Goal: Task Accomplishment & Management: Manage account settings

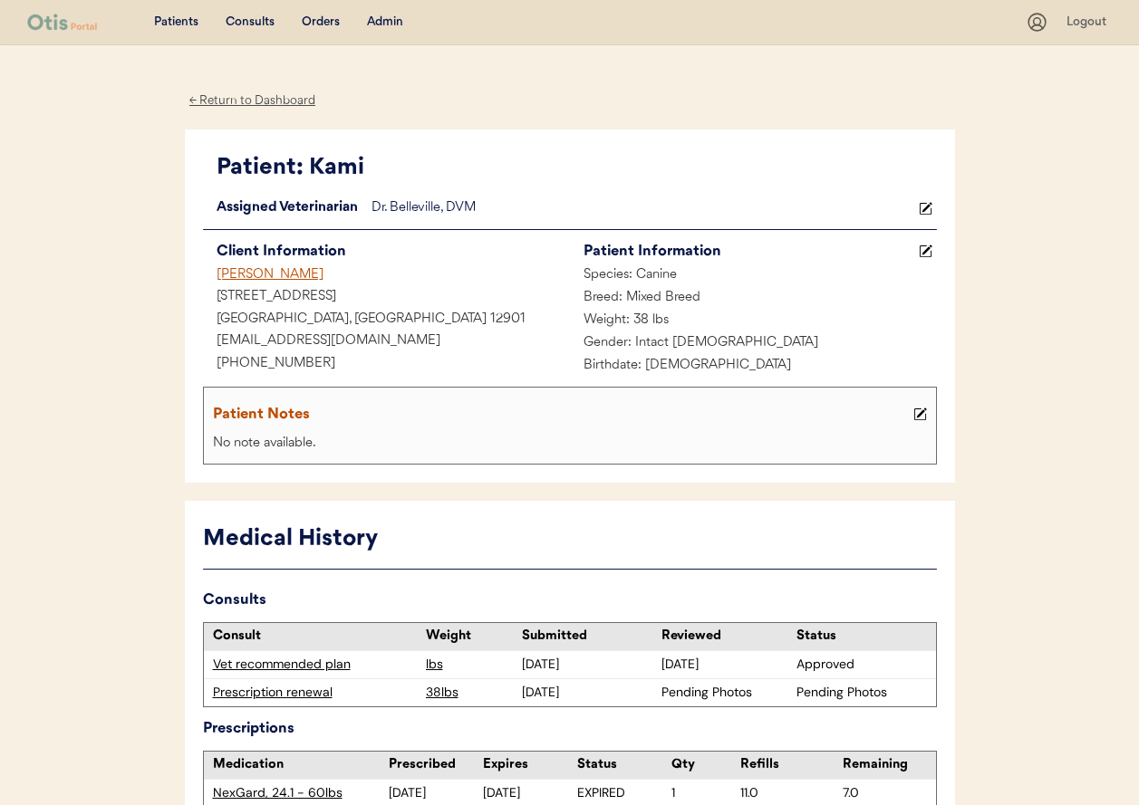
click at [409, 8] on div "Patients Consults Orders Admin Logout" at bounding box center [569, 22] width 1139 height 45
click at [399, 16] on div "Admin" at bounding box center [385, 23] width 36 height 18
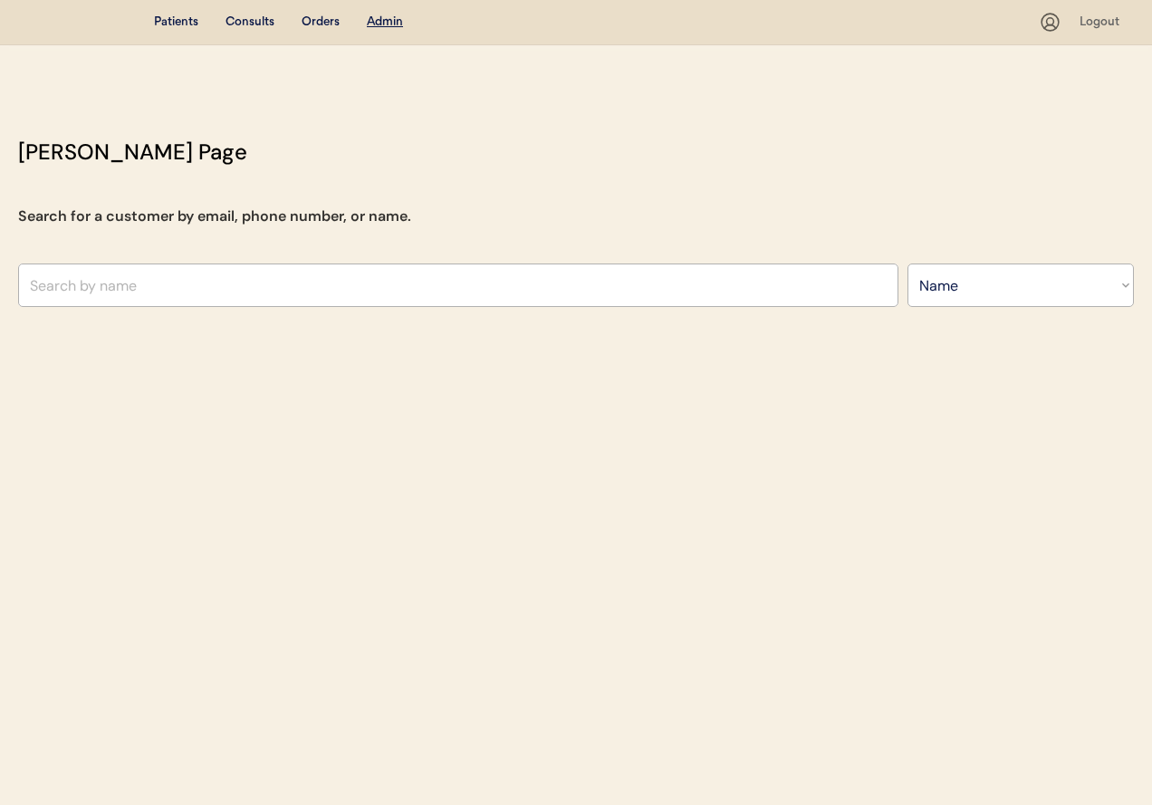
select select ""Name""
click at [419, 292] on input "text" at bounding box center [458, 285] width 881 height 43
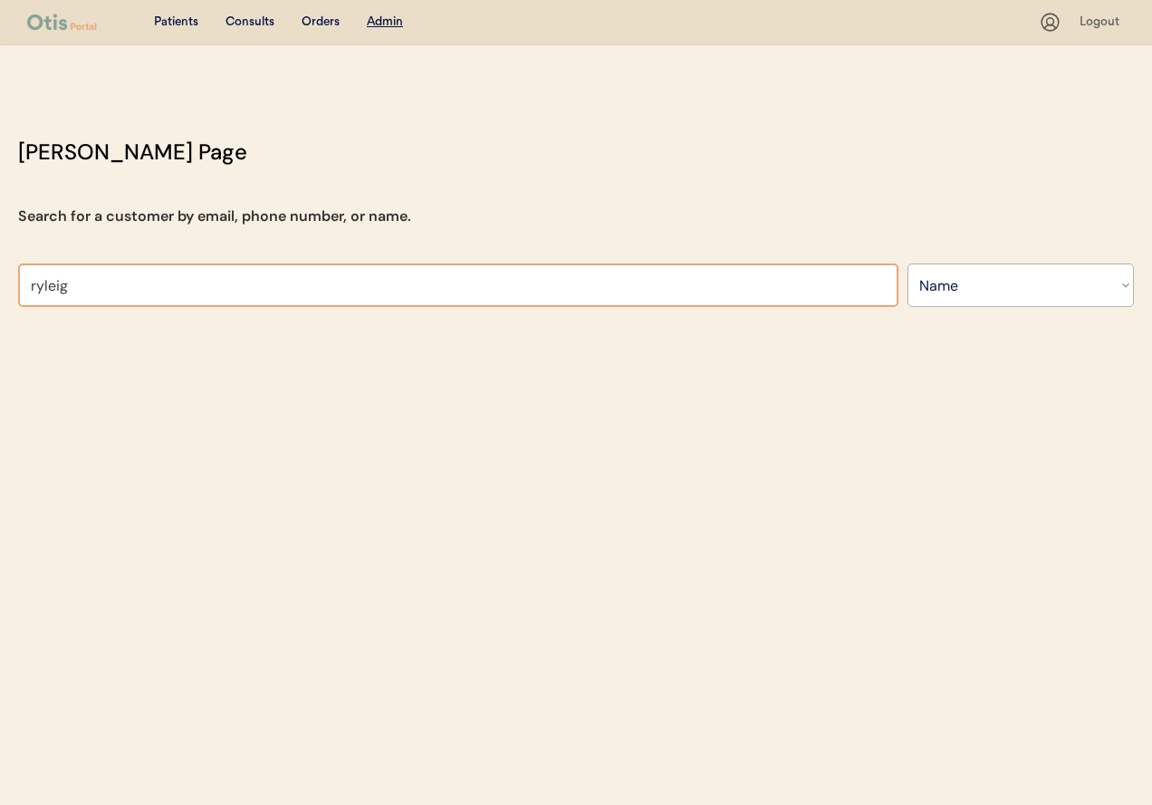
type input "ryleigh"
type input "ryleigh Bennett"
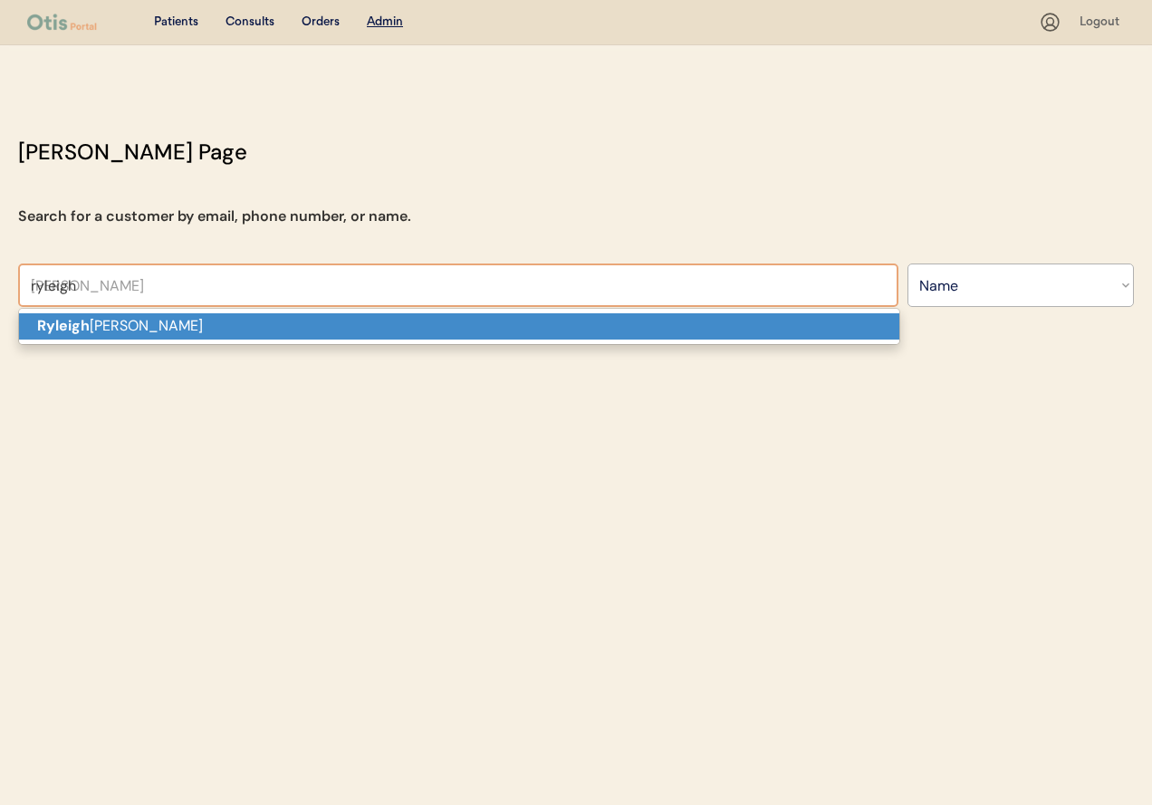
click at [383, 314] on p "Ryleigh Bennett" at bounding box center [459, 326] width 881 height 26
type input "[PERSON_NAME]"
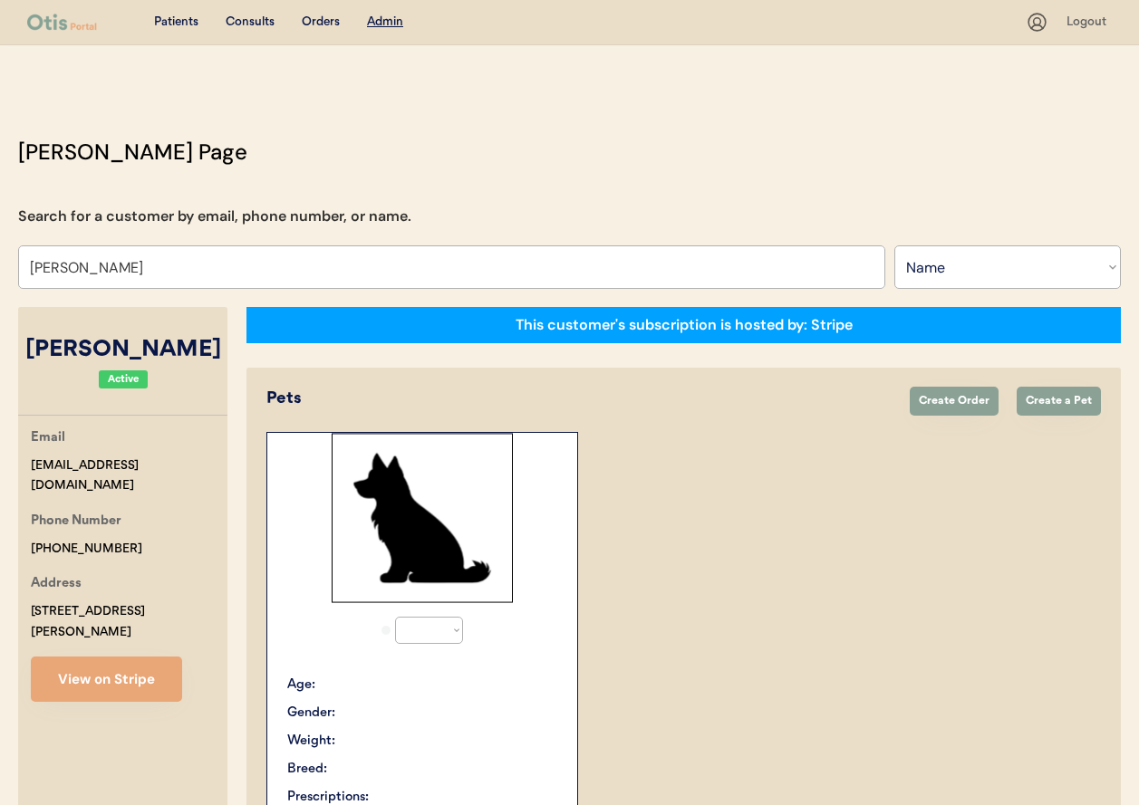
select select "true"
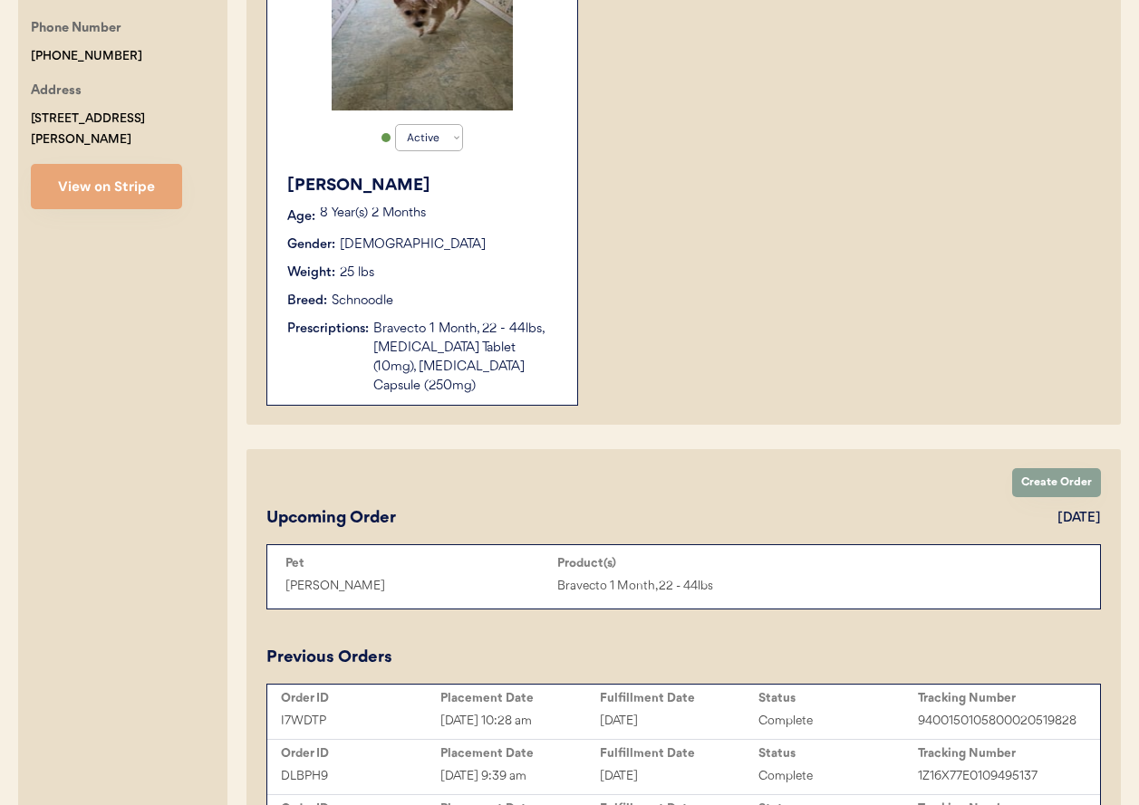
scroll to position [363, 0]
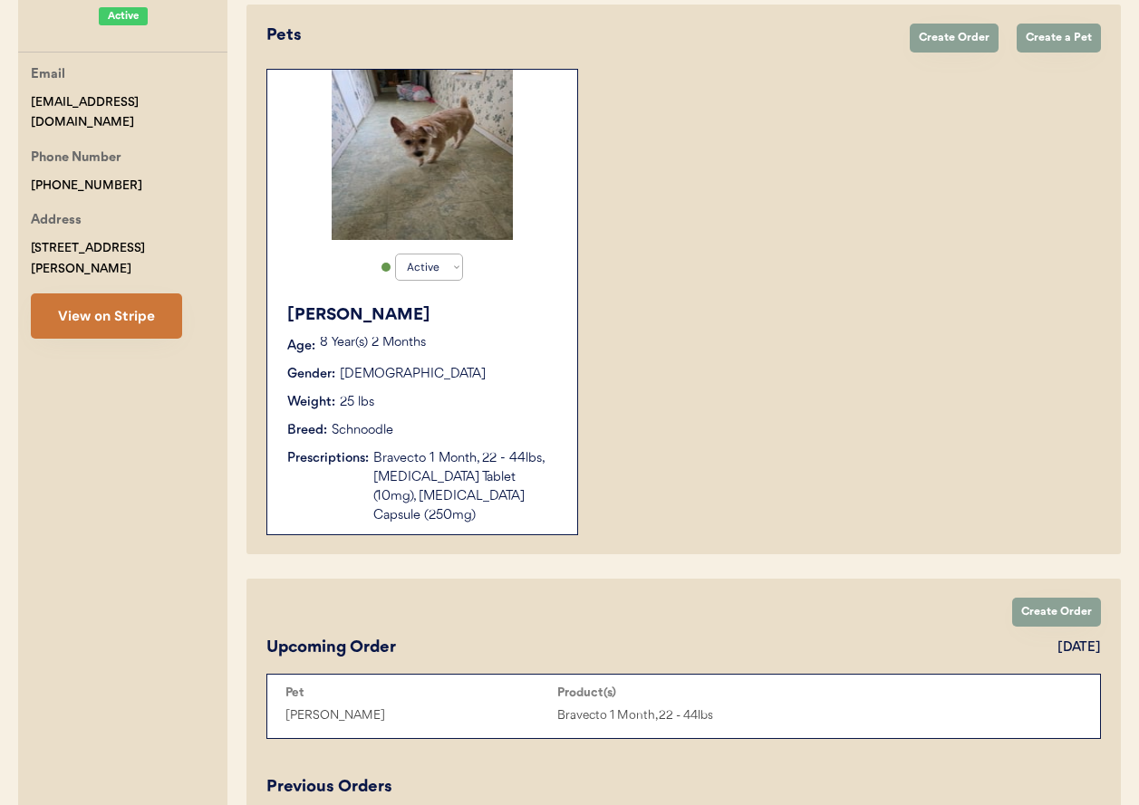
type input "[PERSON_NAME]"
click at [144, 303] on button "View on Stripe" at bounding box center [106, 316] width 151 height 45
click at [533, 387] on div "Hattie Age: 8 Year(s) 2 Months Gender: Female Weight: 25 lbs Breed: Schnoodle P…" at bounding box center [422, 414] width 292 height 240
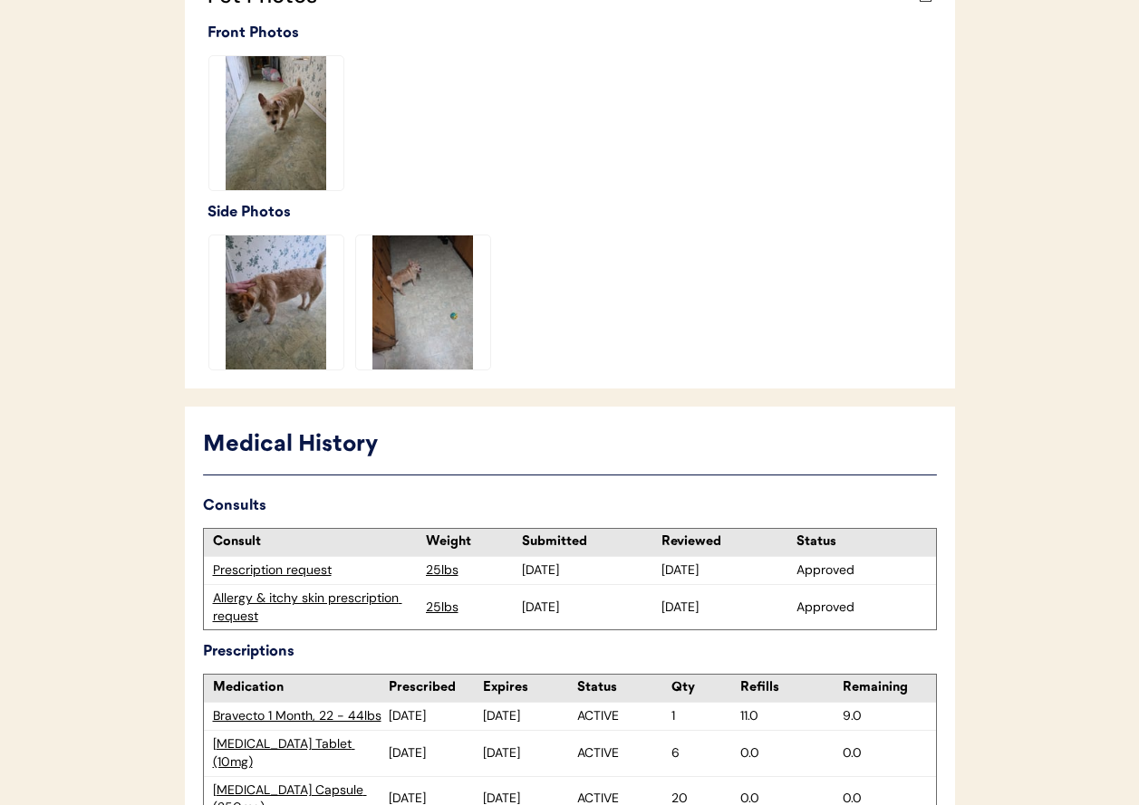
scroll to position [755, 0]
click at [302, 606] on div "Allergy & itchy skin prescription request" at bounding box center [315, 606] width 204 height 35
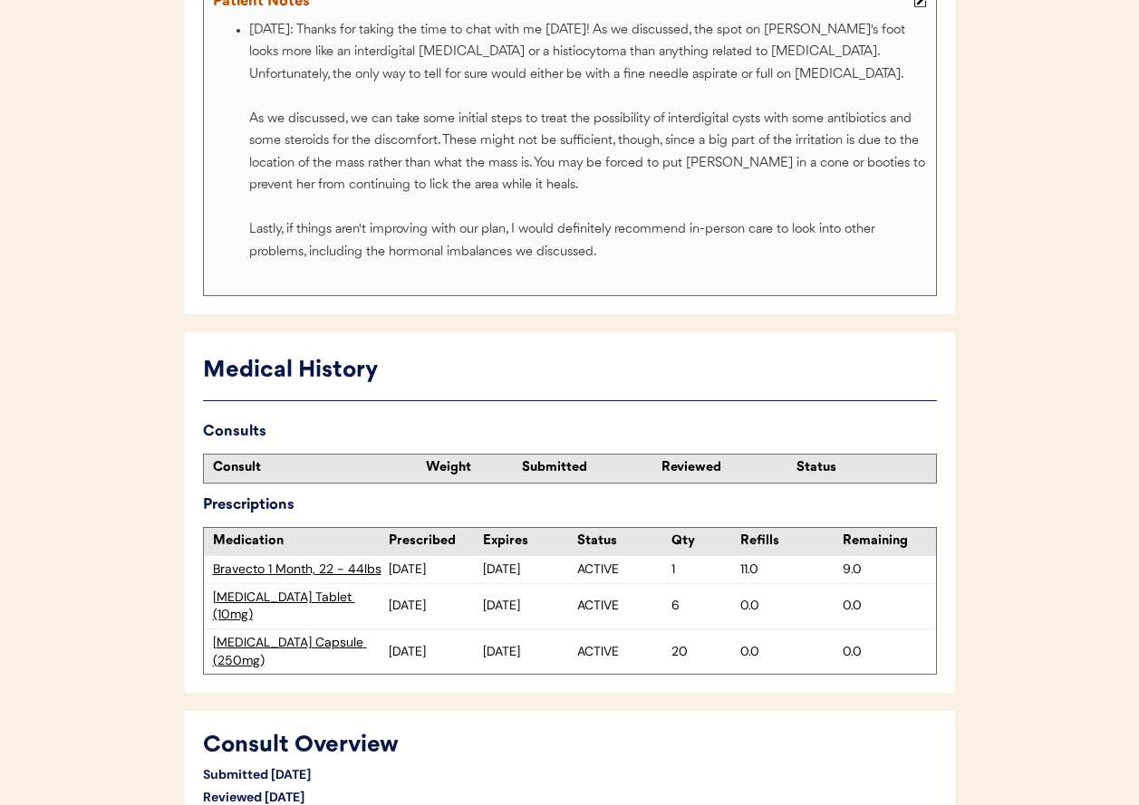
scroll to position [412, 0]
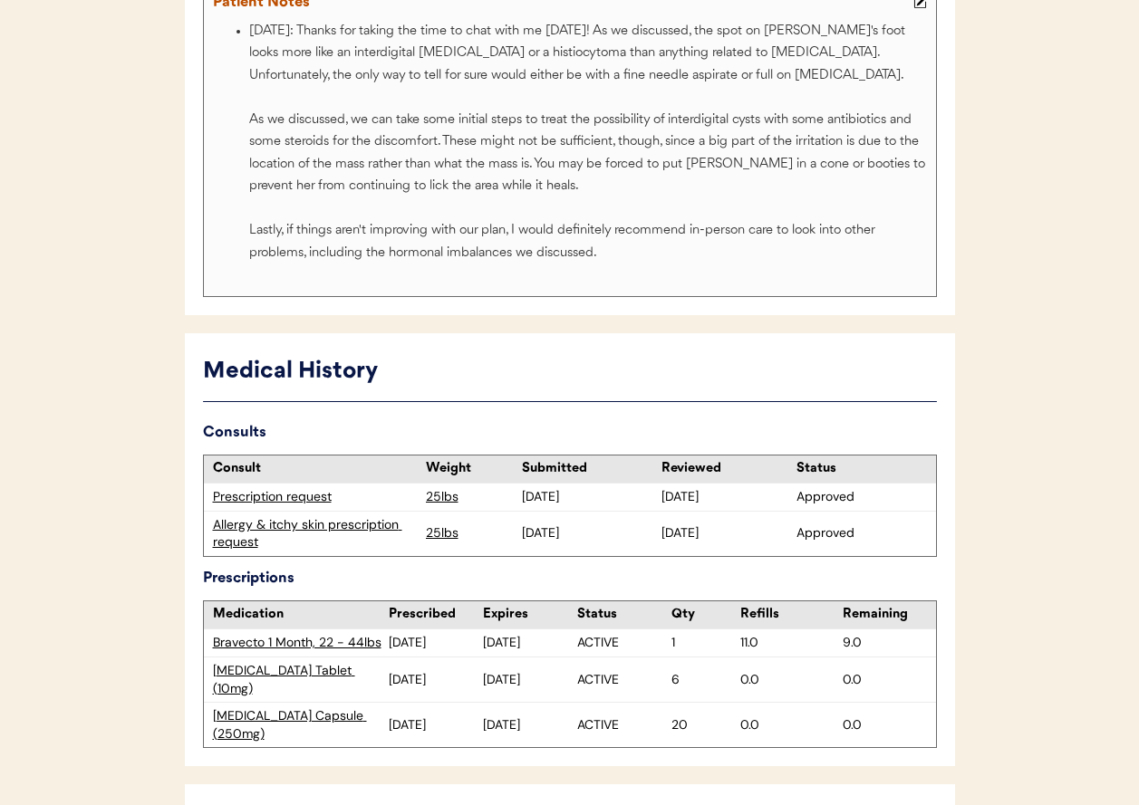
click at [300, 498] on div "Prescription request" at bounding box center [315, 497] width 204 height 18
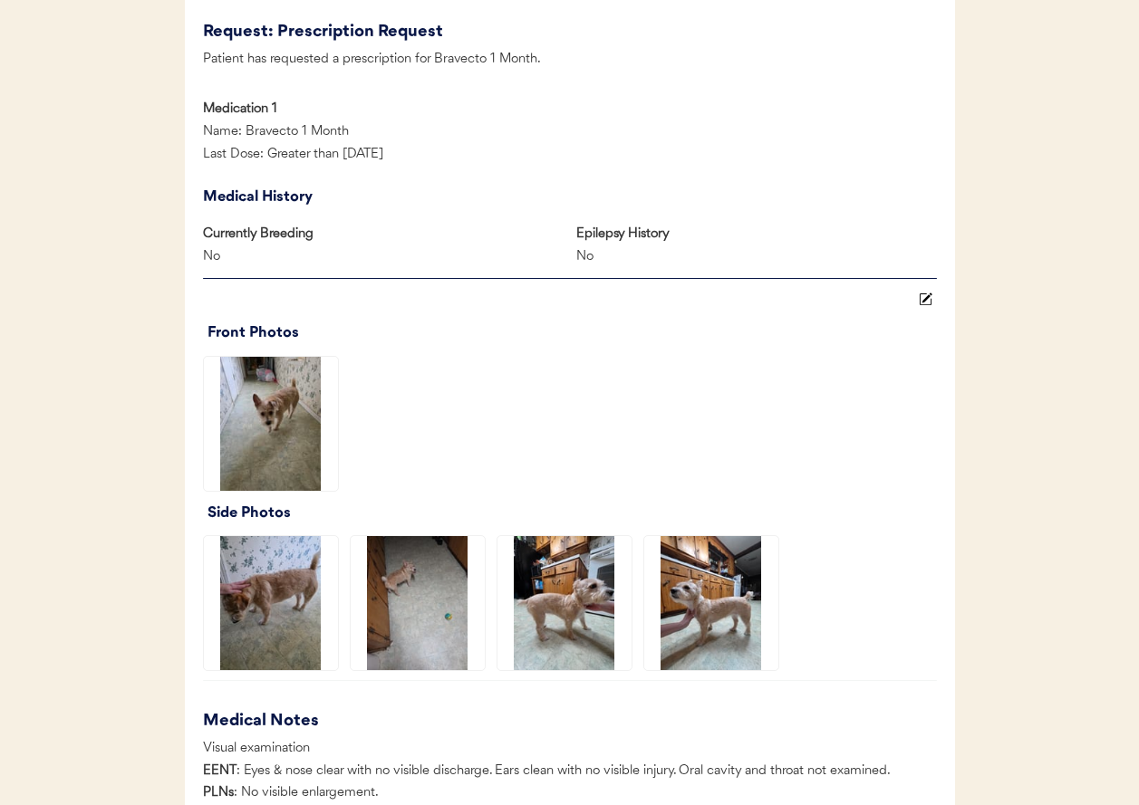
scroll to position [1379, 0]
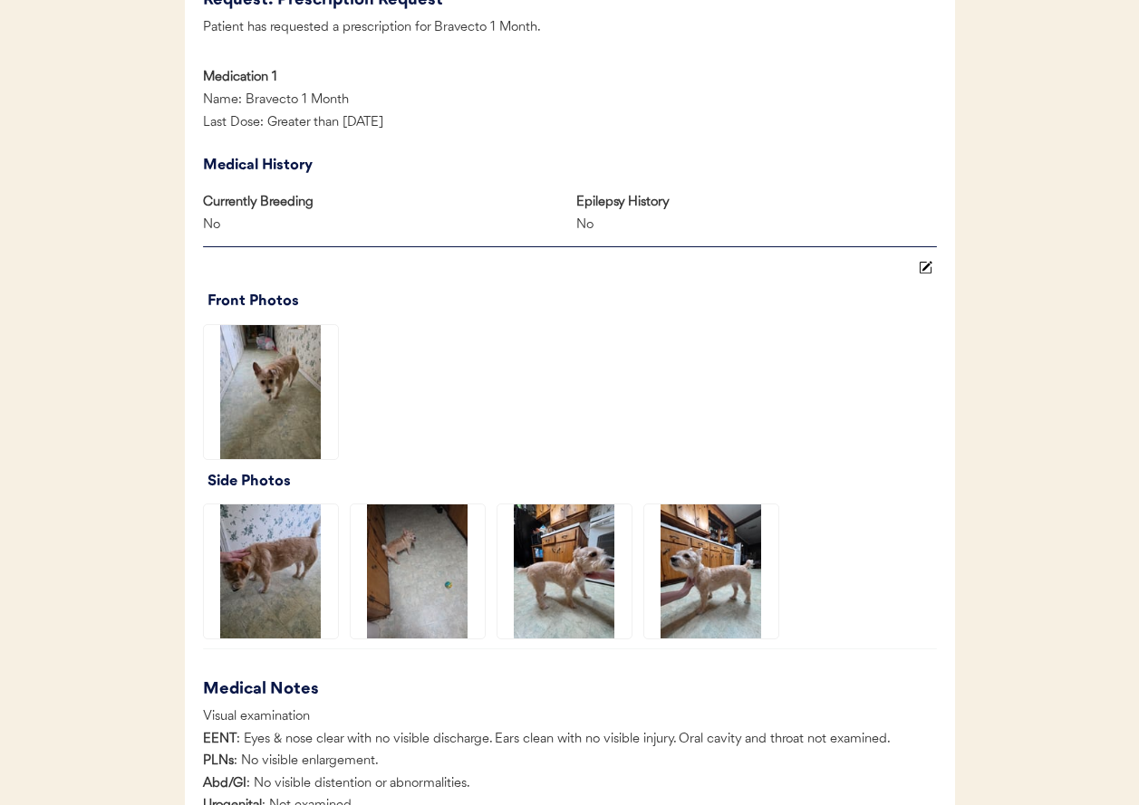
click at [582, 542] on img at bounding box center [564, 572] width 134 height 134
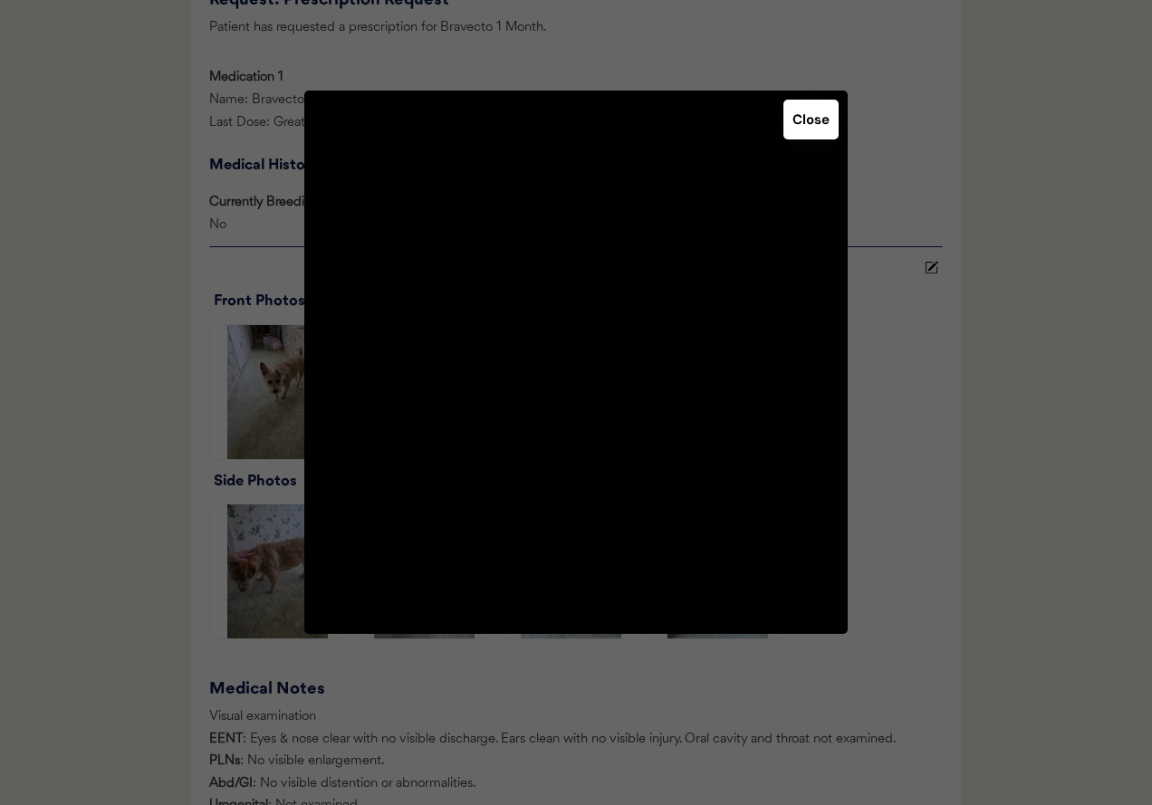
click at [816, 124] on button "Close" at bounding box center [811, 120] width 55 height 40
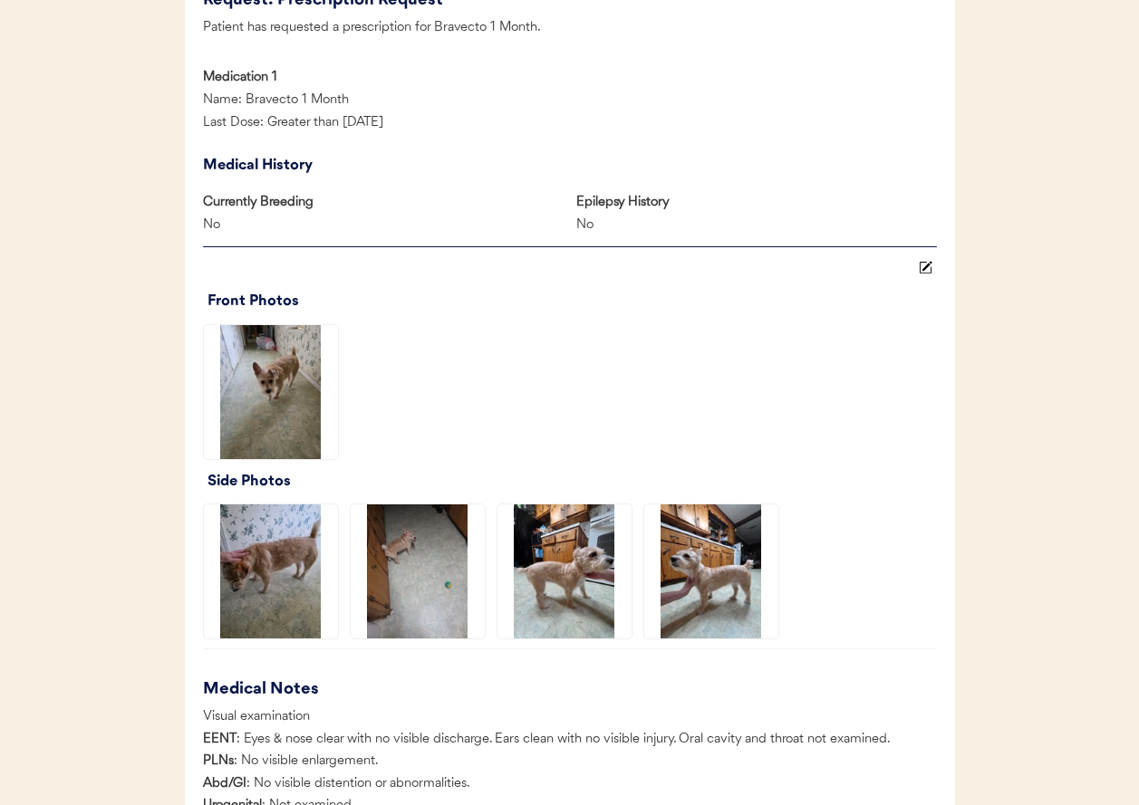
click at [677, 548] on img at bounding box center [711, 572] width 134 height 134
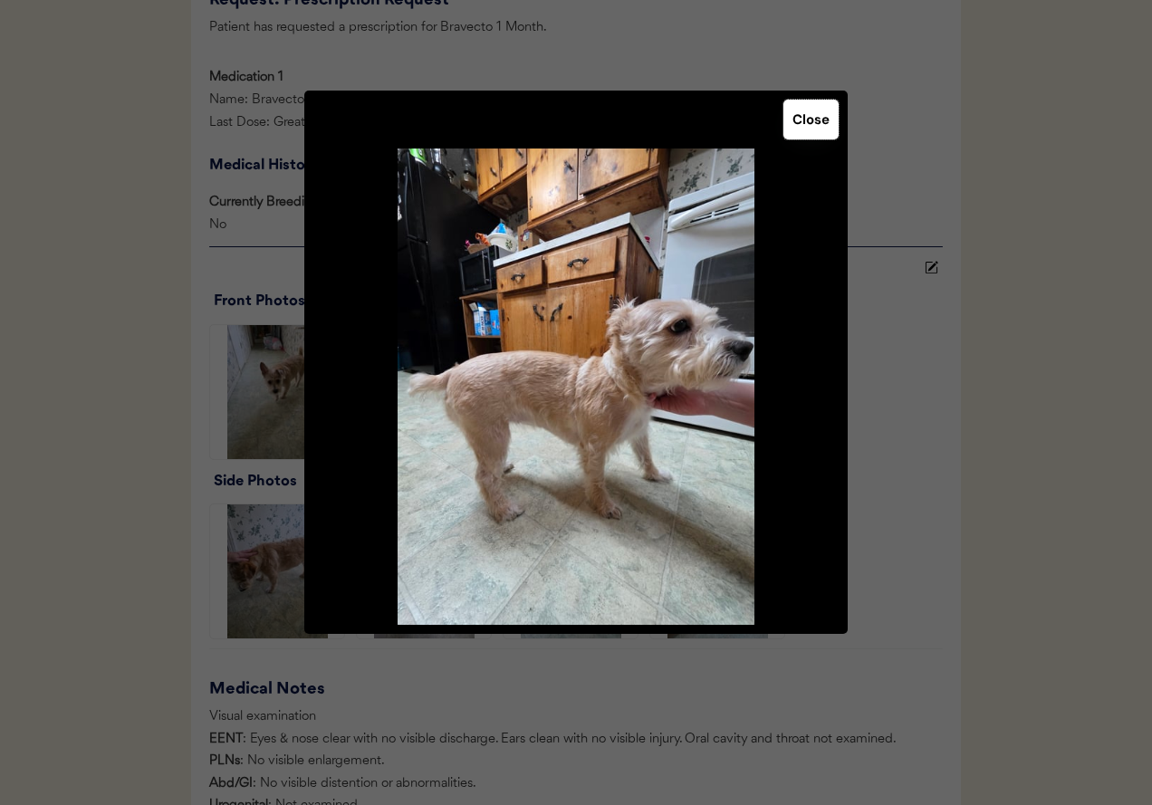
click at [798, 124] on button "Close" at bounding box center [811, 120] width 55 height 40
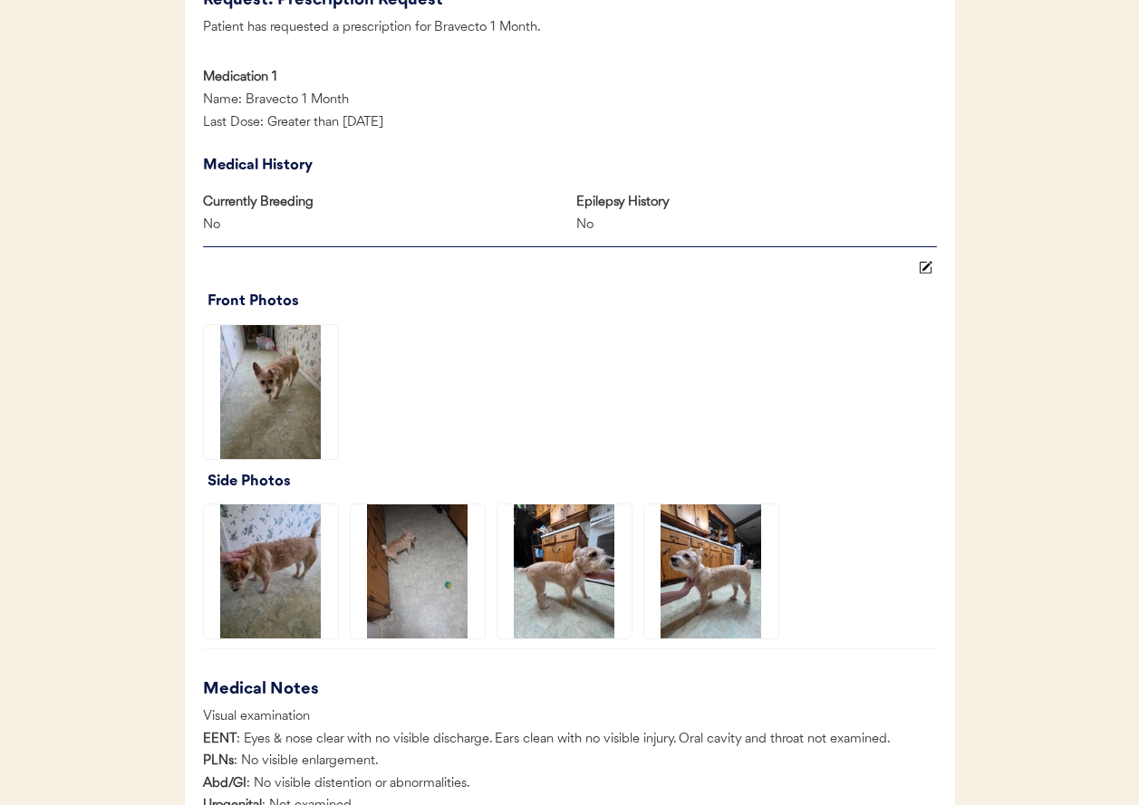
click at [574, 567] on img at bounding box center [564, 572] width 134 height 134
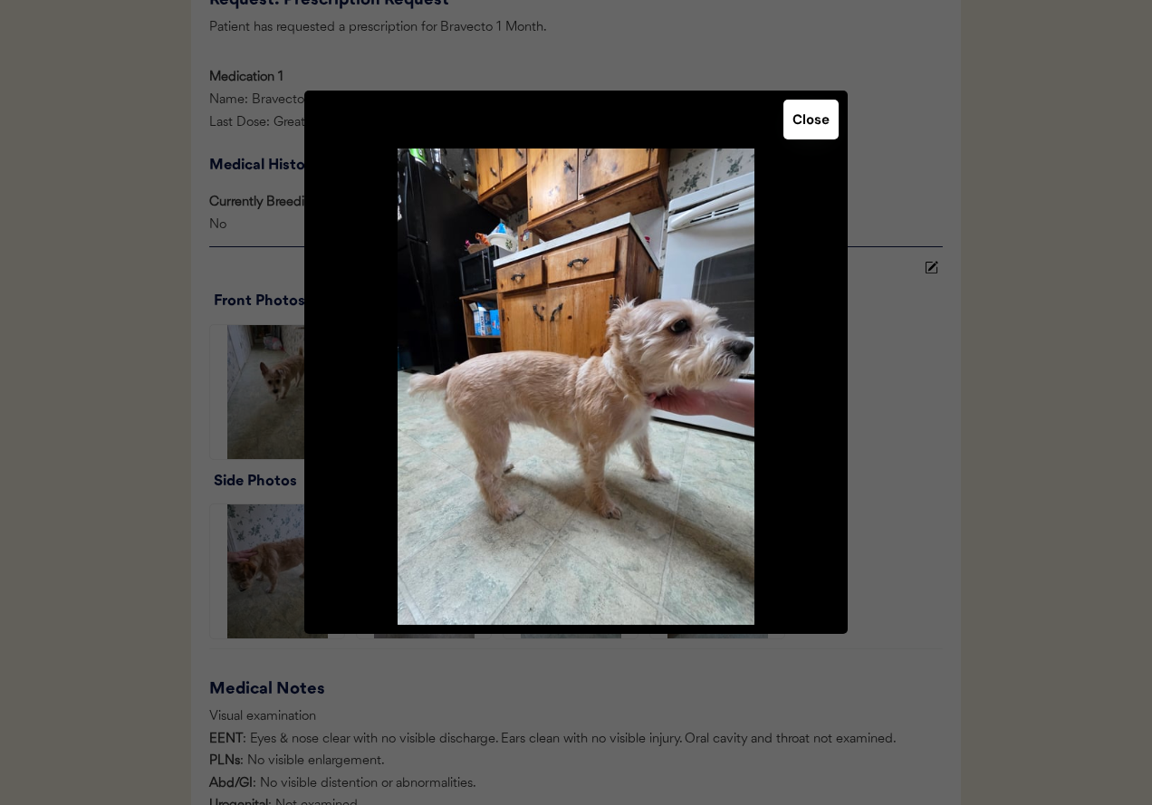
click at [819, 111] on button "Close" at bounding box center [811, 120] width 55 height 40
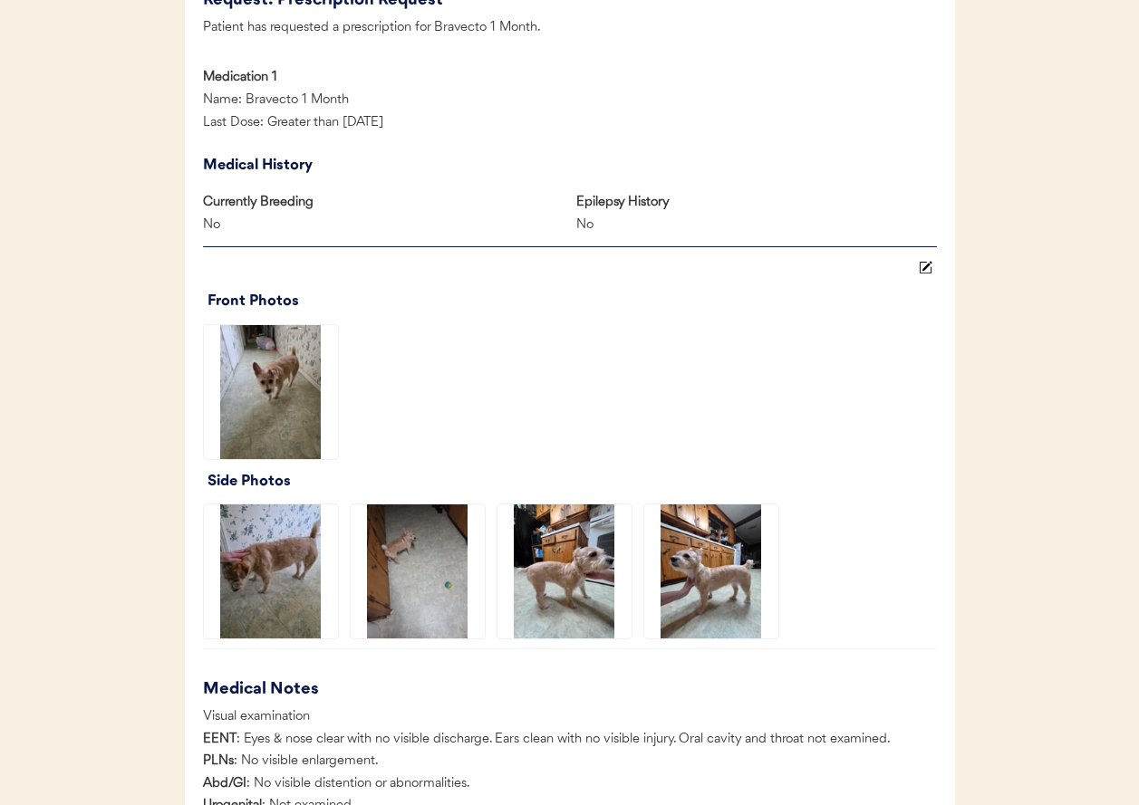
click at [712, 551] on img at bounding box center [711, 572] width 134 height 134
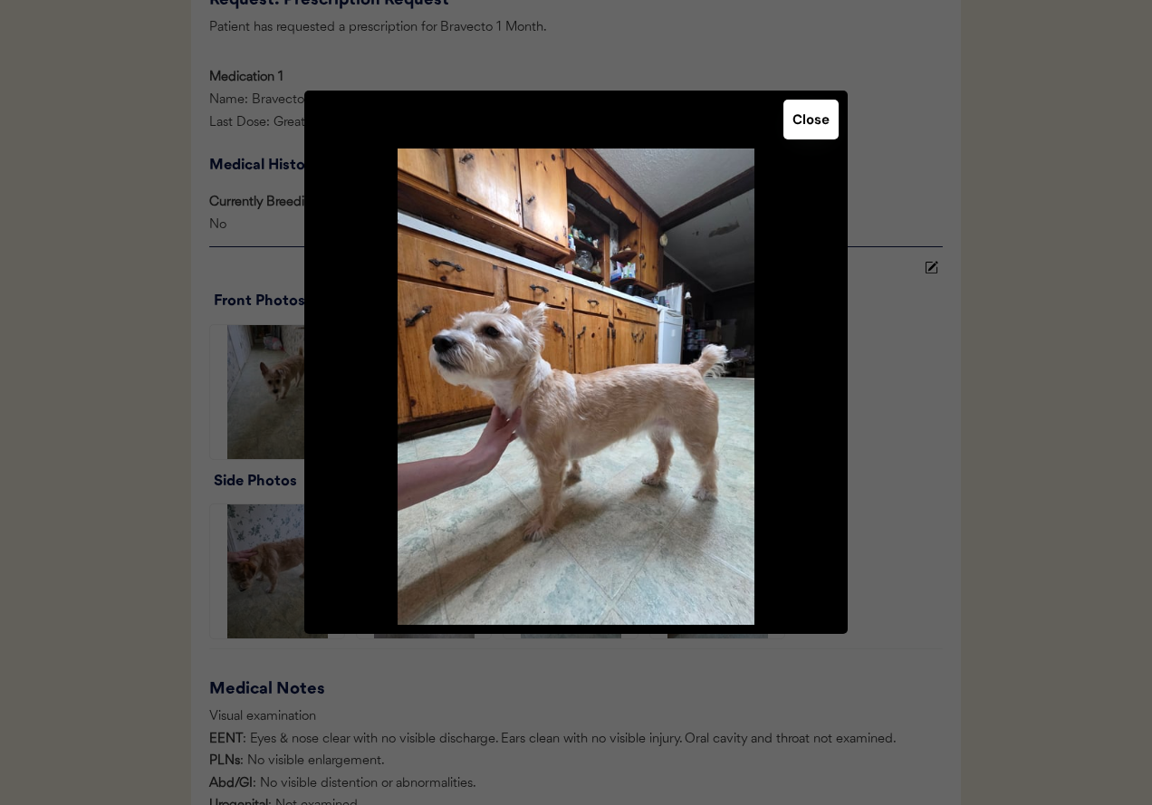
click at [804, 123] on button "Close" at bounding box center [811, 120] width 55 height 40
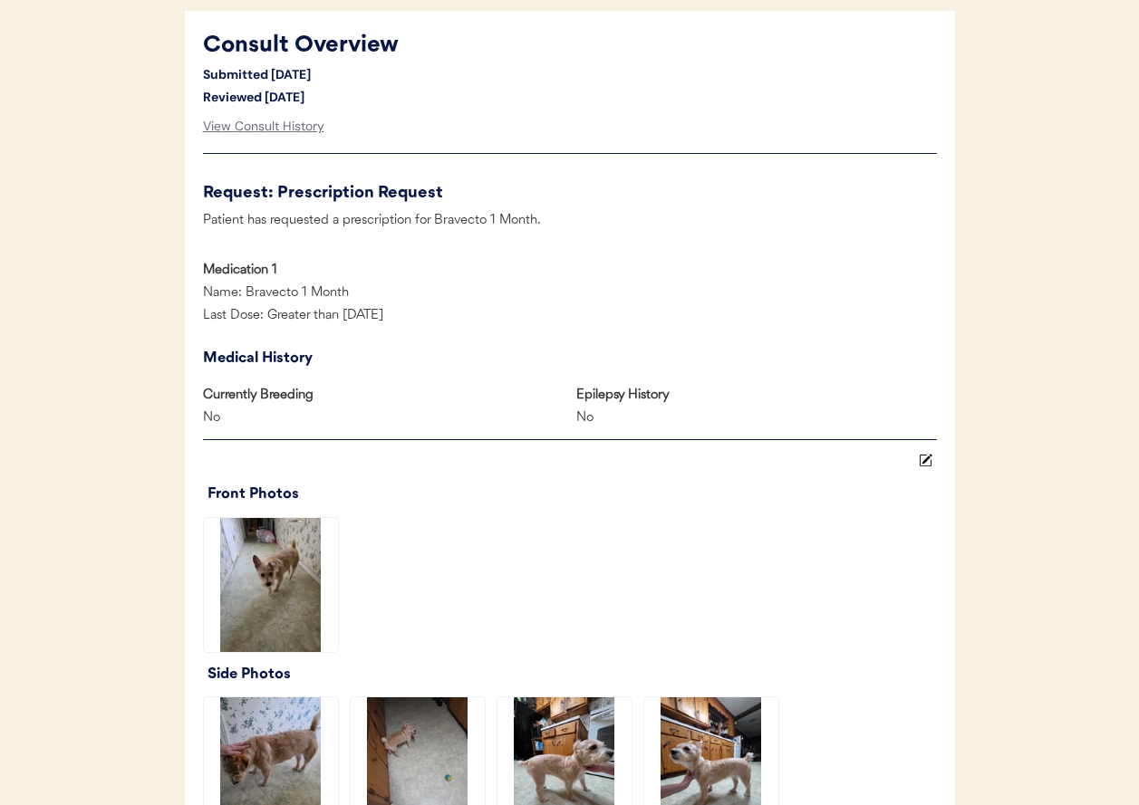
scroll to position [779, 0]
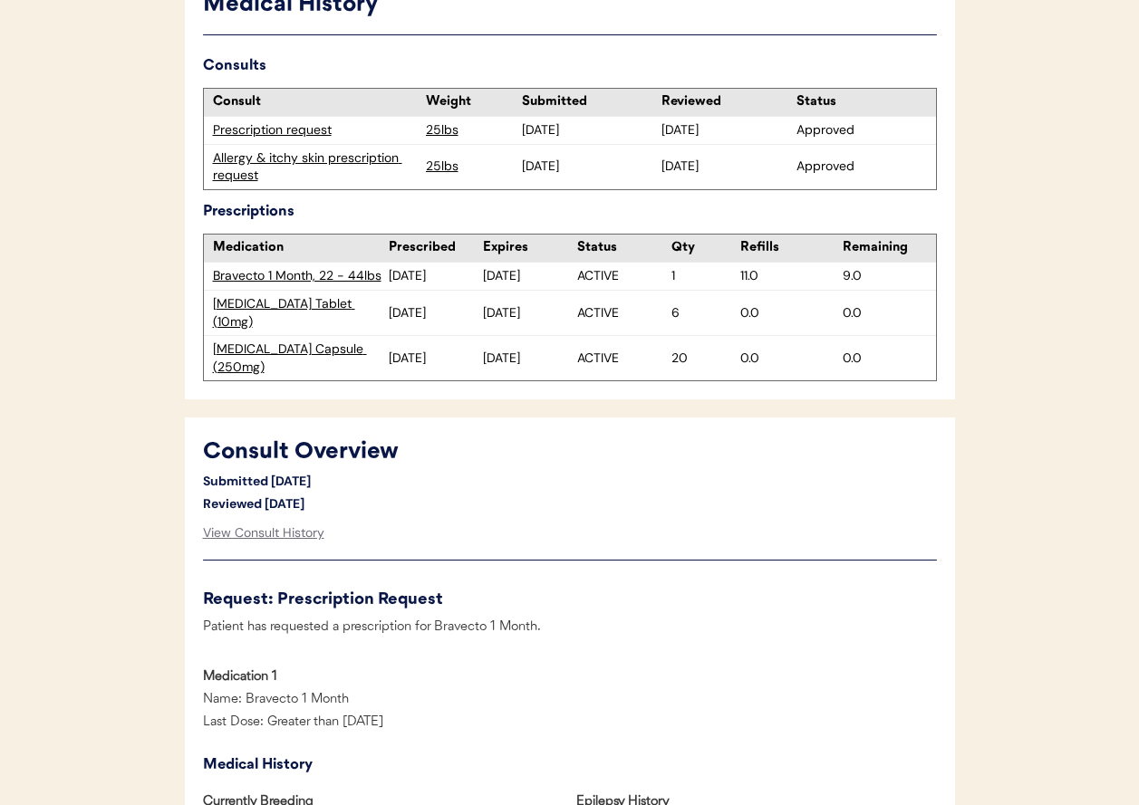
click at [343, 157] on div "Allergy & itchy skin prescription request" at bounding box center [315, 166] width 204 height 35
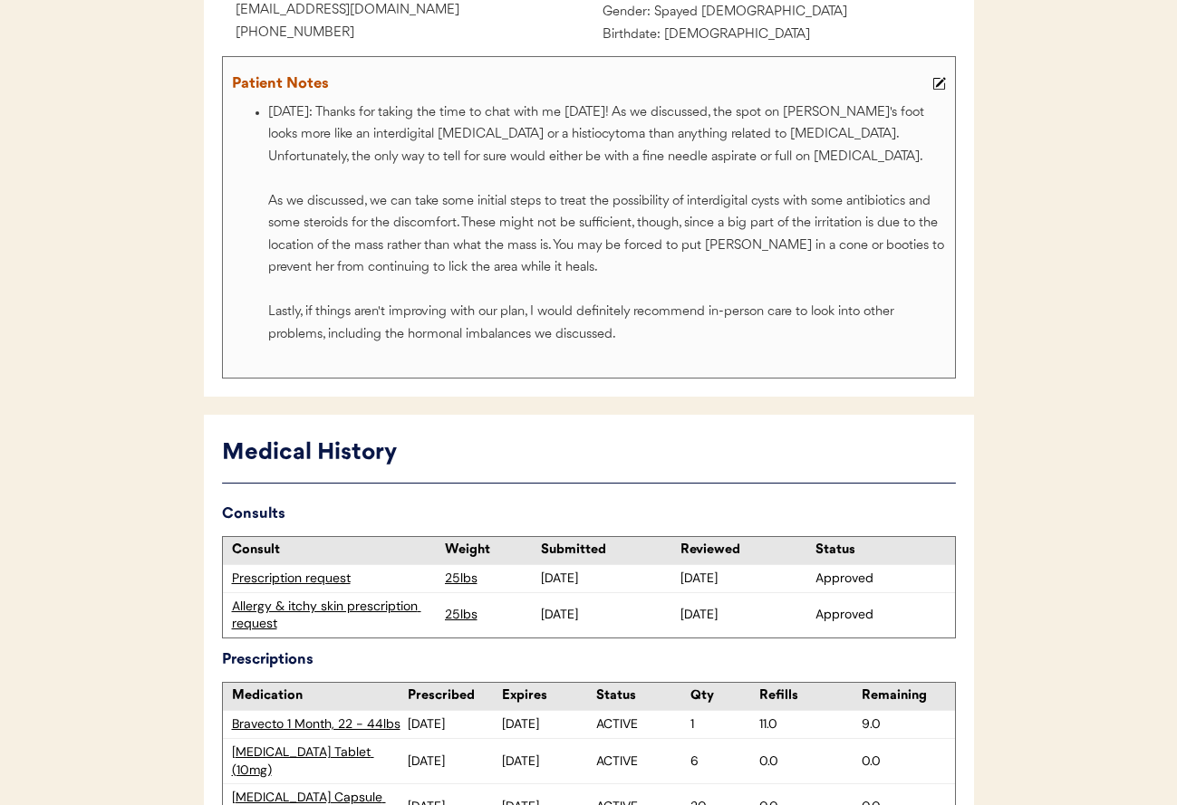
scroll to position [378, 0]
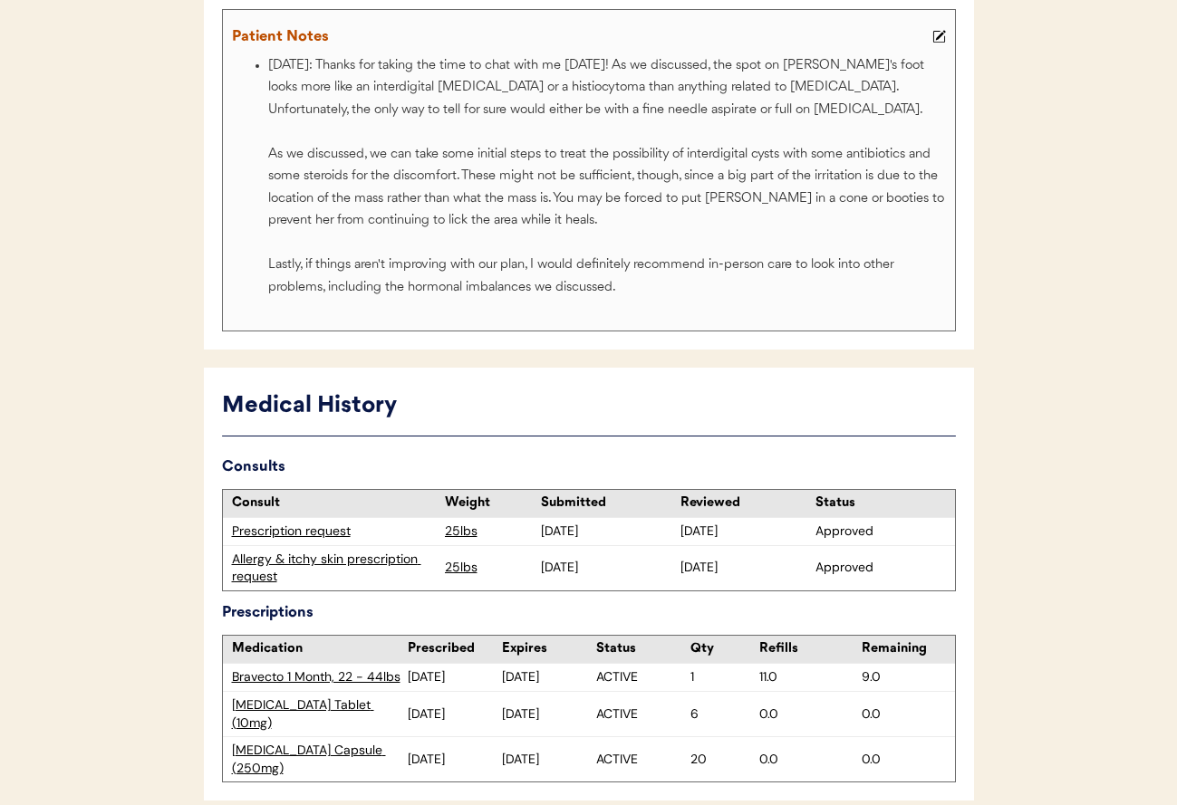
click at [312, 536] on div "Prescription request" at bounding box center [334, 532] width 204 height 18
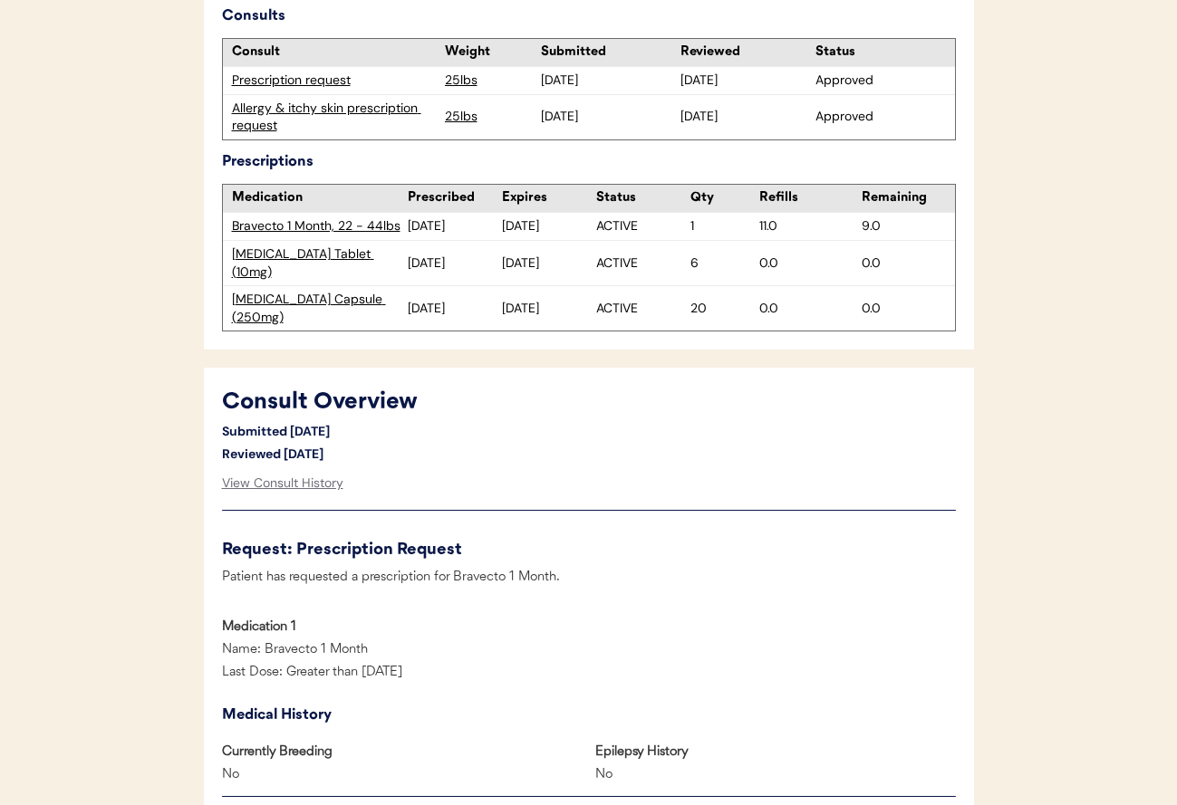
scroll to position [824, 0]
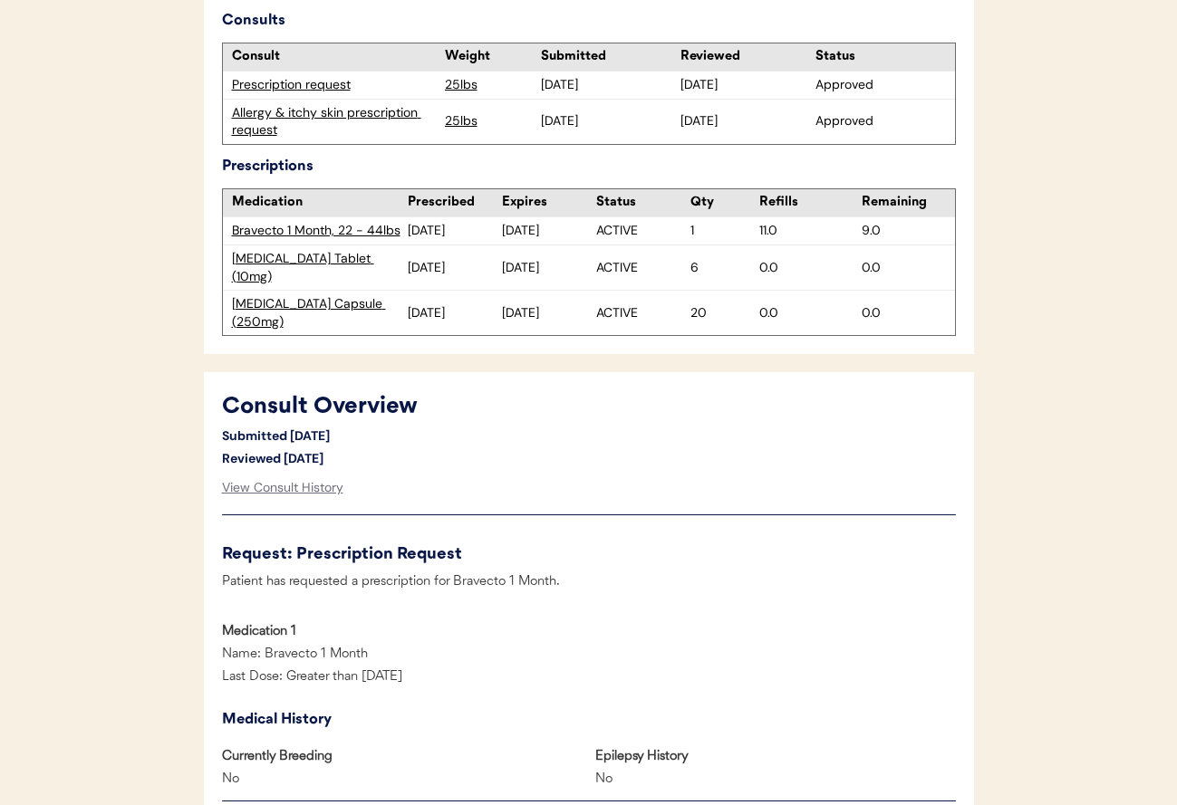
click at [378, 112] on div "Allergy & itchy skin prescription request" at bounding box center [334, 121] width 204 height 35
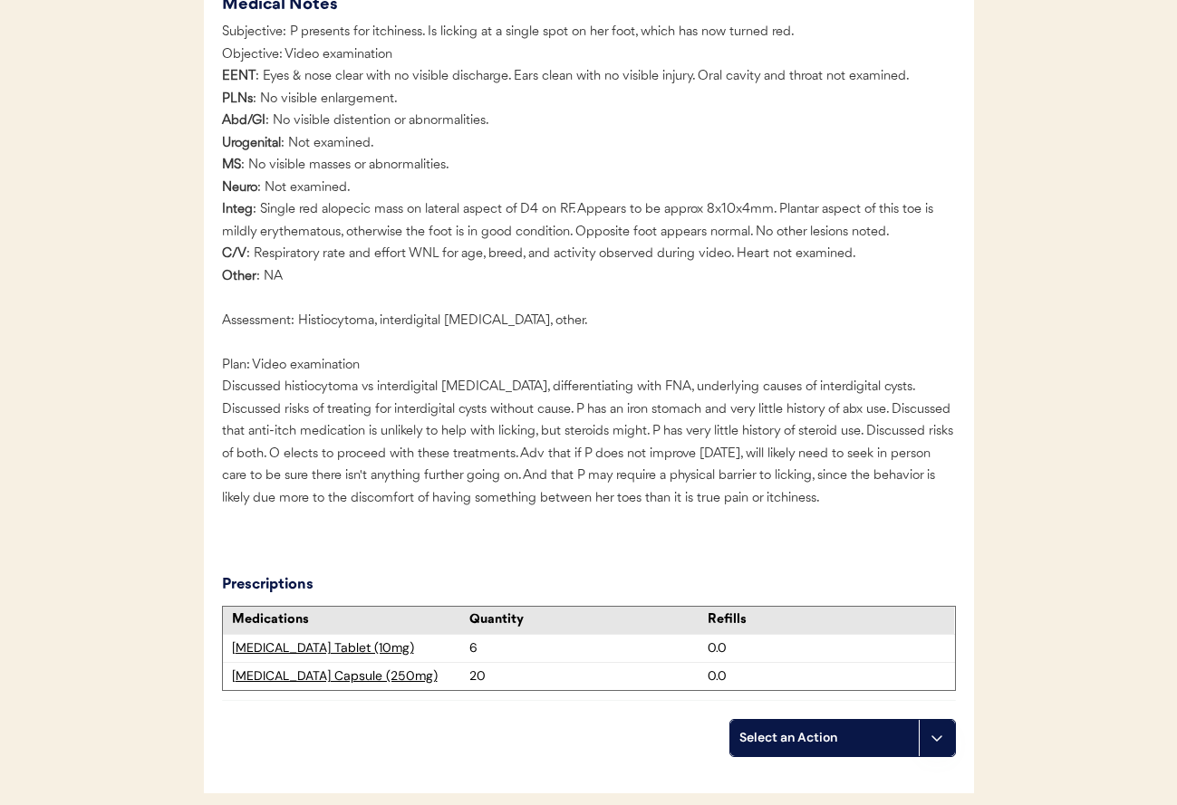
scroll to position [2546, 0]
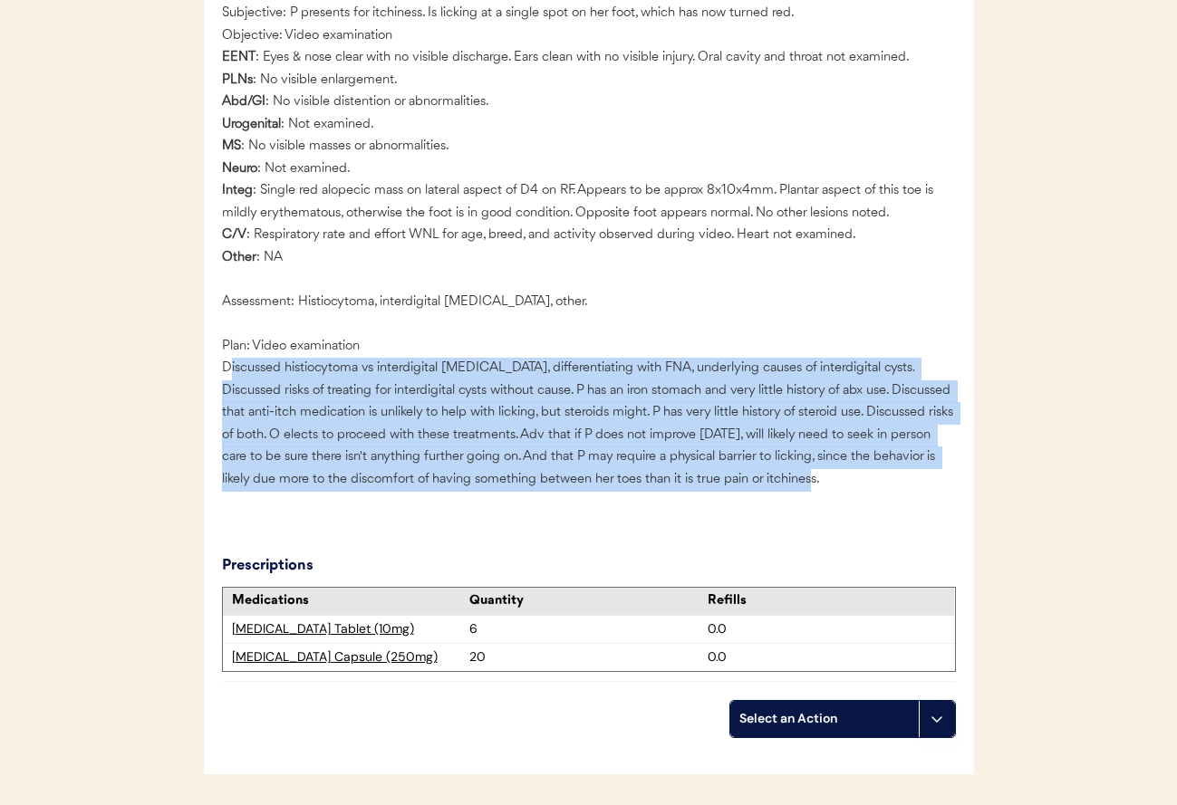
drag, startPoint x: 792, startPoint y: 485, endPoint x: 230, endPoint y: 380, distance: 571.2
click at [230, 380] on div "Subjective: P presents for itchiness. Is licking at a single spot on her foot, …" at bounding box center [589, 251] width 734 height 497
click at [482, 417] on div "Subjective: P presents for itchiness. Is licking at a single spot on her foot, …" at bounding box center [589, 251] width 734 height 497
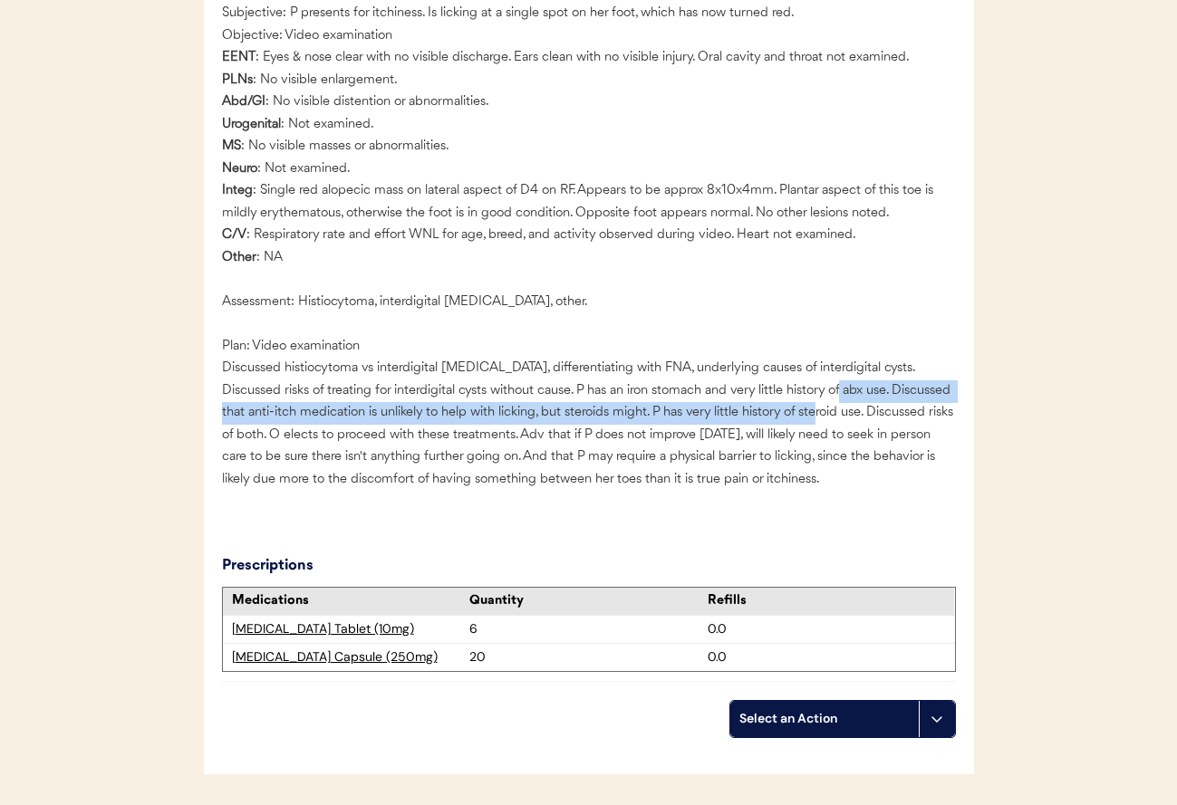
drag, startPoint x: 794, startPoint y: 399, endPoint x: 790, endPoint y: 419, distance: 19.6
click at [790, 419] on div "Subjective: P presents for itchiness. Is licking at a single spot on her foot, …" at bounding box center [589, 251] width 734 height 497
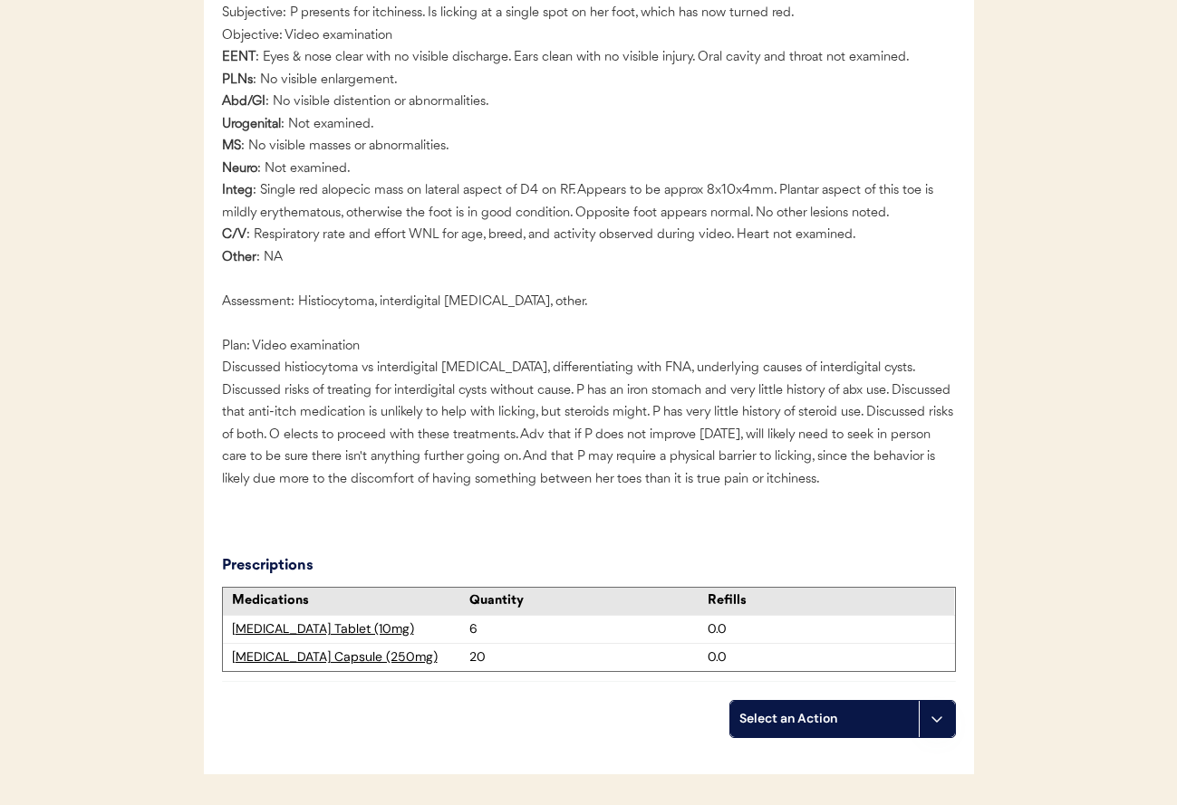
click at [786, 435] on div "Subjective: P presents for itchiness. Is licking at a single spot on her foot, …" at bounding box center [589, 251] width 734 height 497
click at [791, 424] on div "Subjective: P presents for itchiness. Is licking at a single spot on her foot, …" at bounding box center [589, 251] width 734 height 497
drag, startPoint x: 621, startPoint y: 379, endPoint x: 827, endPoint y: 395, distance: 207.2
click at [835, 383] on div "Subjective: P presents for itchiness. Is licking at a single spot on her foot, …" at bounding box center [589, 251] width 734 height 497
click at [791, 462] on div "Subjective: P presents for itchiness. Is licking at a single spot on her foot, …" at bounding box center [589, 251] width 734 height 497
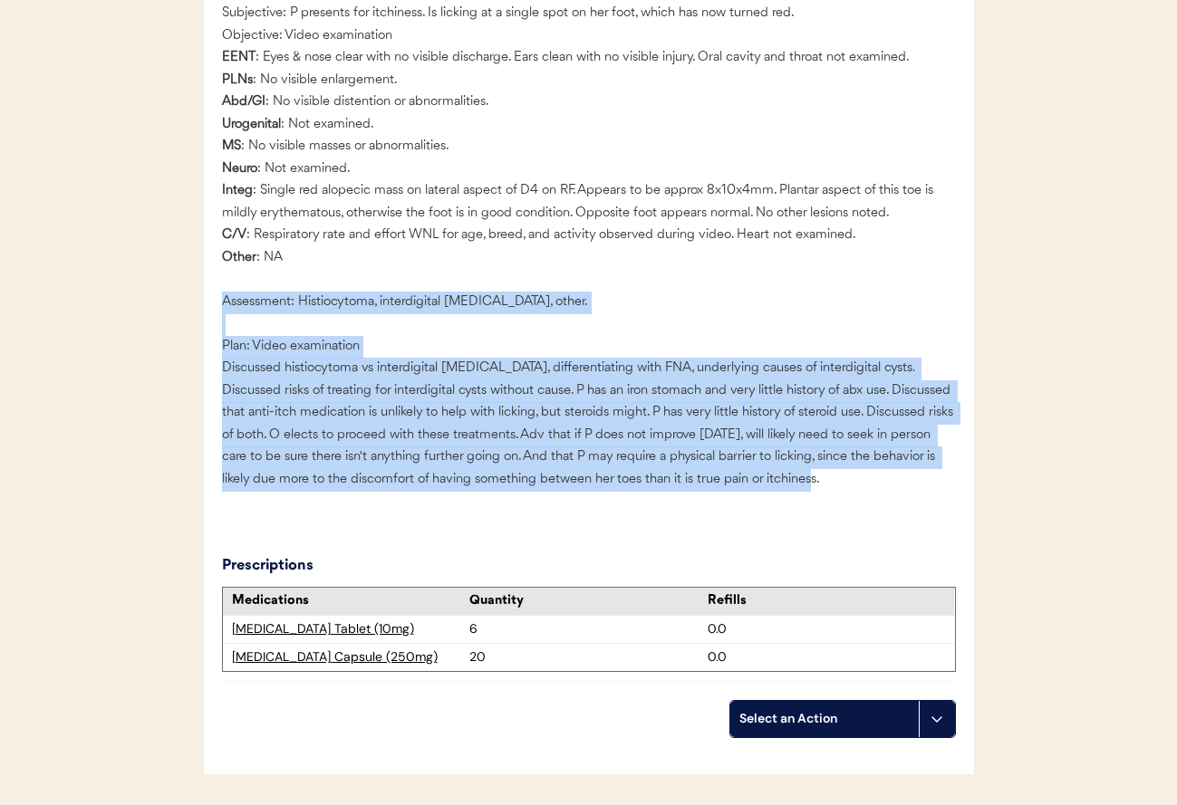
drag, startPoint x: 806, startPoint y: 491, endPoint x: 165, endPoint y: 319, distance: 664.0
click at [946, 490] on div "Subjective: P presents for itchiness. Is licking at a single spot on her foot, …" at bounding box center [589, 251] width 734 height 497
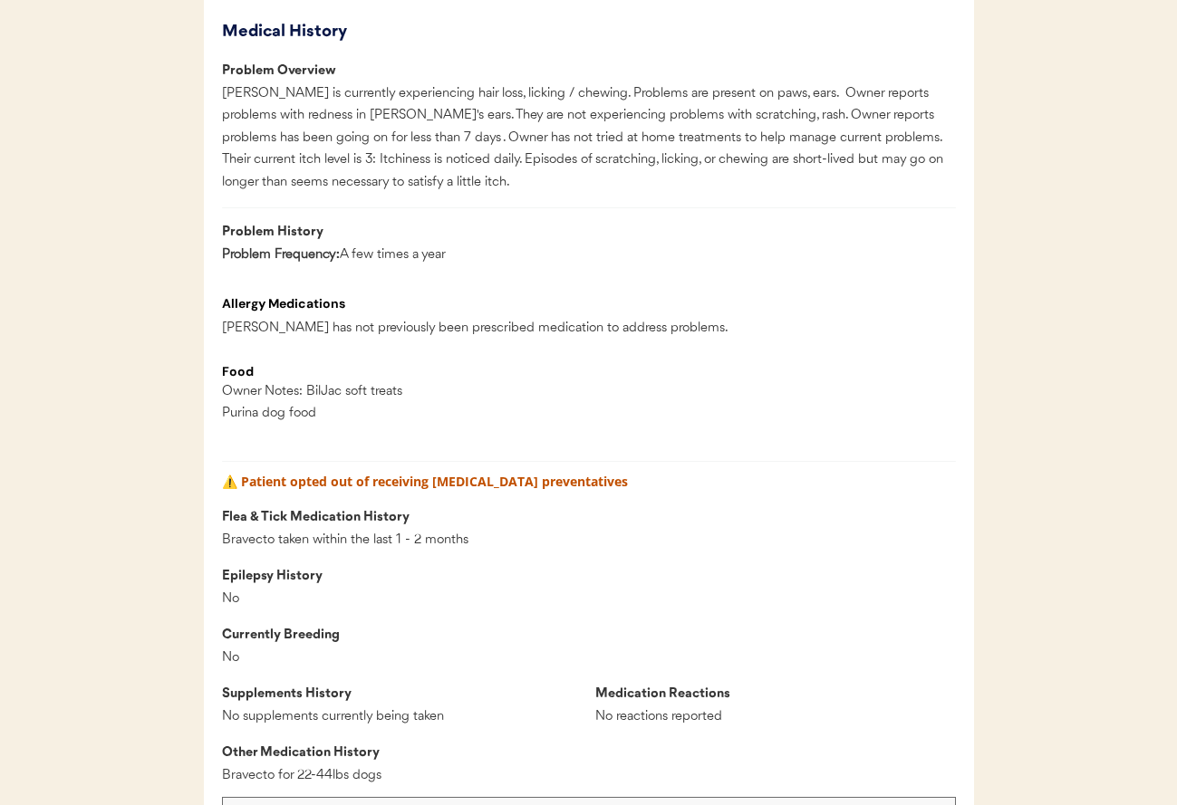
scroll to position [1100, 0]
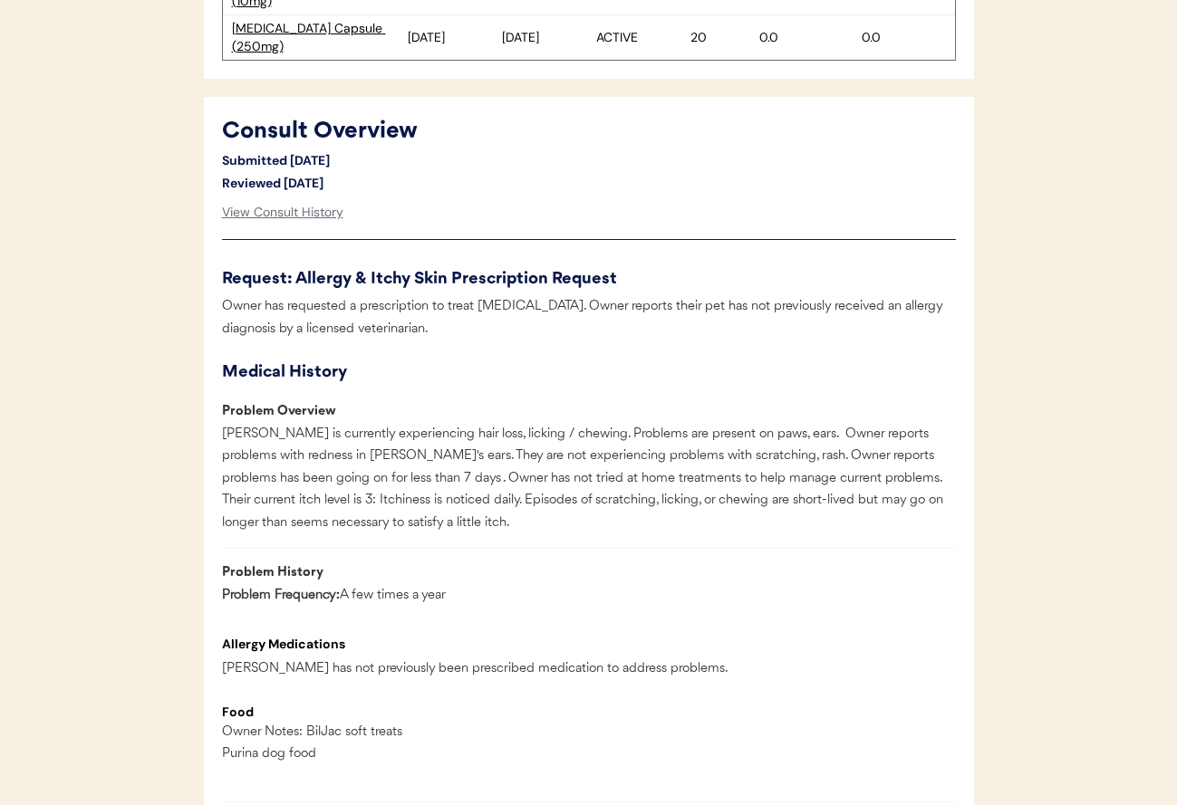
click at [816, 534] on div "Medical History Problem Overview Hattie is currently experiencing hair loss, li…" at bounding box center [589, 744] width 734 height 770
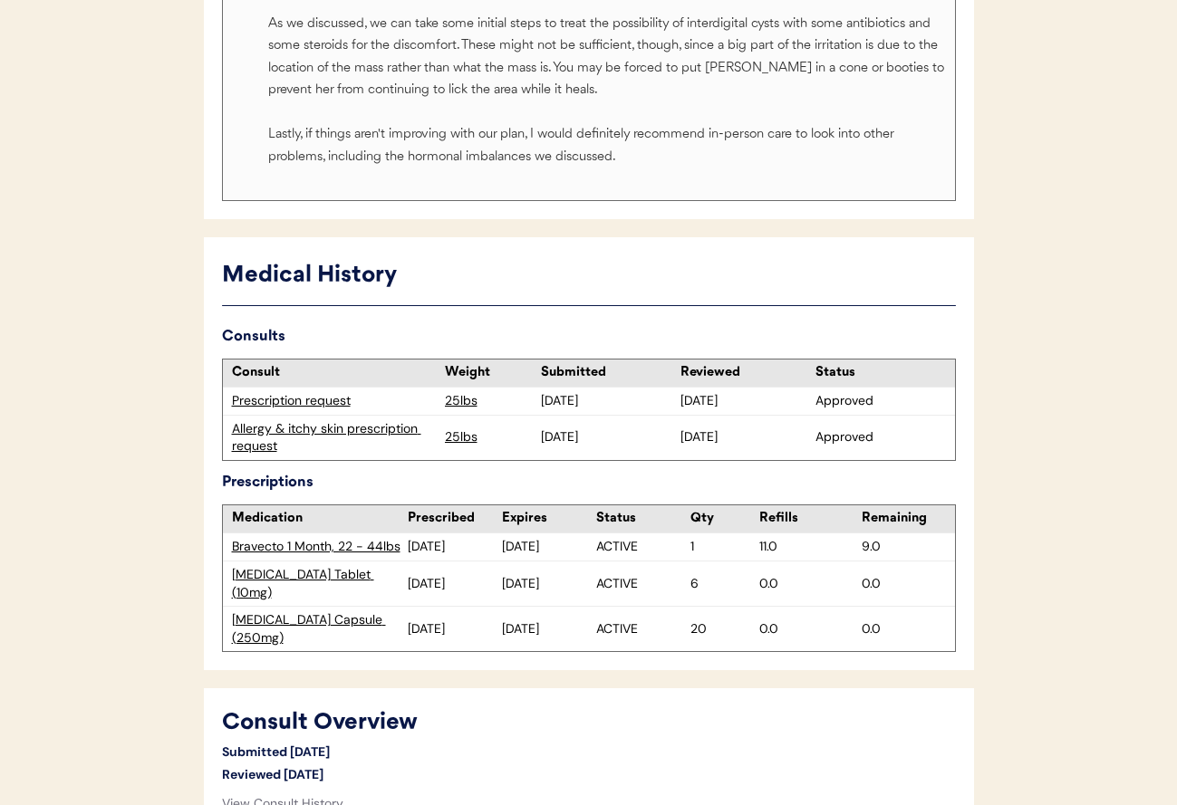
scroll to position [529, 0]
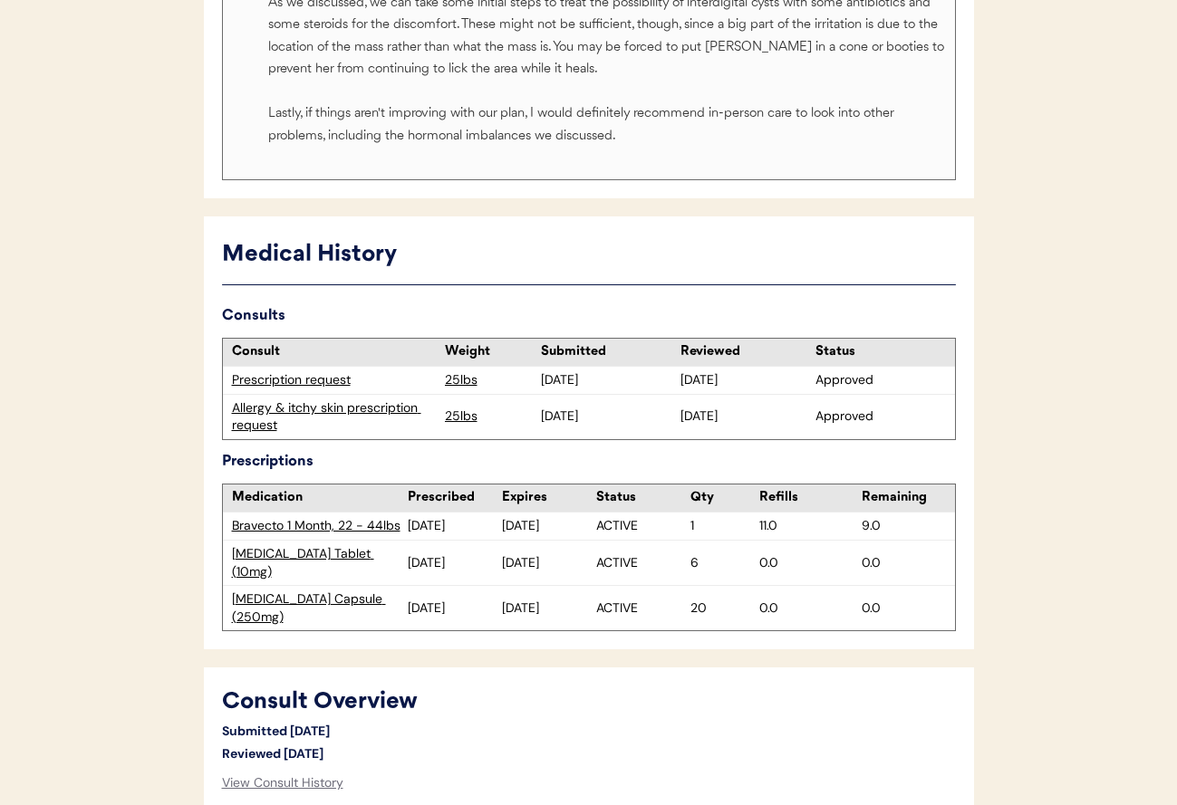
click at [309, 521] on div "Bravecto 1 Month, 22 - 44lbs" at bounding box center [320, 526] width 176 height 18
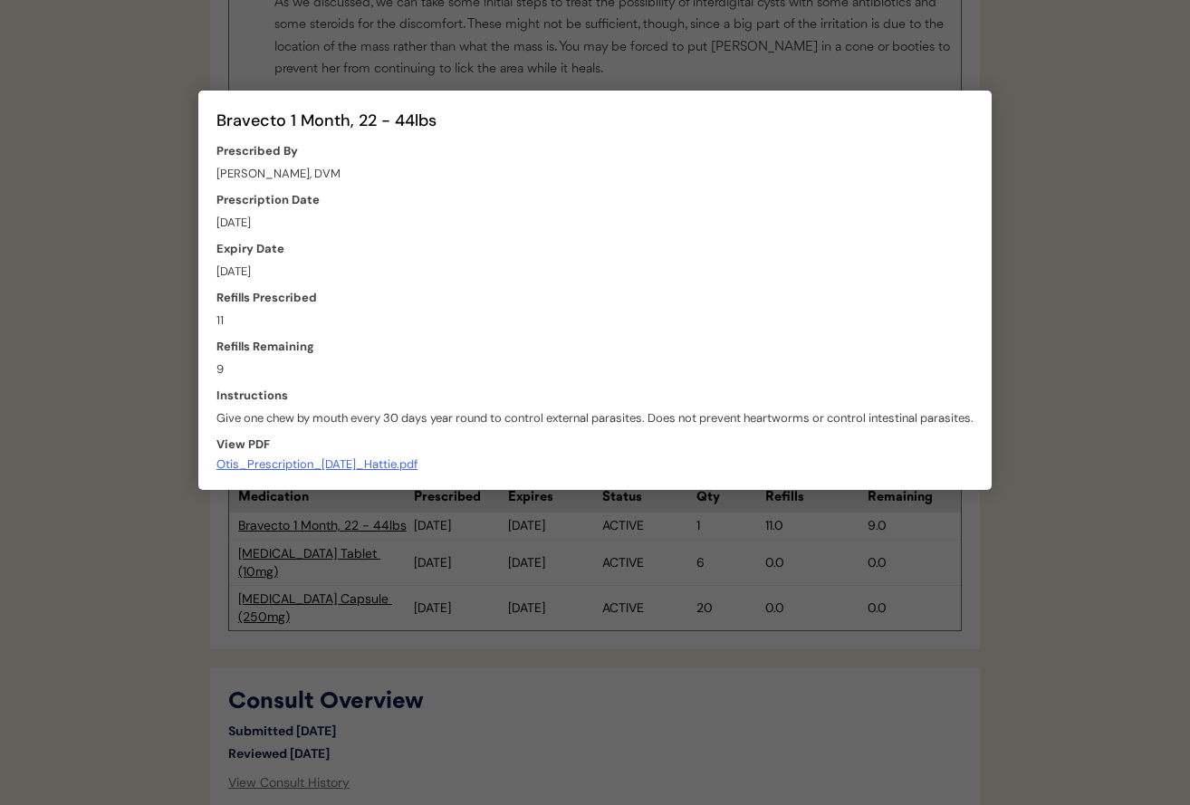
click at [1042, 322] on div at bounding box center [595, 402] width 1190 height 805
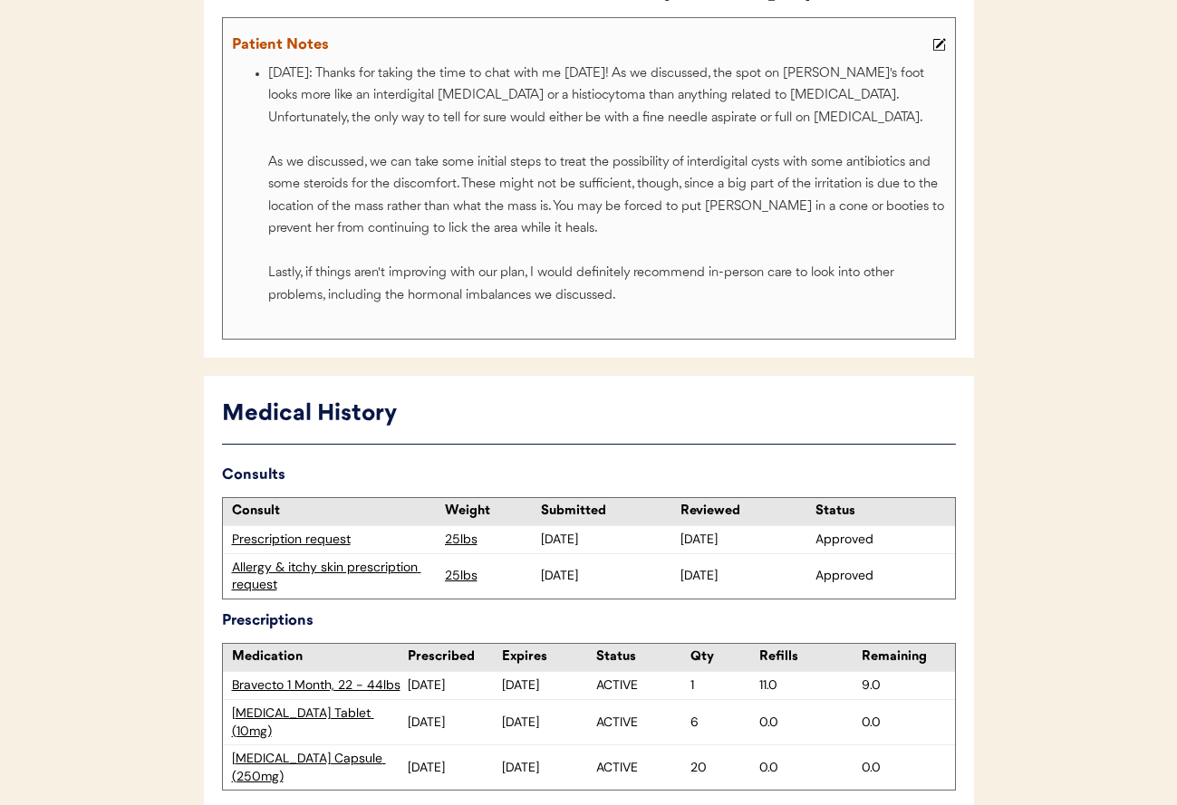
scroll to position [0, 0]
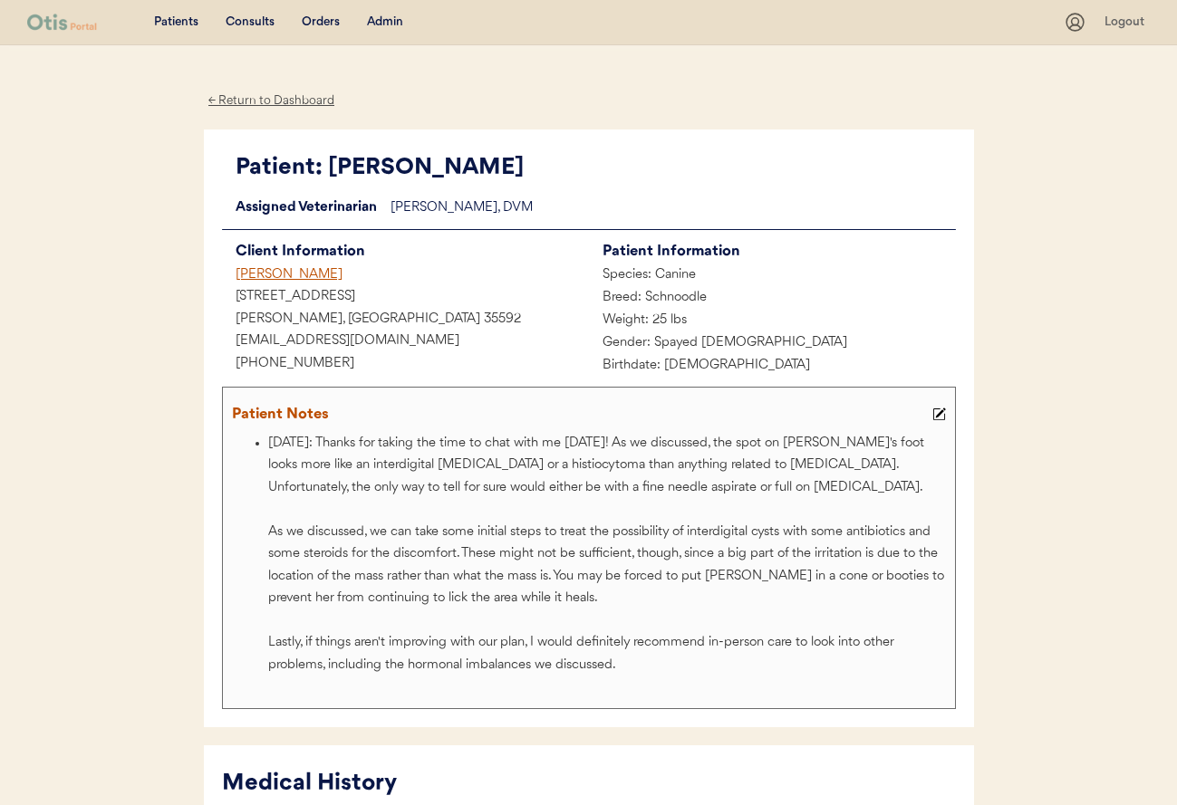
click at [290, 265] on div "Ryleigh Bennett" at bounding box center [405, 276] width 367 height 23
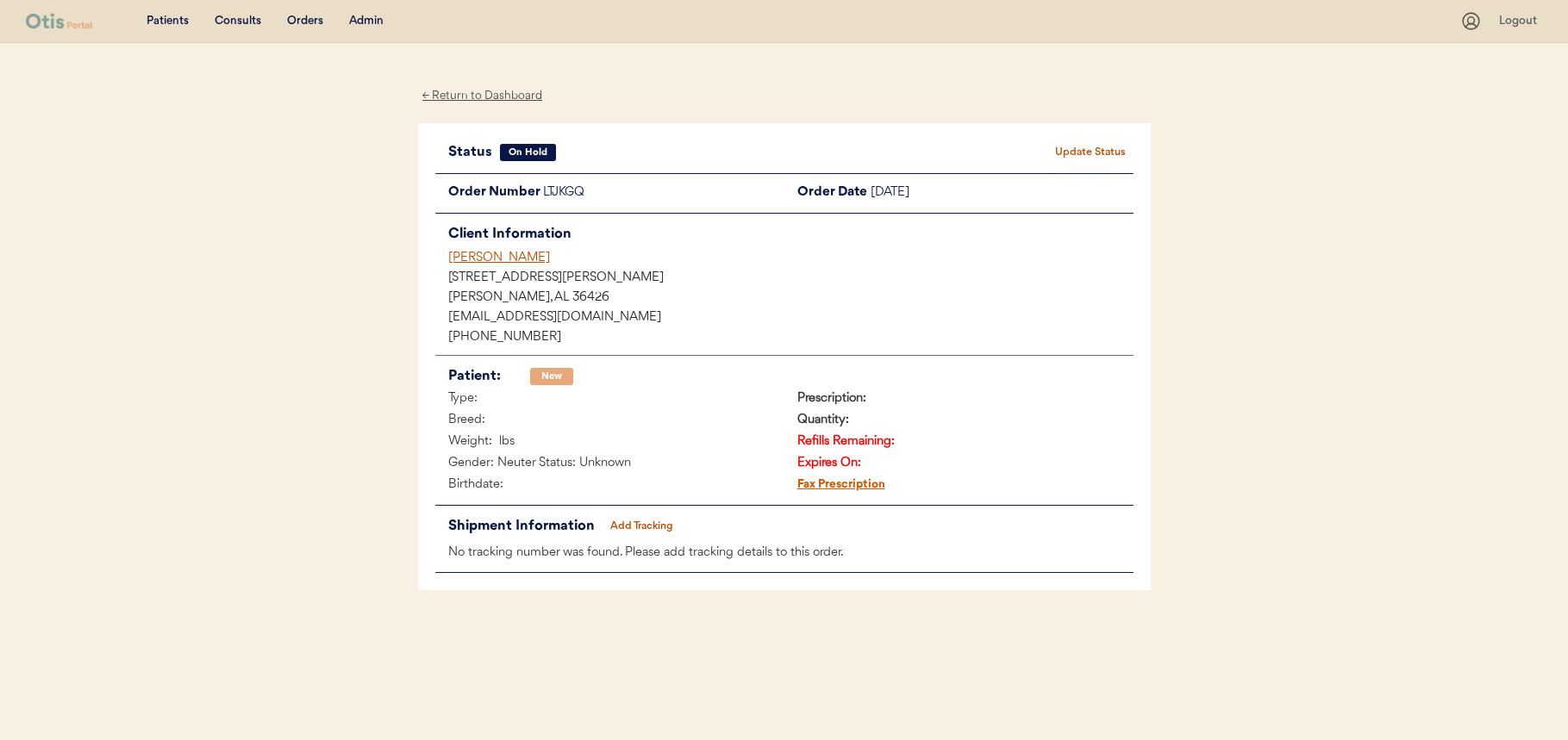
click at [1086, 141] on div "Status On Hold Update Status" at bounding box center [784, 152] width 698 height 24
click at [1087, 158] on button "Update Status" at bounding box center [1090, 152] width 87 height 24
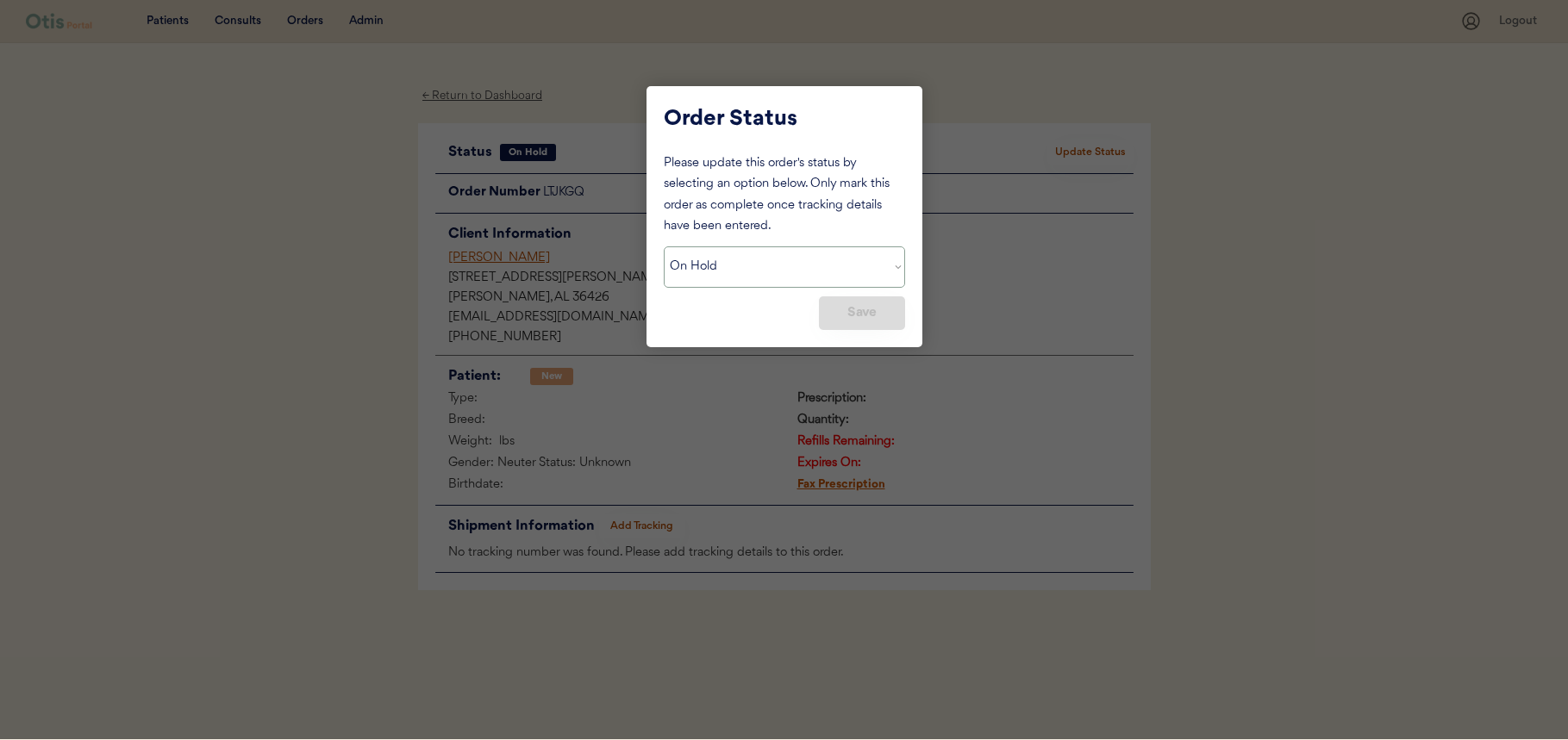
click at [866, 261] on select "Status On Hold New In Progress Complete Pending HW Consent Canceled" at bounding box center [785, 266] width 242 height 41
click at [664, 246] on select "Status On Hold New In Progress Complete Pending HW Consent Canceled" at bounding box center [785, 266] width 242 height 41
click at [1187, 375] on div at bounding box center [784, 370] width 1568 height 740
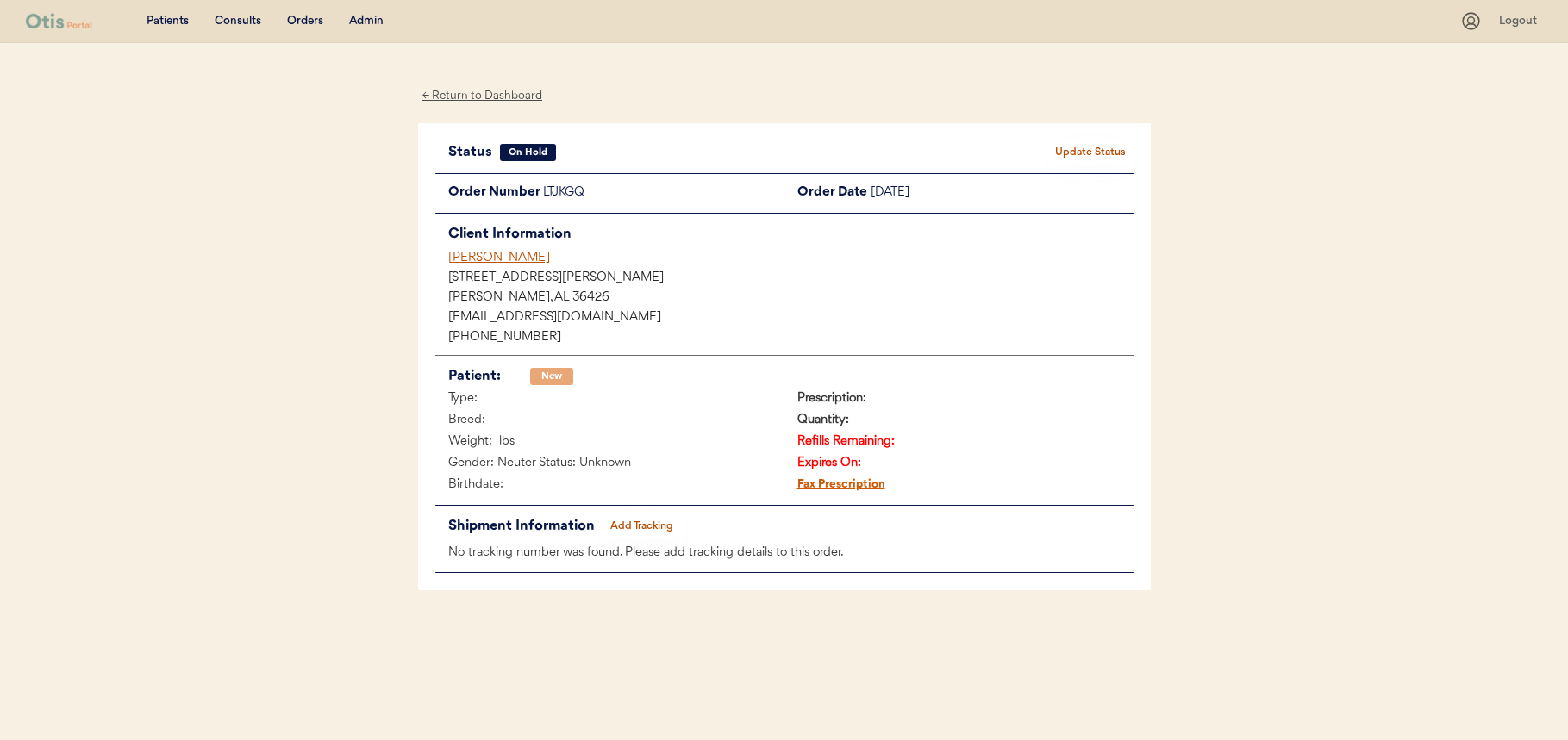
click at [1090, 162] on button "Update Status" at bounding box center [1090, 152] width 87 height 24
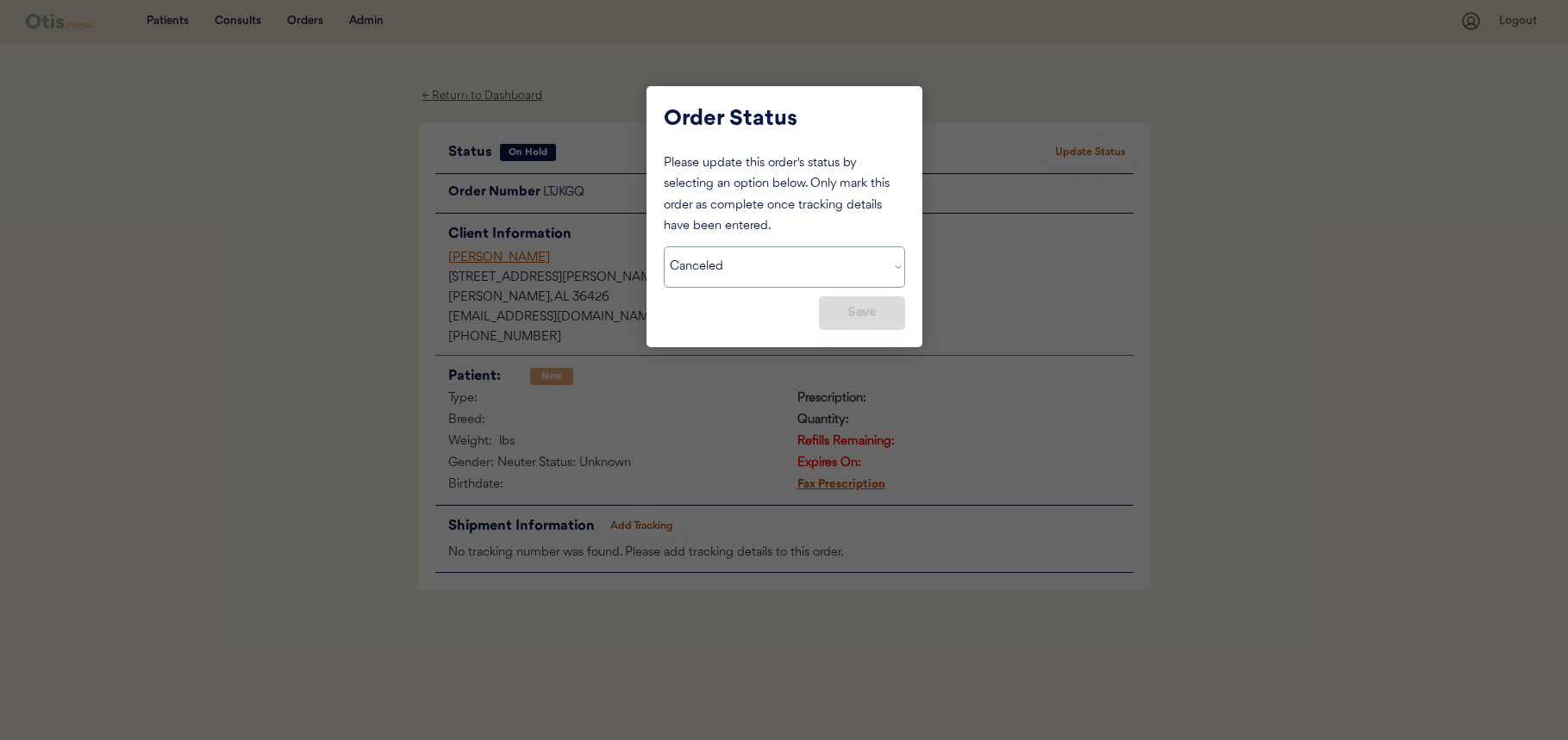
click at [856, 282] on select "Status On Hold New In Progress Complete Pending HW Consent Canceled" at bounding box center [785, 266] width 242 height 41
click at [664, 246] on select "Status On Hold New In Progress Complete Pending HW Consent Canceled" at bounding box center [785, 266] width 242 height 41
click at [853, 272] on select "Status On Hold New In Progress Complete Pending HW Consent Canceled" at bounding box center [785, 266] width 242 height 41
click at [664, 246] on select "Status On Hold New In Progress Complete Pending HW Consent Canceled" at bounding box center [785, 266] width 242 height 41
click at [835, 273] on select "Status On Hold New In Progress Complete Pending HW Consent Canceled" at bounding box center [785, 266] width 242 height 41
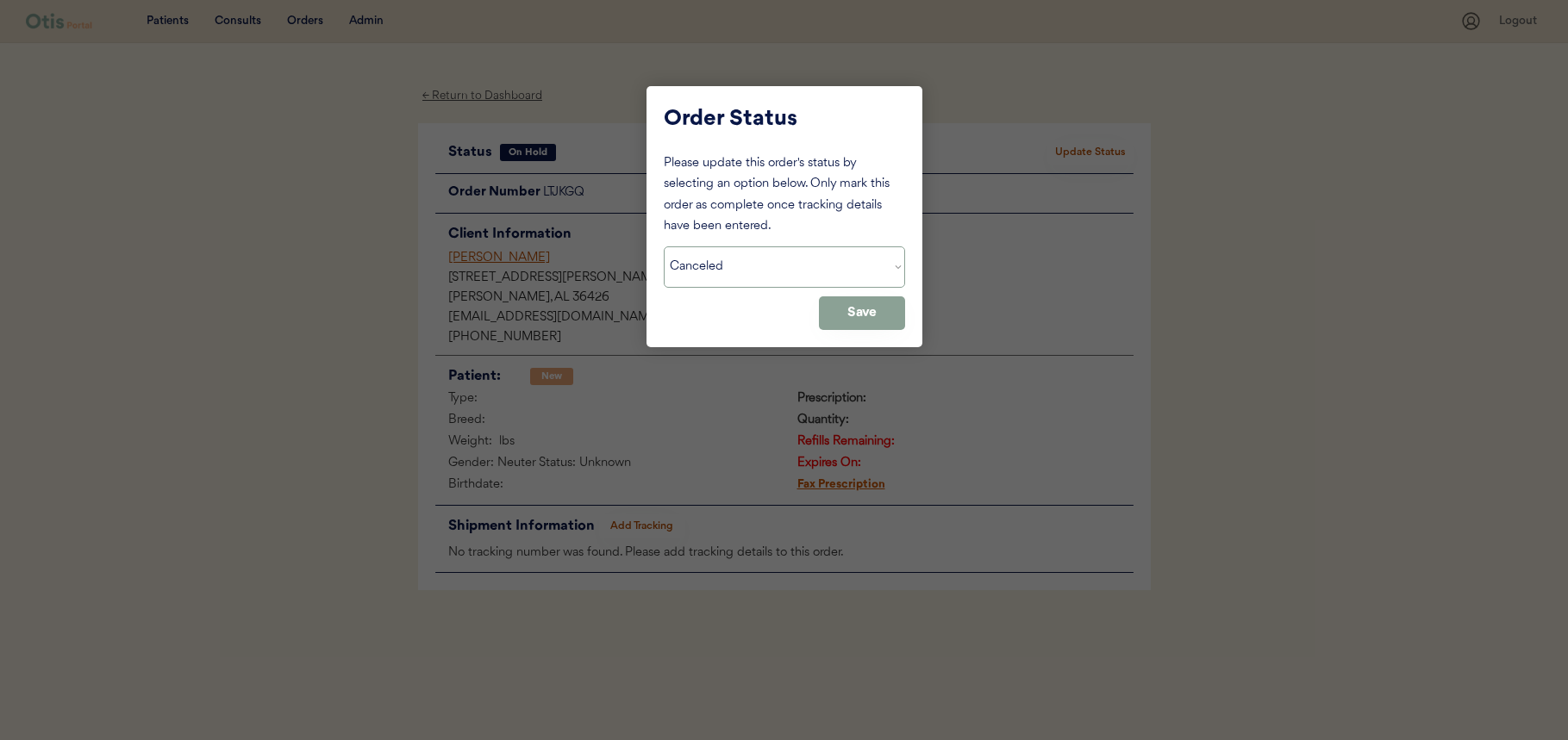
click at [664, 246] on select "Status On Hold New In Progress Complete Pending HW Consent Canceled" at bounding box center [785, 266] width 242 height 41
click at [883, 281] on select "Status On Hold New In Progress Complete Pending HW Consent Canceled" at bounding box center [785, 266] width 242 height 41
select select ""new""
click at [664, 246] on select "Status On Hold New In Progress Complete Pending HW Consent Canceled" at bounding box center [785, 266] width 242 height 41
click at [1056, 220] on div at bounding box center [784, 370] width 1568 height 740
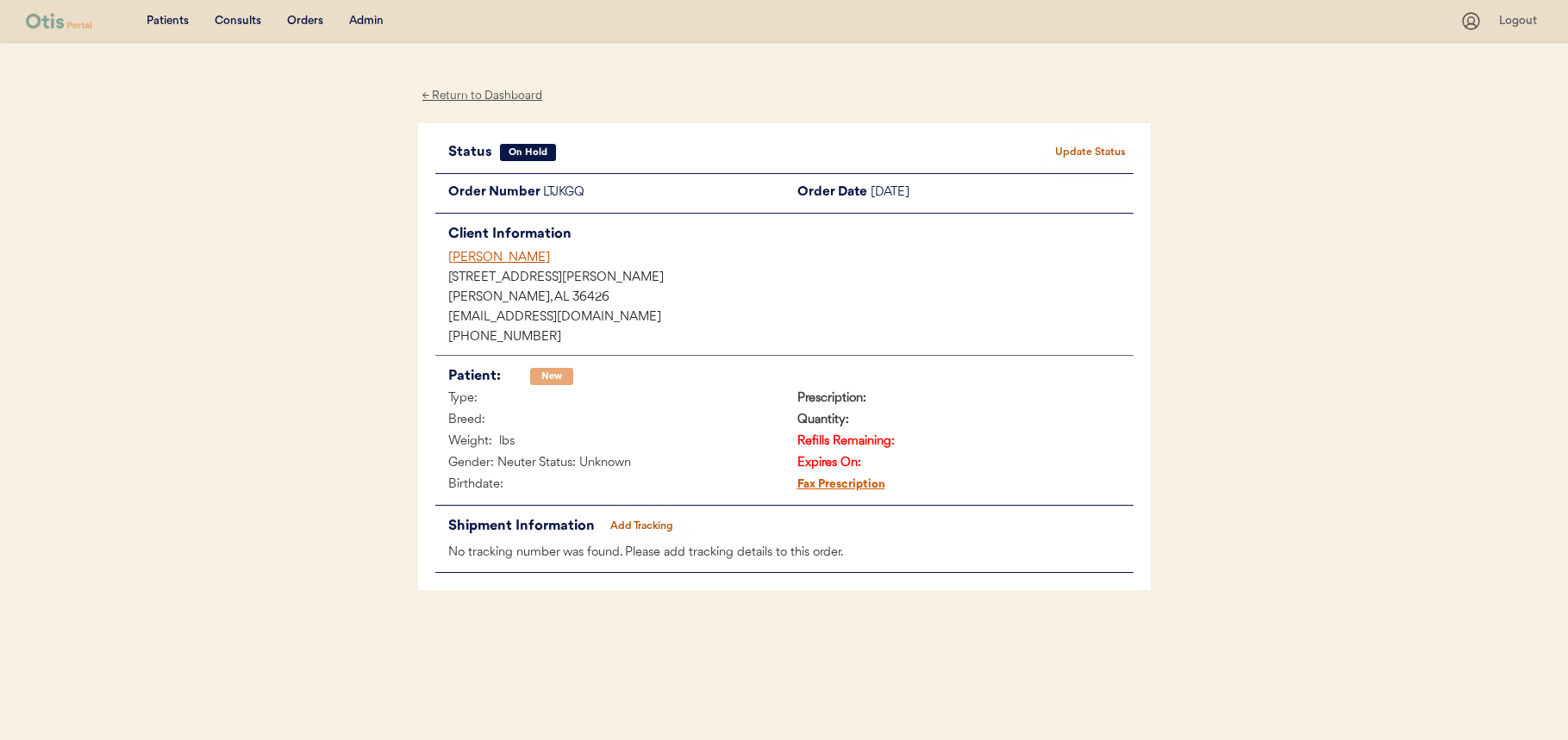
click at [1206, 417] on div "Patients Consults Orders Admin Logout ← Return to Dashboard Status On Hold Upda…" at bounding box center [784, 370] width 1568 height 740
click at [508, 253] on div "Rachel Stewart" at bounding box center [791, 258] width 685 height 18
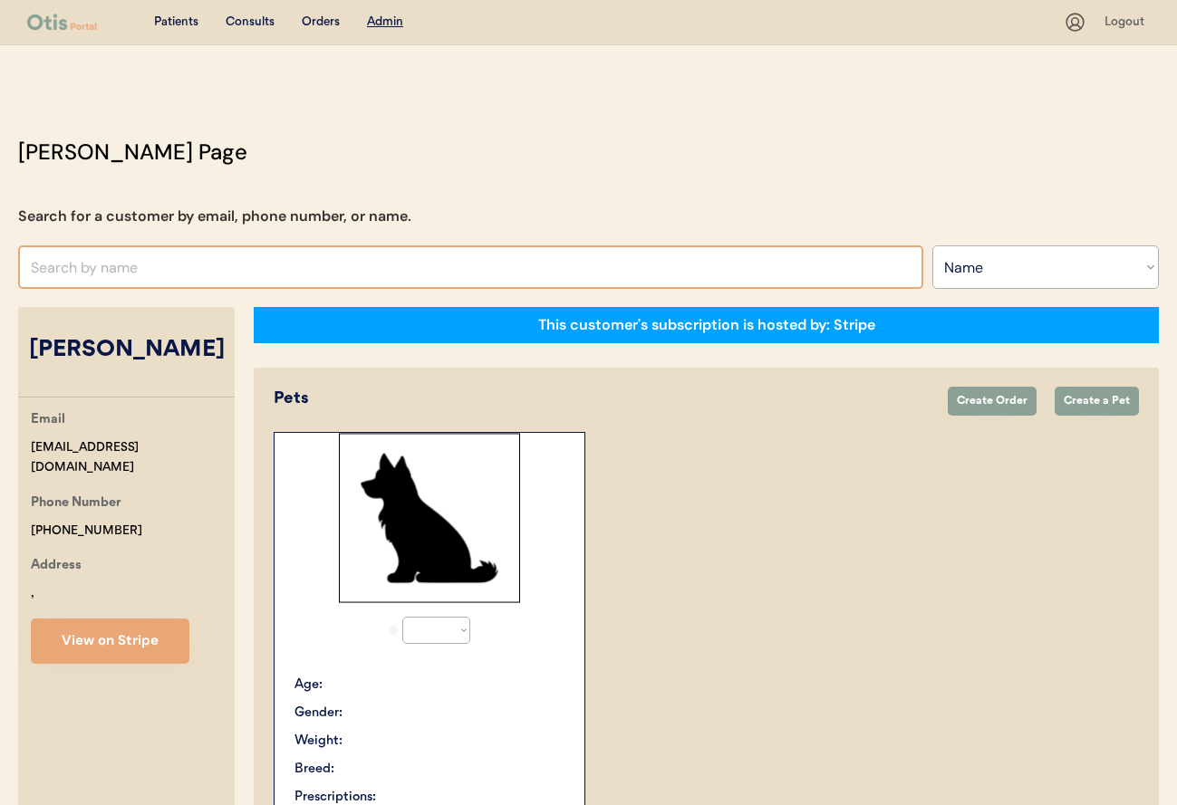
select select ""Name""
select select "true"
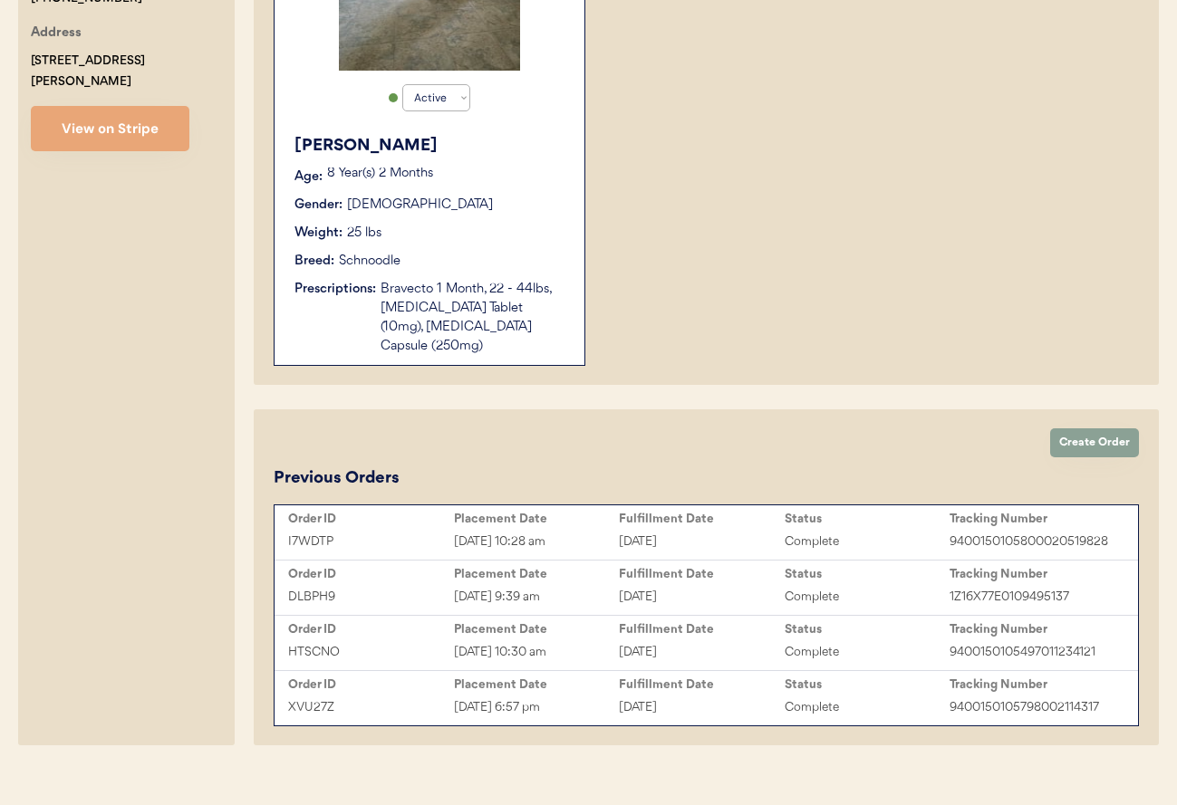
scroll to position [538, 0]
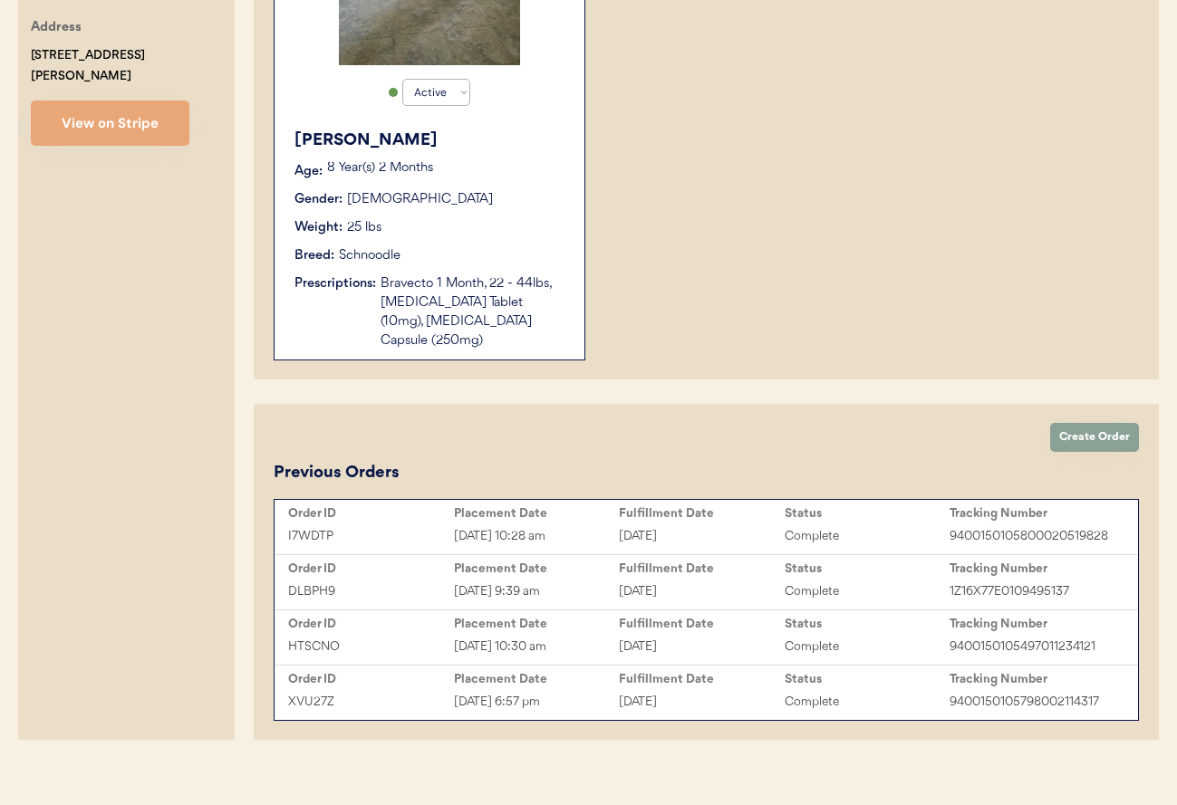
click at [823, 500] on div "Order ID Placement Date Fulfillment Date Status Tracking Number I7WDTP Aug 13, …" at bounding box center [705, 527] width 863 height 54
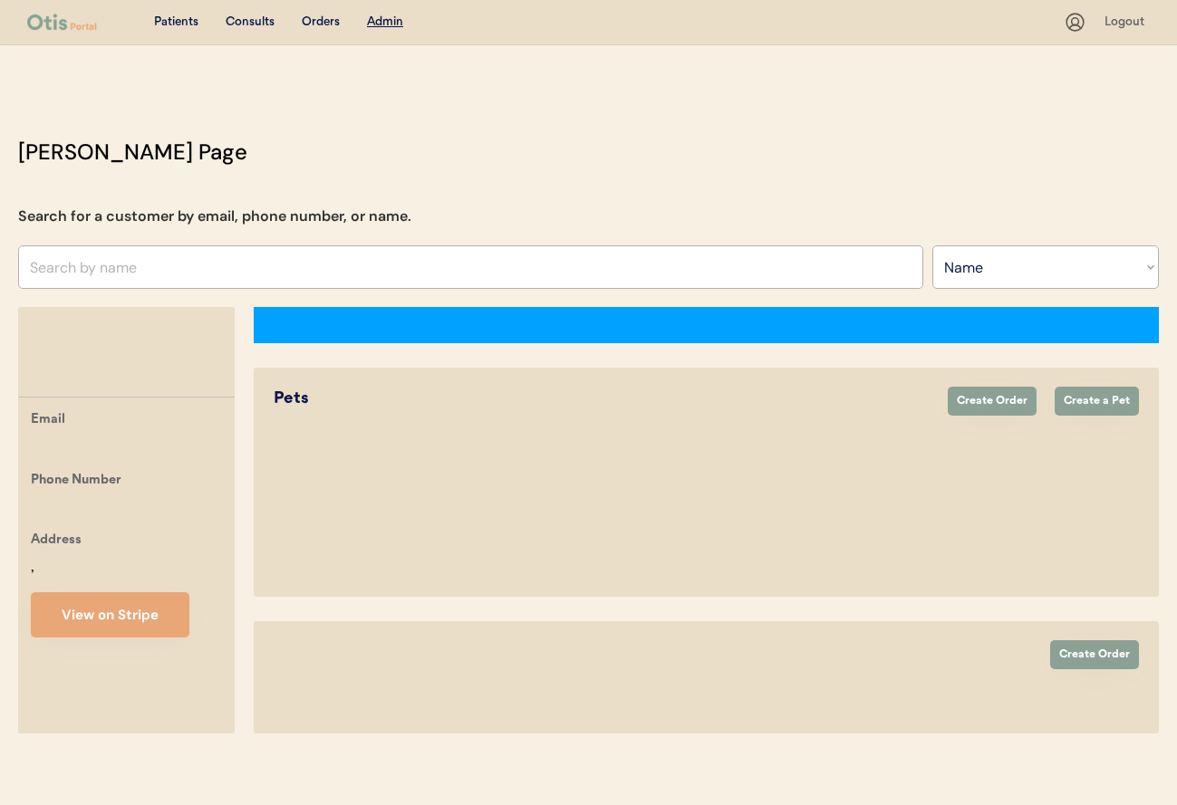
select select ""Name""
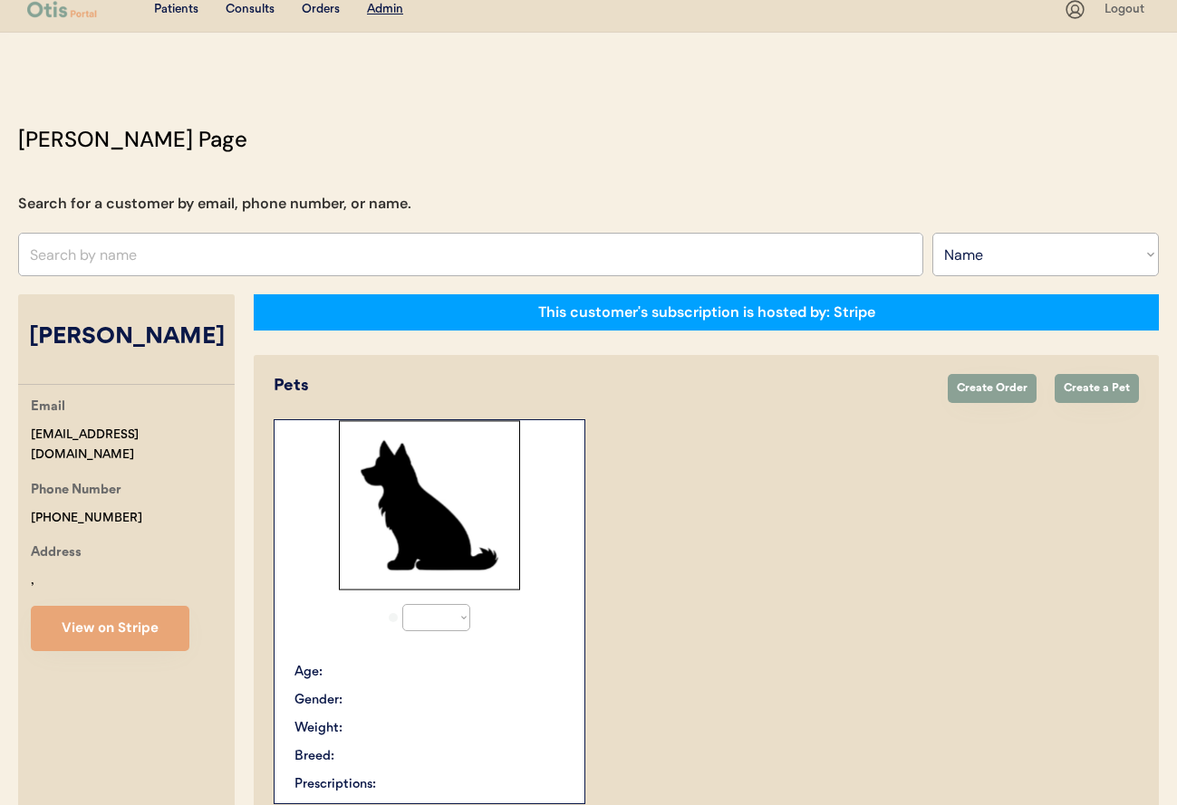
select select "true"
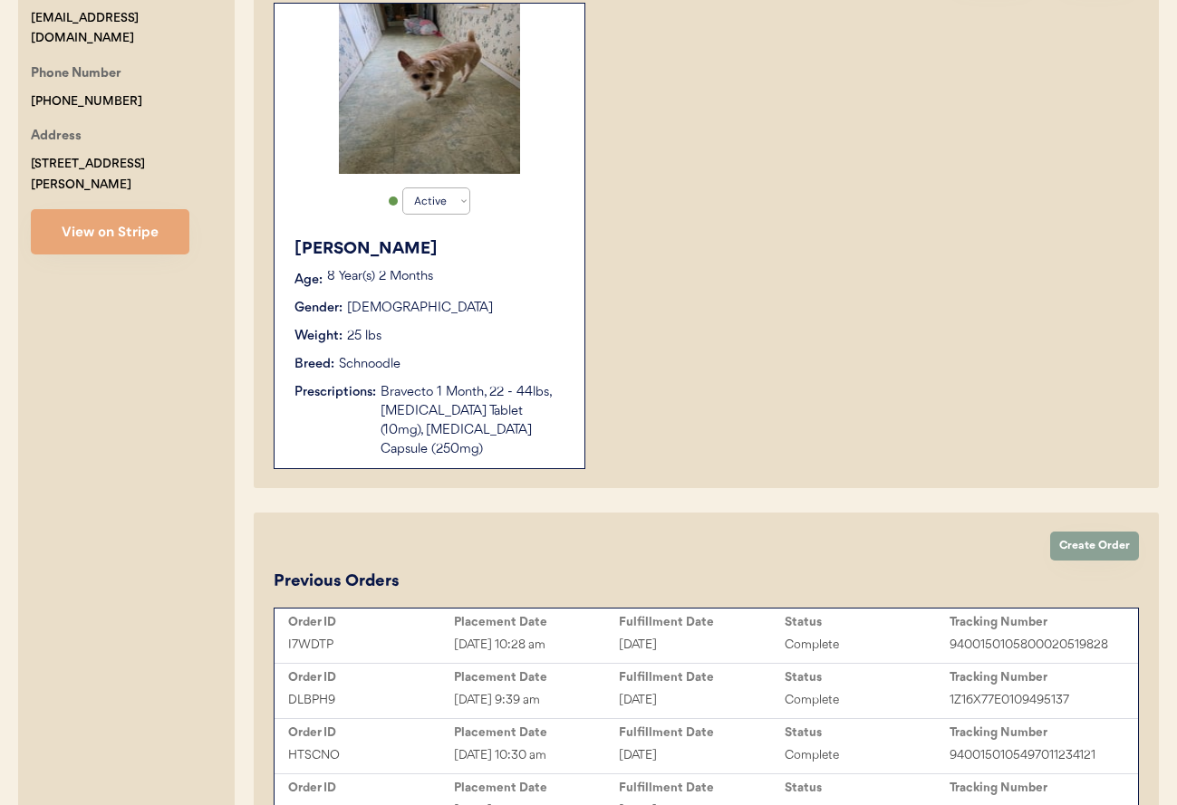
scroll to position [190, 0]
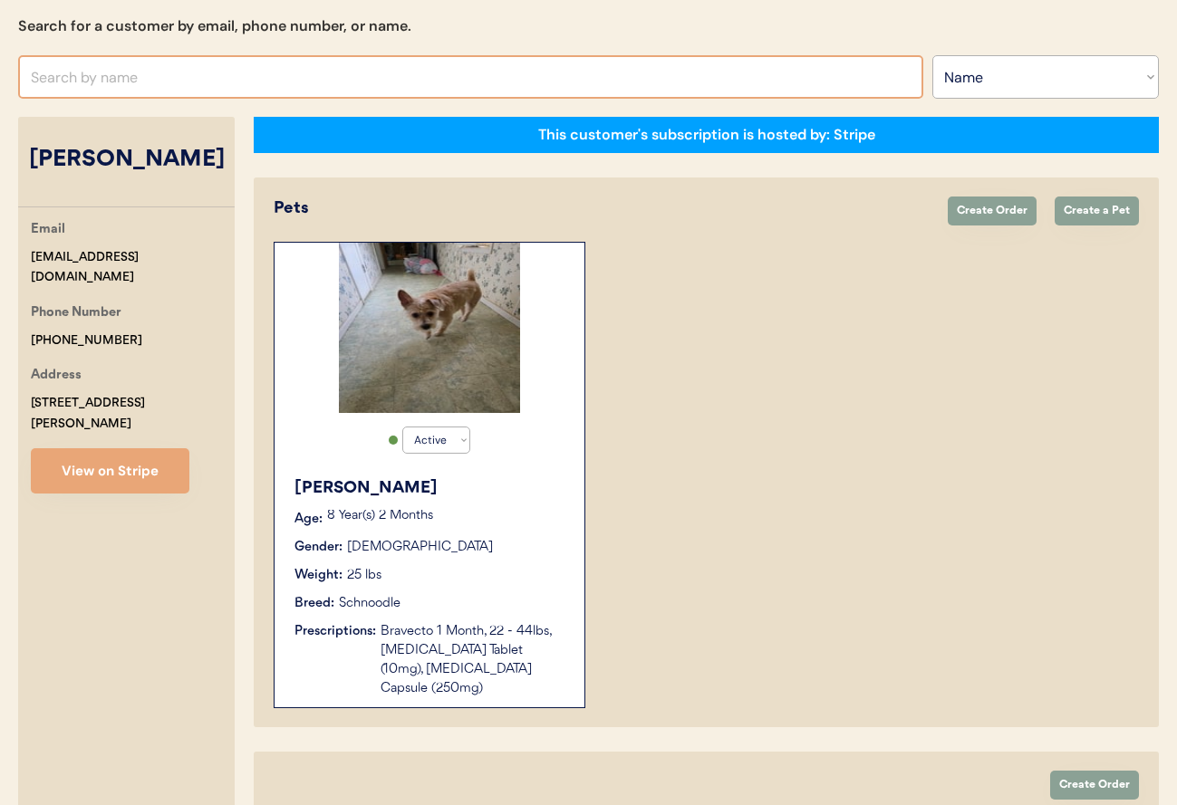
click at [438, 88] on input "text" at bounding box center [470, 76] width 905 height 43
type input "[PERSON_NAME]"
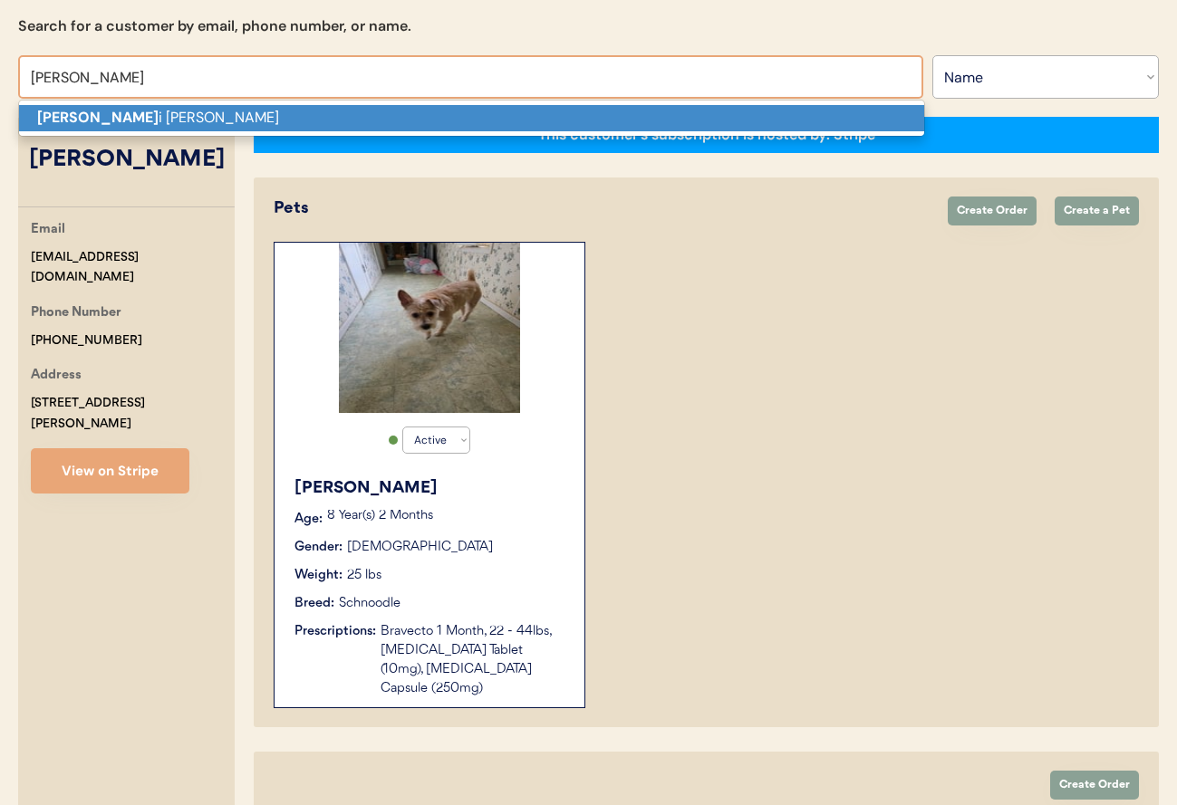
click at [419, 111] on p "Nick i Stallworth" at bounding box center [471, 118] width 905 height 26
type input "Nicki Stallworth"
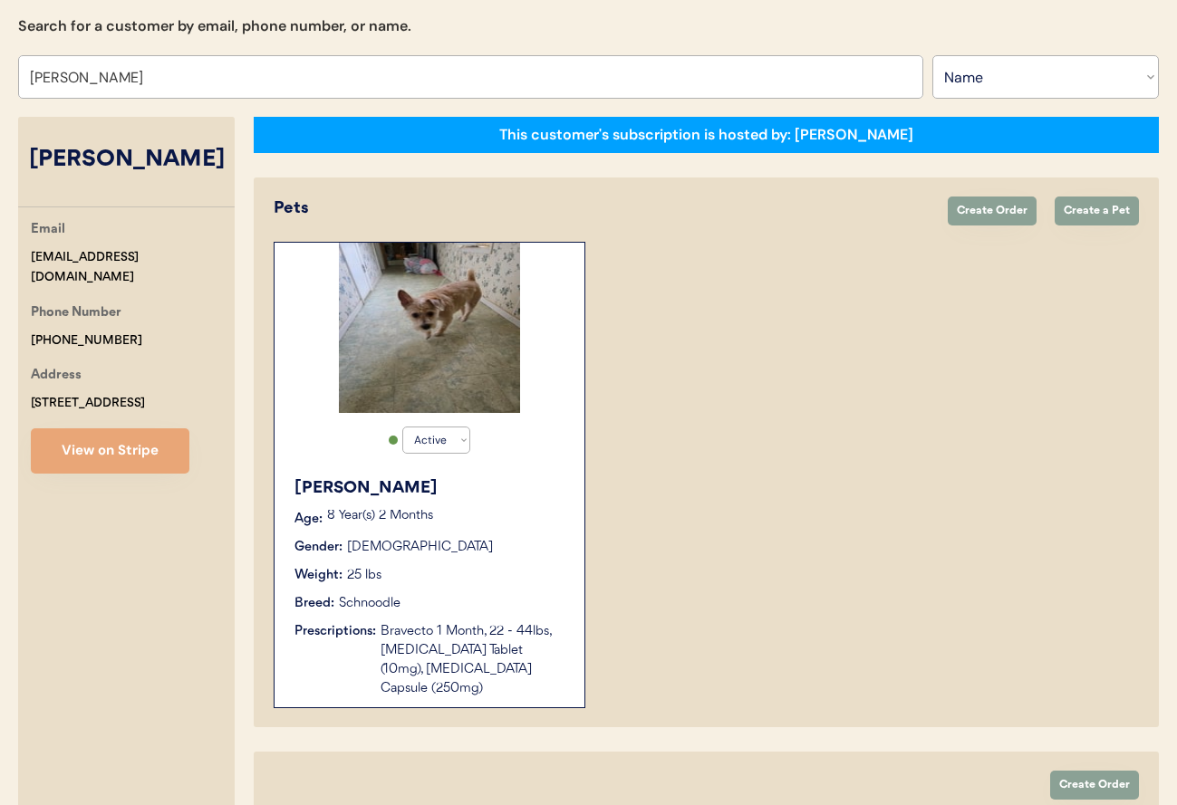
select select "true"
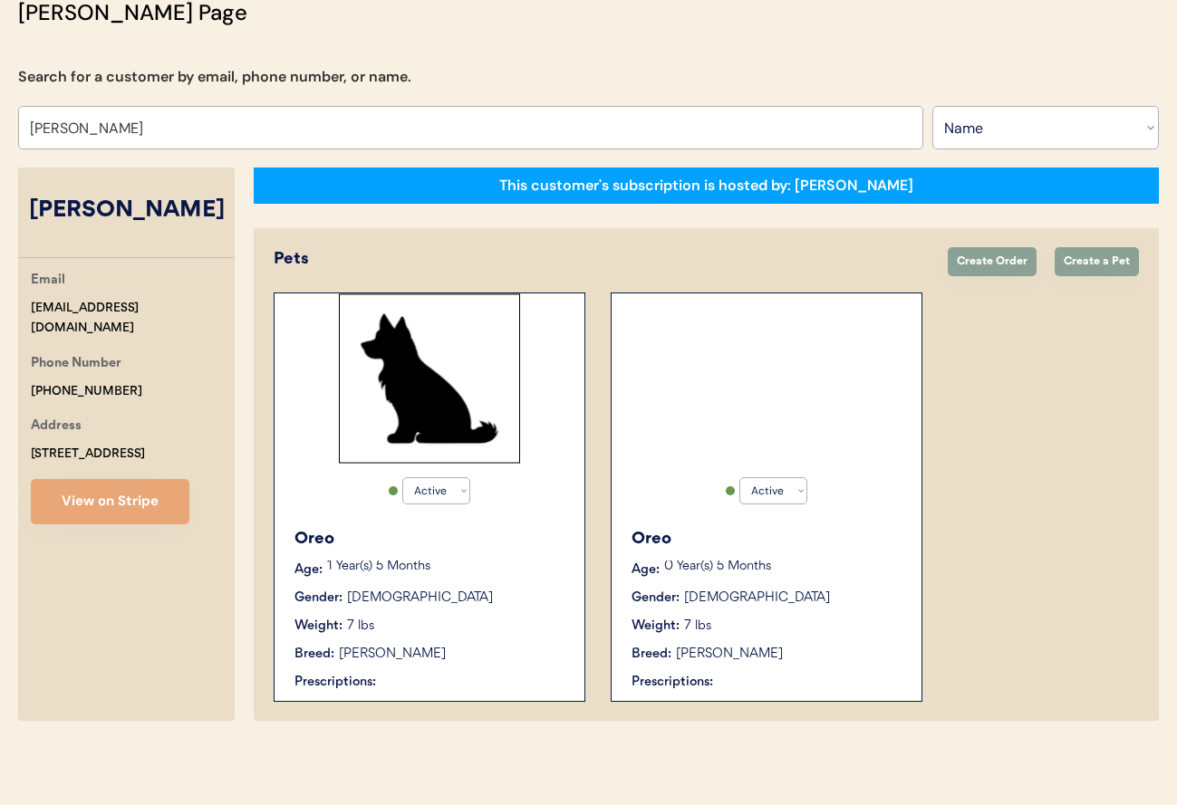
scroll to position [140, 0]
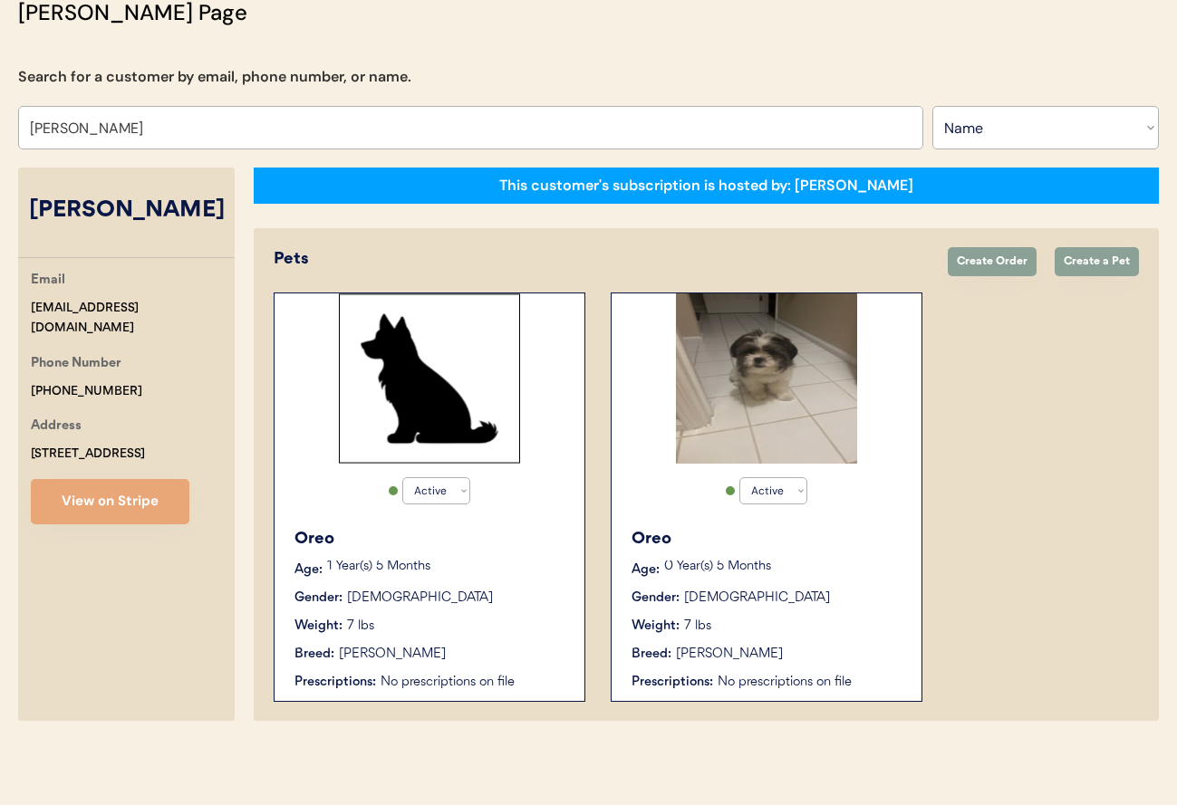
type input "Nicki Stallworth"
click at [513, 598] on div "Gender: Male" at bounding box center [430, 598] width 272 height 19
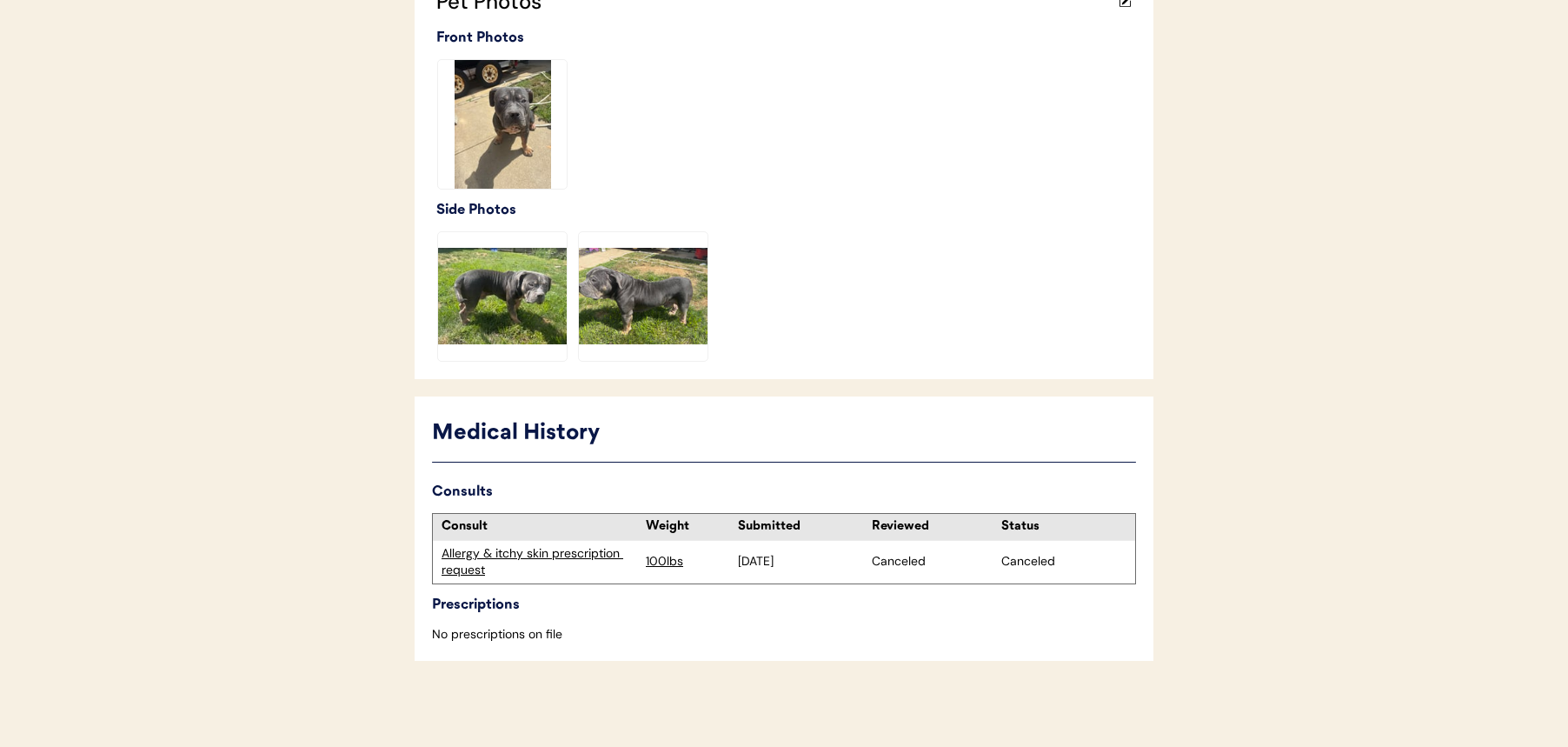
scroll to position [527, 0]
click at [602, 547] on div "Allergy & itchy skin prescription request" at bounding box center [539, 561] width 196 height 34
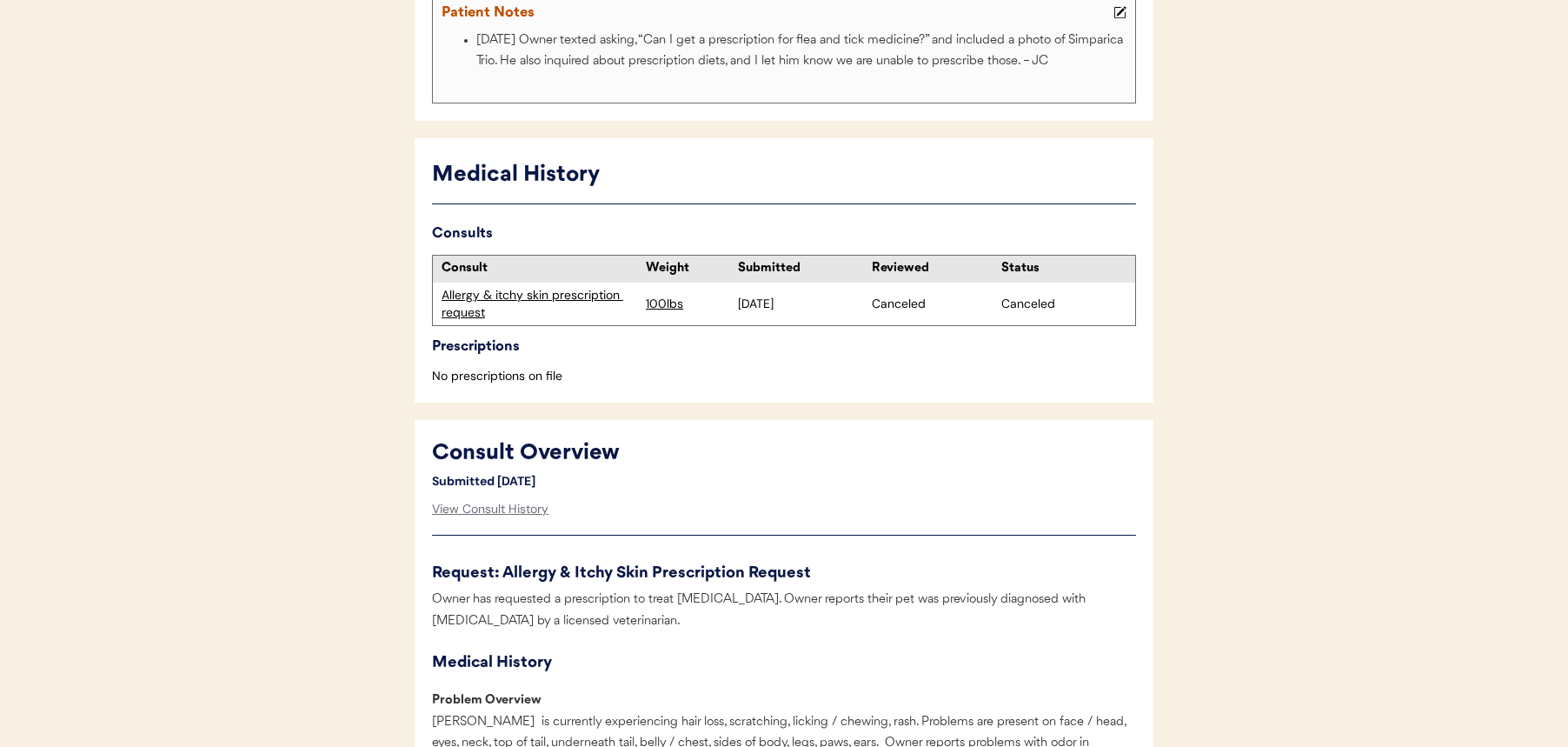
scroll to position [224, 0]
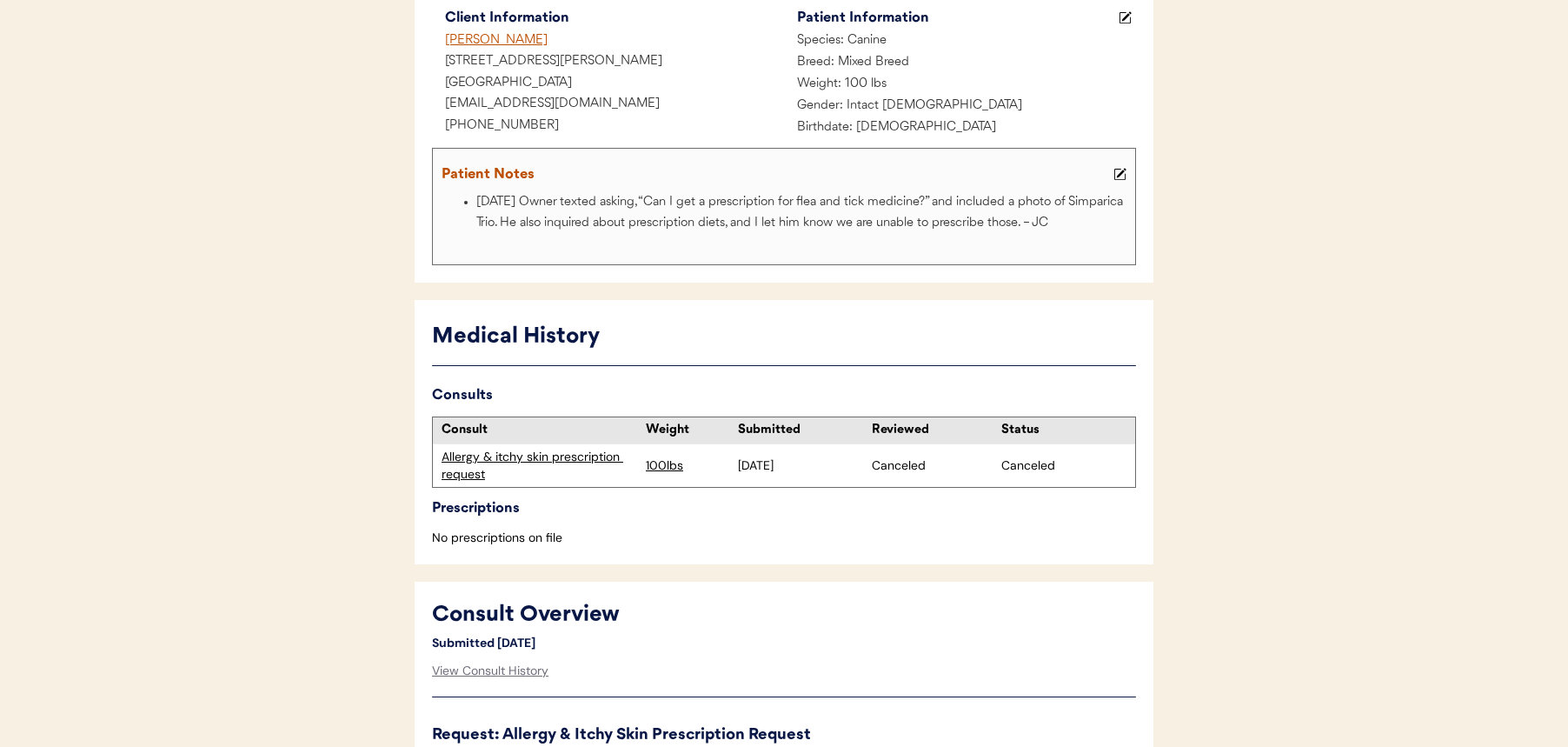
click at [1128, 329] on div "Medical History" at bounding box center [784, 337] width 704 height 33
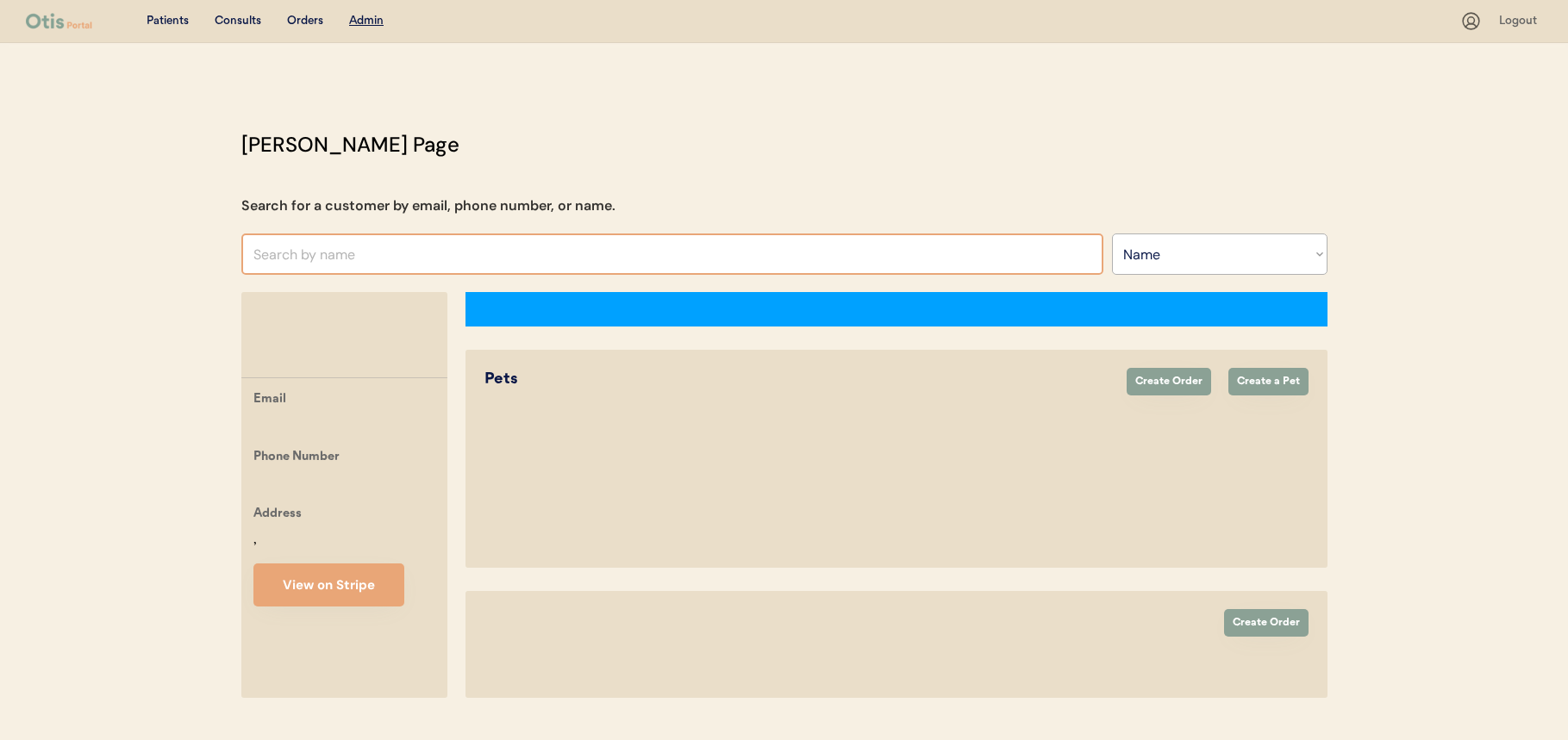
select select ""Name""
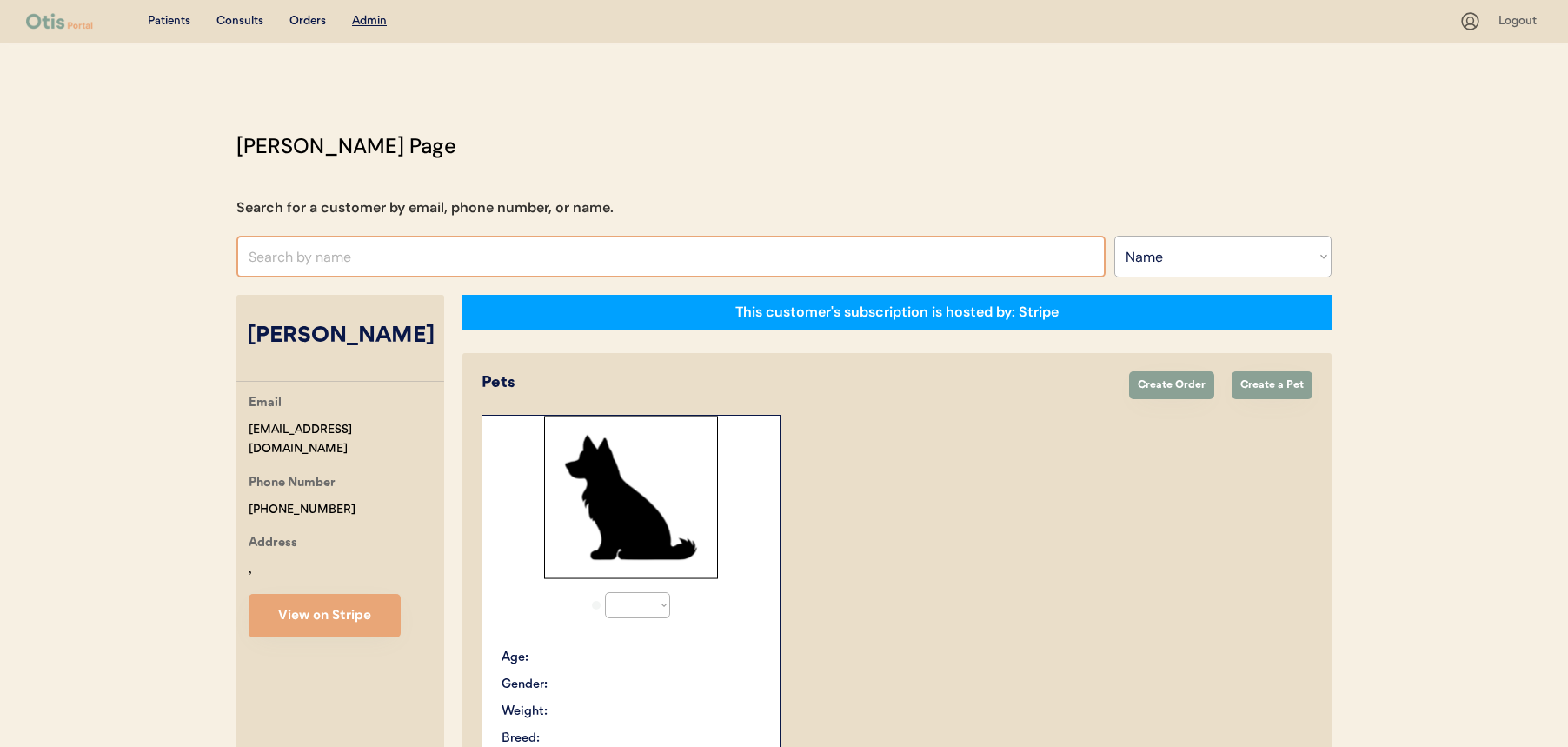
select select "true"
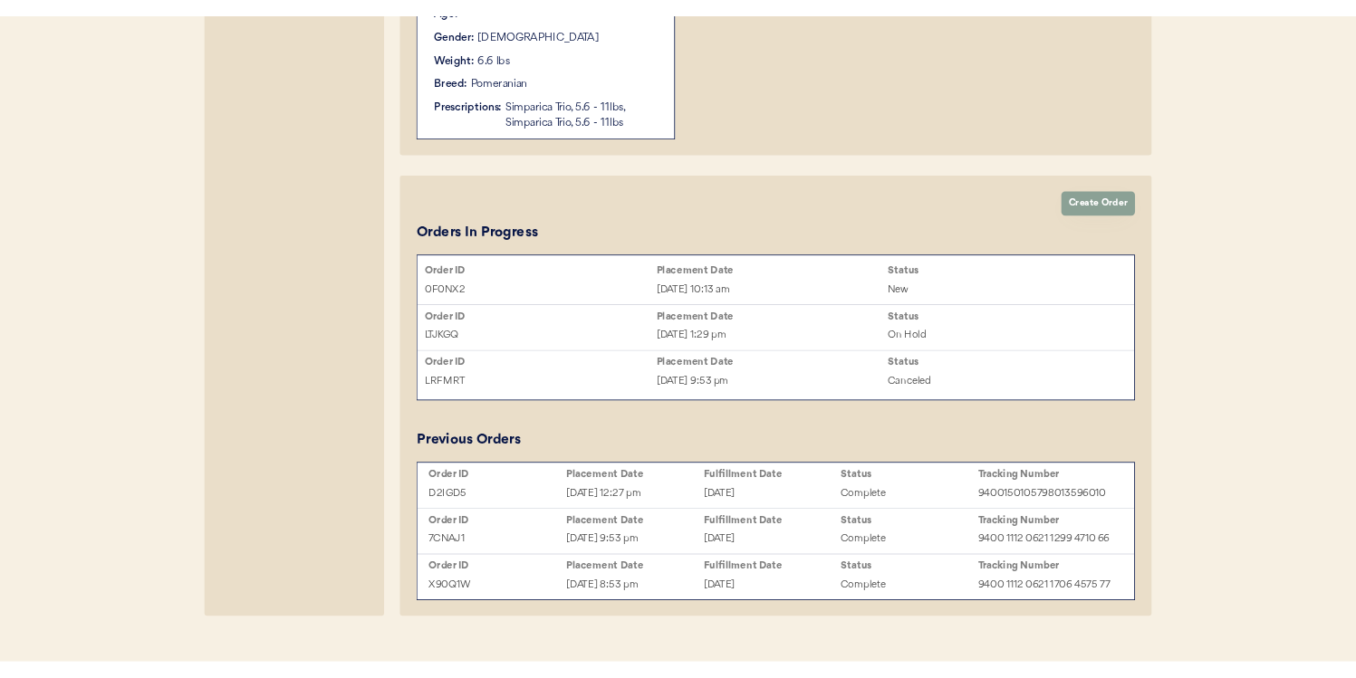
scroll to position [741, 0]
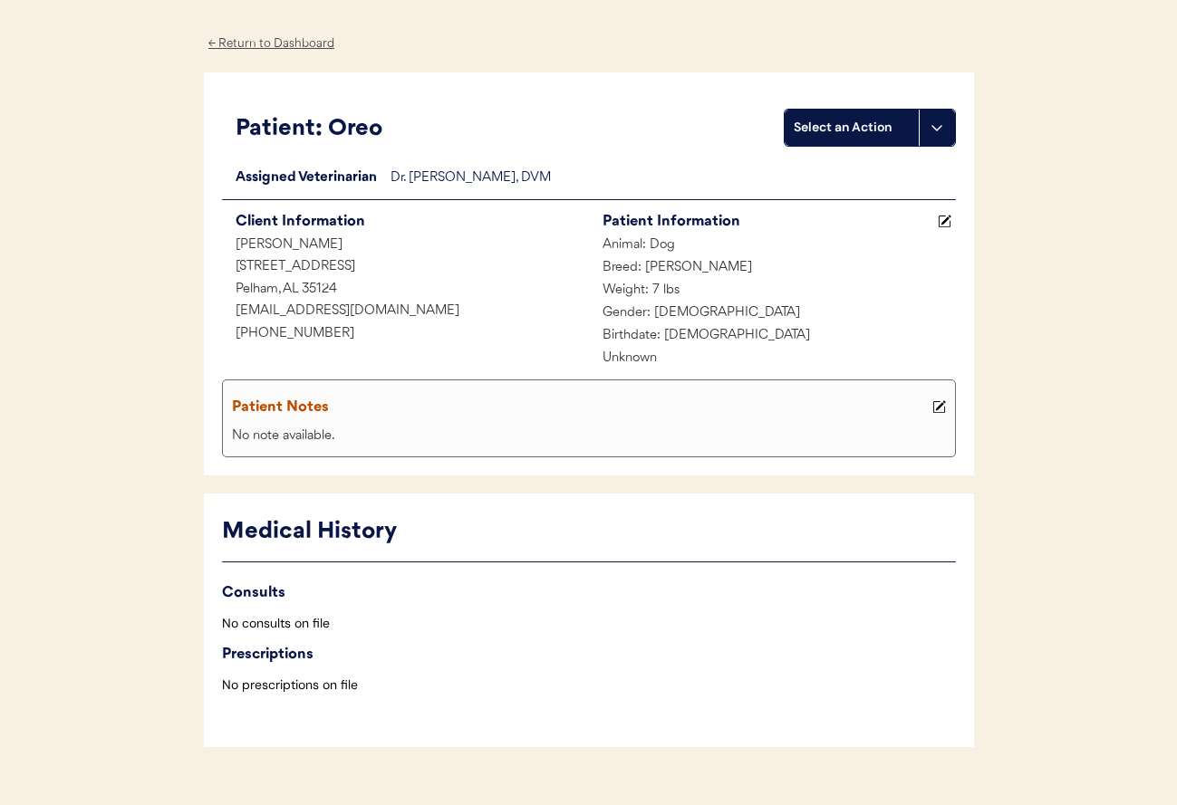
scroll to position [90, 0]
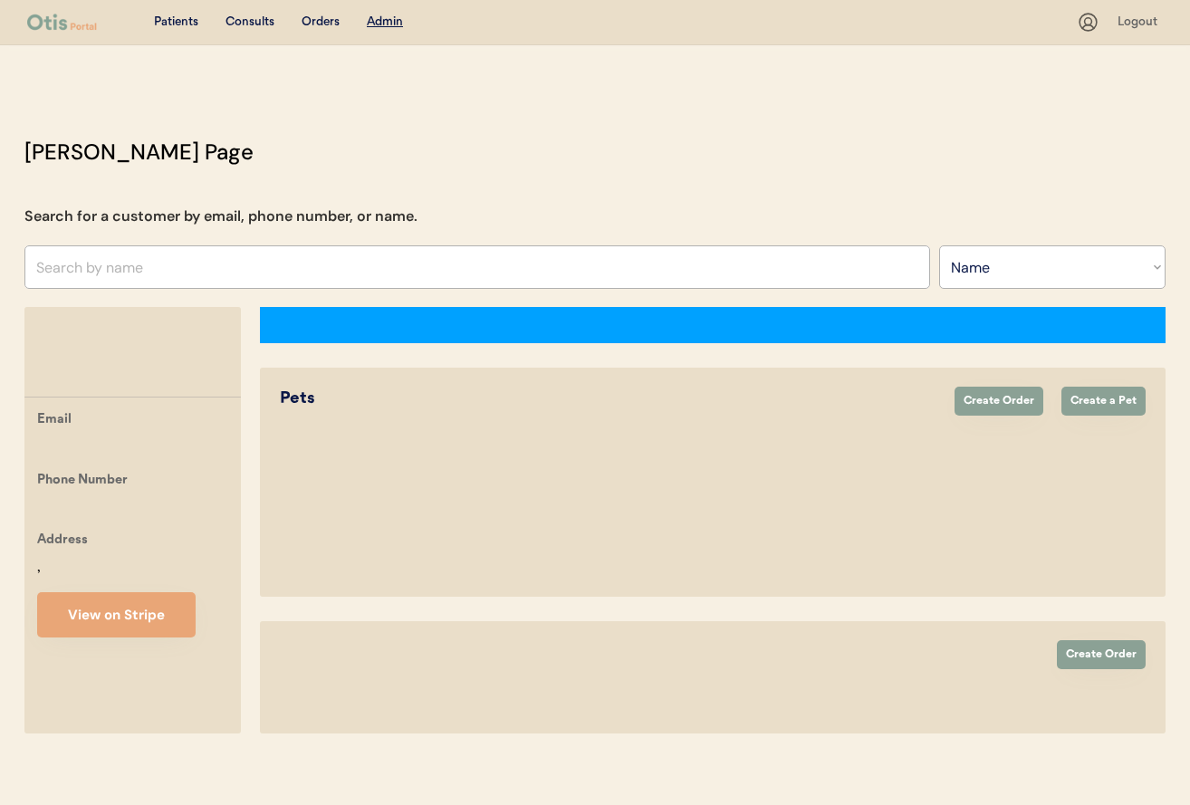
select select ""Name""
select select "true"
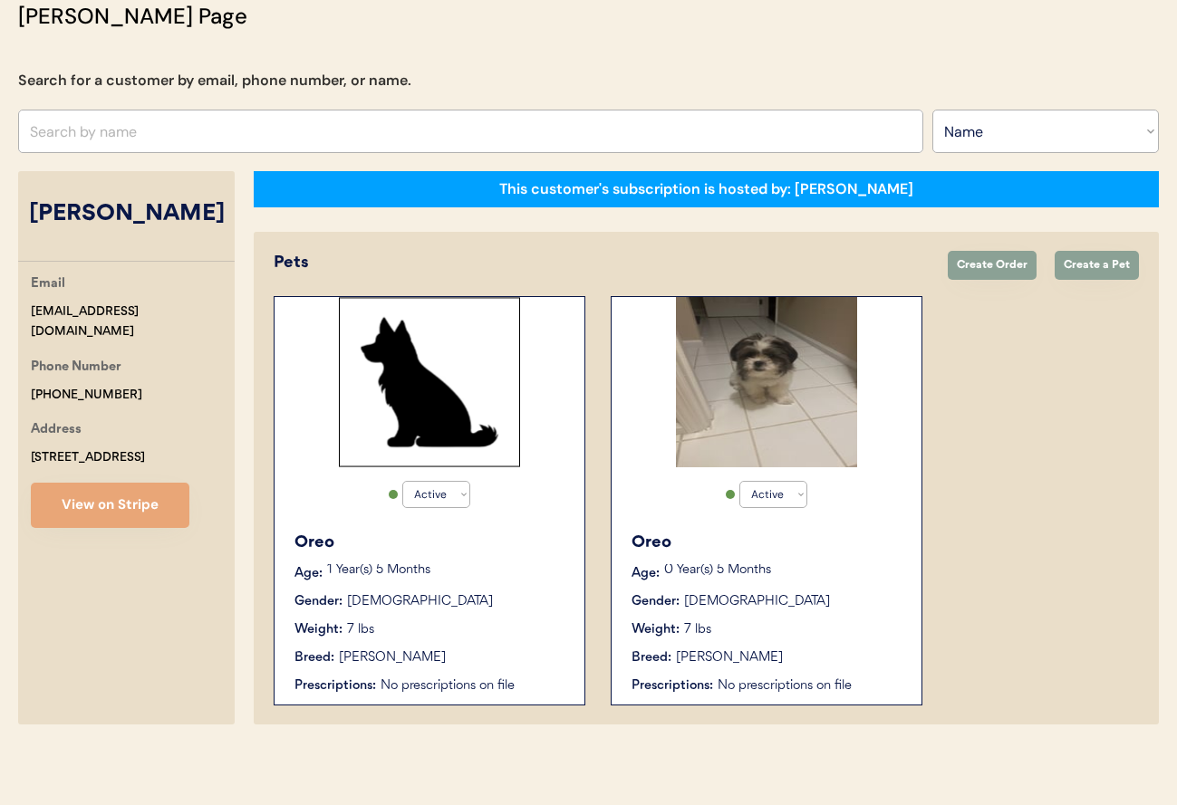
scroll to position [140, 0]
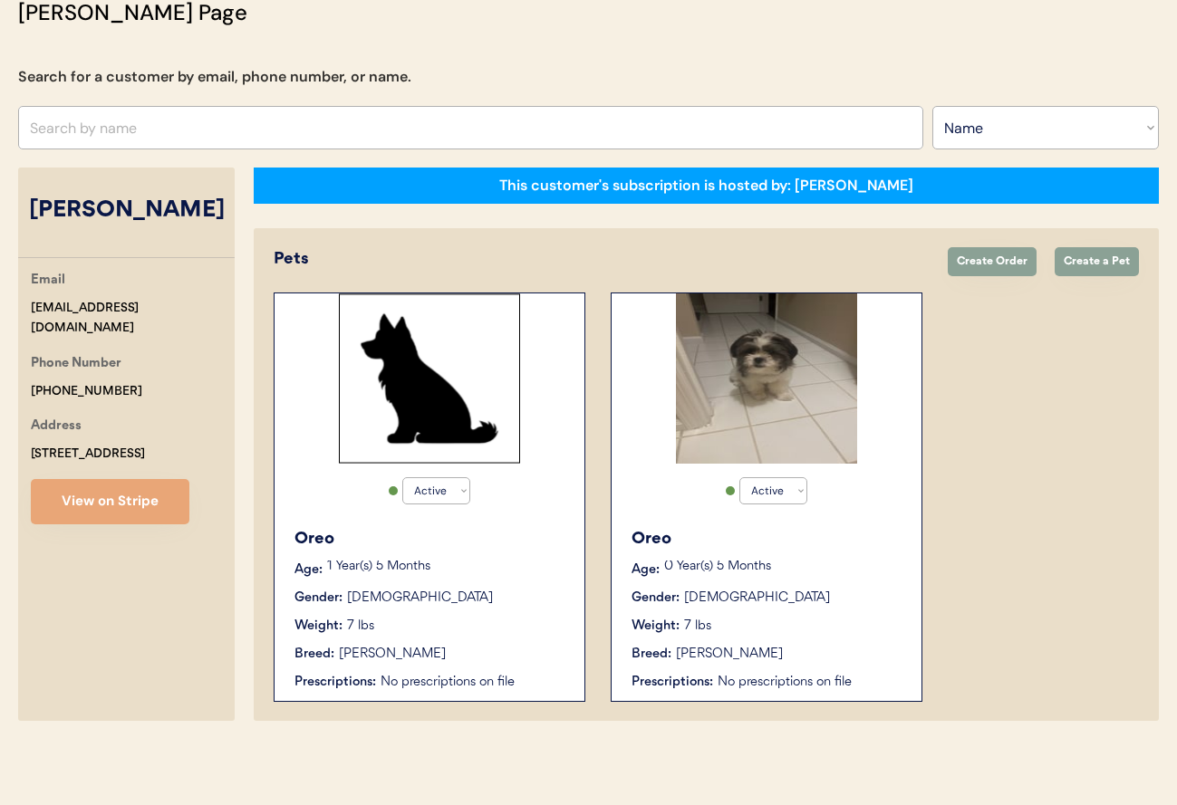
click at [785, 536] on div "Oreo" at bounding box center [767, 539] width 272 height 24
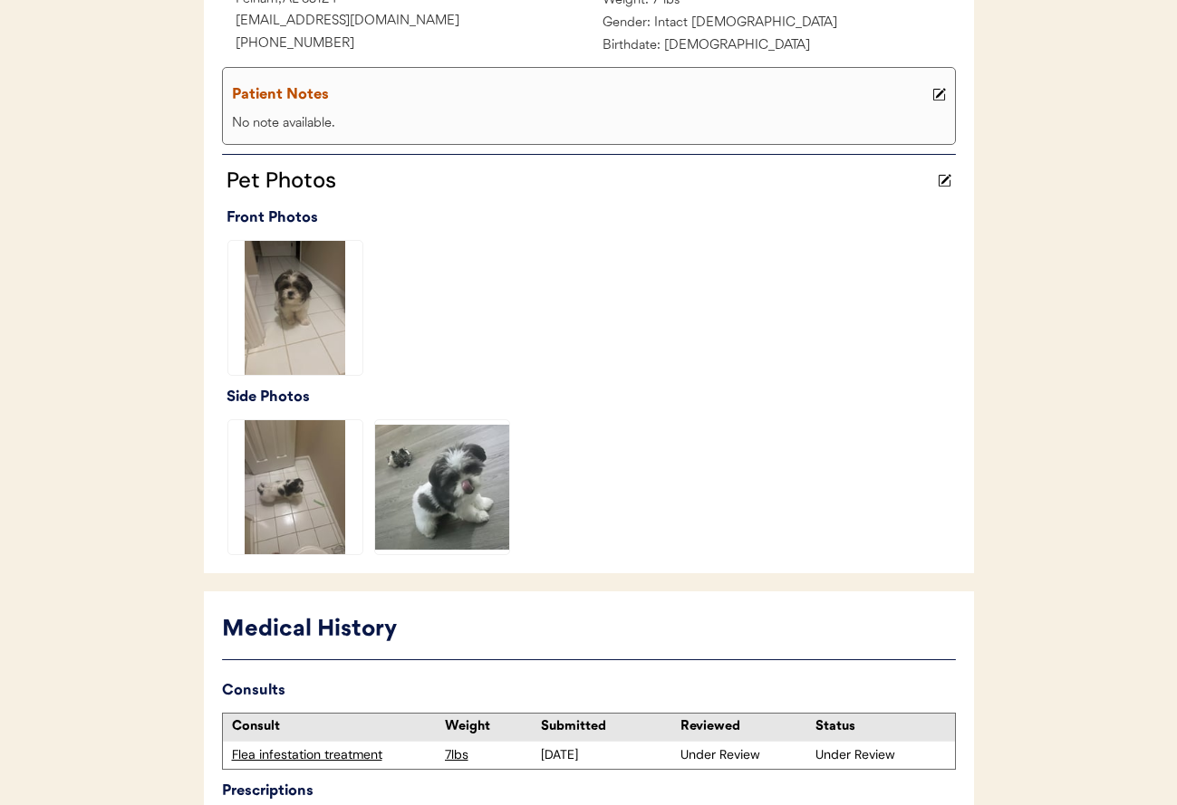
scroll to position [482, 0]
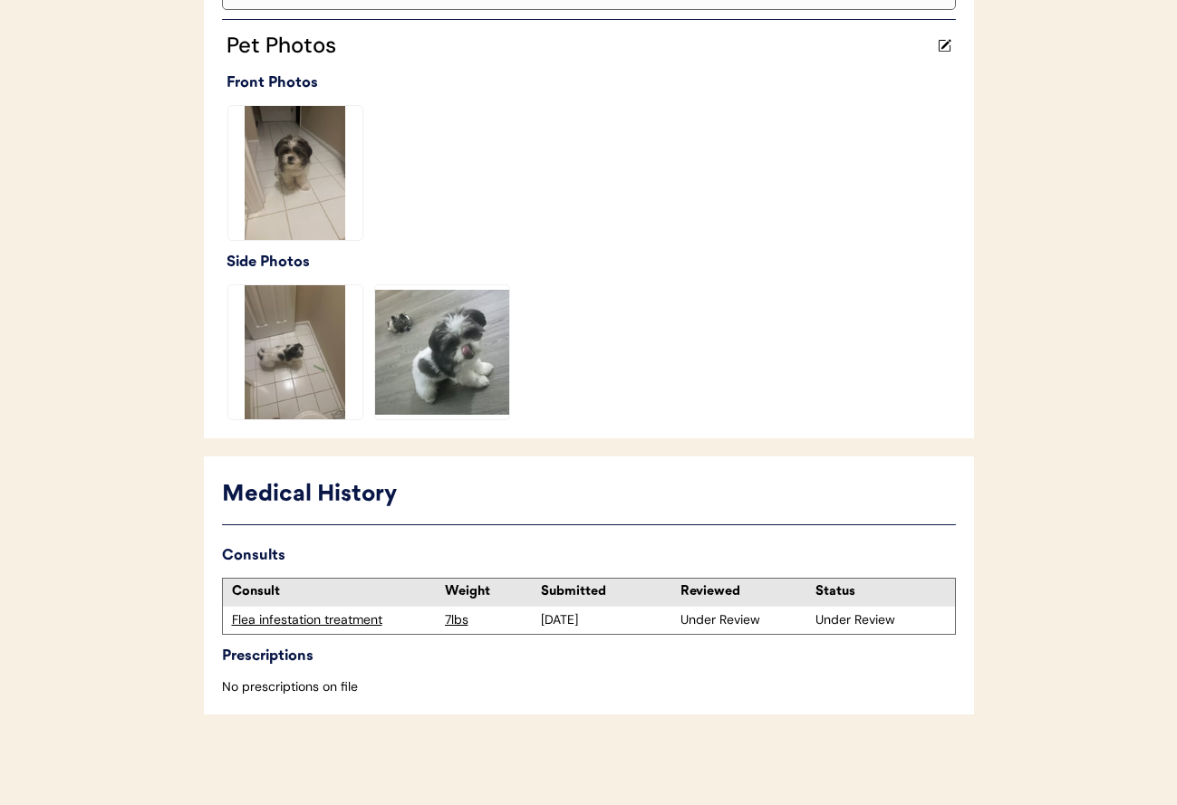
click at [346, 621] on div "Flea infestation treatment" at bounding box center [334, 620] width 204 height 18
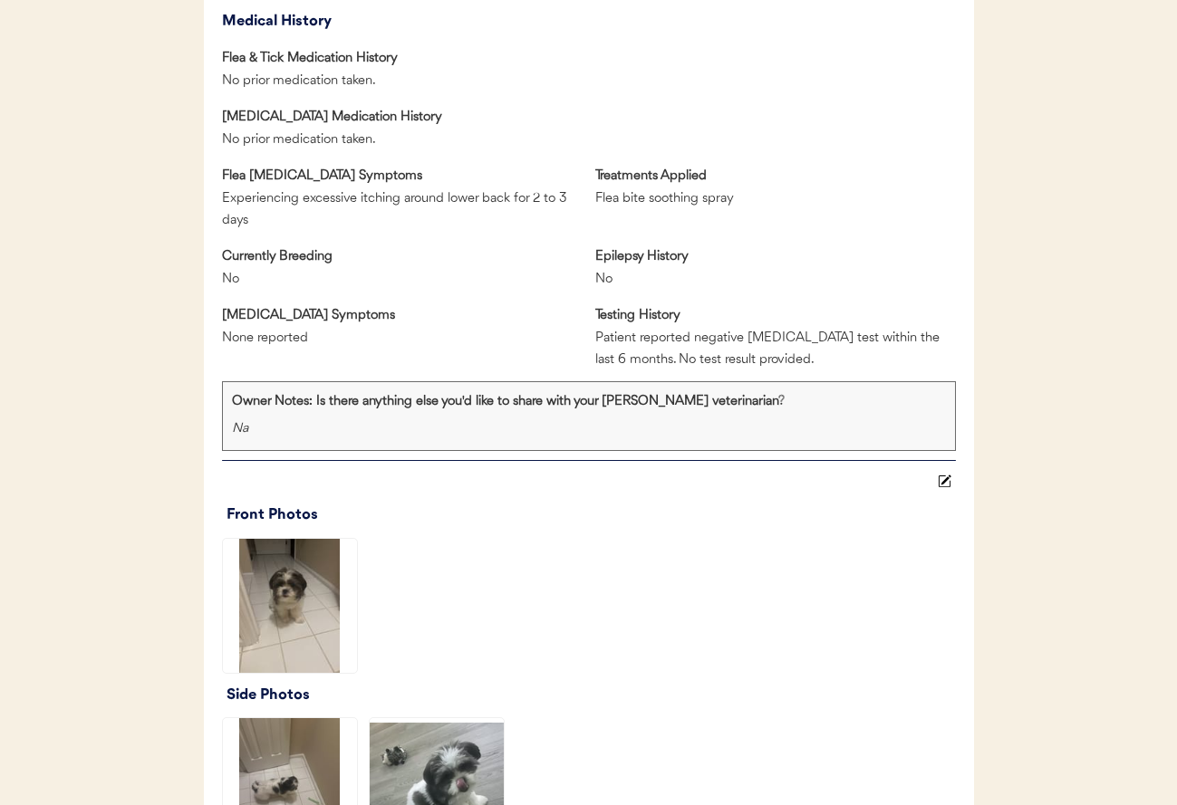
scroll to position [1160, 0]
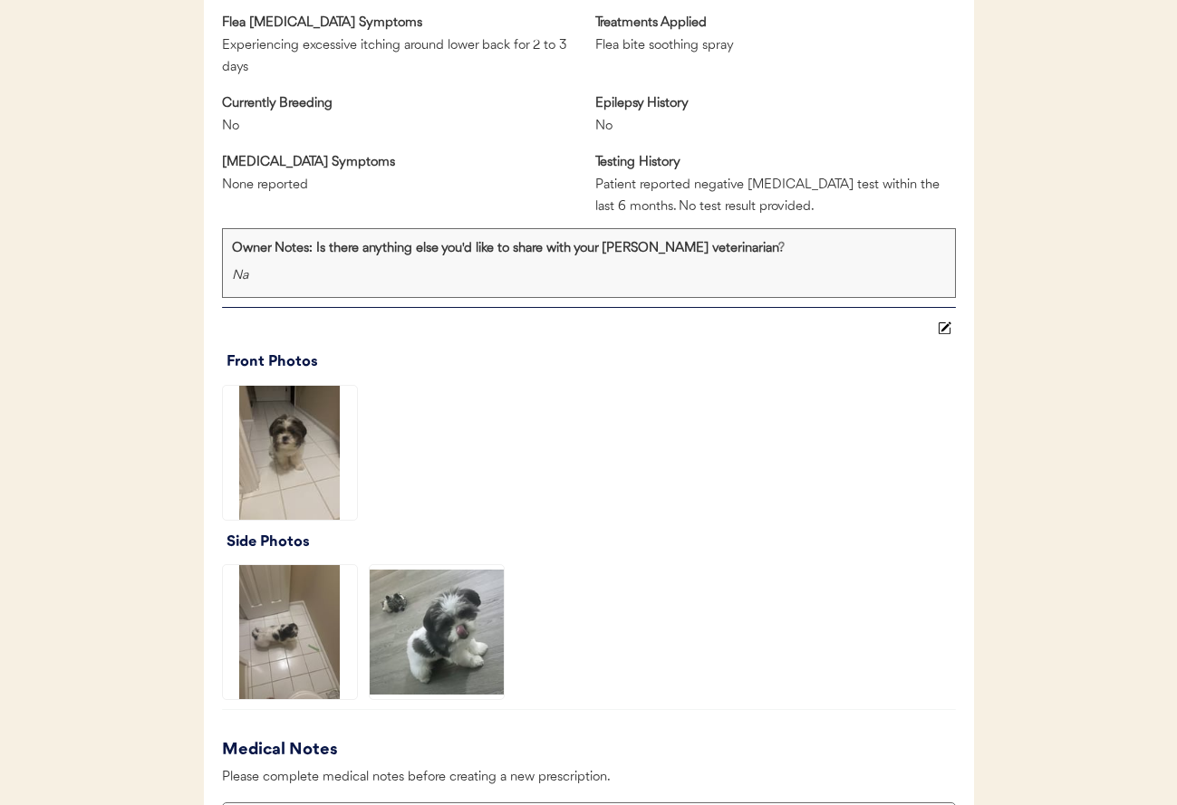
click at [286, 609] on img at bounding box center [290, 632] width 134 height 134
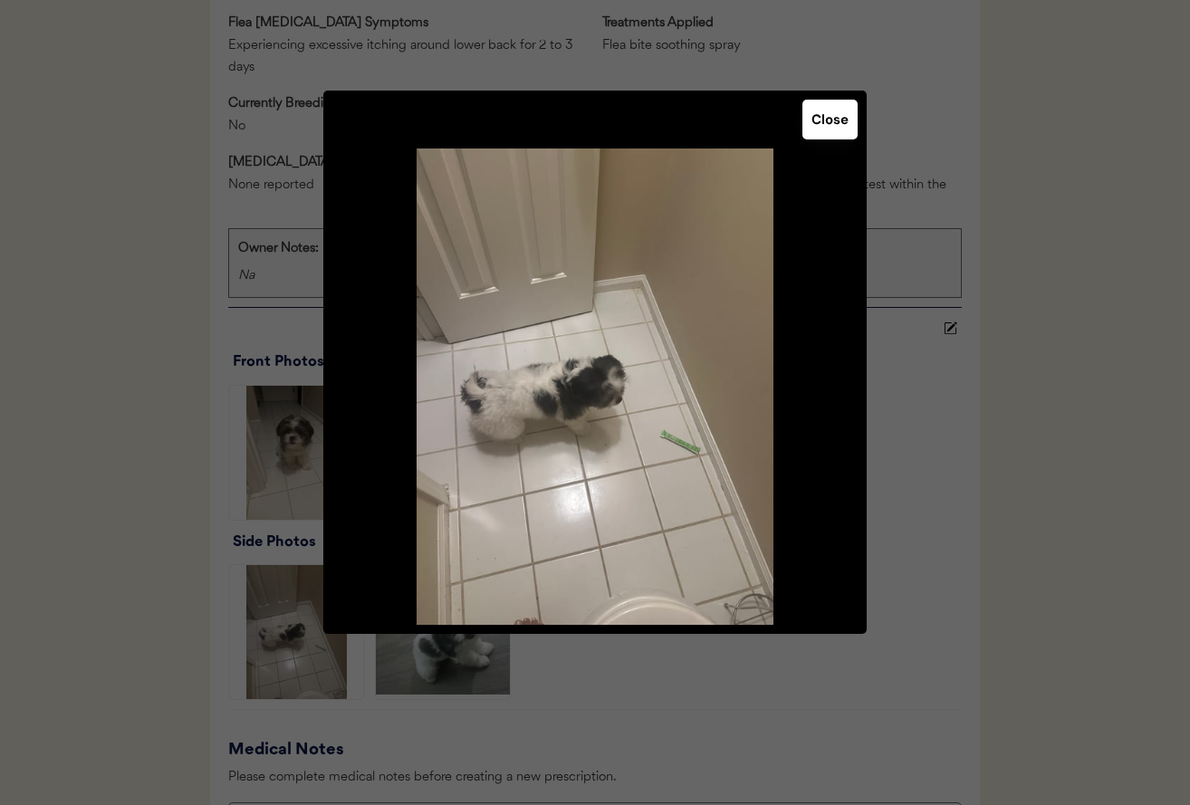
click at [852, 512] on img at bounding box center [595, 387] width 544 height 476
click at [969, 678] on div at bounding box center [595, 402] width 1190 height 805
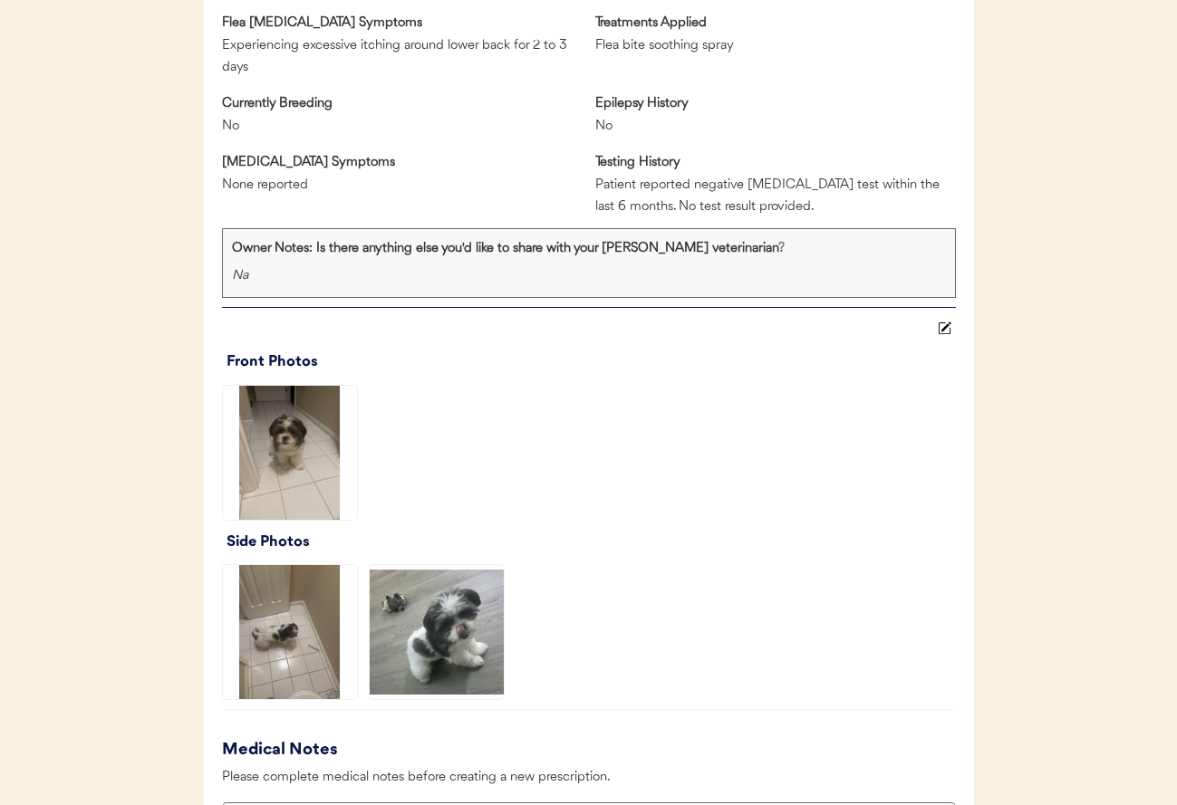
click at [455, 629] on img at bounding box center [437, 632] width 134 height 134
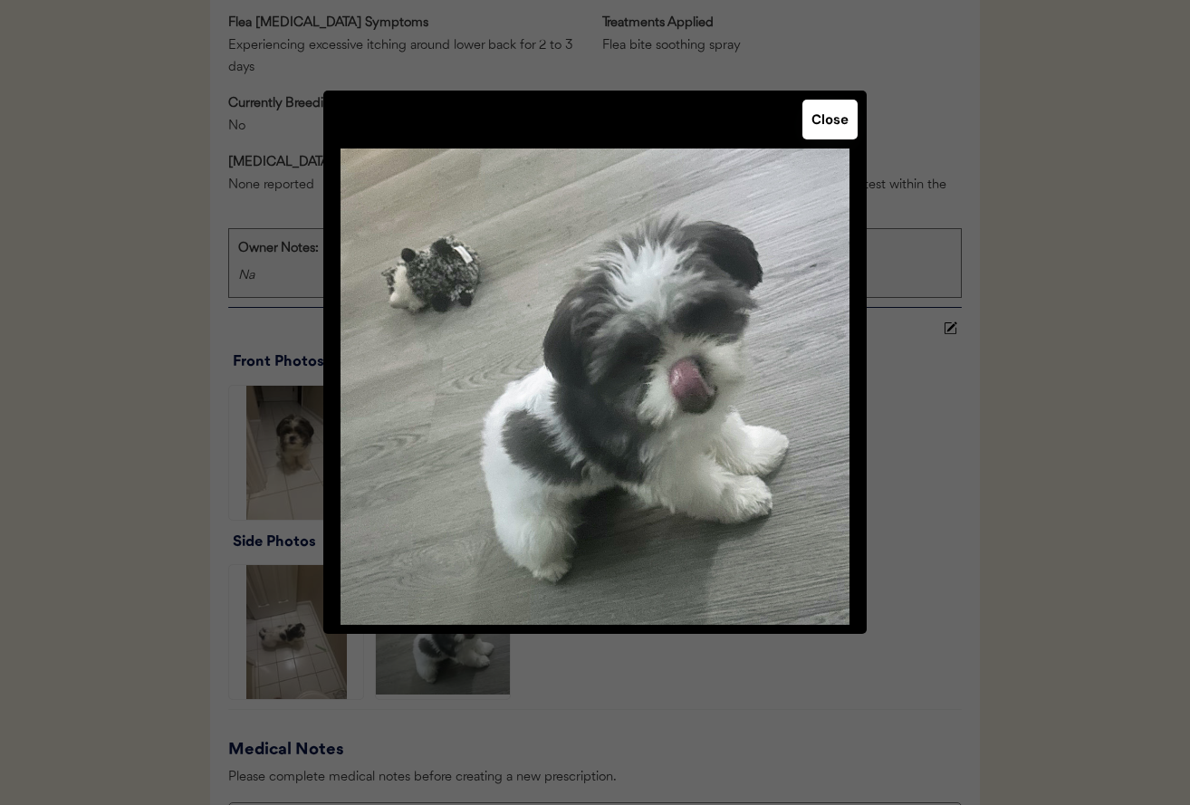
click at [965, 497] on div at bounding box center [595, 402] width 1190 height 805
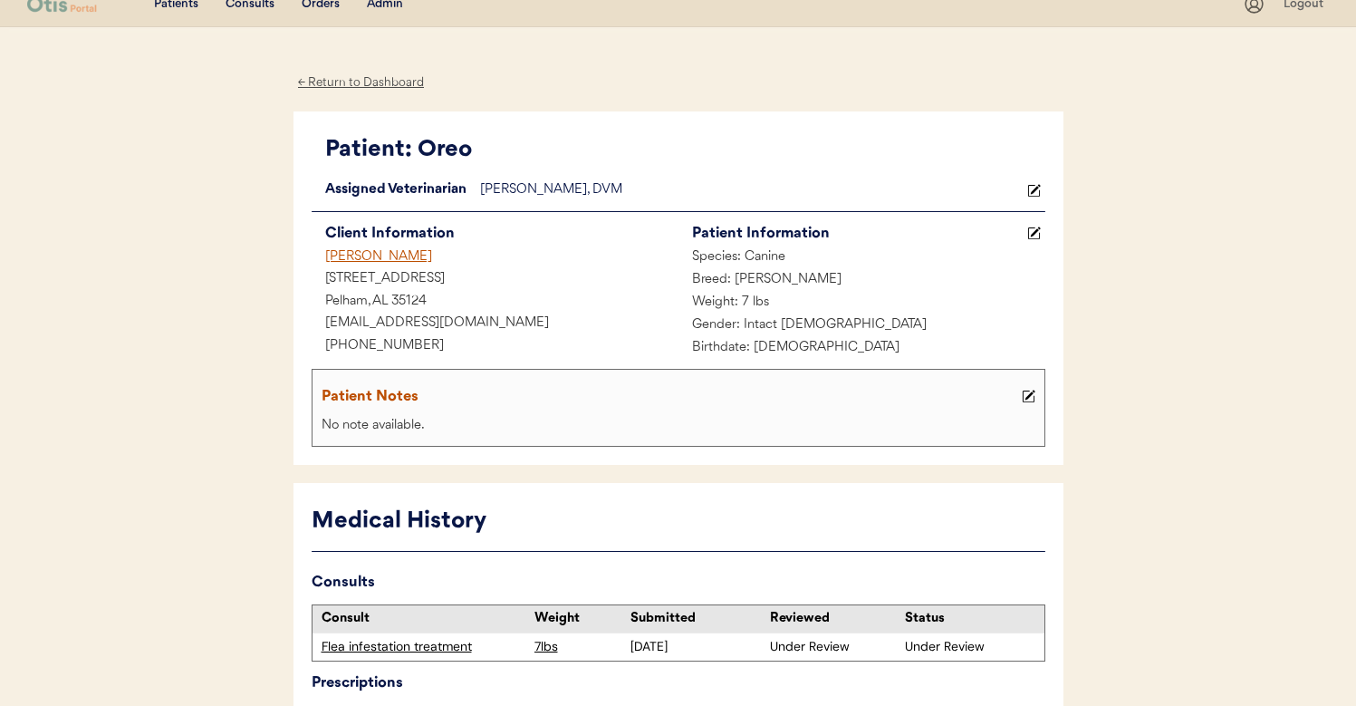
scroll to position [0, 0]
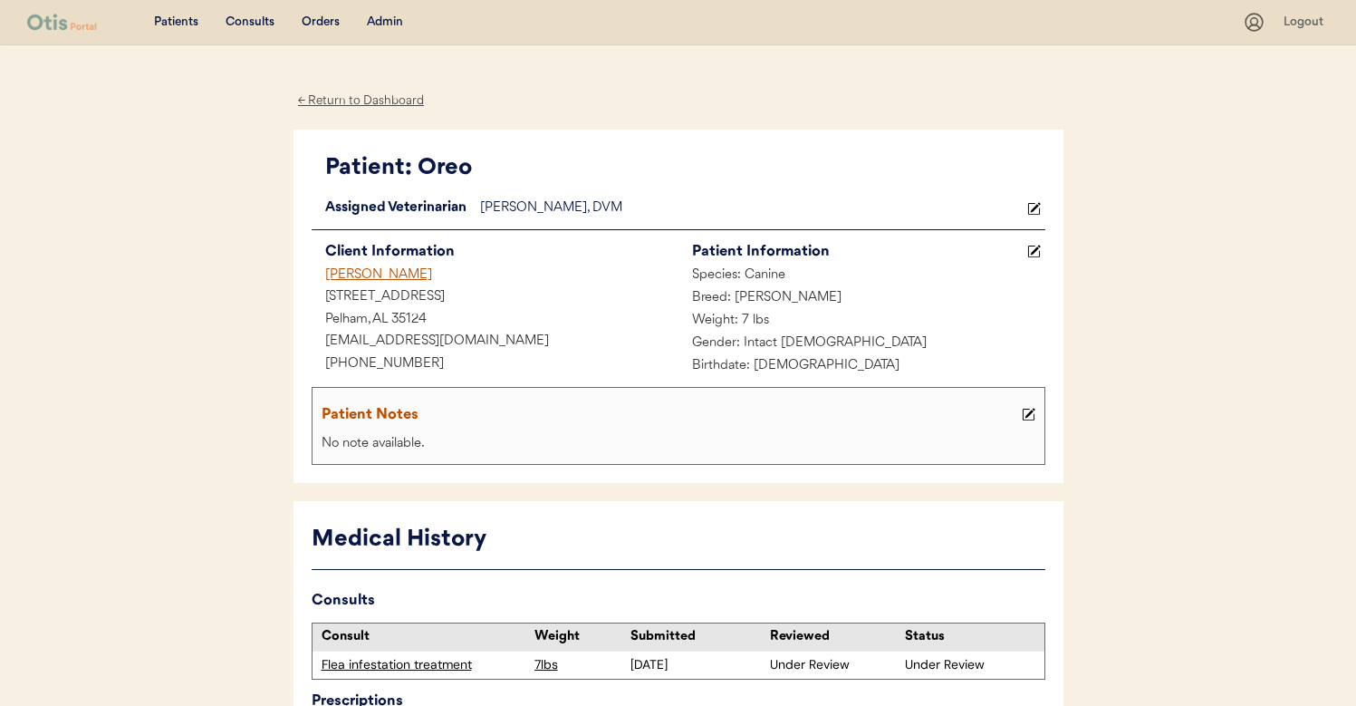
click at [402, 267] on div "Nicki Stallworth" at bounding box center [495, 276] width 367 height 23
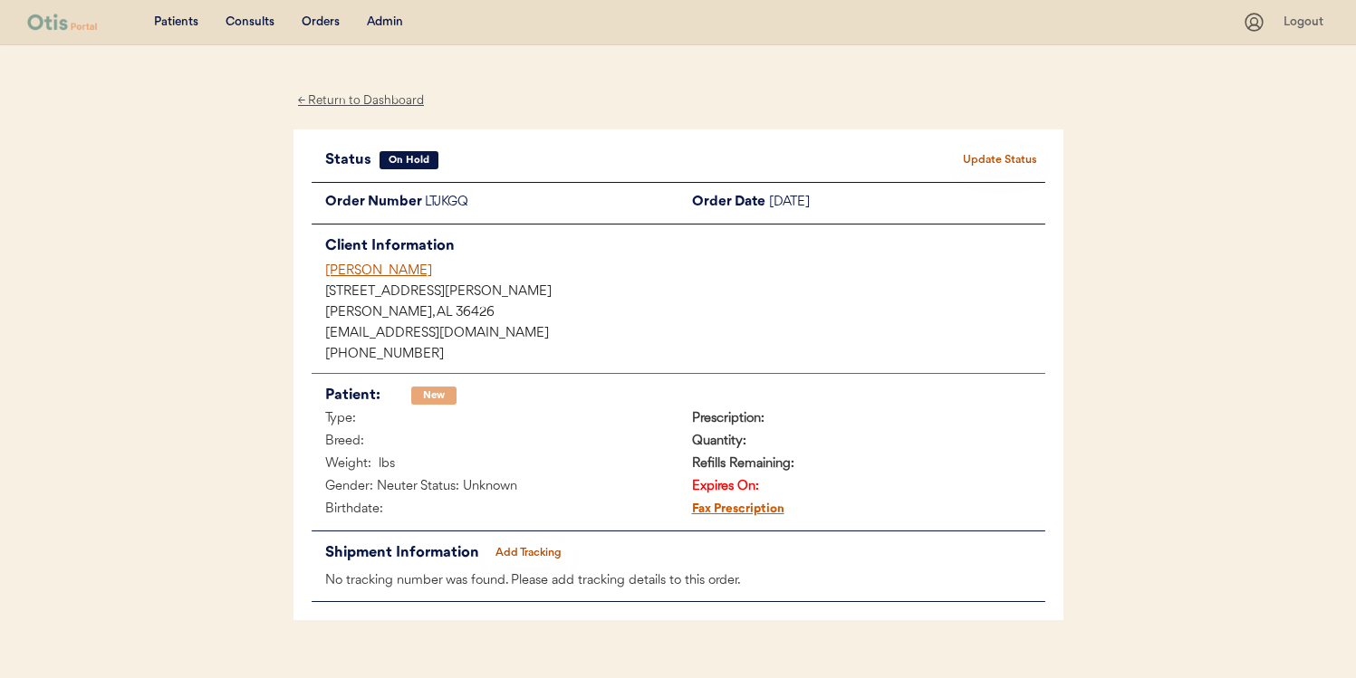
click at [371, 268] on div "[PERSON_NAME]" at bounding box center [685, 271] width 720 height 19
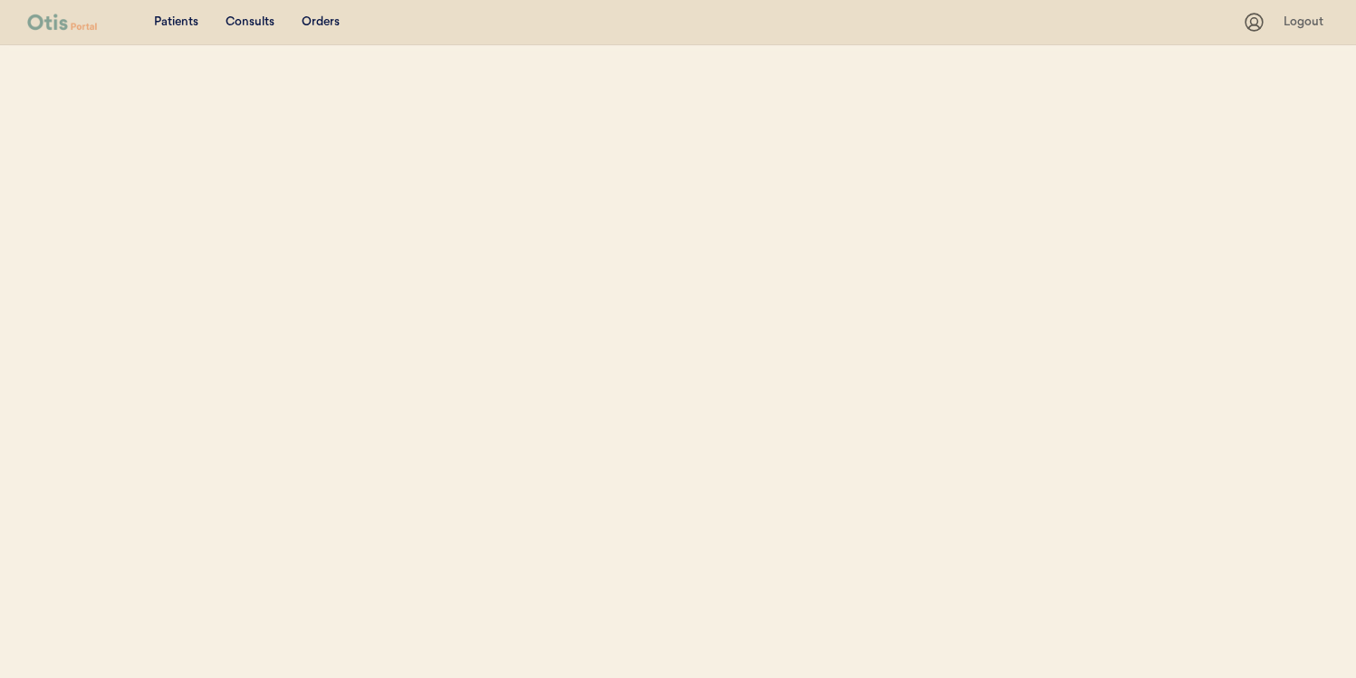
select select ""Name""
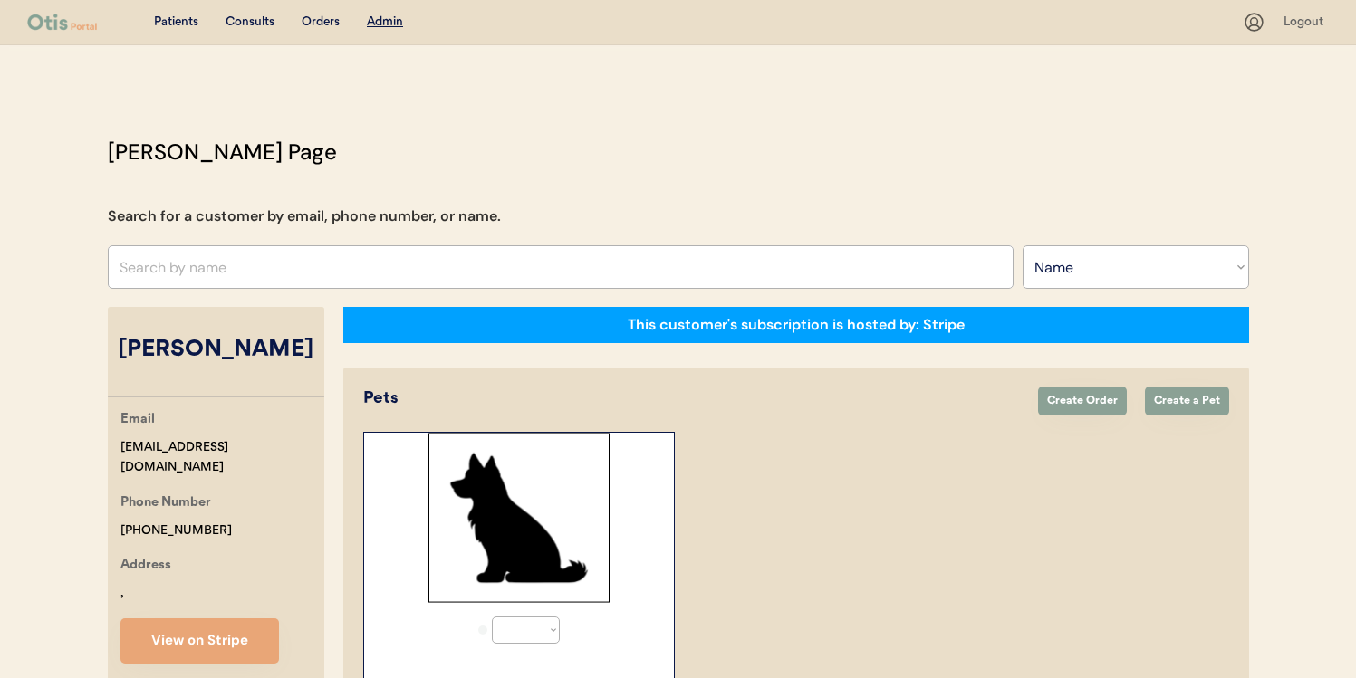
select select "true"
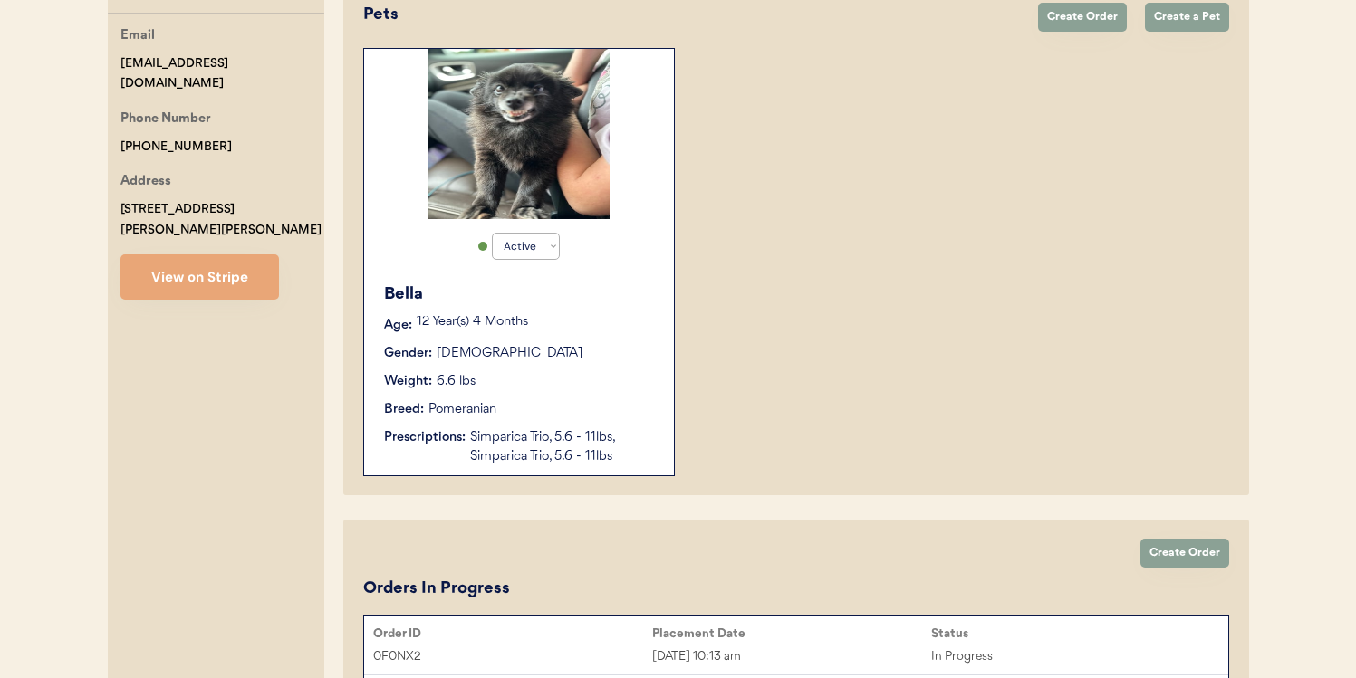
scroll to position [374, 0]
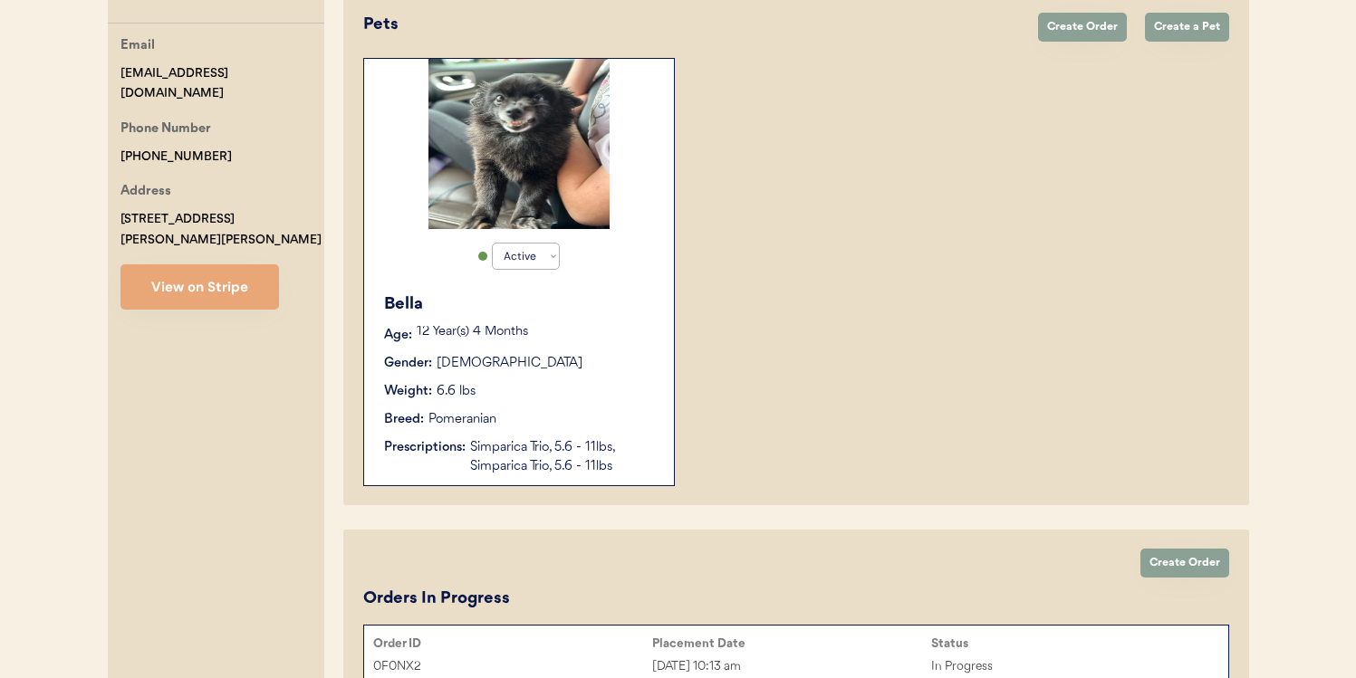
click at [457, 365] on div "Female" at bounding box center [510, 363] width 146 height 19
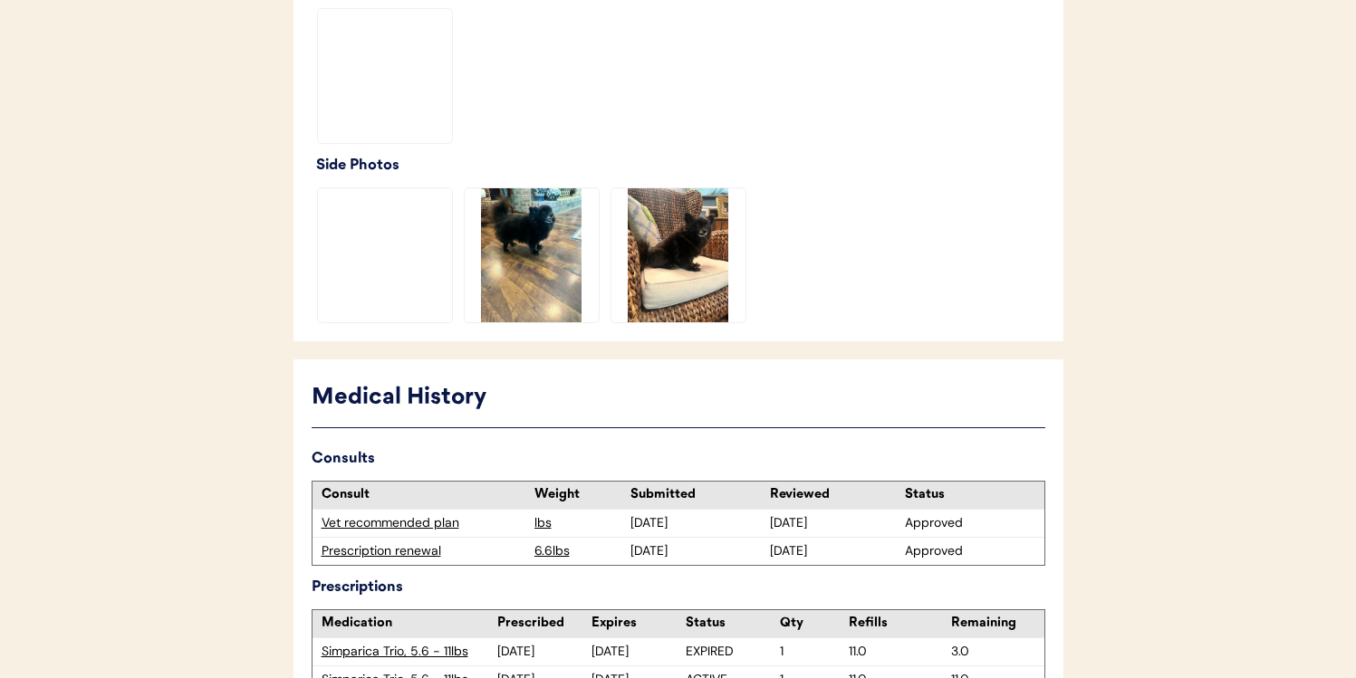
scroll to position [704, 0]
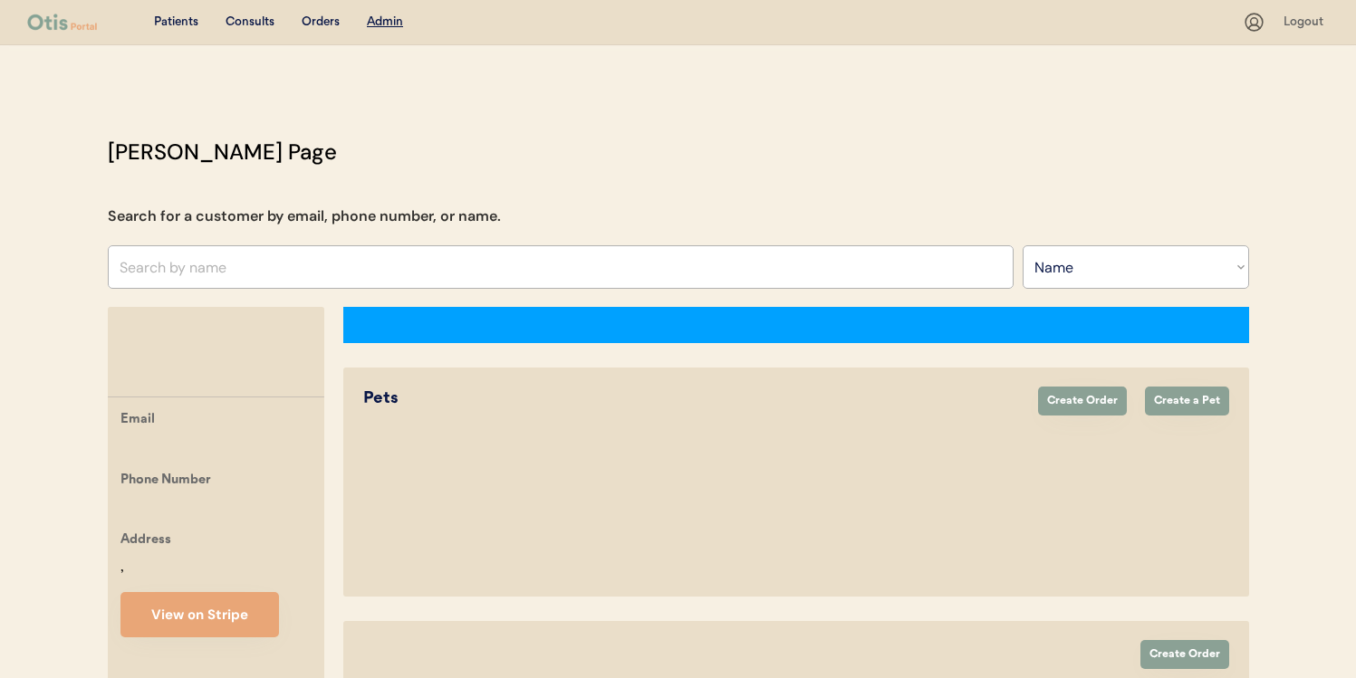
select select ""Name""
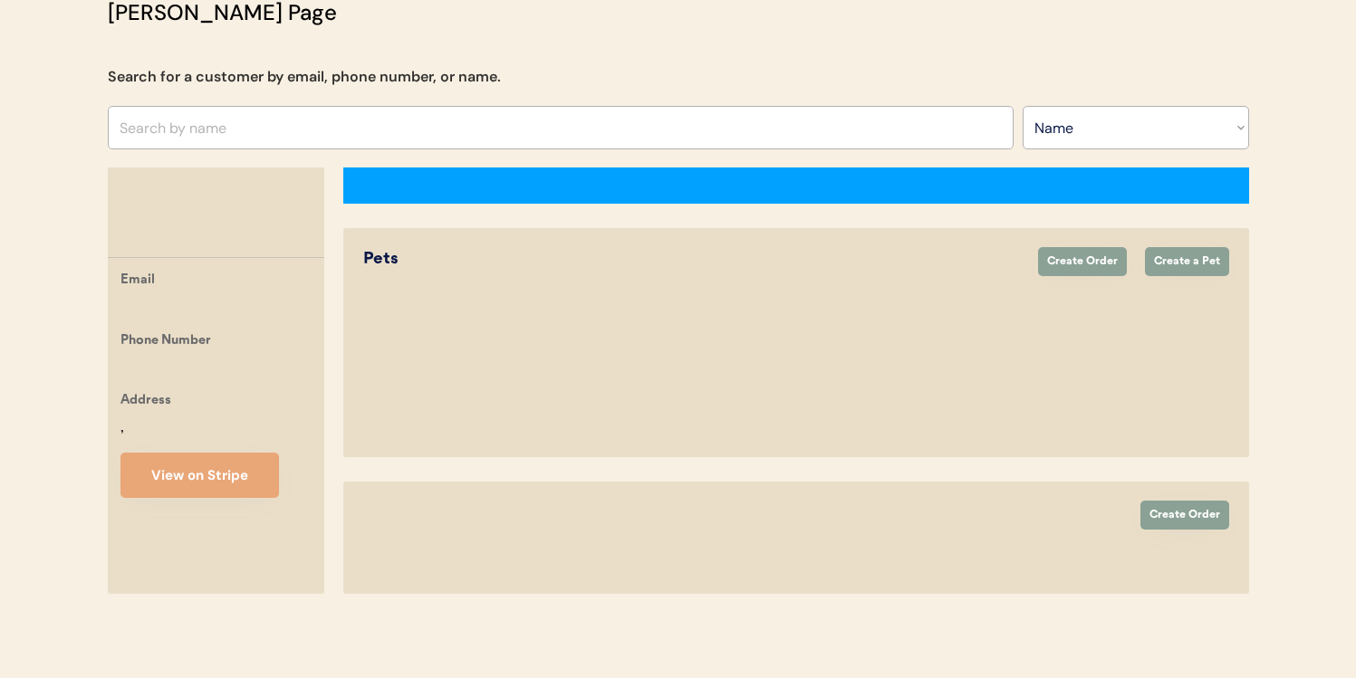
scroll to position [374, 0]
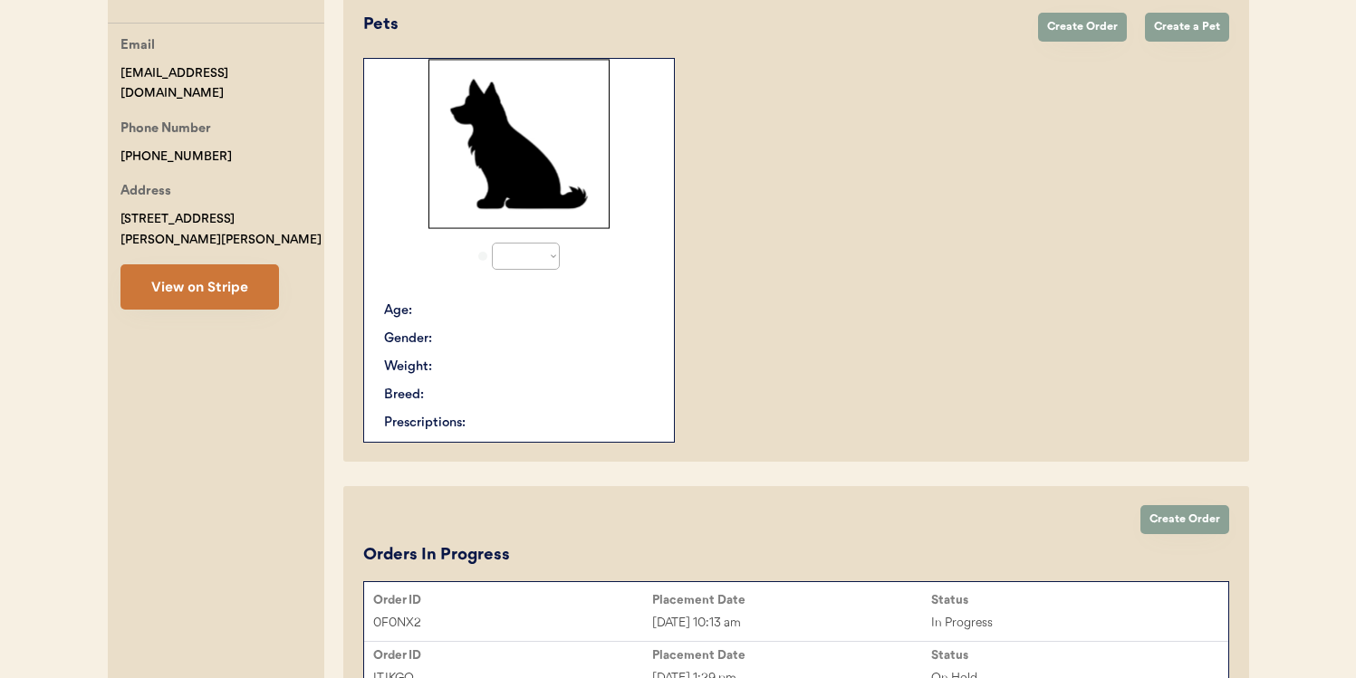
click at [237, 278] on button "View on Stripe" at bounding box center [199, 287] width 159 height 45
select select "true"
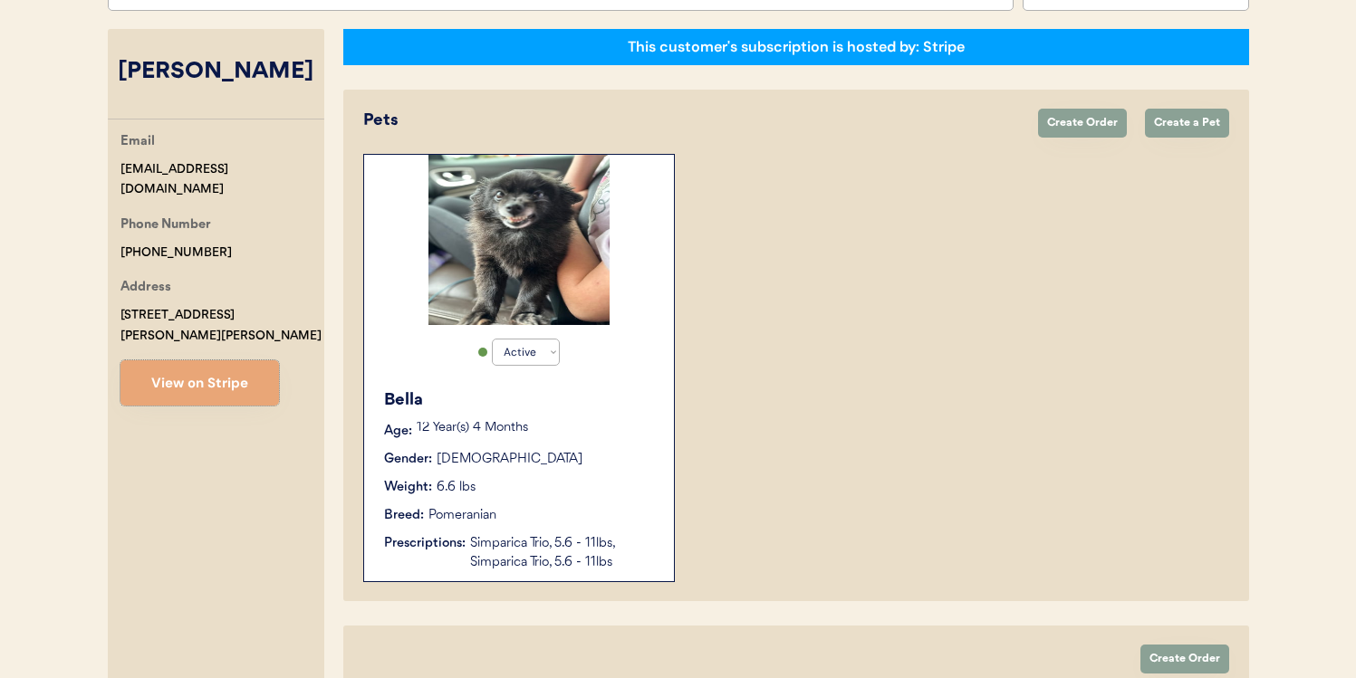
scroll to position [203, 0]
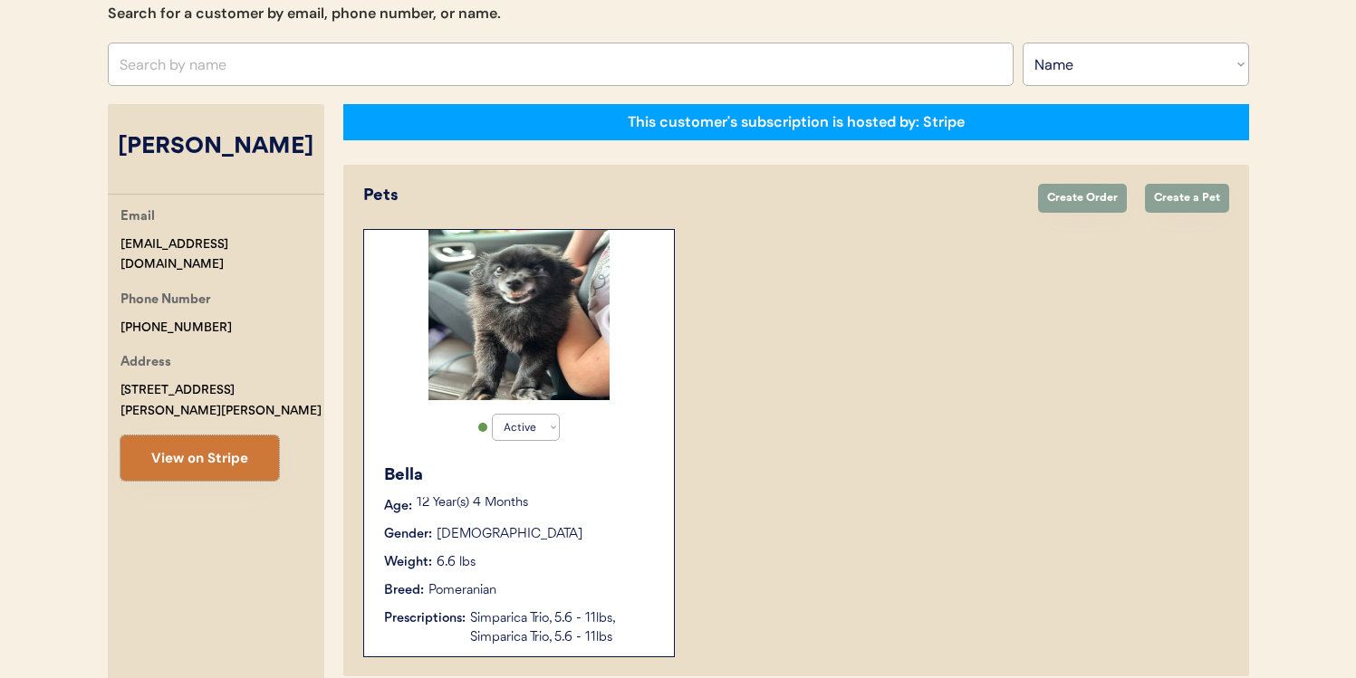
click at [236, 436] on button "View on Stripe" at bounding box center [199, 458] width 159 height 45
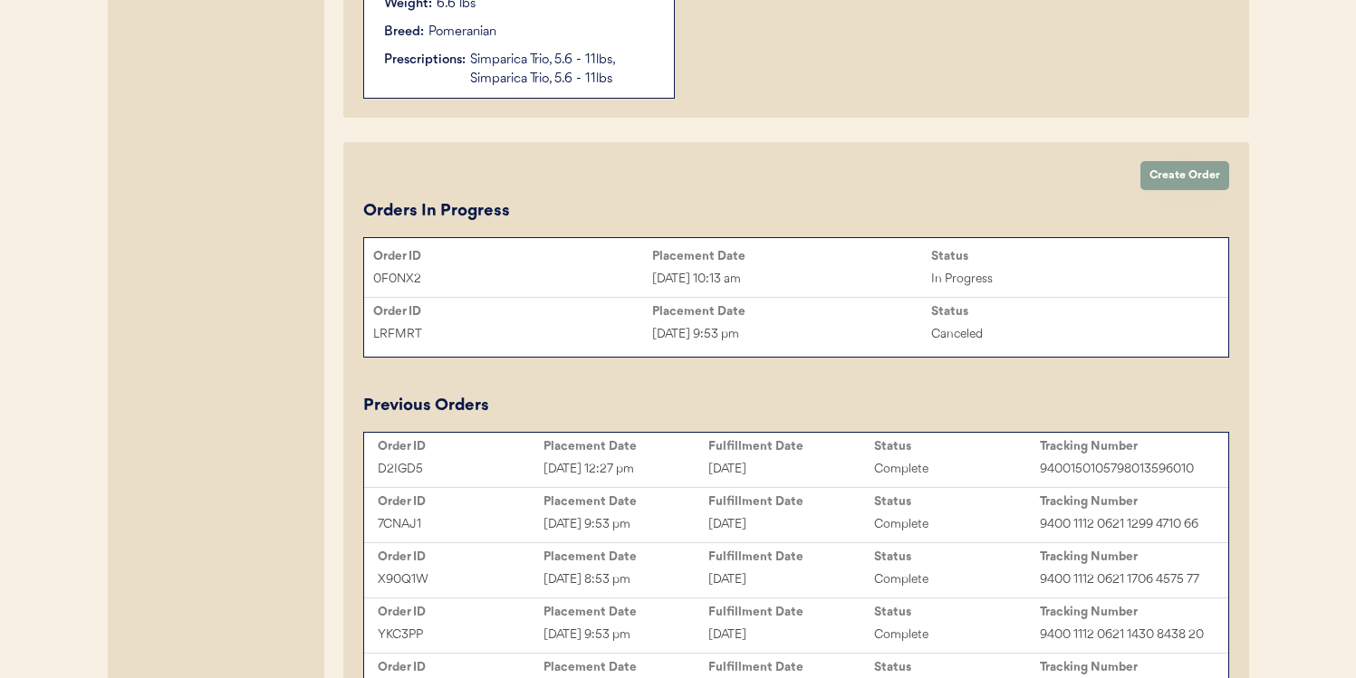
scroll to position [760, 0]
click at [717, 345] on div "[DATE] 9:53 pm" at bounding box center [791, 336] width 279 height 21
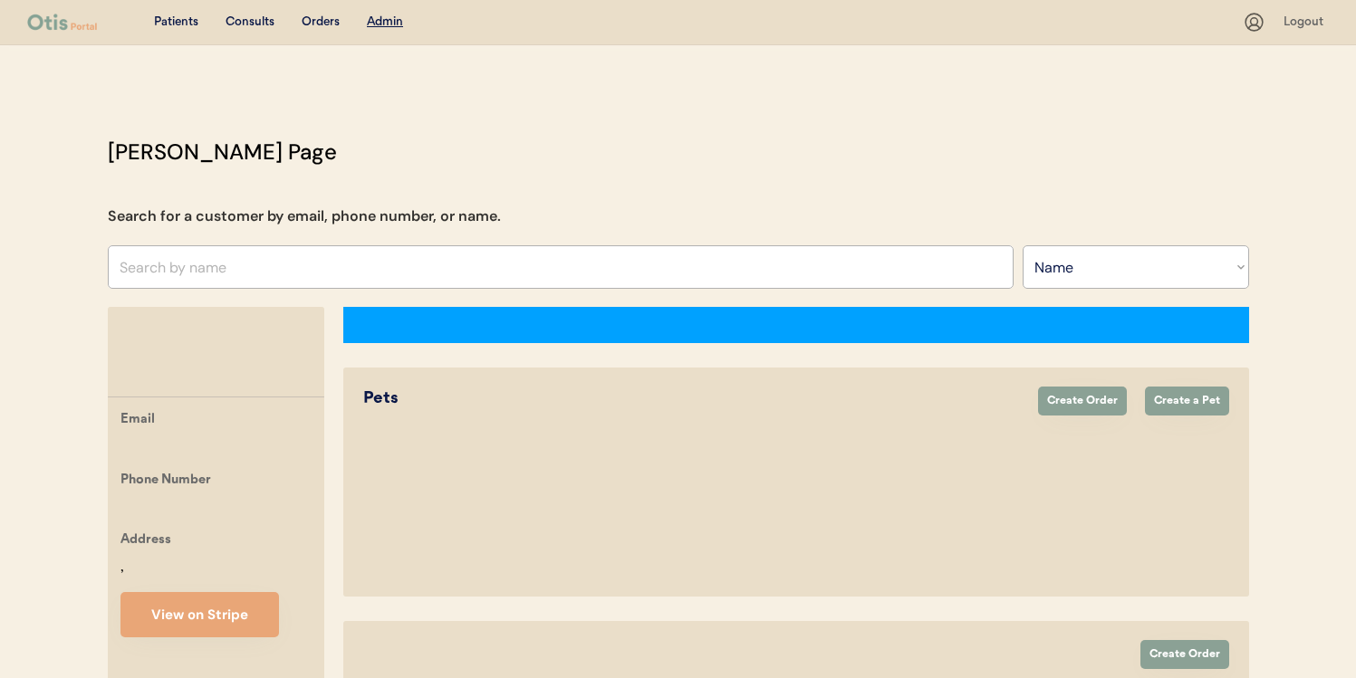
select select ""Name""
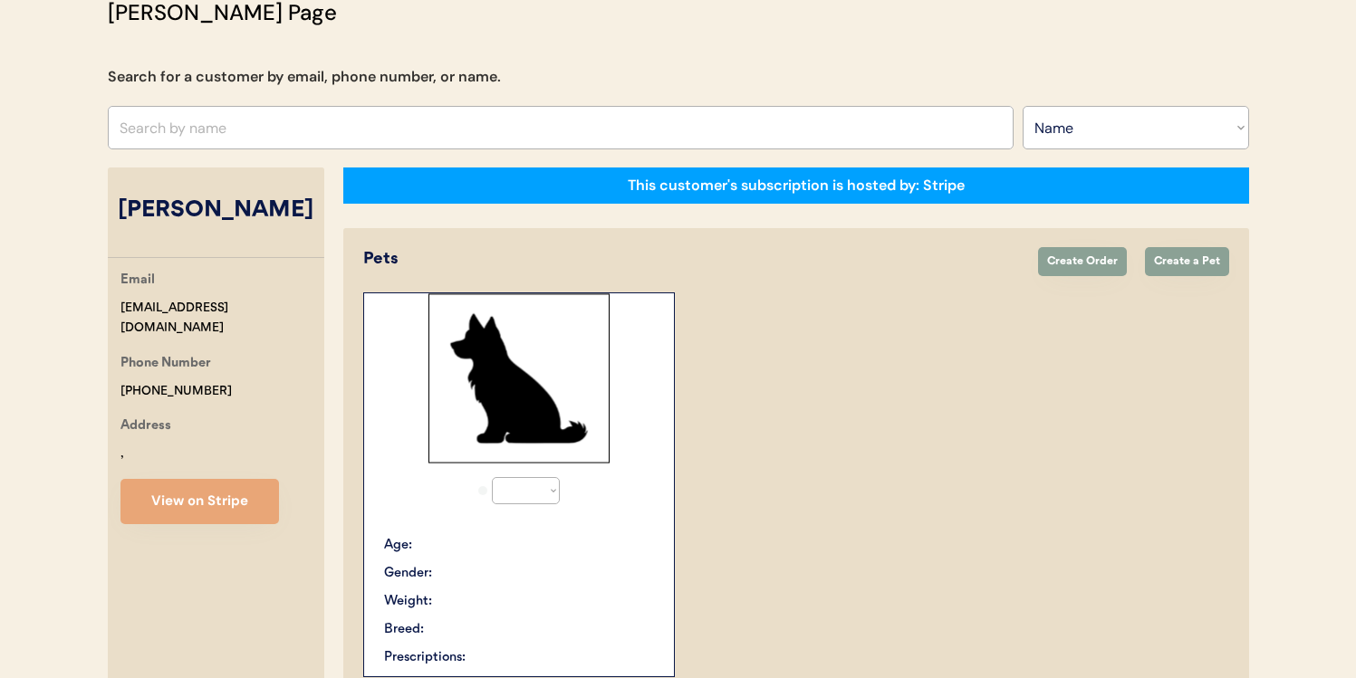
select select "true"
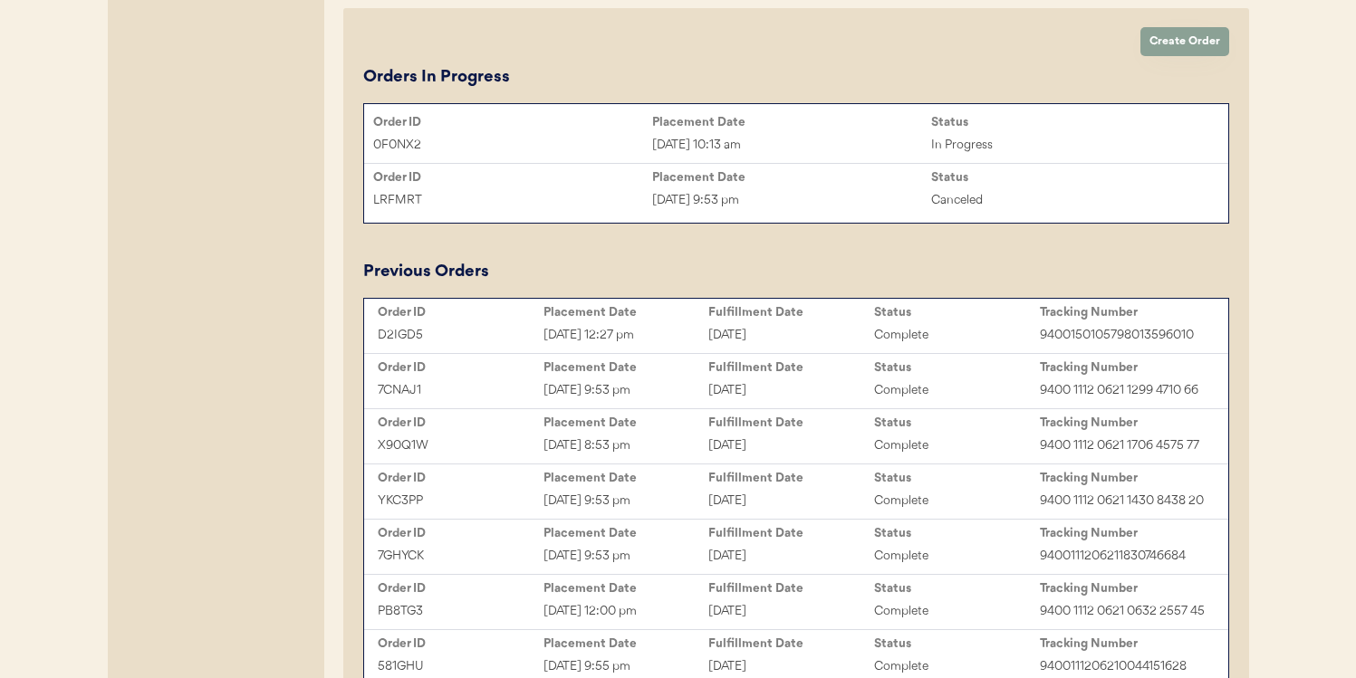
scroll to position [888, 0]
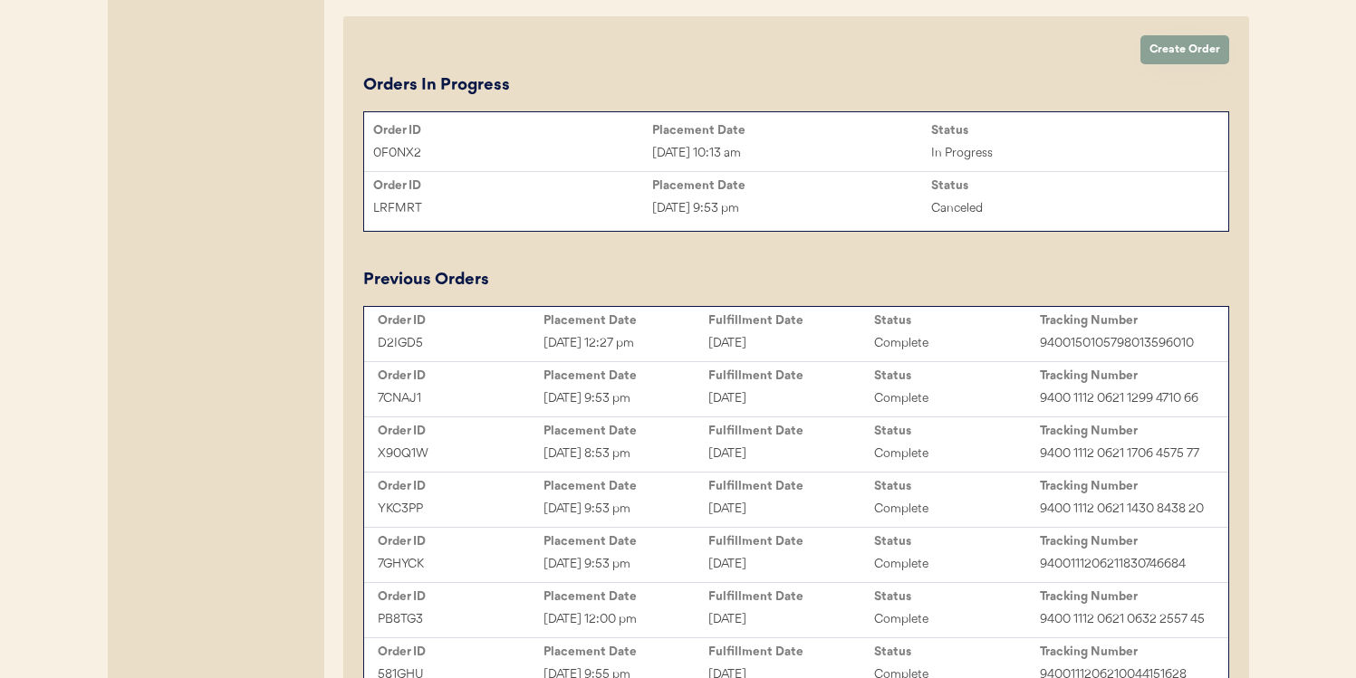
click at [612, 331] on div "D2IGD5 Jul 21, 2025 12:27 pm July 22, 2025 Complete 9400150105798013596010" at bounding box center [796, 343] width 855 height 27
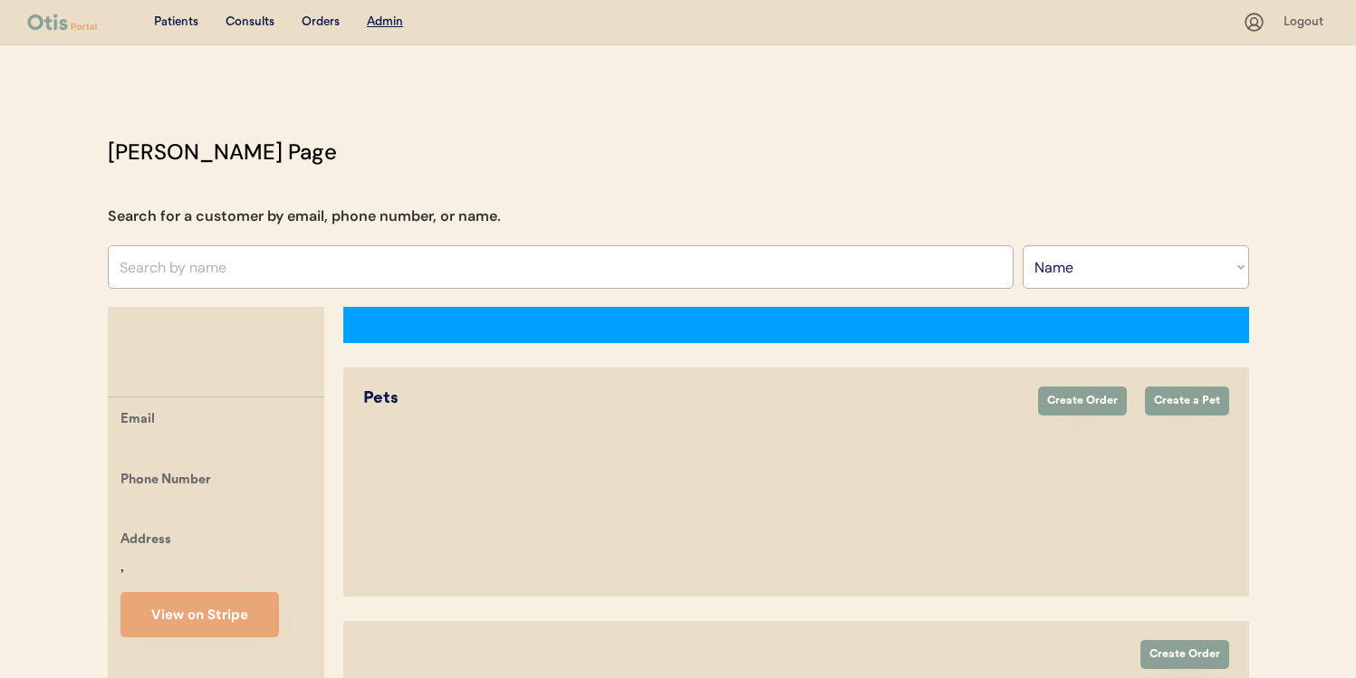
select select ""Name""
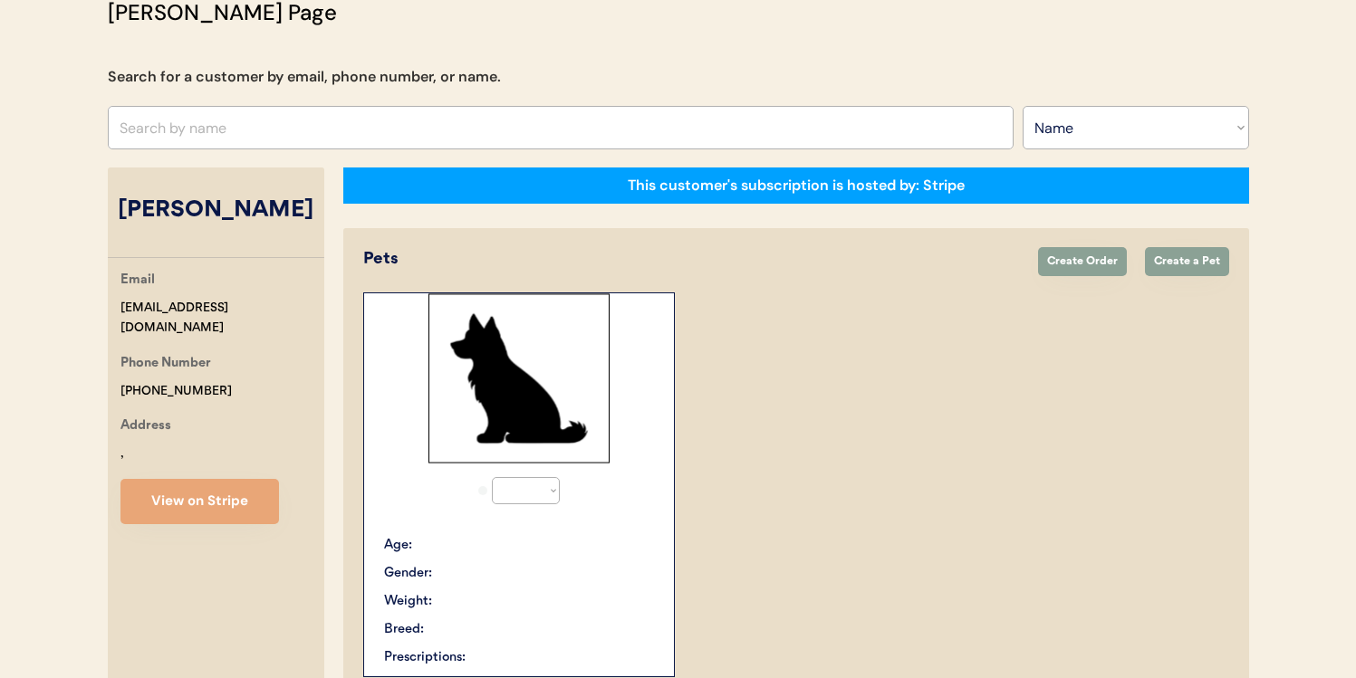
select select "true"
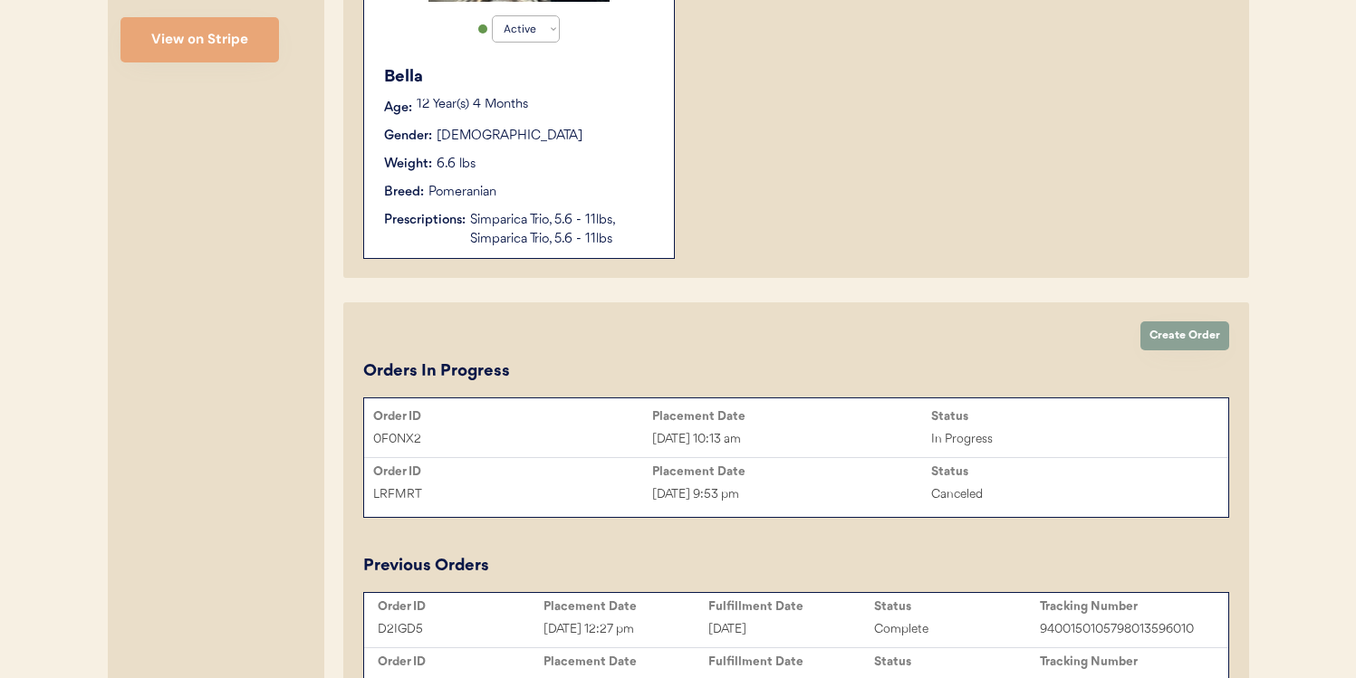
scroll to position [631, 0]
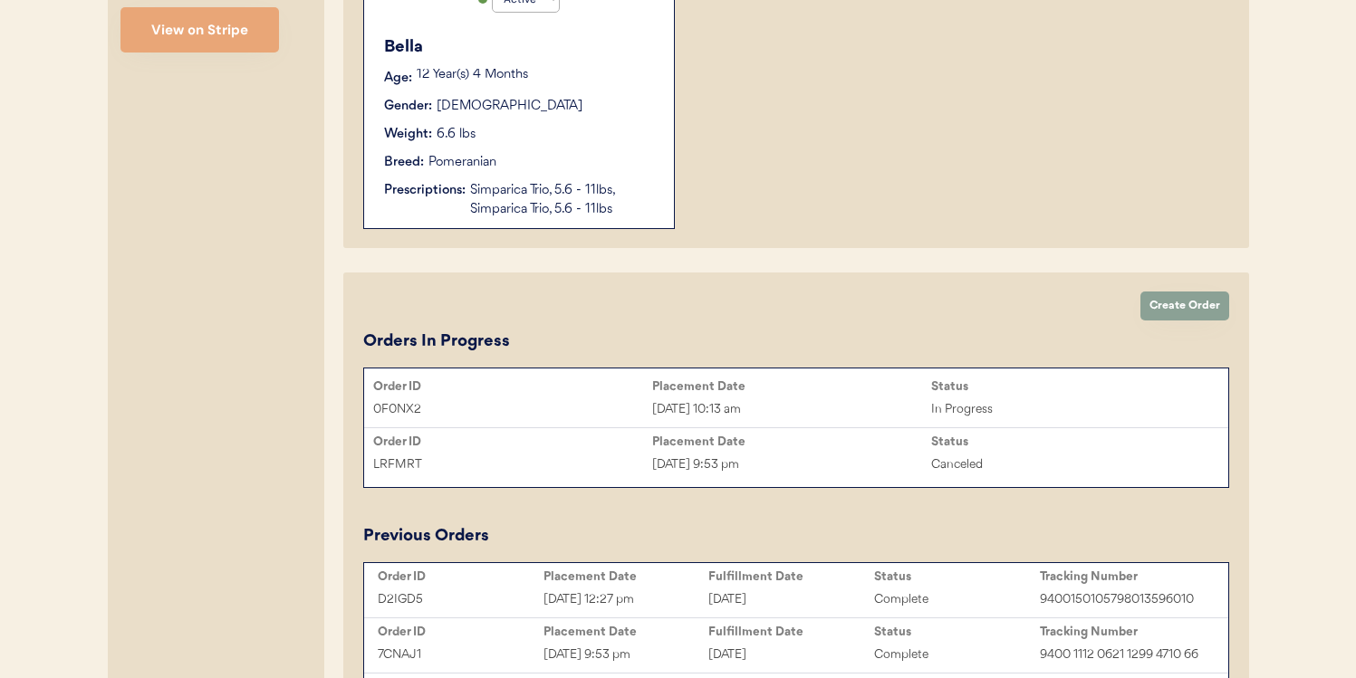
click at [615, 402] on div "0F0NX2" at bounding box center [512, 409] width 279 height 21
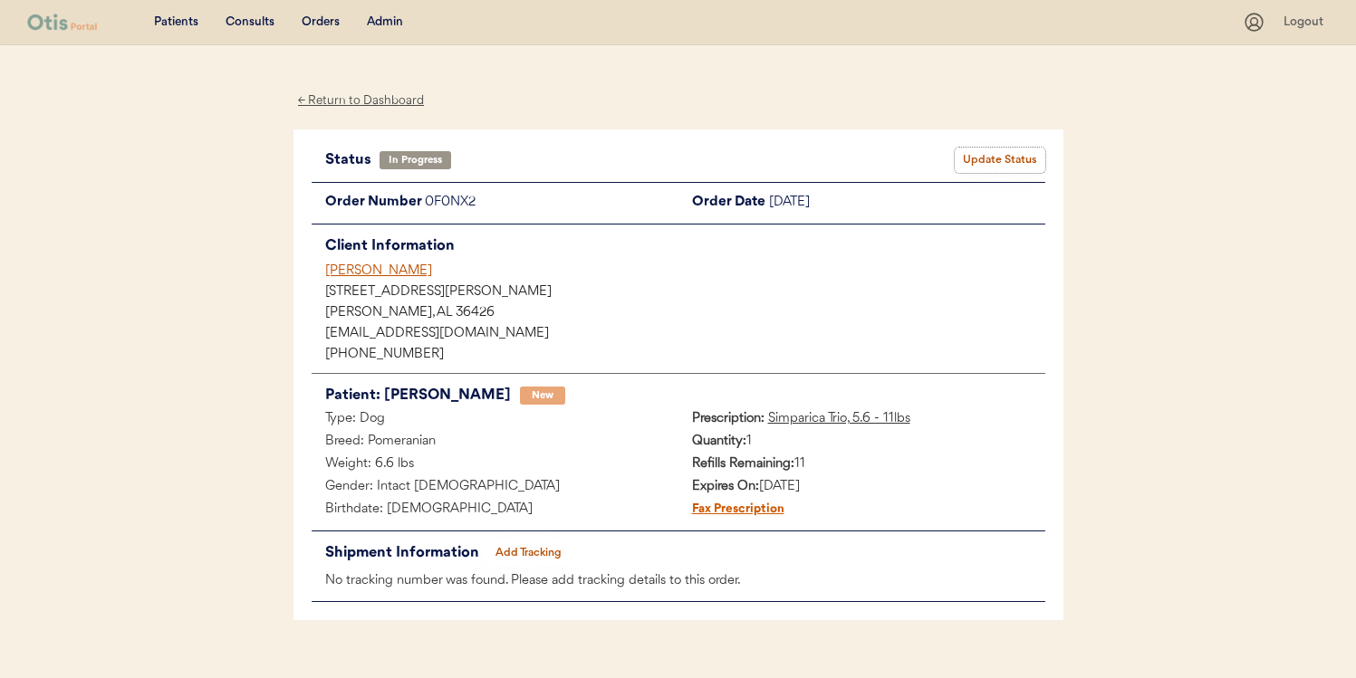
click at [1000, 157] on button "Update Status" at bounding box center [1000, 160] width 91 height 25
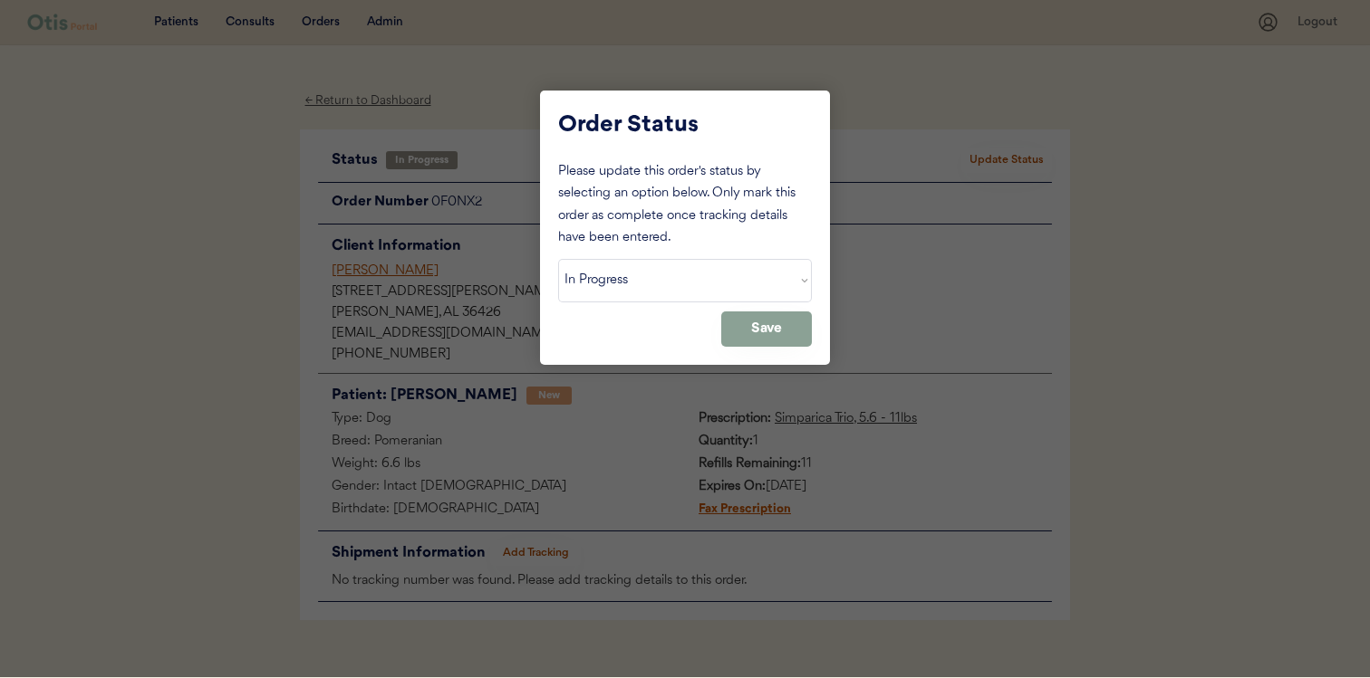
click at [781, 269] on select "Status On Hold New In Progress Complete Pending HW Consent Canceled" at bounding box center [685, 280] width 254 height 43
select select ""on_hold""
click at [558, 259] on select "Status On Hold New In Progress Complete Pending HW Consent Canceled" at bounding box center [685, 280] width 254 height 43
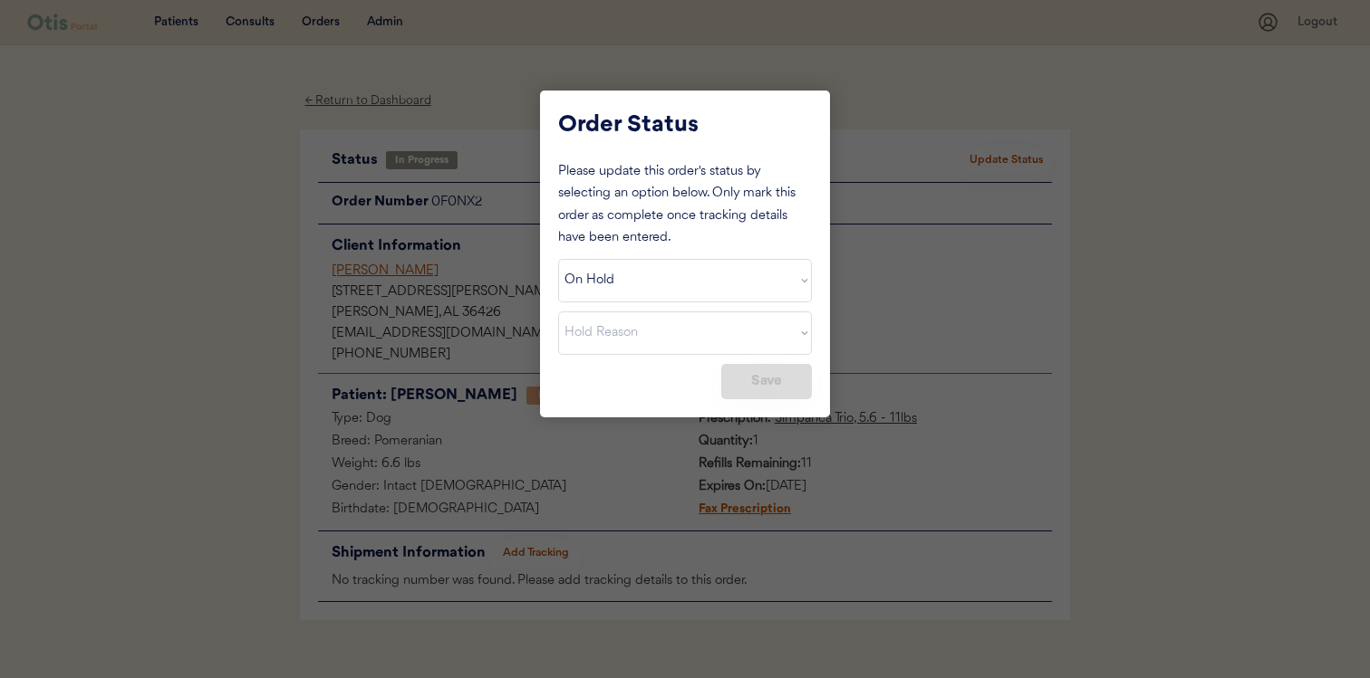
click at [888, 250] on div at bounding box center [685, 339] width 1370 height 678
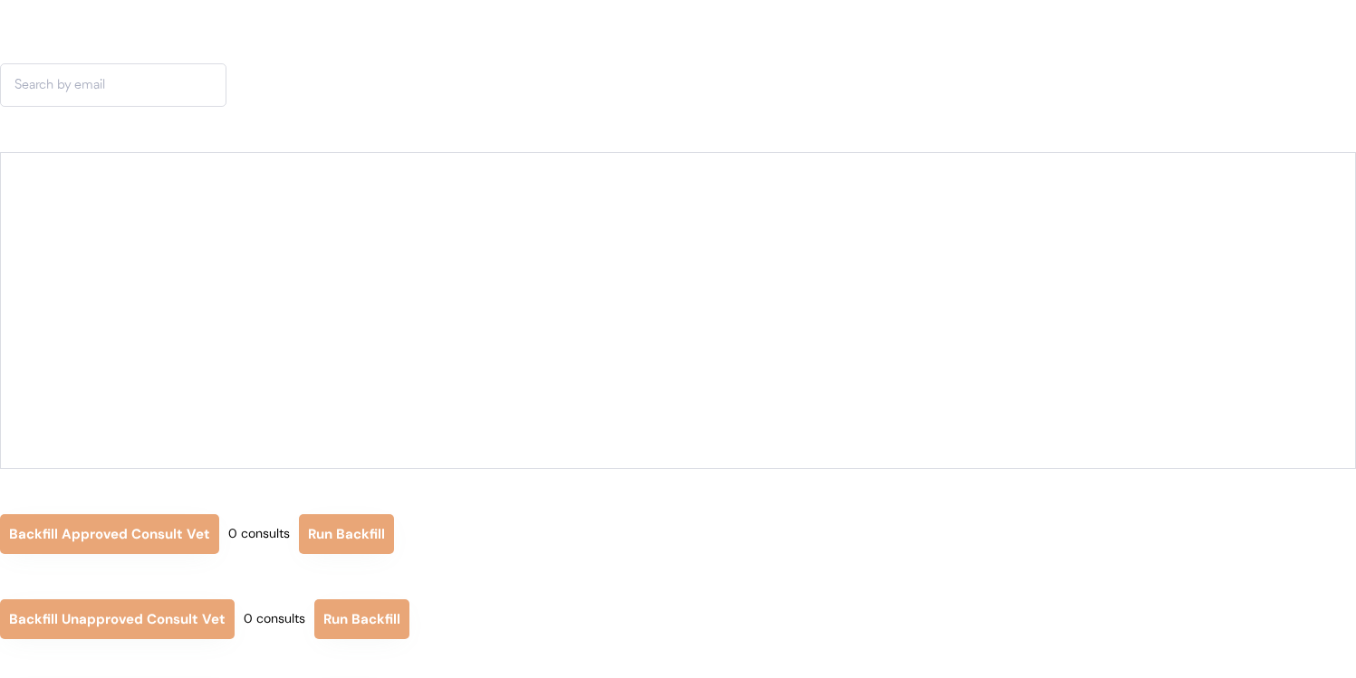
scroll to position [46, 0]
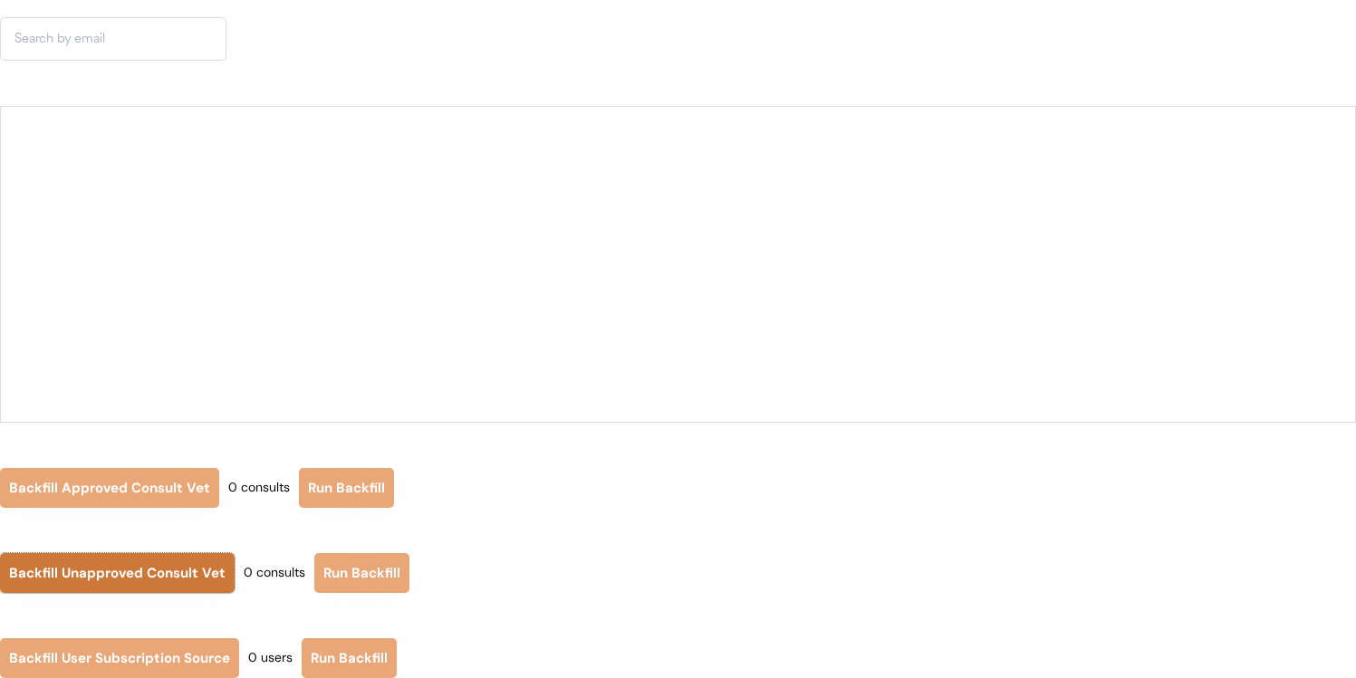
click at [180, 572] on button "Backfill Unapproved Consult Vet" at bounding box center [117, 573] width 235 height 40
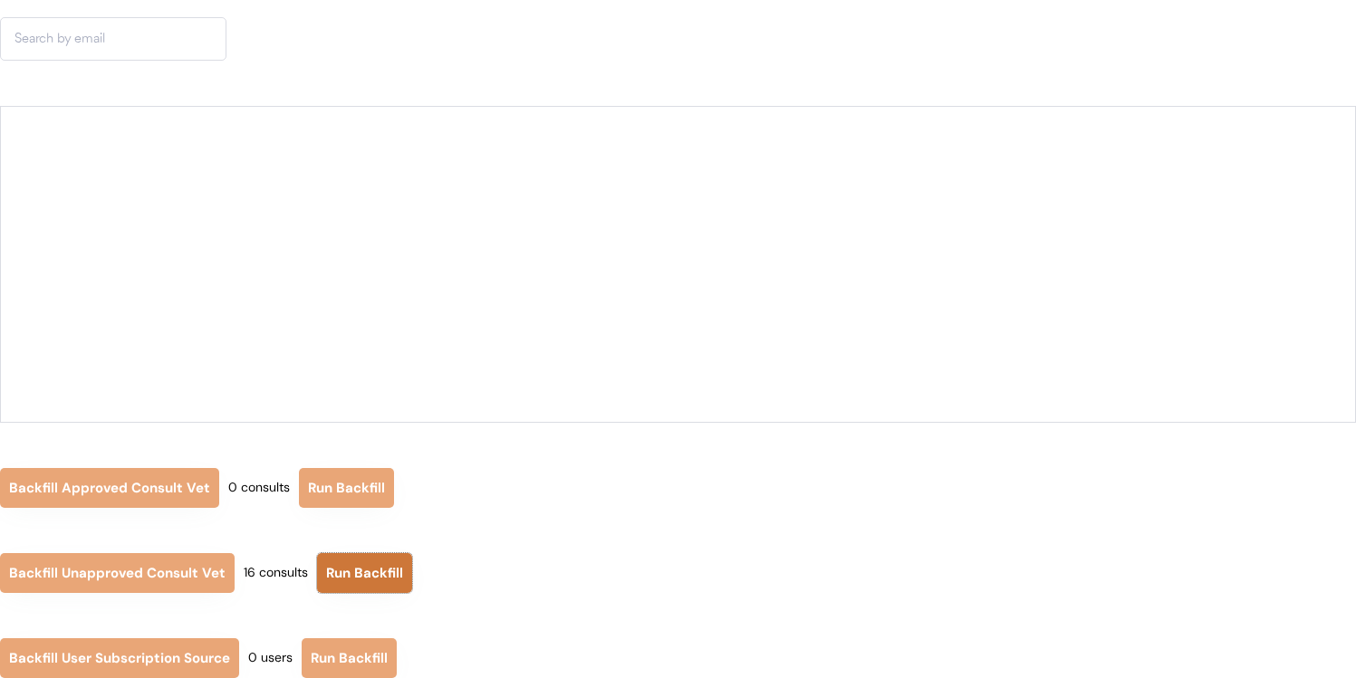
click at [382, 578] on button "Run Backfill" at bounding box center [364, 573] width 95 height 40
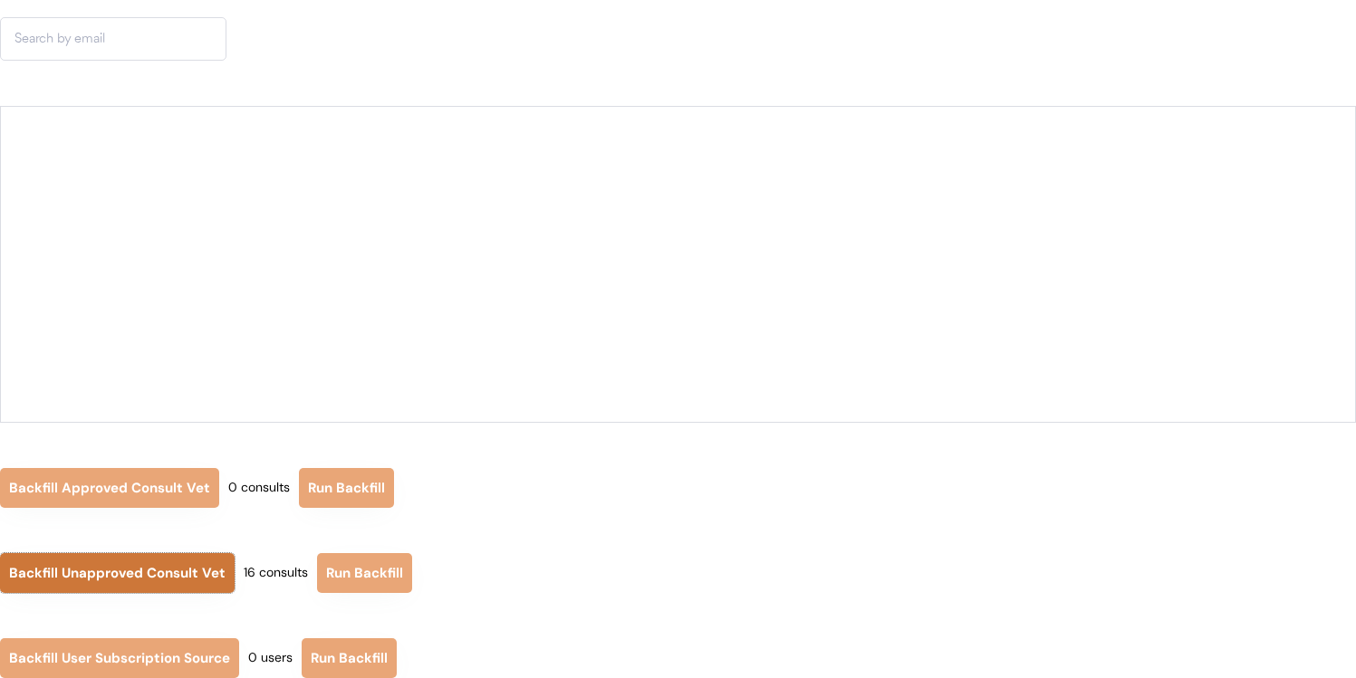
click at [140, 573] on button "Backfill Unapproved Consult Vet" at bounding box center [117, 573] width 235 height 40
click at [159, 564] on button "Backfill Unapproved Consult Vet" at bounding box center [117, 573] width 235 height 40
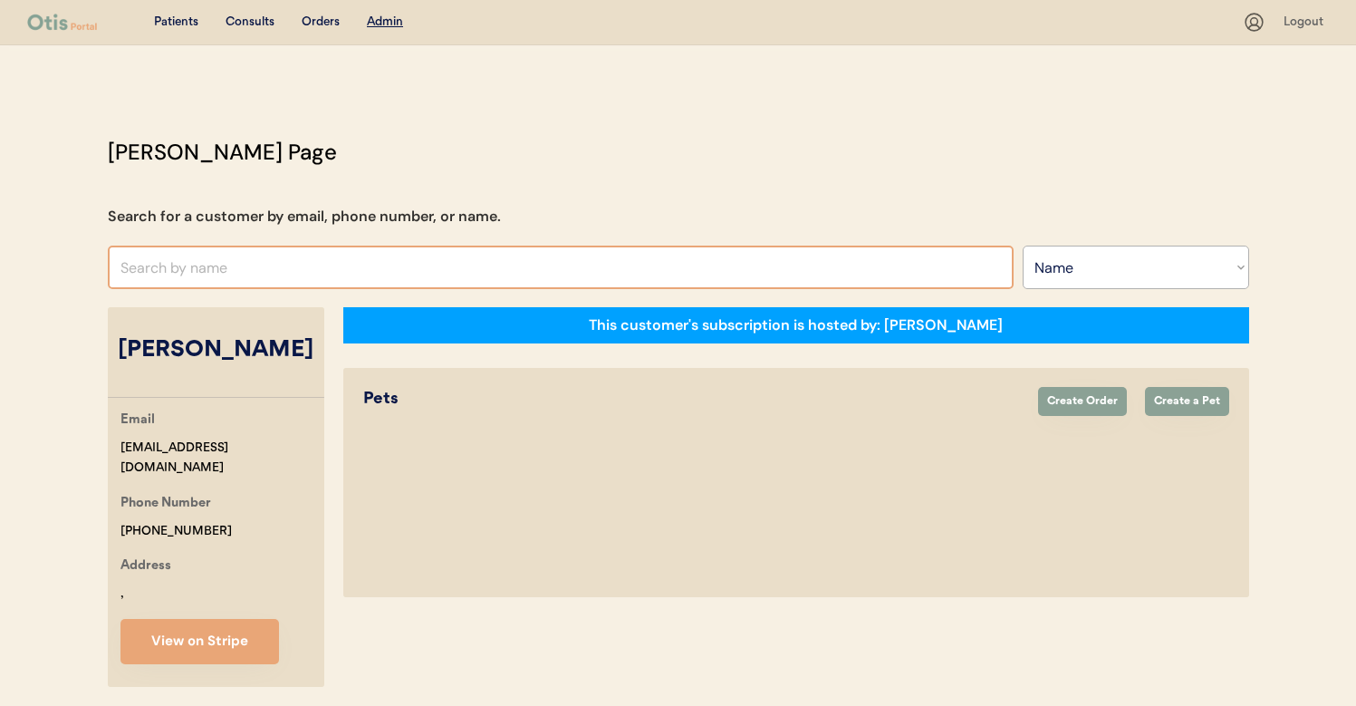
select select ""Name""
select select "true"
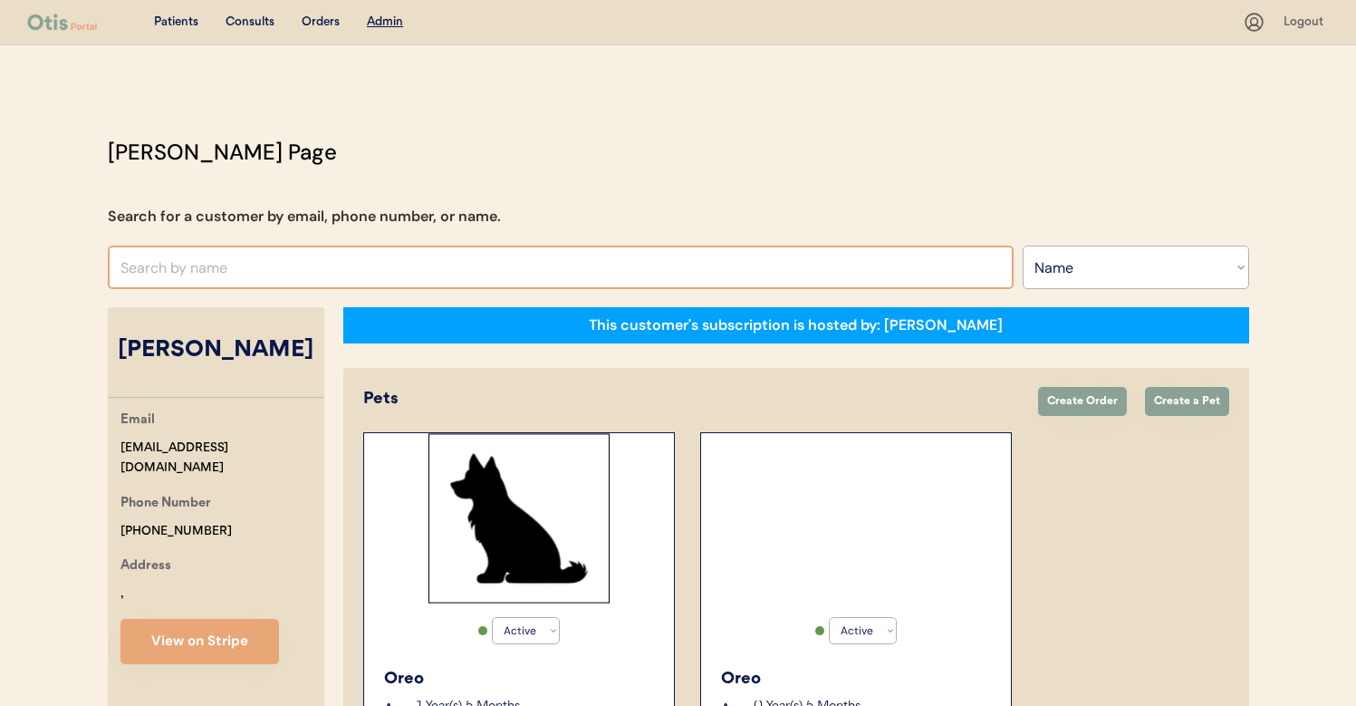
click at [402, 267] on input "text" at bounding box center [561, 266] width 906 height 43
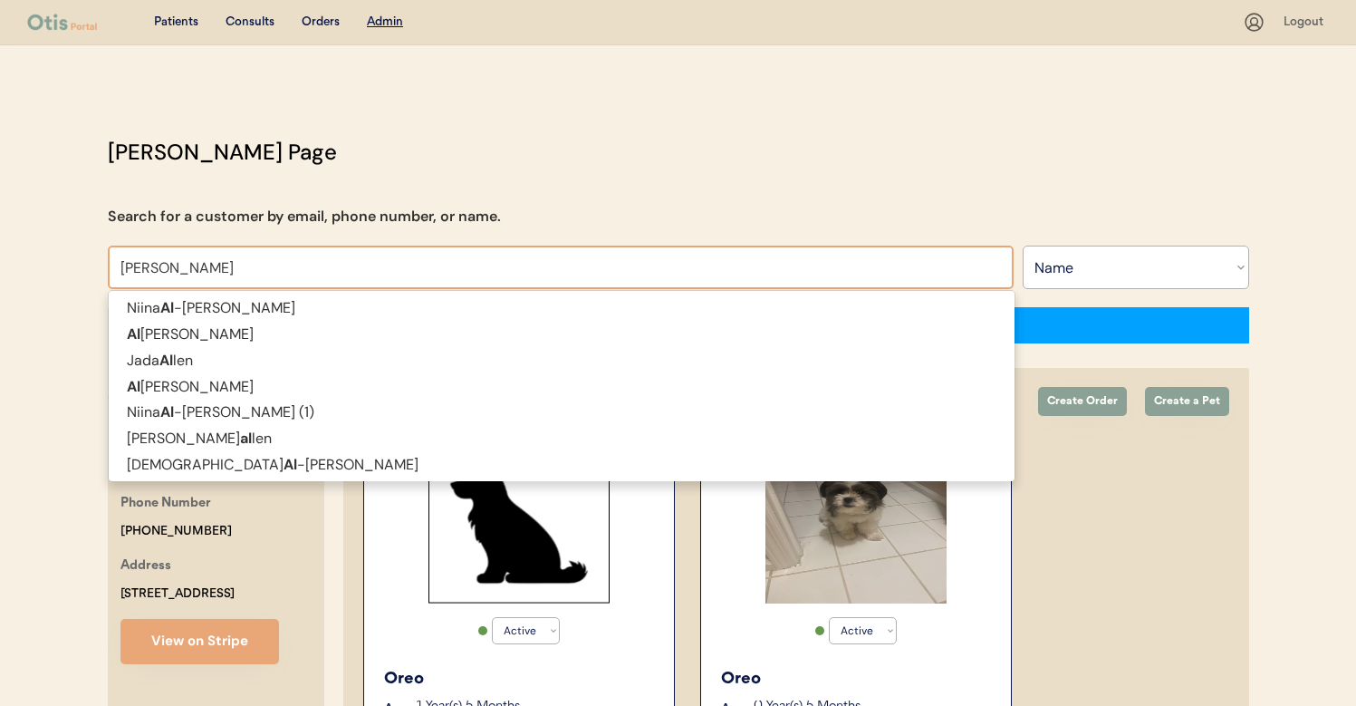
type input "[PERSON_NAME]"
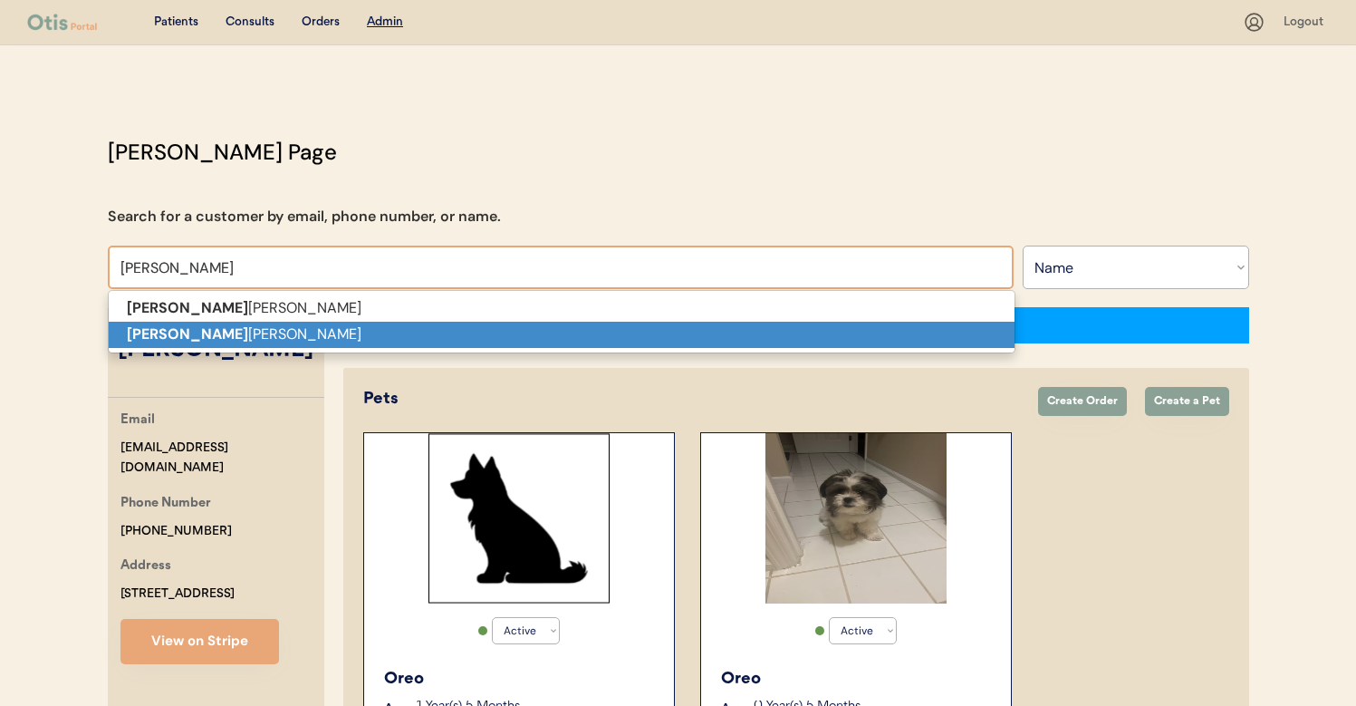
click at [389, 334] on p "[PERSON_NAME]" at bounding box center [562, 335] width 906 height 26
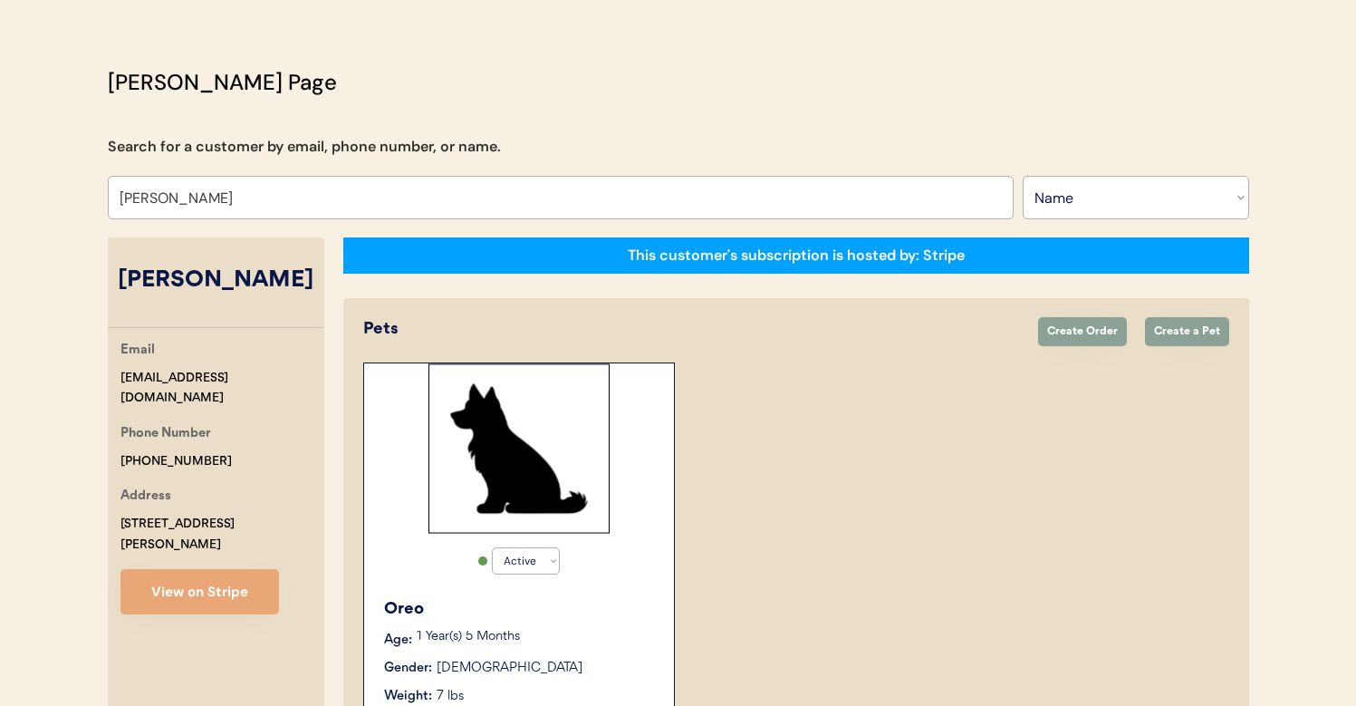
scroll to position [239, 0]
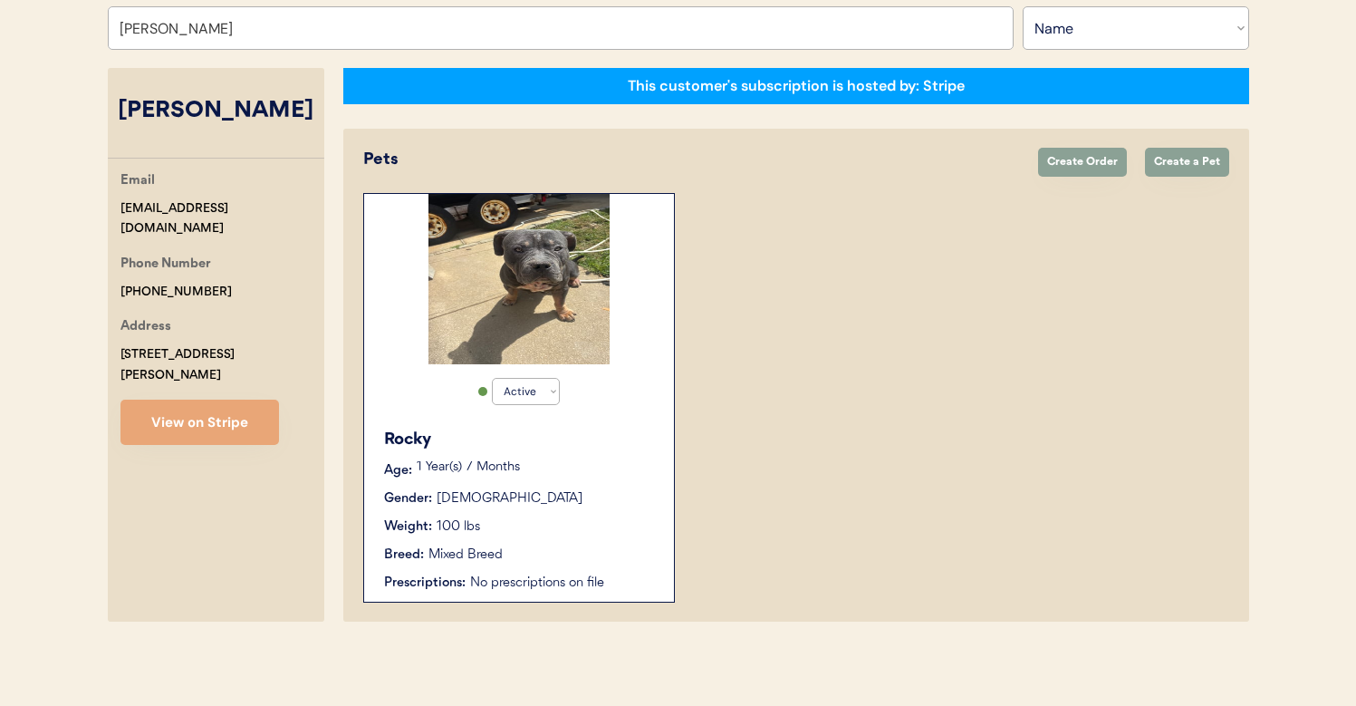
type input "[PERSON_NAME]"
click at [433, 472] on p "1 Year(s) 7 Months" at bounding box center [536, 467] width 239 height 13
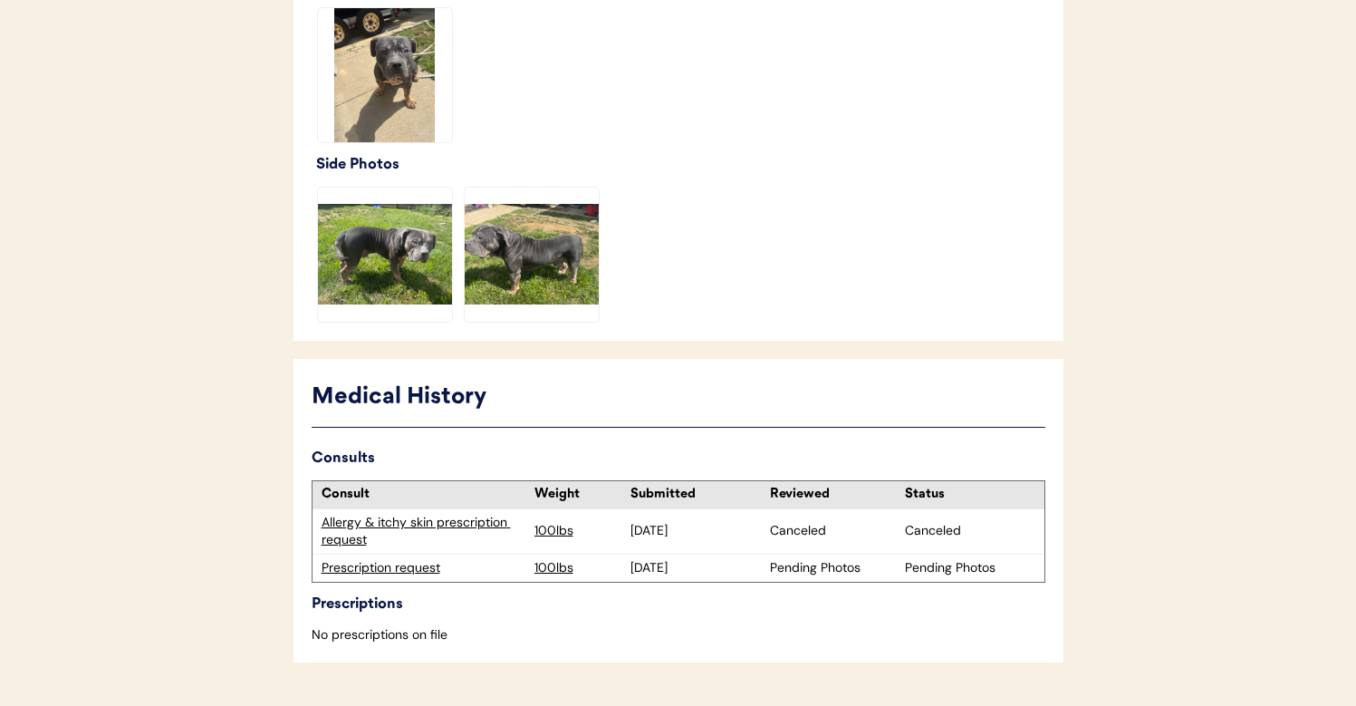
scroll to position [603, 0]
click at [398, 563] on div "Prescription request" at bounding box center [424, 567] width 204 height 18
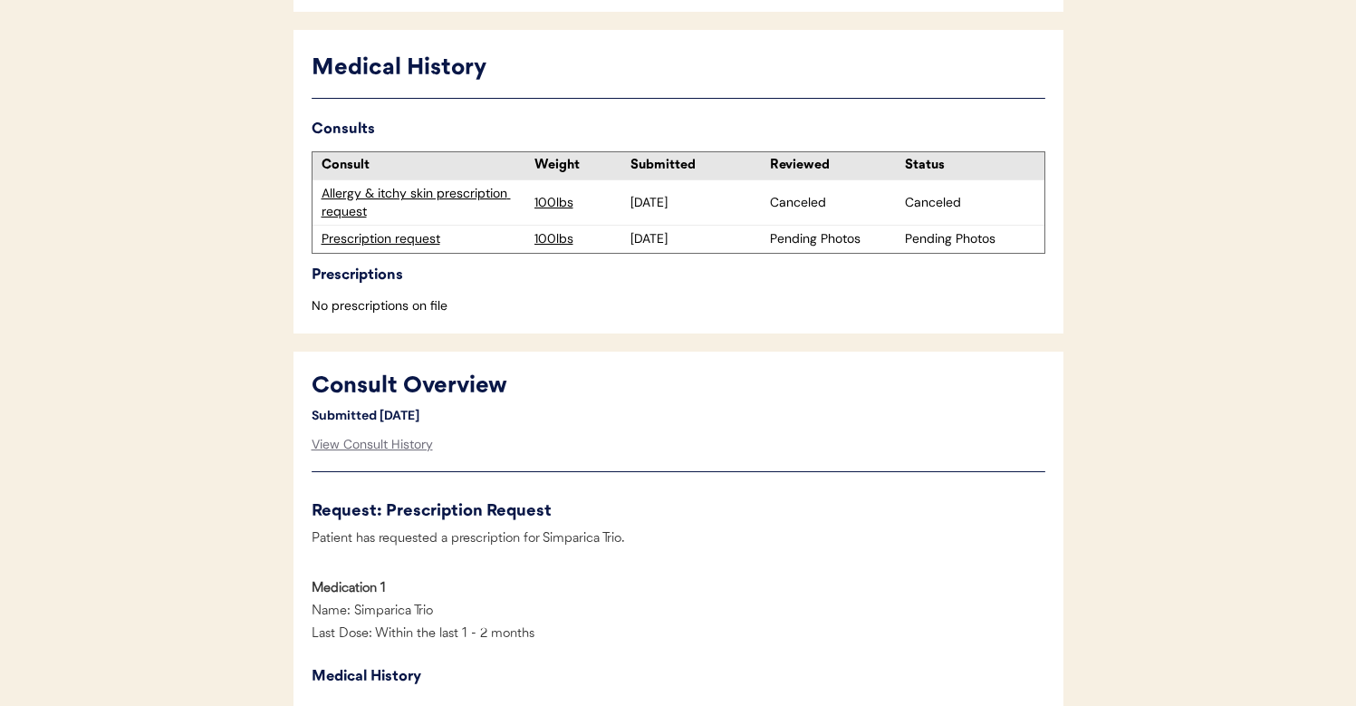
scroll to position [511, 0]
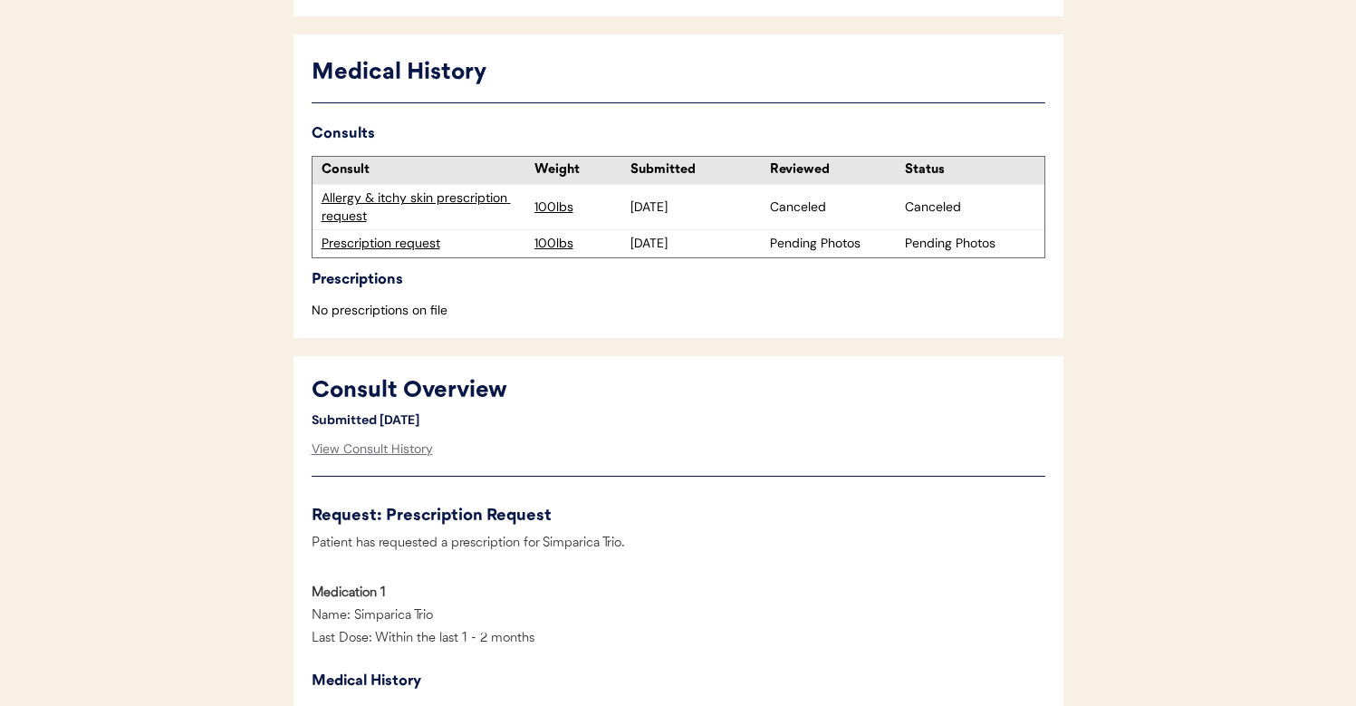
click at [470, 202] on div "Allergy & itchy skin prescription request" at bounding box center [424, 206] width 204 height 35
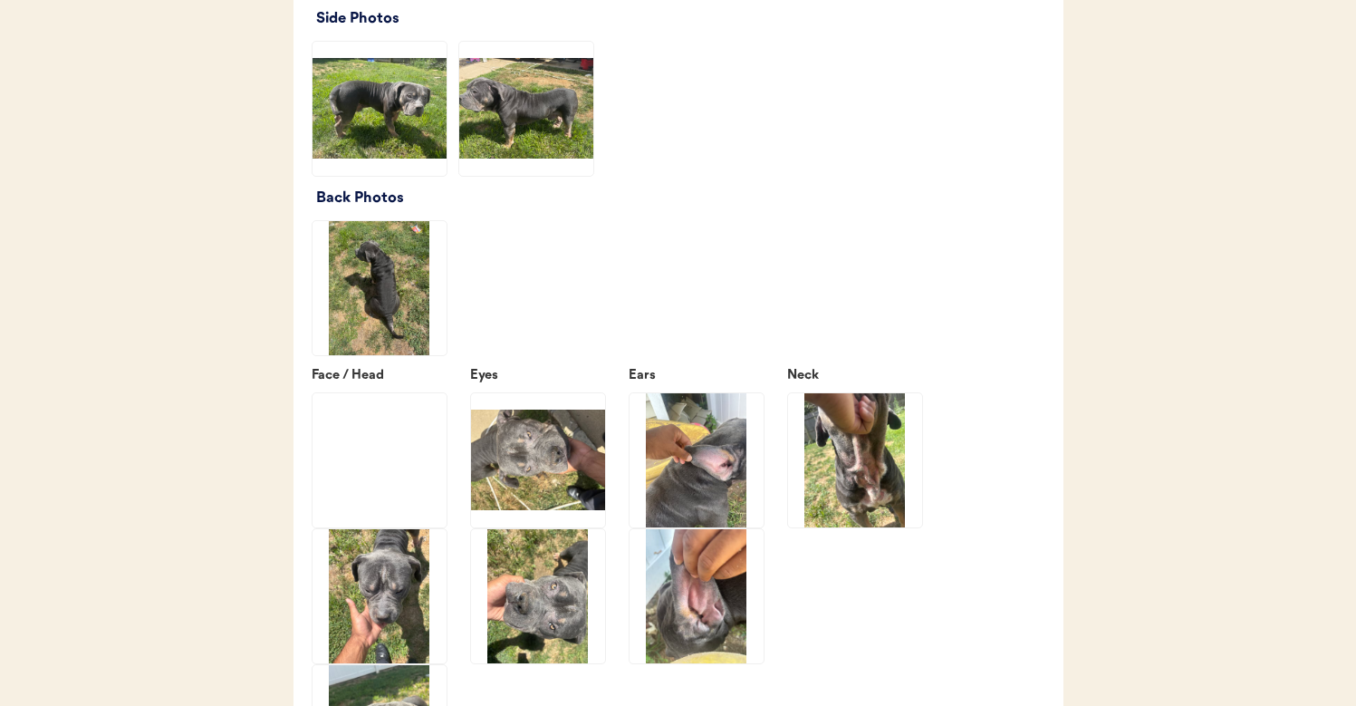
scroll to position [2411, 0]
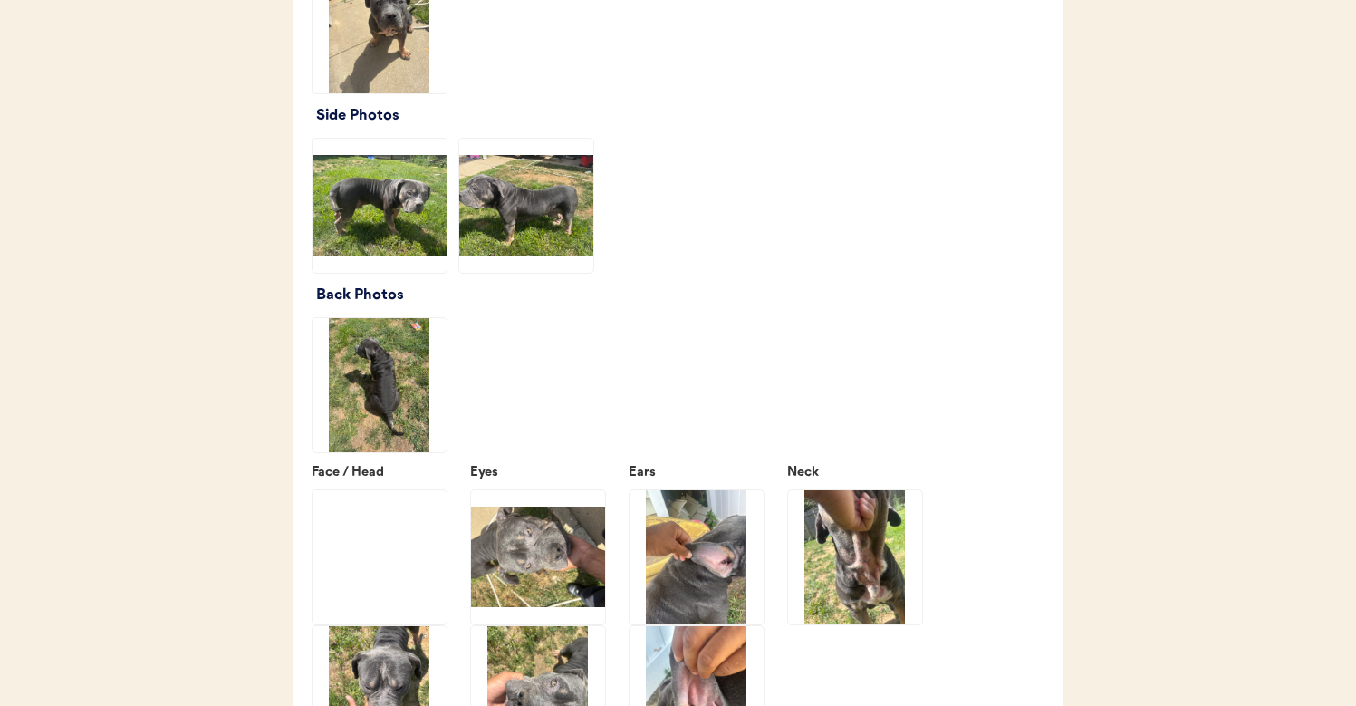
click at [394, 229] on img at bounding box center [380, 206] width 134 height 134
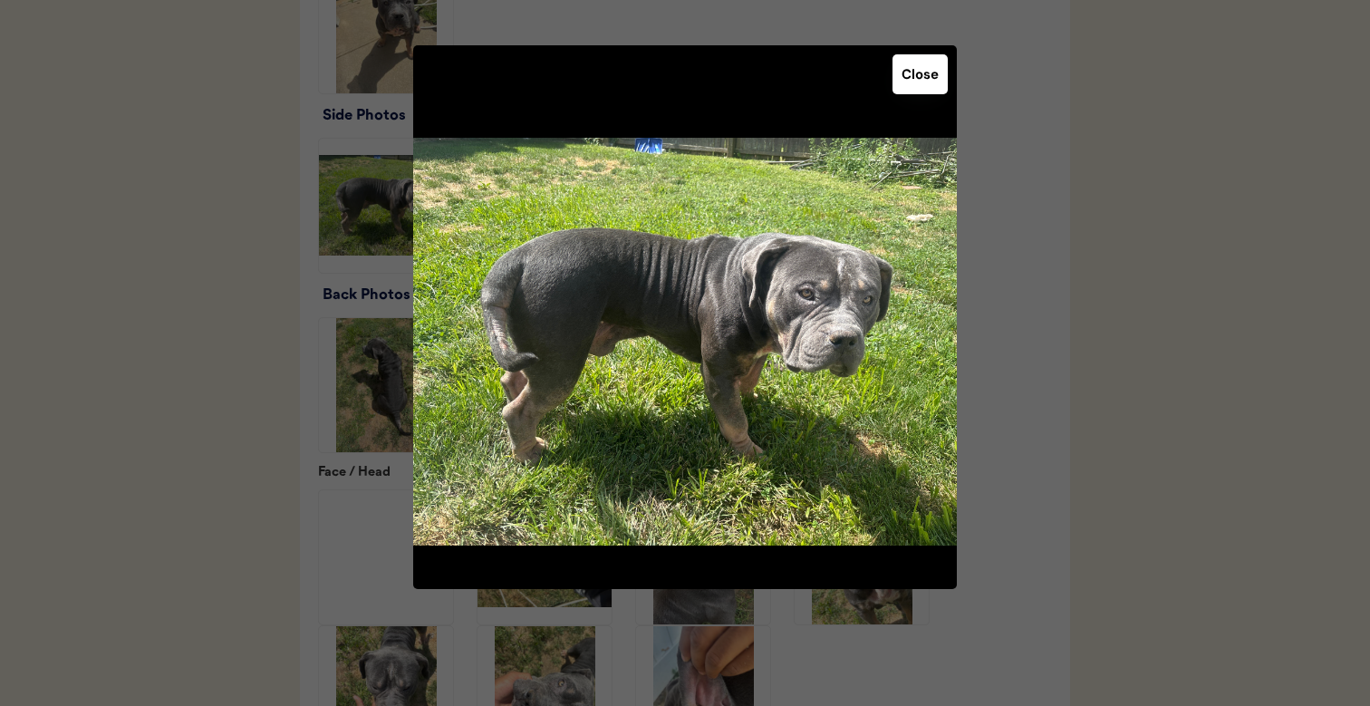
click at [1126, 334] on div at bounding box center [685, 353] width 1370 height 706
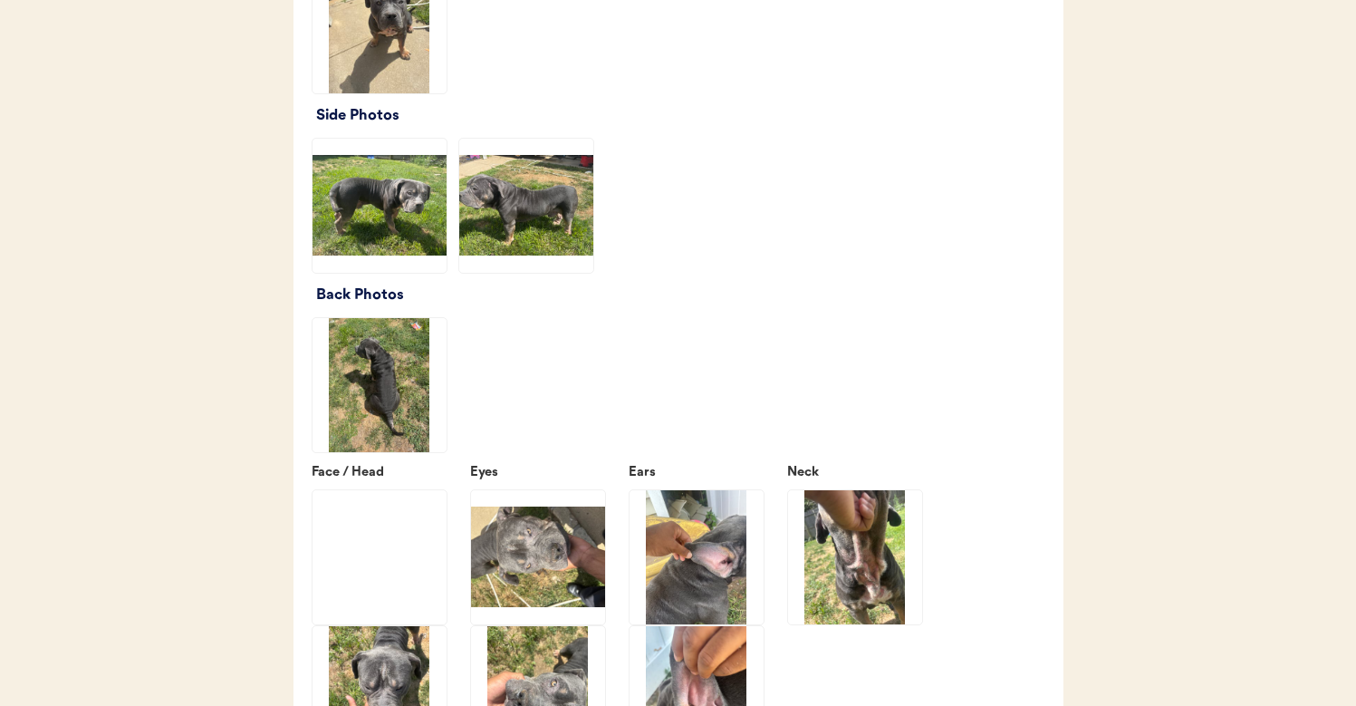
click at [481, 194] on img at bounding box center [526, 206] width 134 height 134
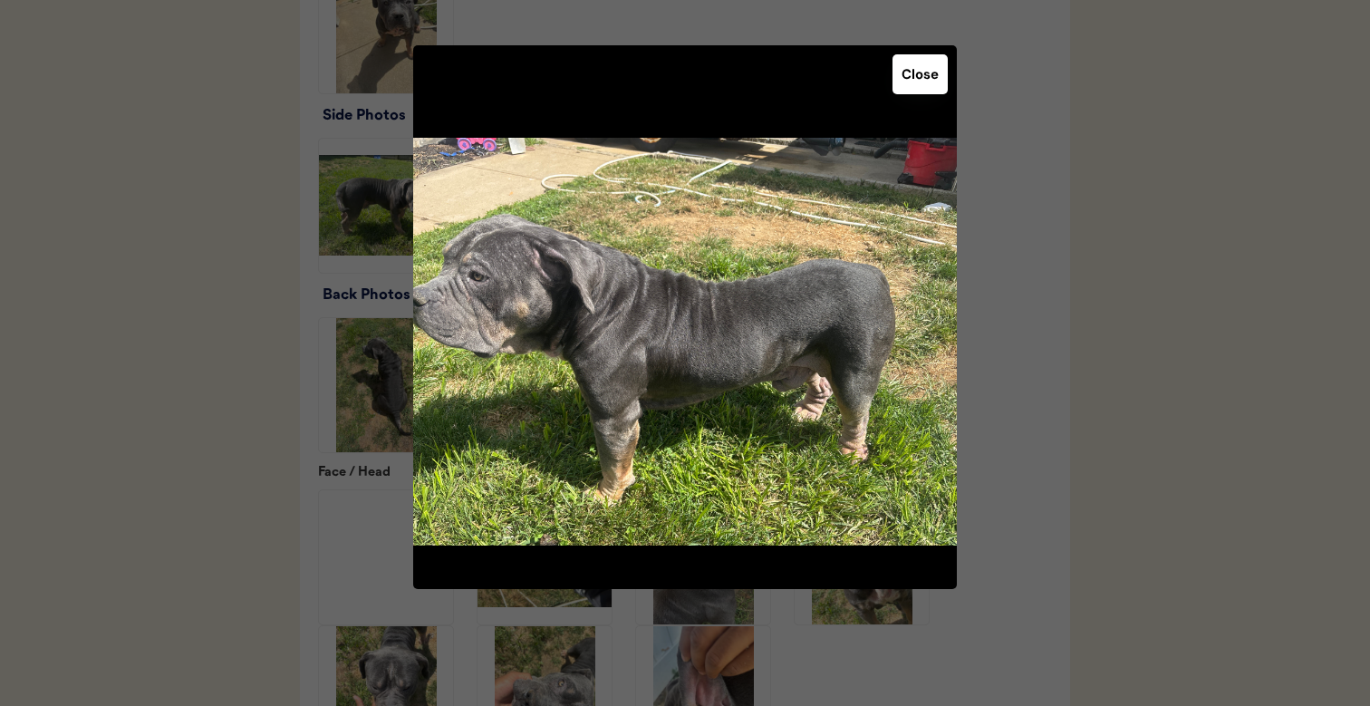
click at [1063, 306] on div at bounding box center [685, 353] width 1370 height 706
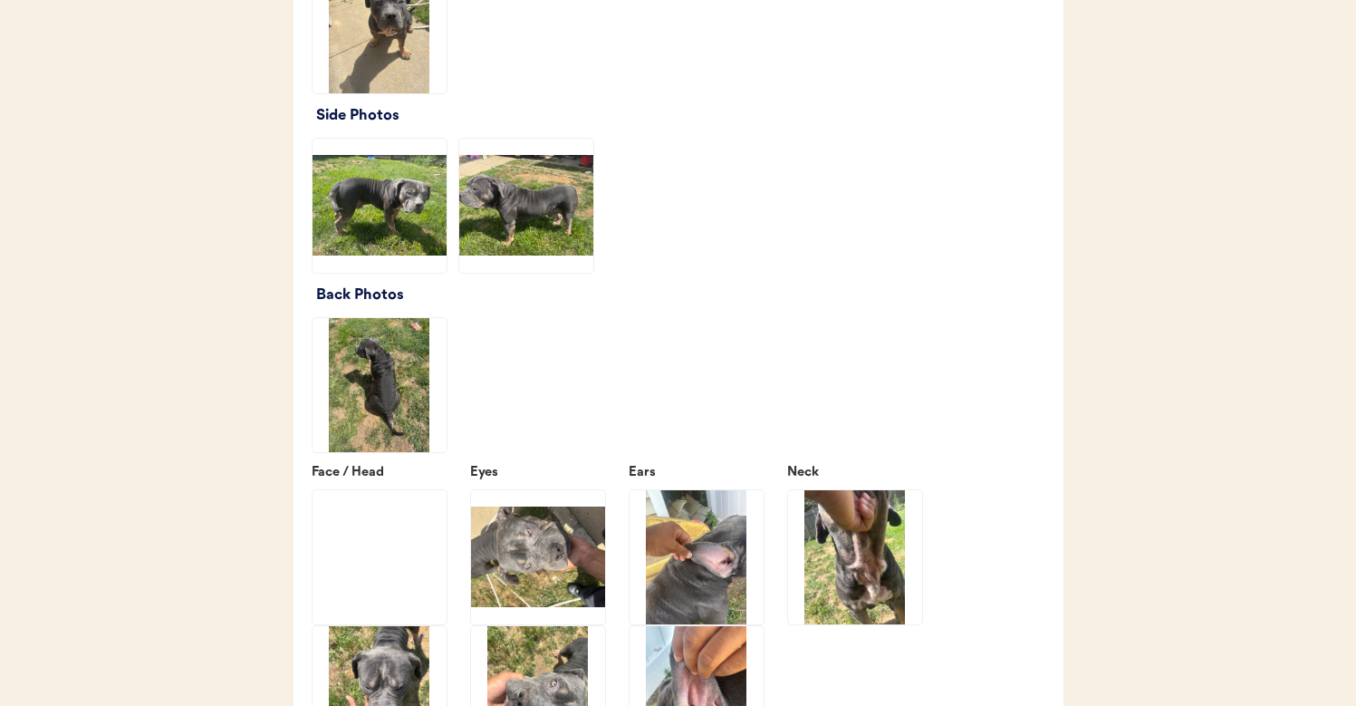
click at [377, 45] on img at bounding box center [380, 26] width 134 height 134
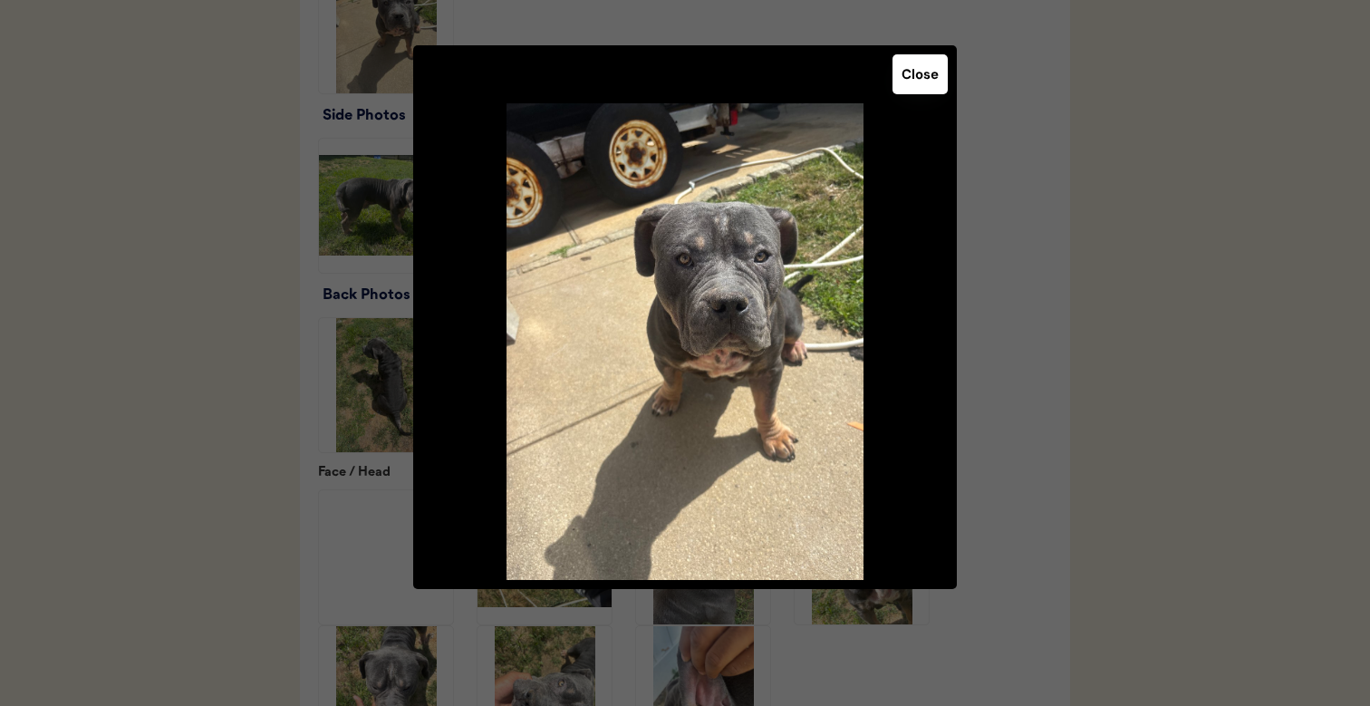
click at [247, 196] on div at bounding box center [685, 353] width 1370 height 706
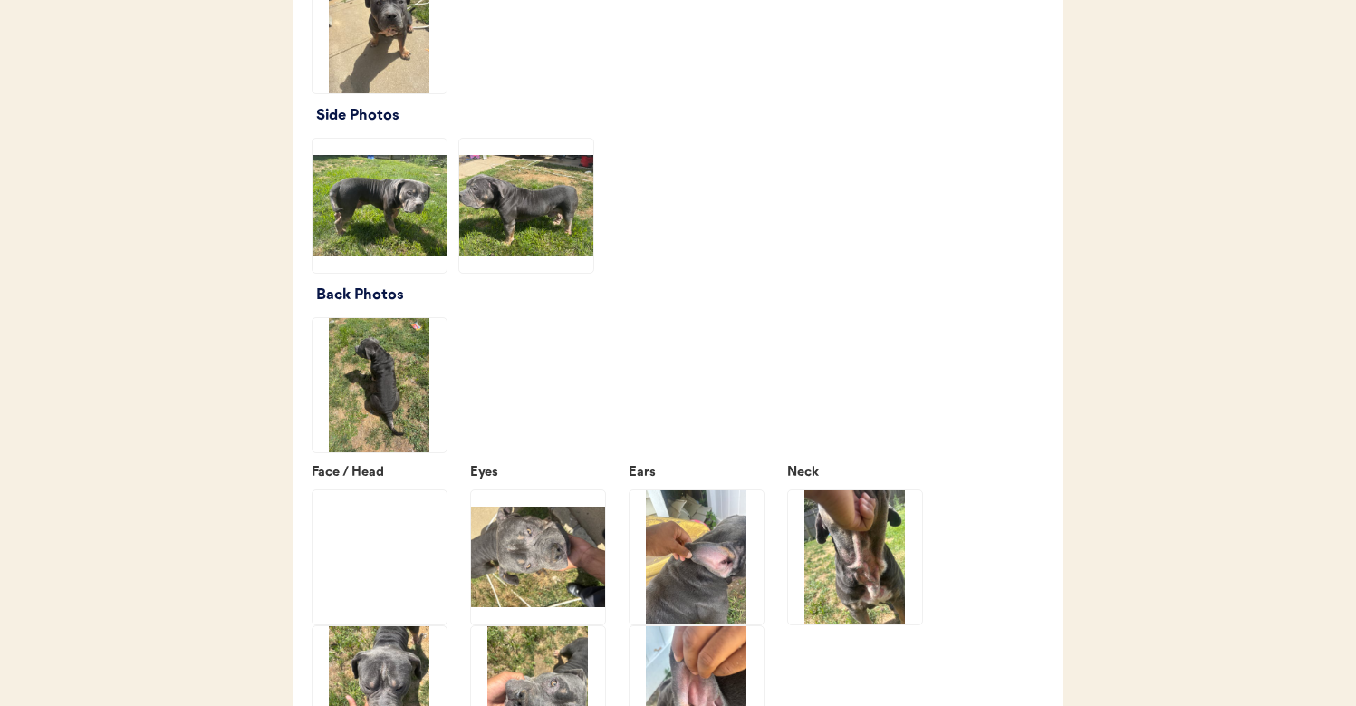
click at [372, 412] on img at bounding box center [380, 385] width 134 height 134
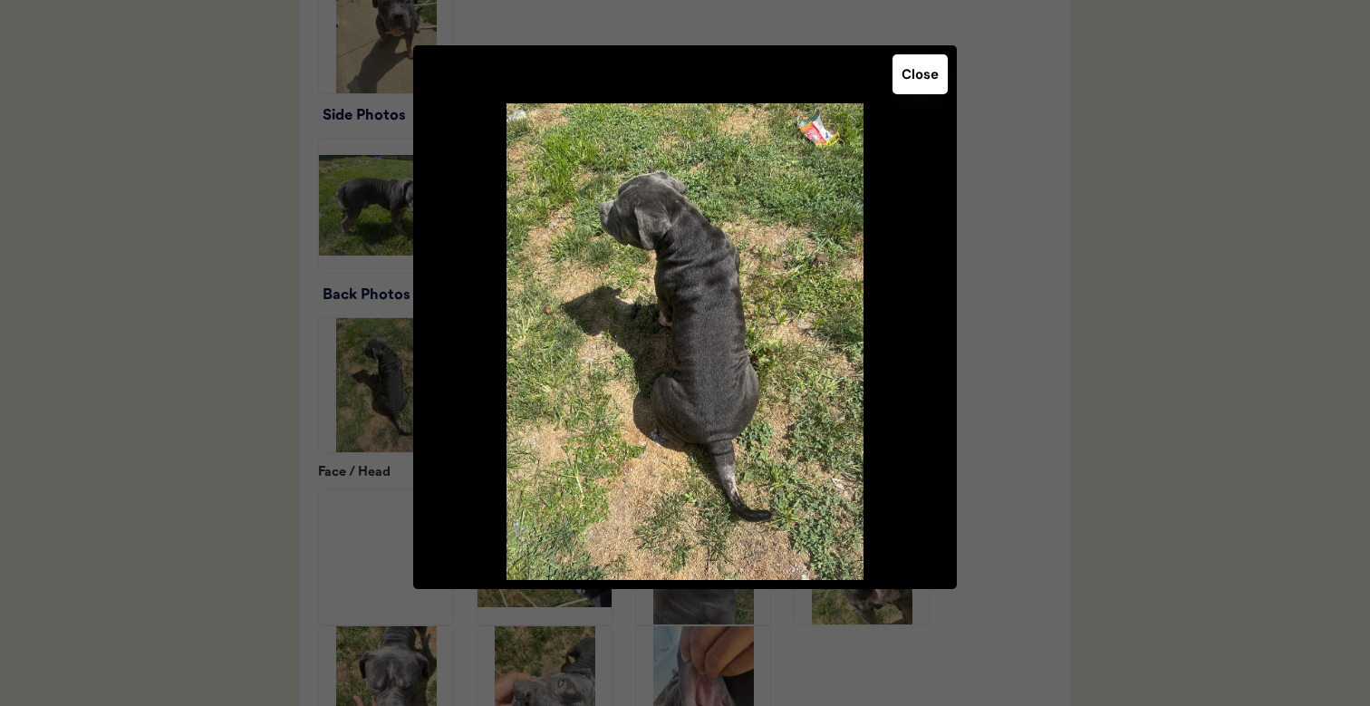
click at [263, 396] on div at bounding box center [685, 353] width 1370 height 706
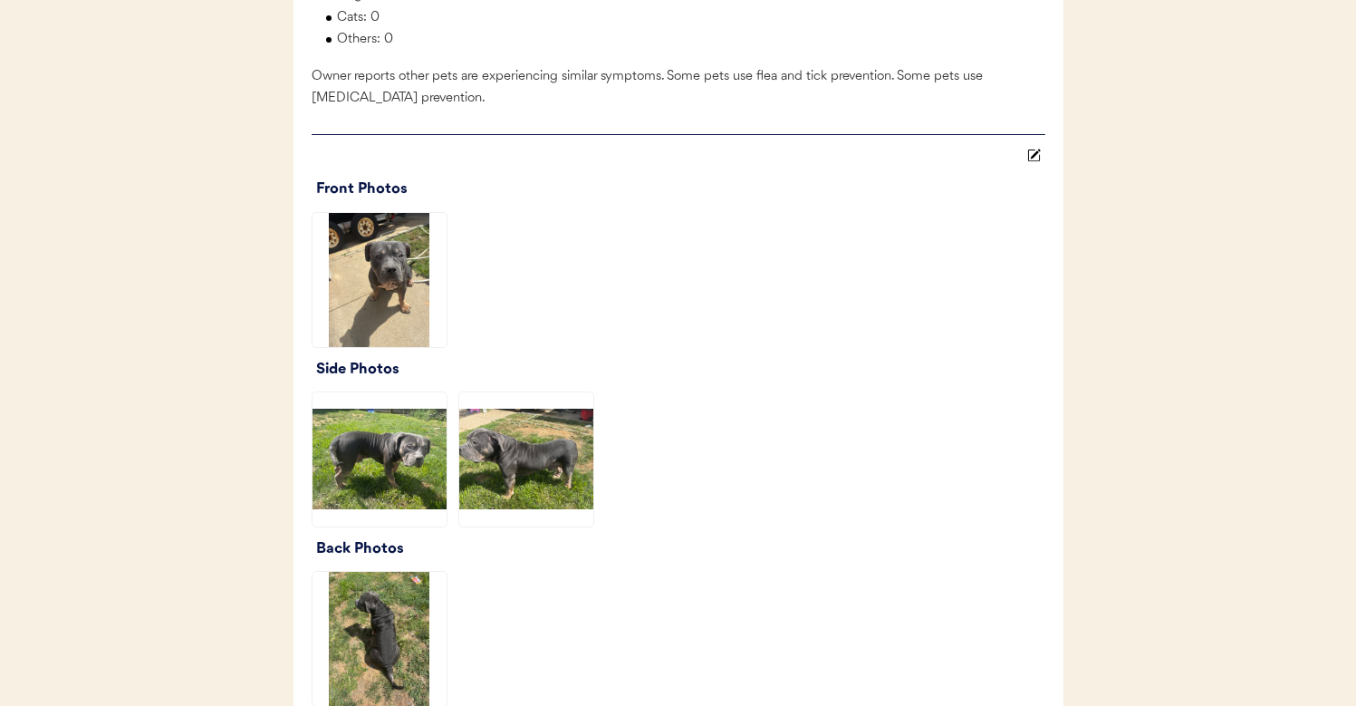
scroll to position [2152, 0]
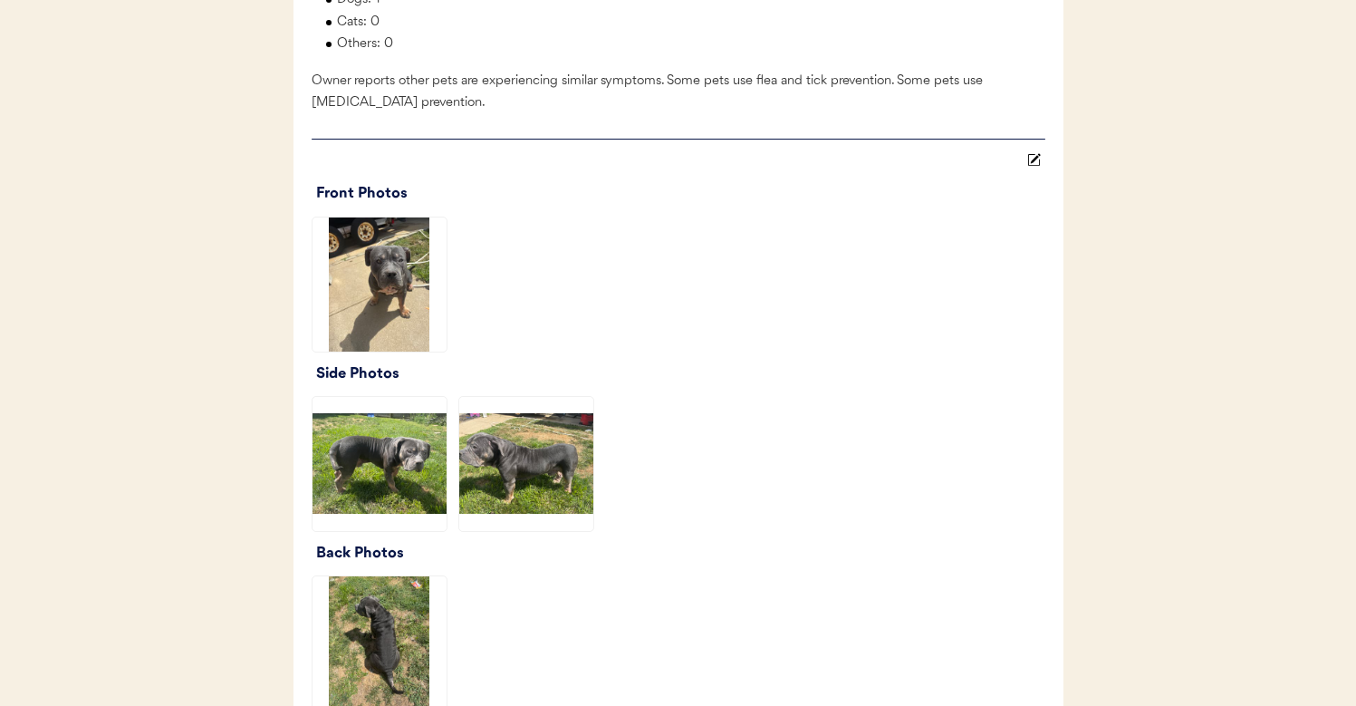
click at [340, 309] on img at bounding box center [380, 284] width 134 height 134
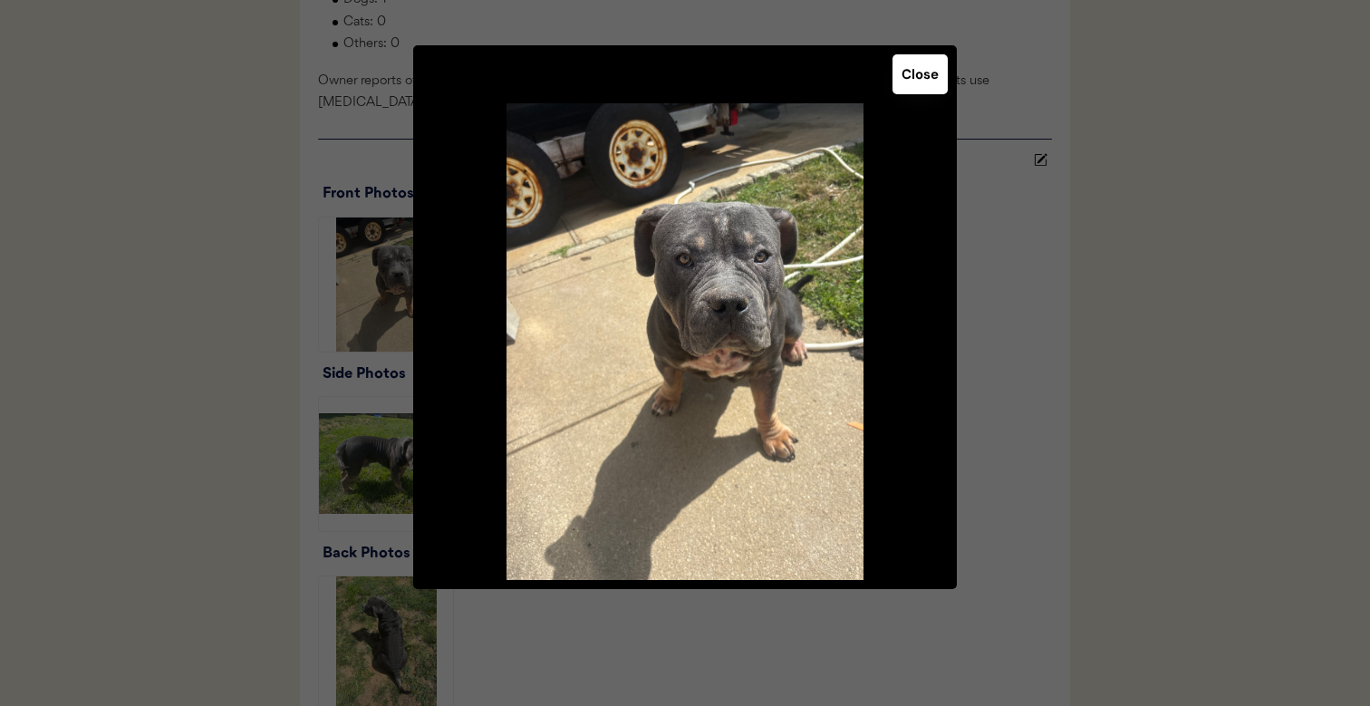
click at [271, 347] on div at bounding box center [685, 353] width 1370 height 706
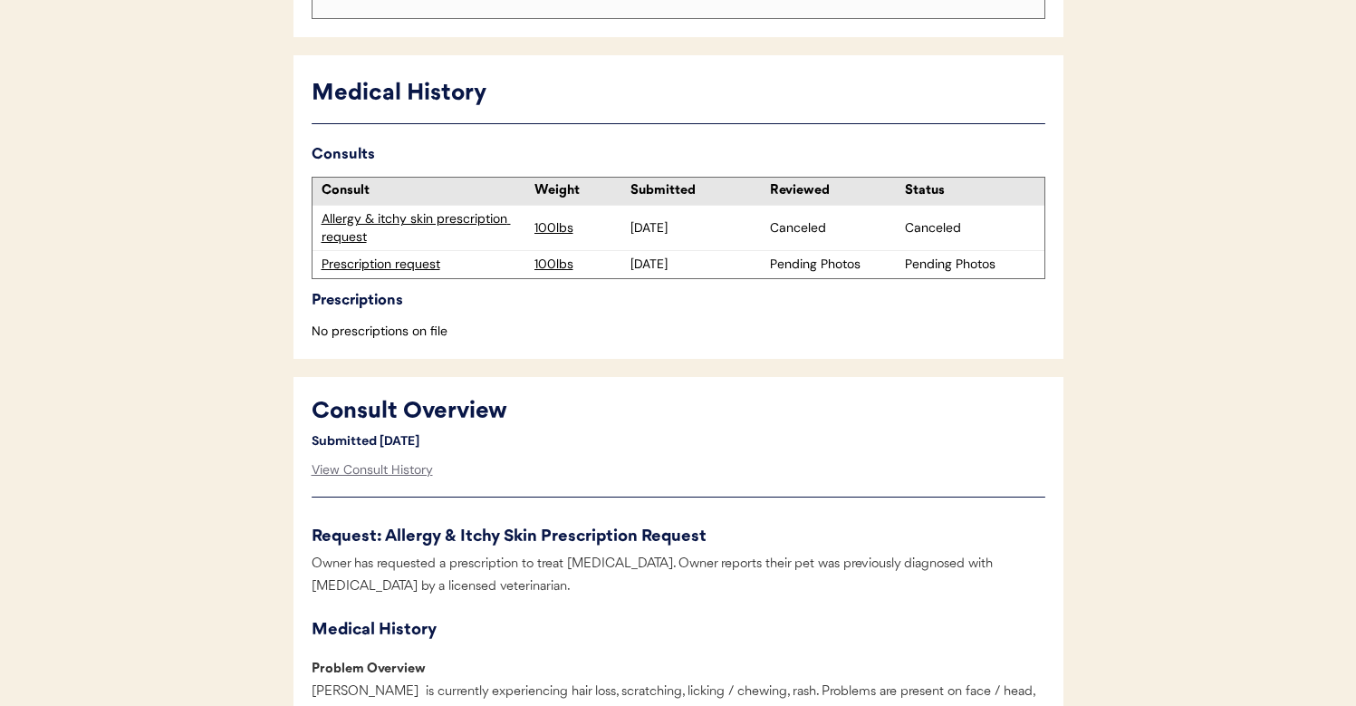
scroll to position [503, 0]
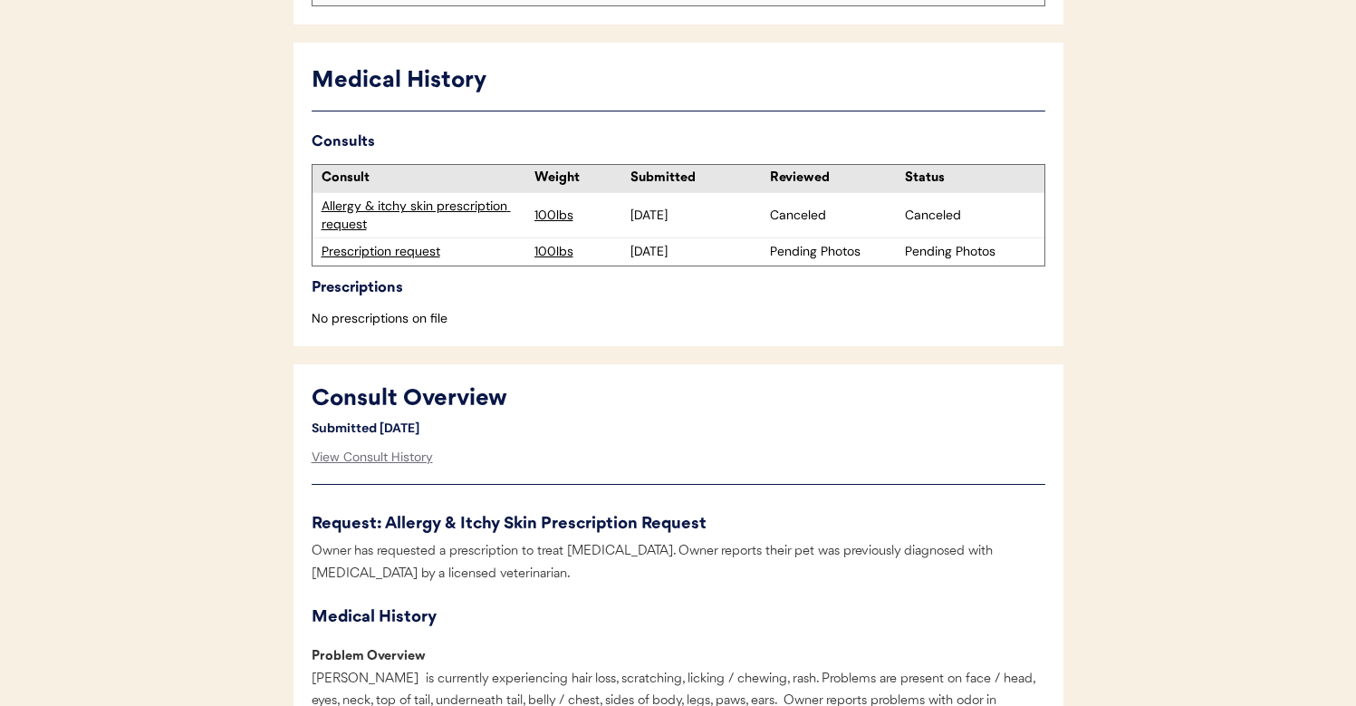
click at [424, 254] on div "Prescription request" at bounding box center [424, 252] width 204 height 18
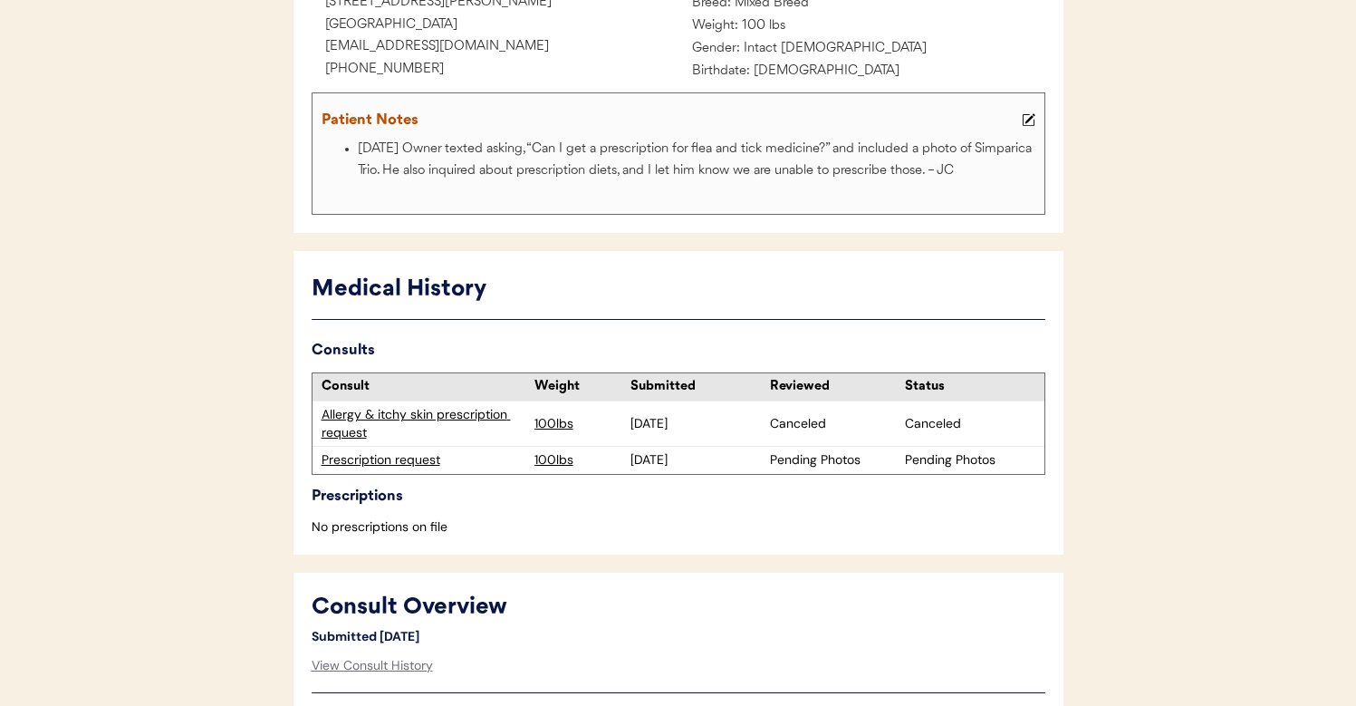
scroll to position [285, 0]
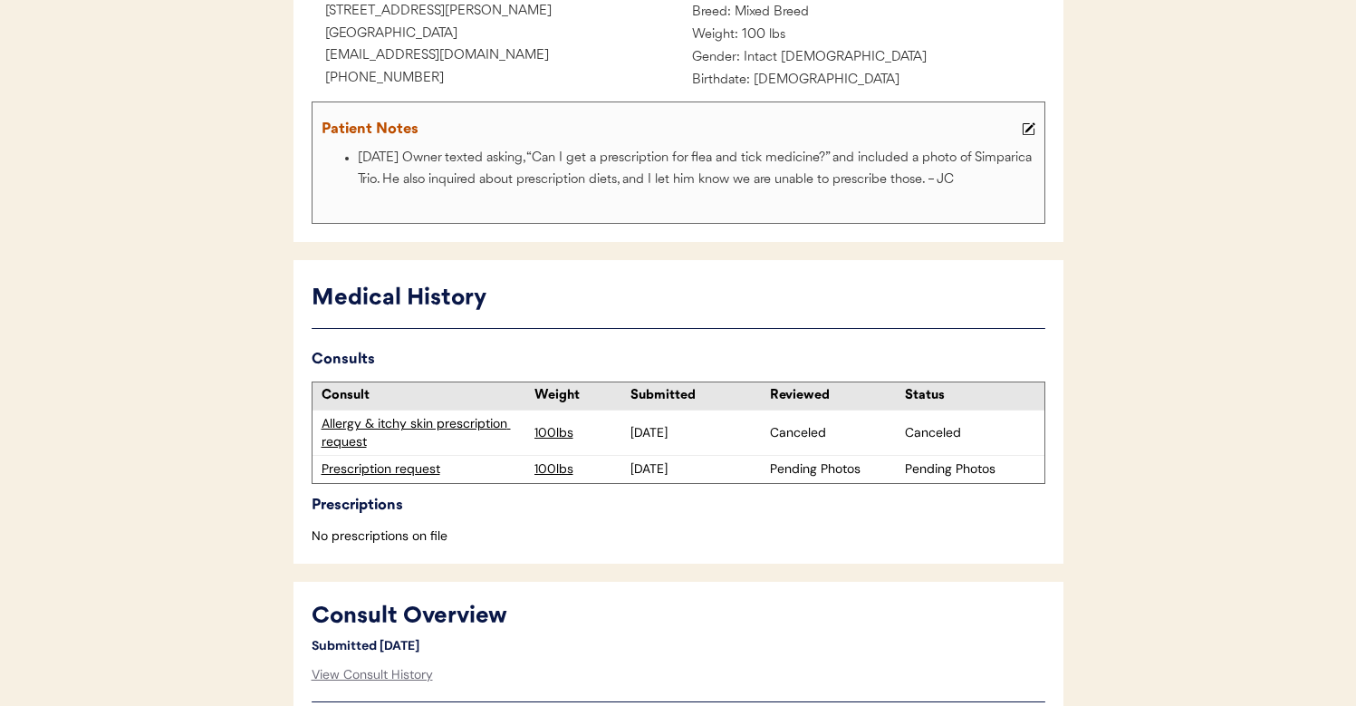
click at [454, 418] on div "Allergy & itchy skin prescription request" at bounding box center [424, 432] width 204 height 35
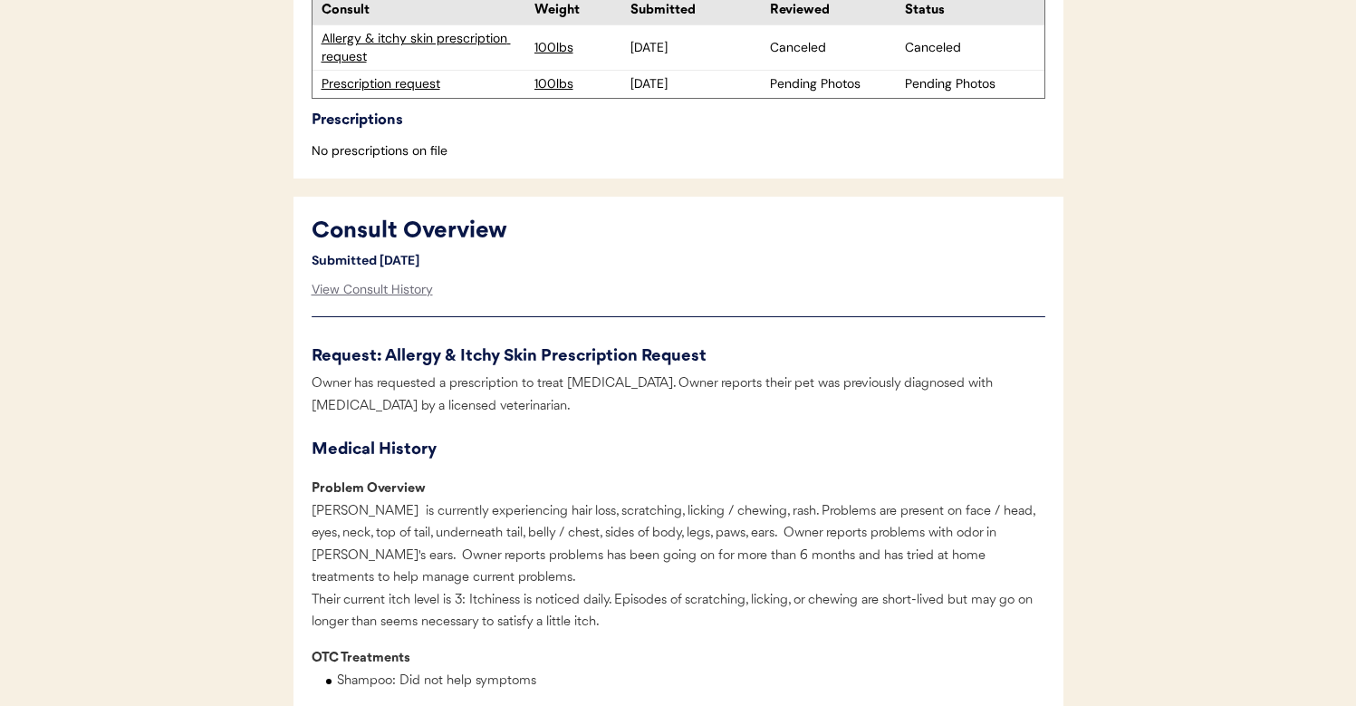
scroll to position [573, 0]
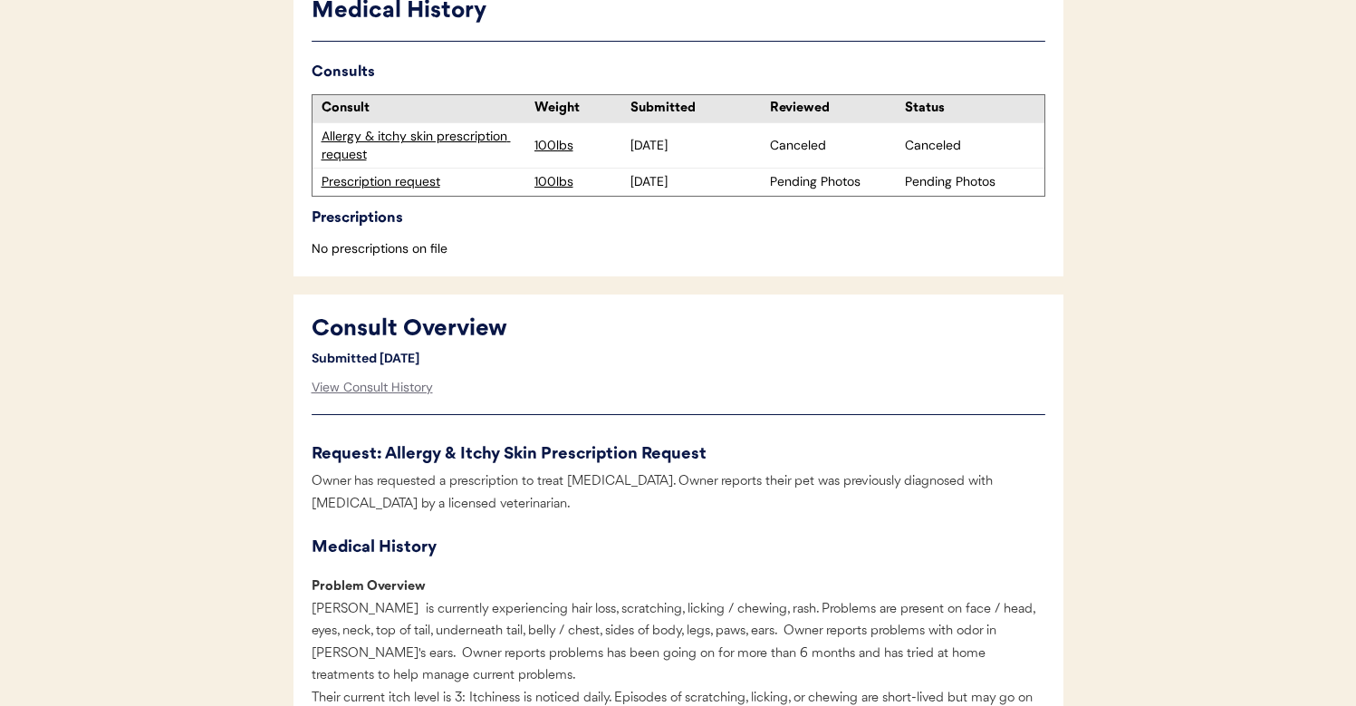
click at [418, 188] on div "Prescription request" at bounding box center [424, 182] width 204 height 18
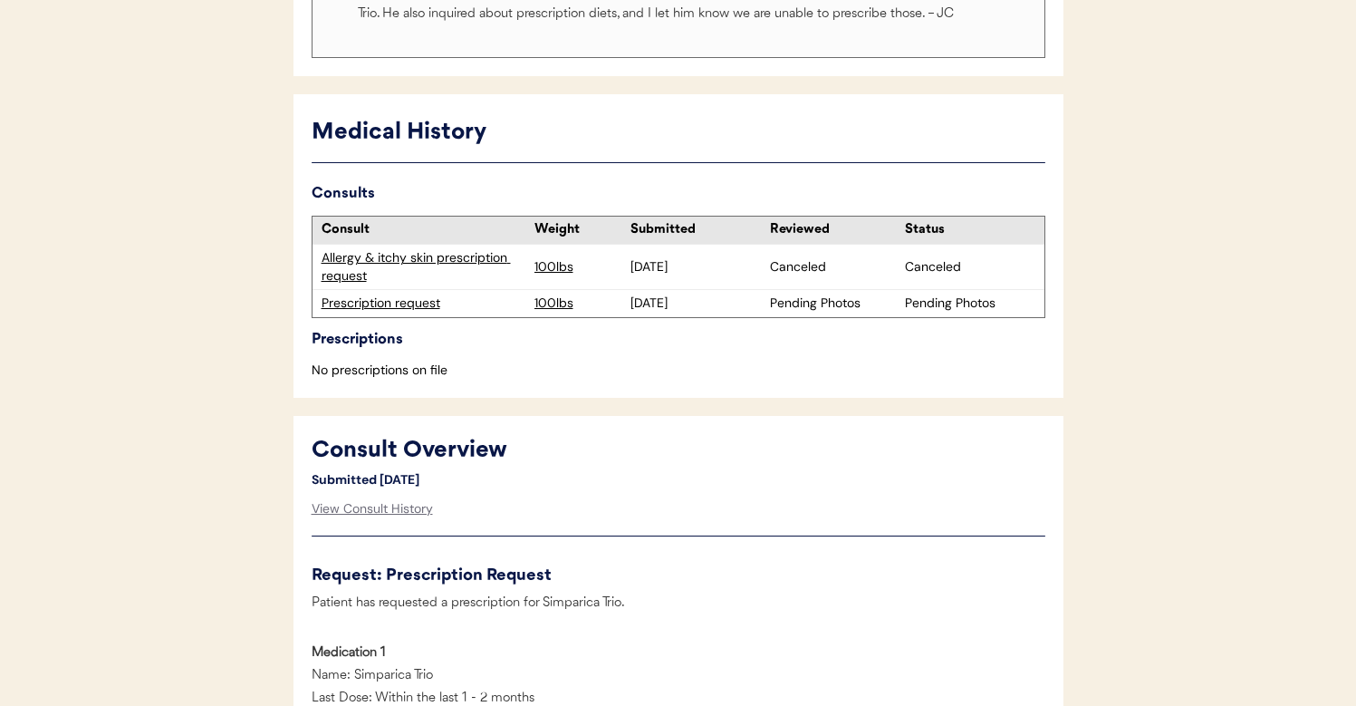
scroll to position [456, 0]
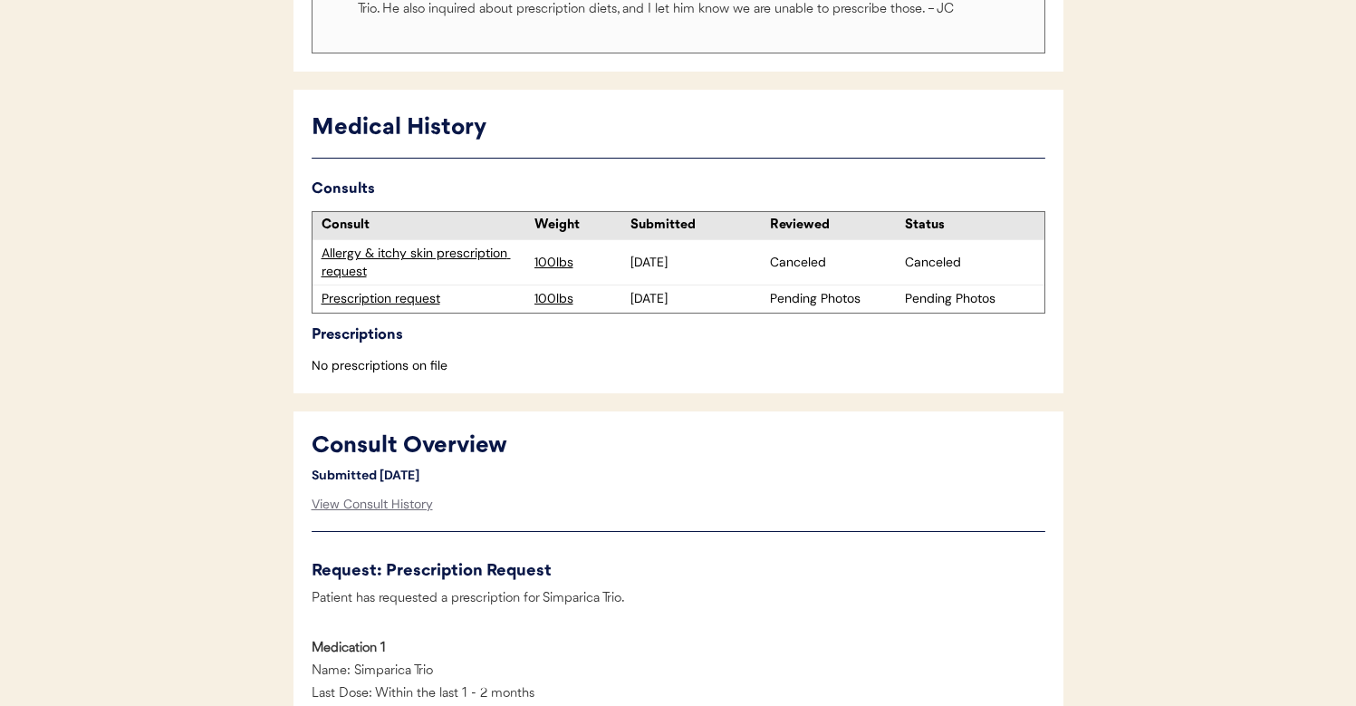
click at [451, 257] on div "Allergy & itchy skin prescription request" at bounding box center [424, 262] width 204 height 35
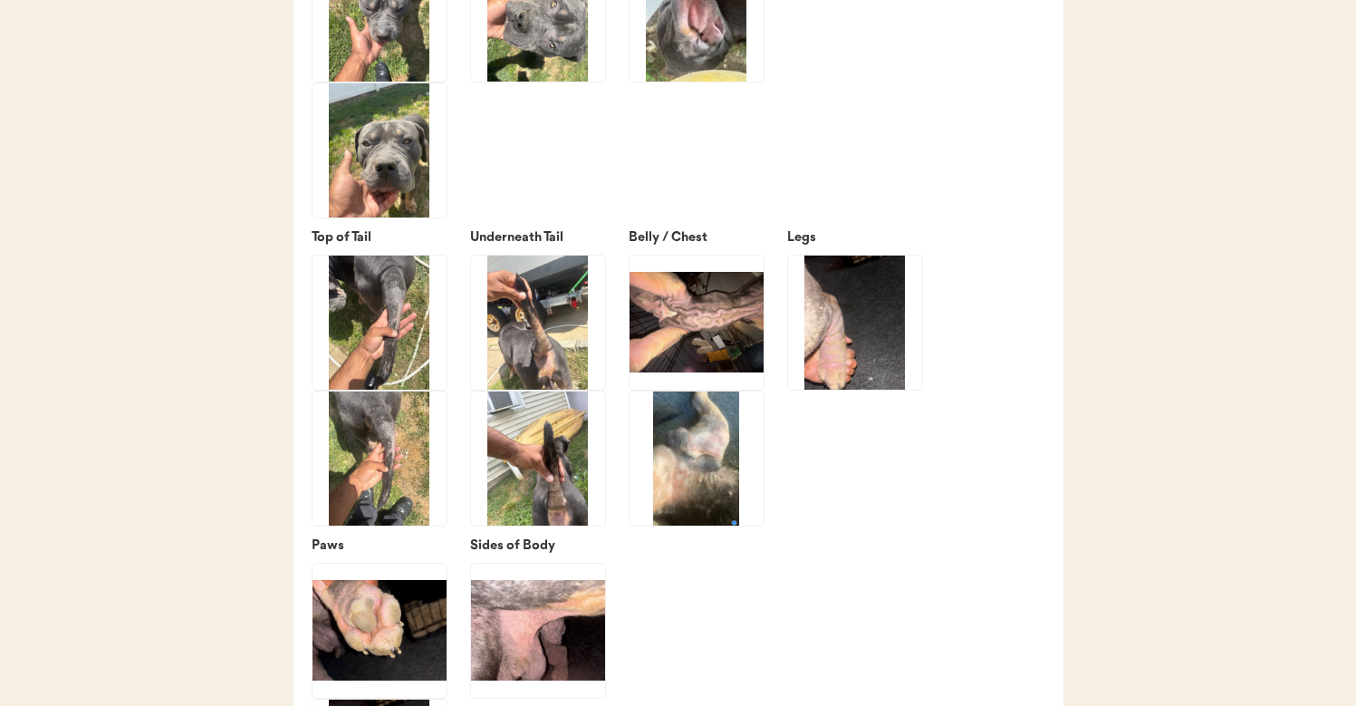
scroll to position [3092, 0]
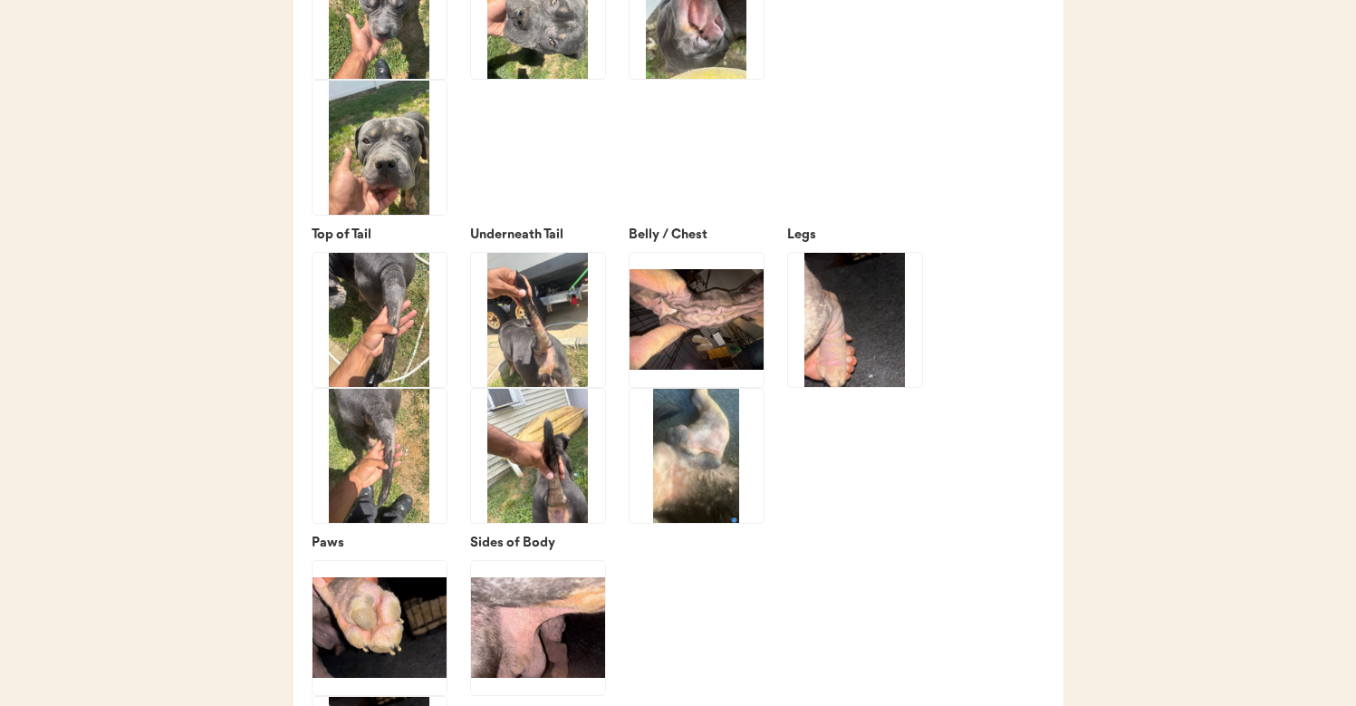
click at [558, 345] on img at bounding box center [538, 320] width 134 height 134
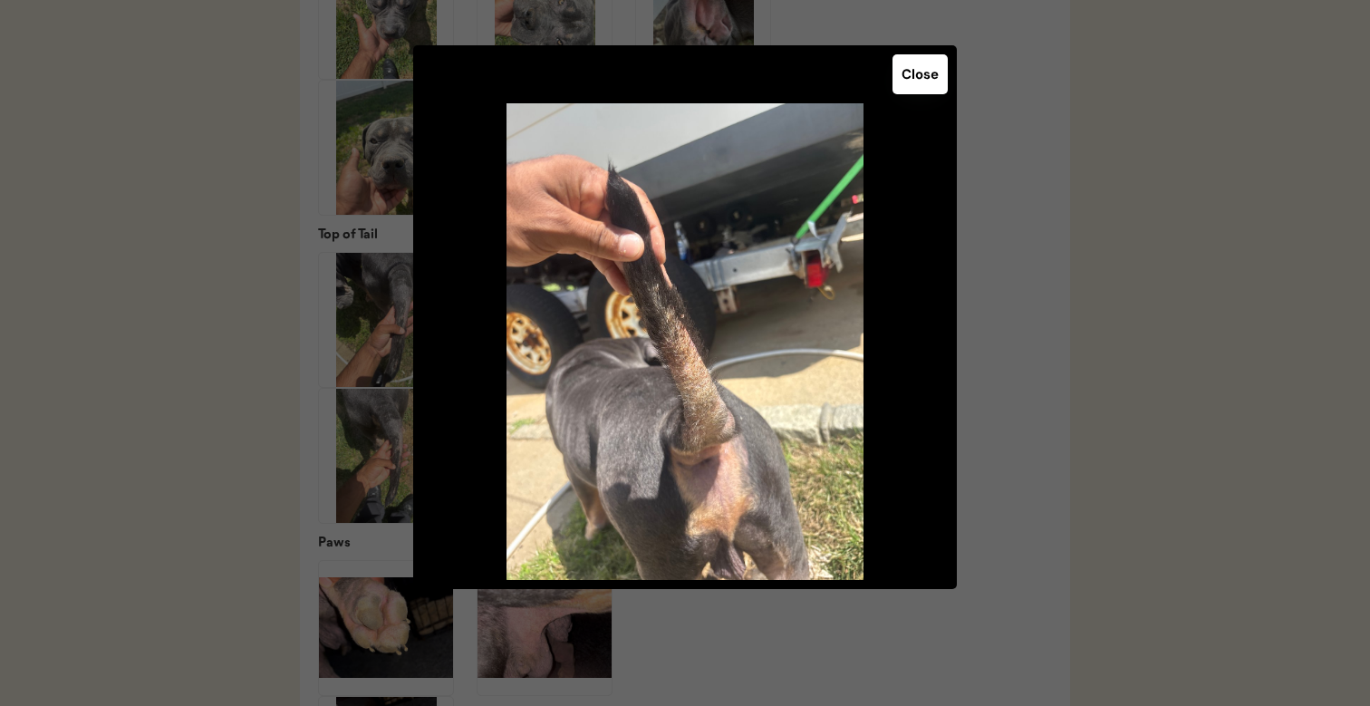
click at [1033, 315] on div at bounding box center [685, 353] width 1370 height 706
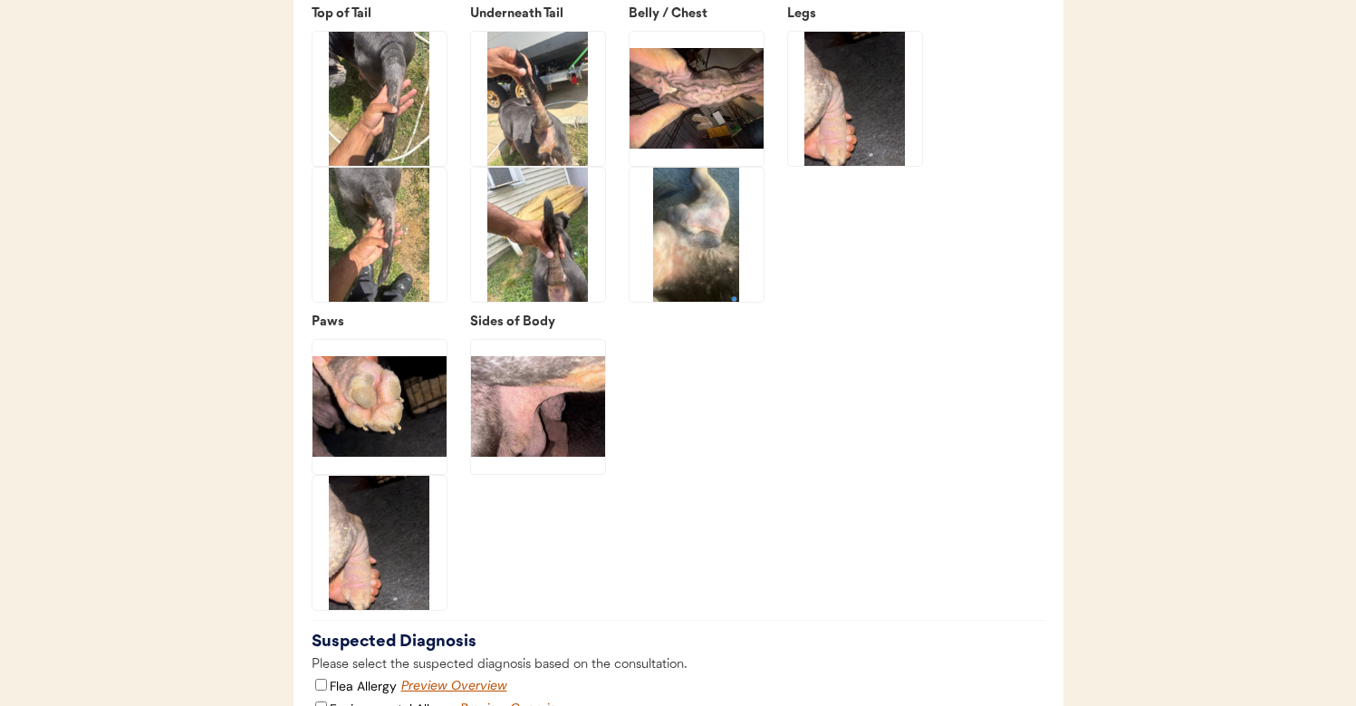
scroll to position [3322, 0]
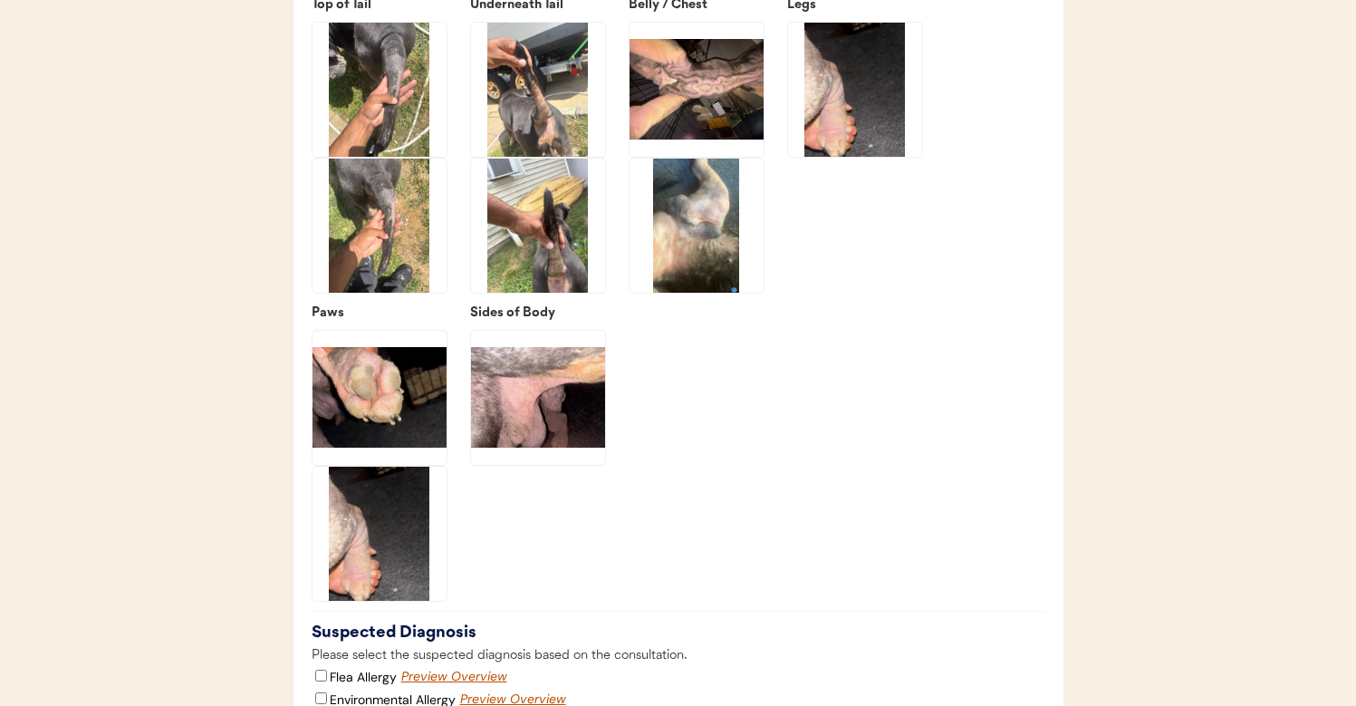
click at [570, 278] on img at bounding box center [538, 226] width 134 height 134
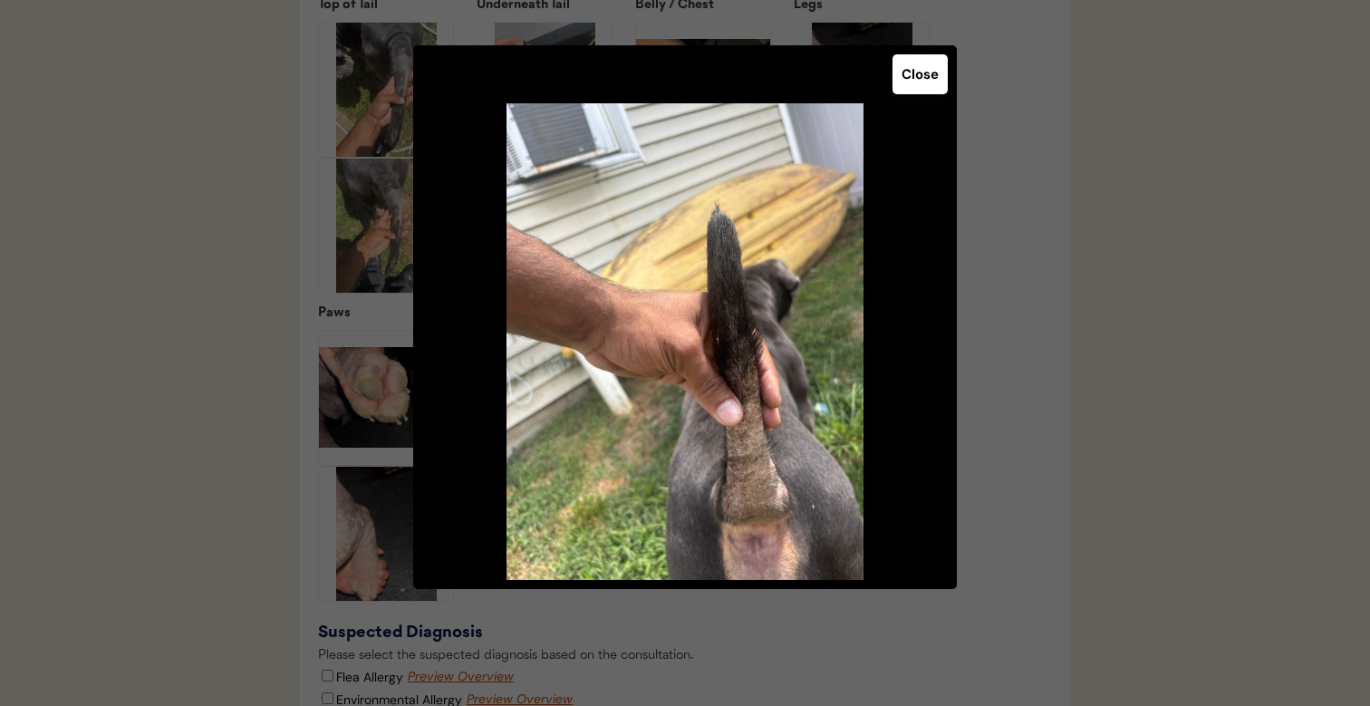
click at [1056, 322] on div at bounding box center [685, 353] width 1370 height 706
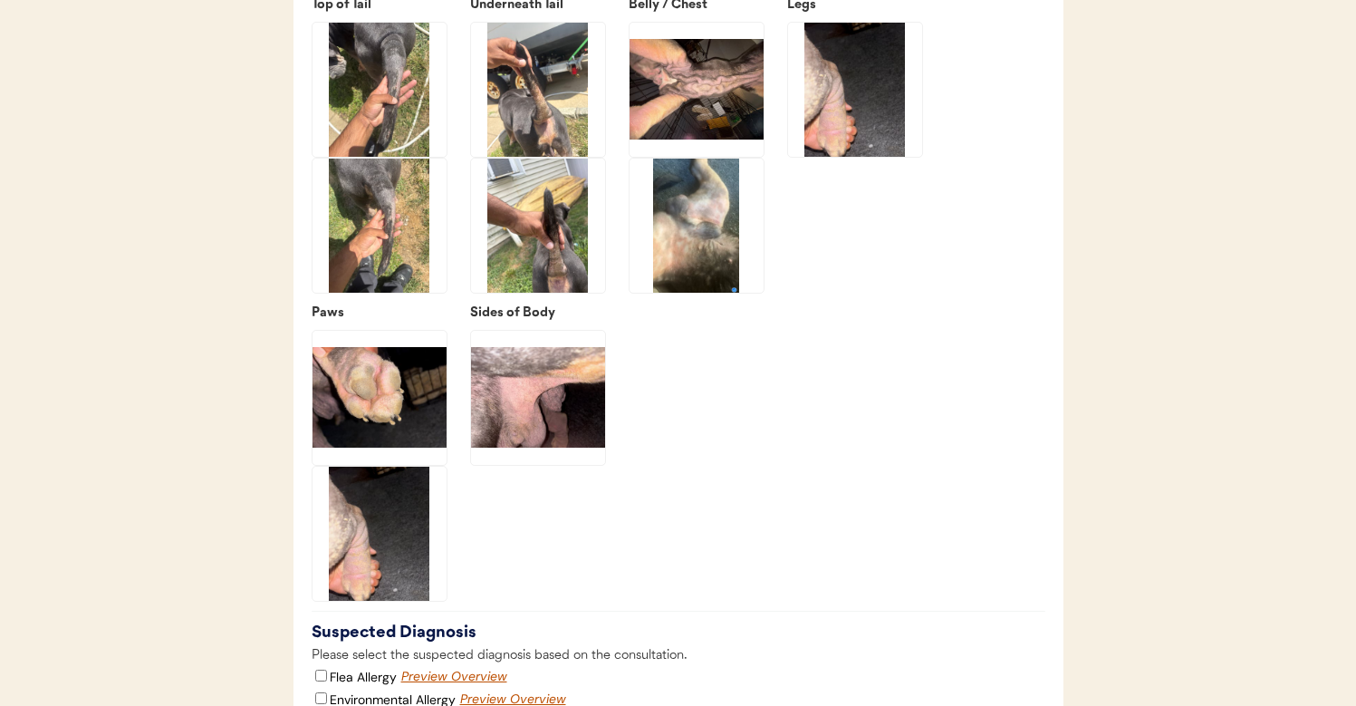
click at [706, 121] on img at bounding box center [697, 90] width 134 height 134
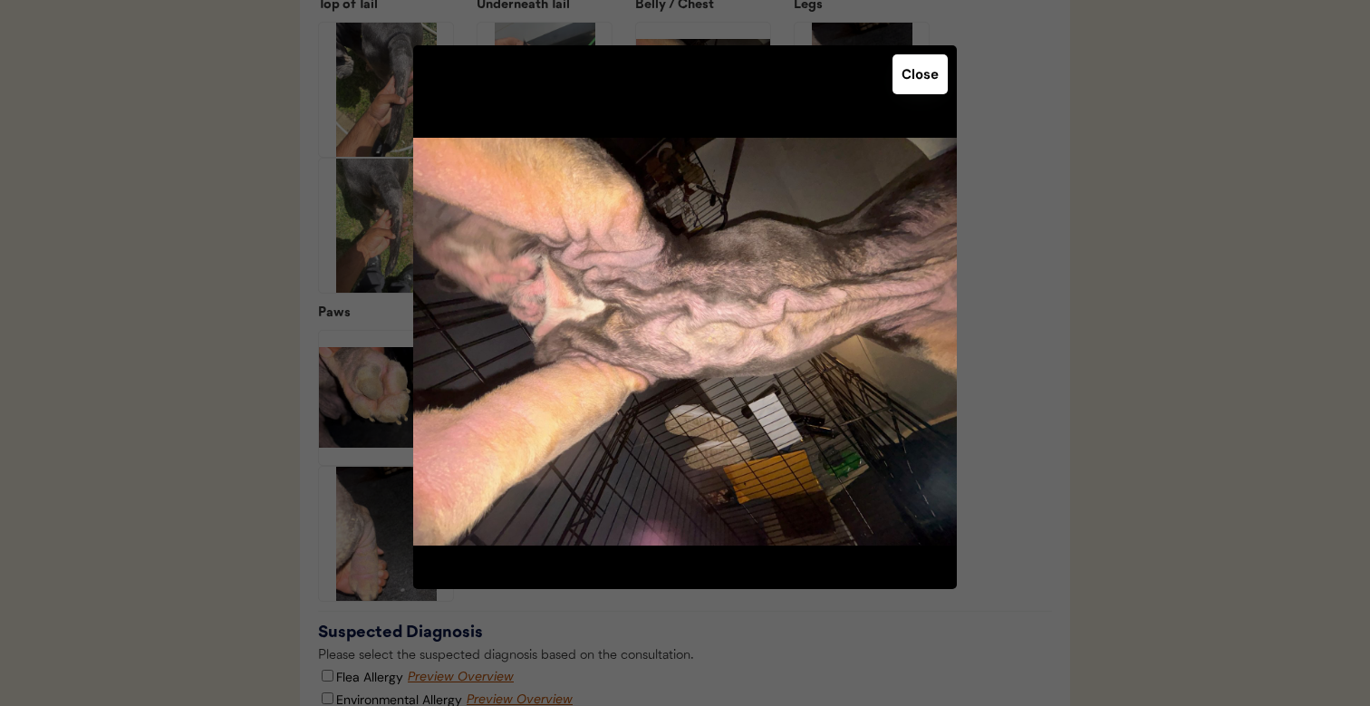
click at [1061, 252] on div at bounding box center [685, 353] width 1370 height 706
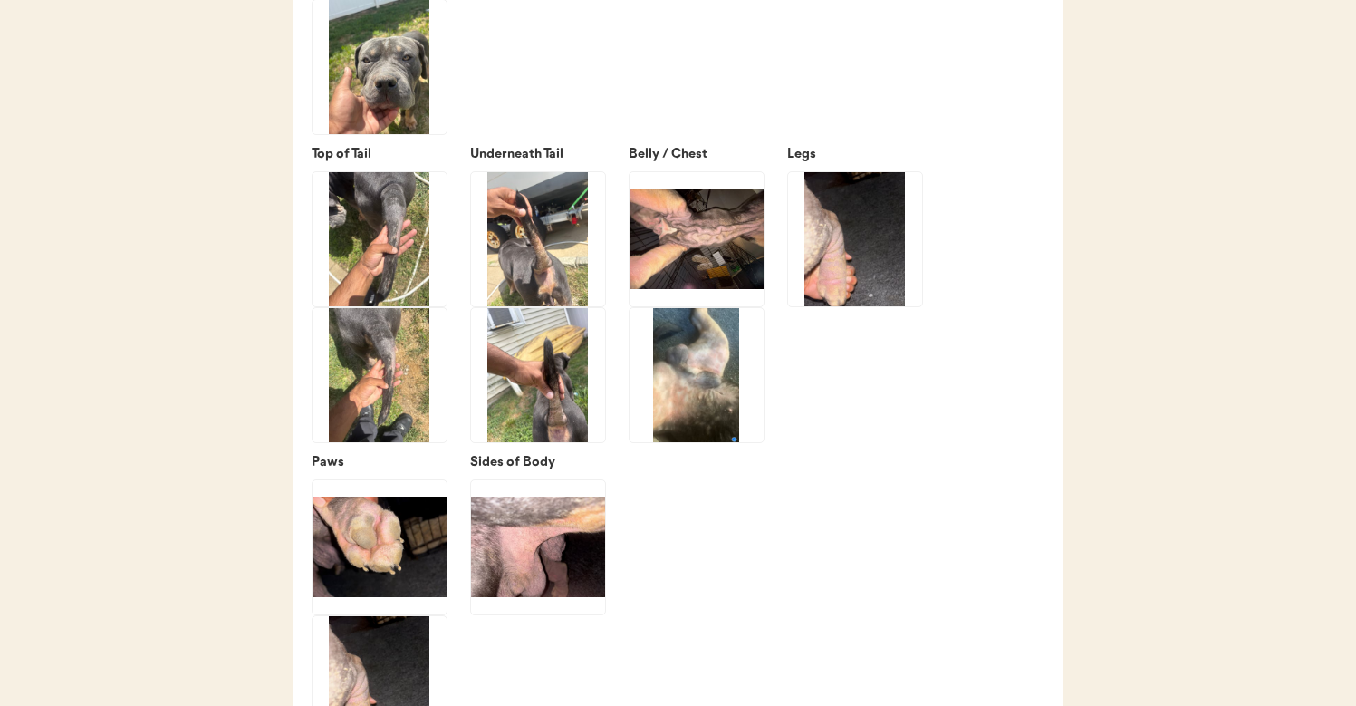
scroll to position [3168, 0]
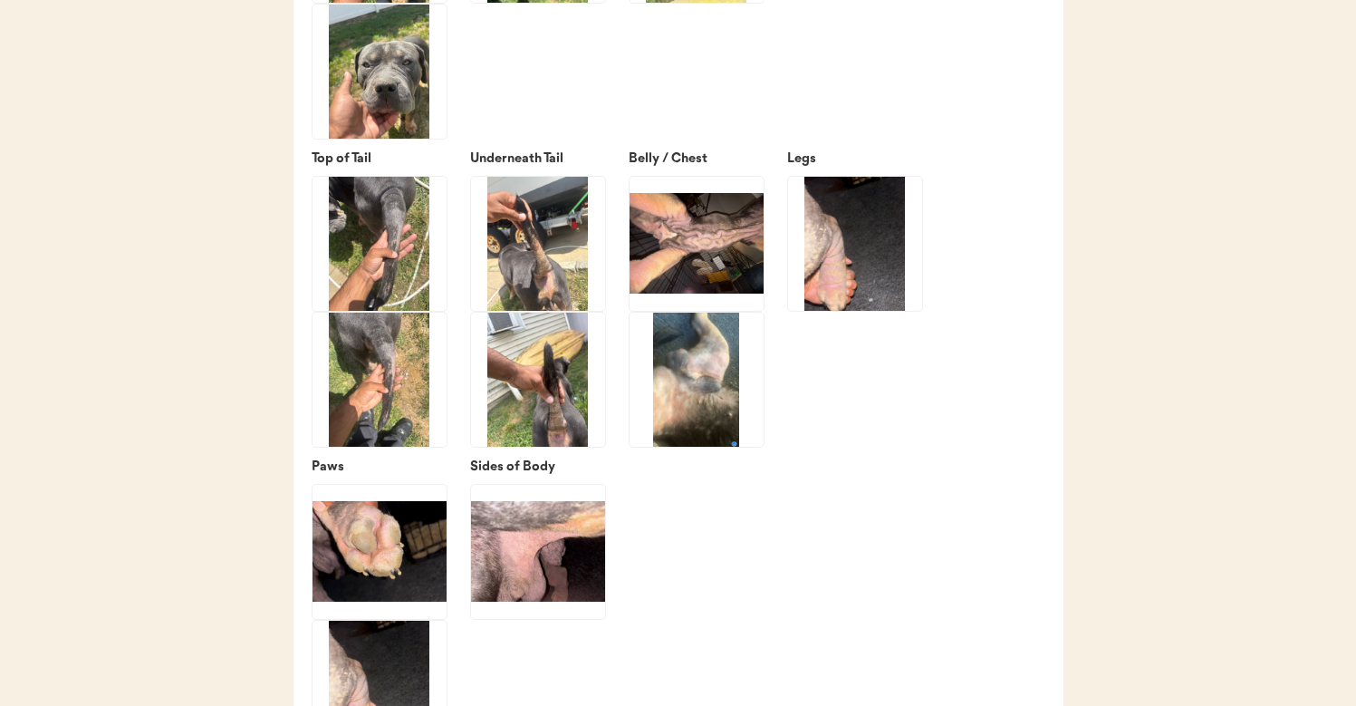
click at [871, 236] on img at bounding box center [855, 244] width 134 height 134
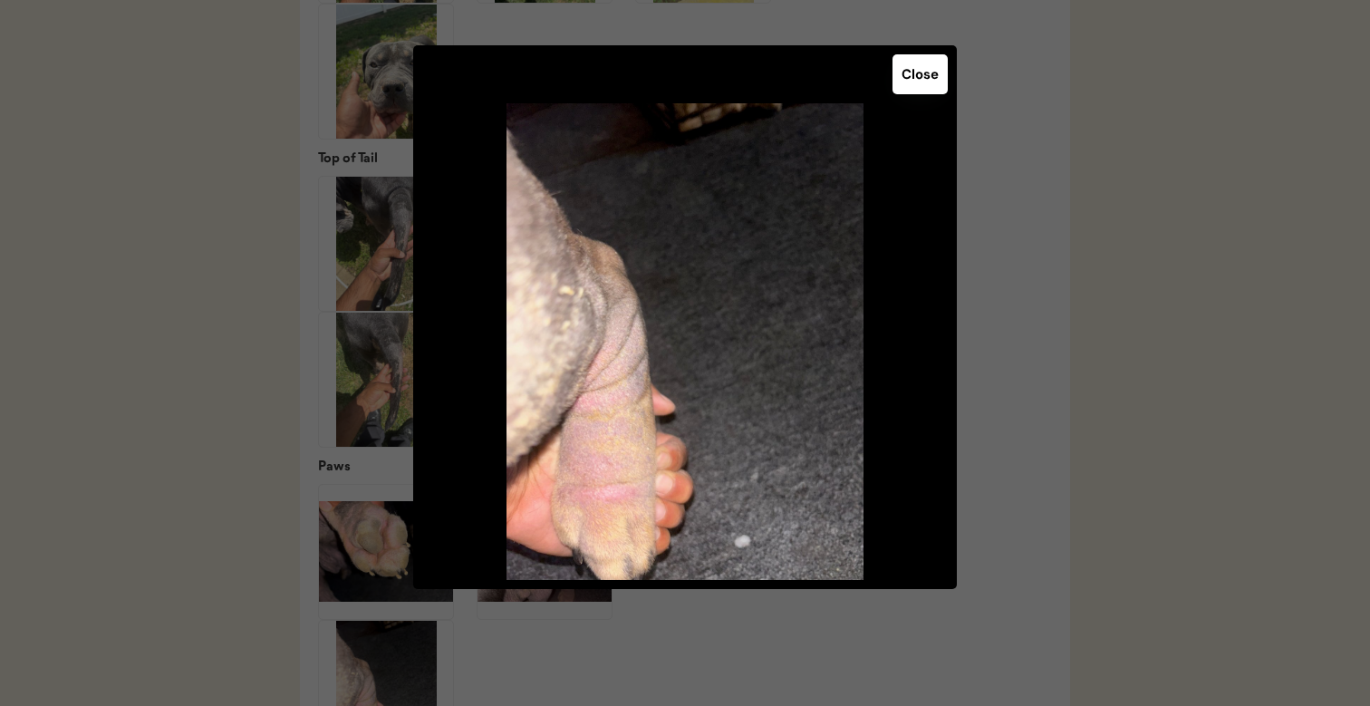
click at [1061, 226] on div at bounding box center [685, 353] width 1370 height 706
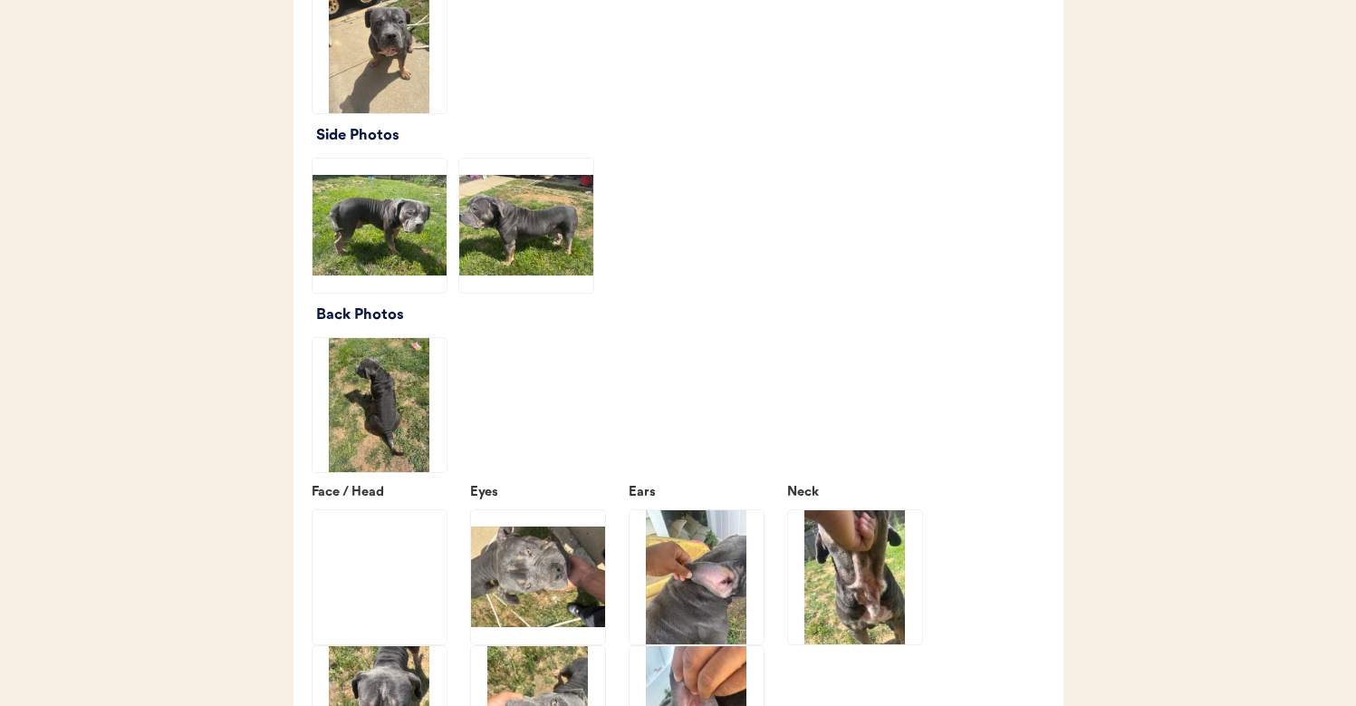
scroll to position [2388, 0]
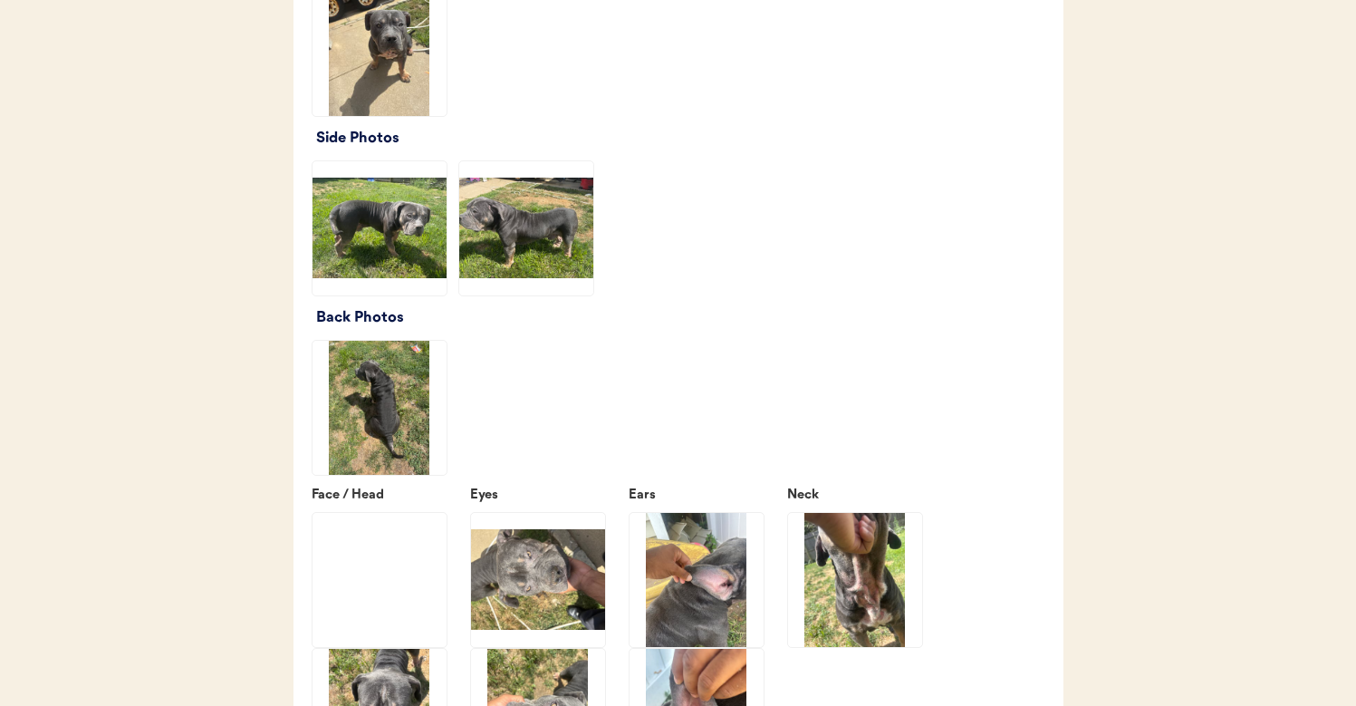
click at [409, 116] on img at bounding box center [380, 49] width 134 height 134
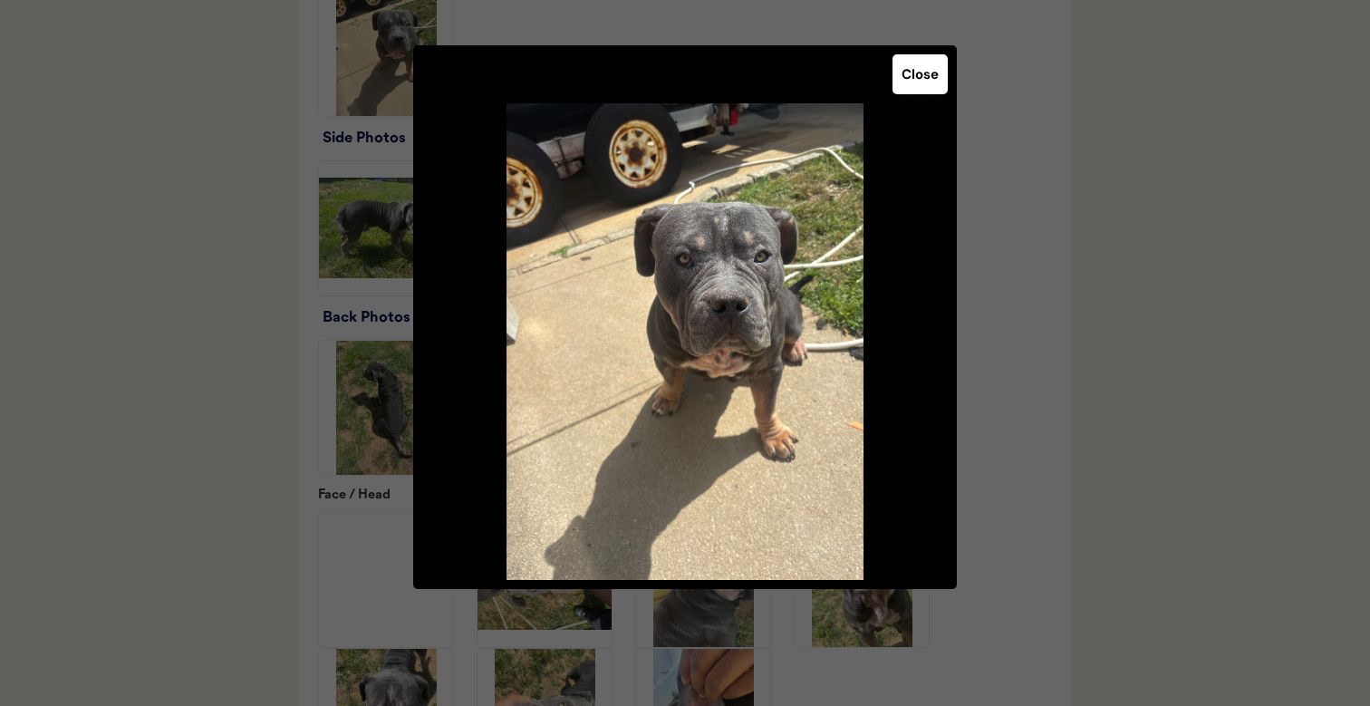
click at [232, 227] on div at bounding box center [685, 353] width 1370 height 706
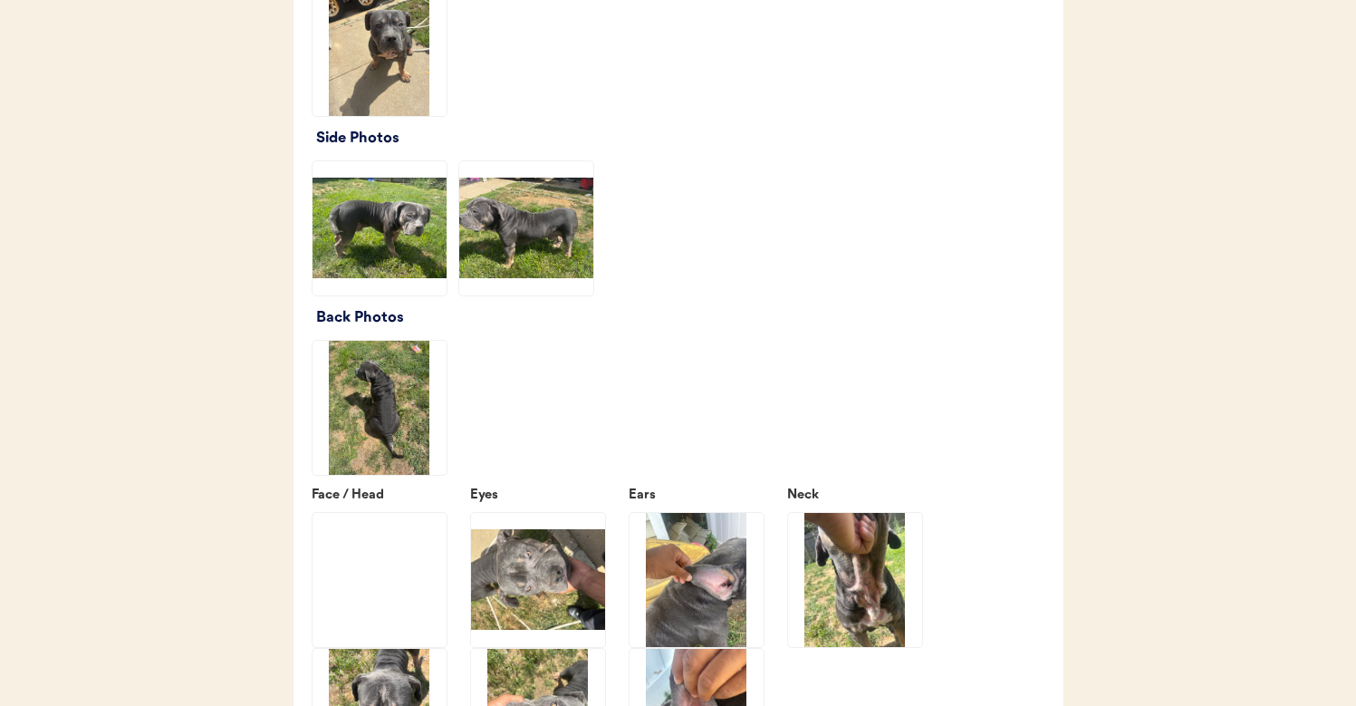
click at [409, 289] on img at bounding box center [380, 228] width 134 height 134
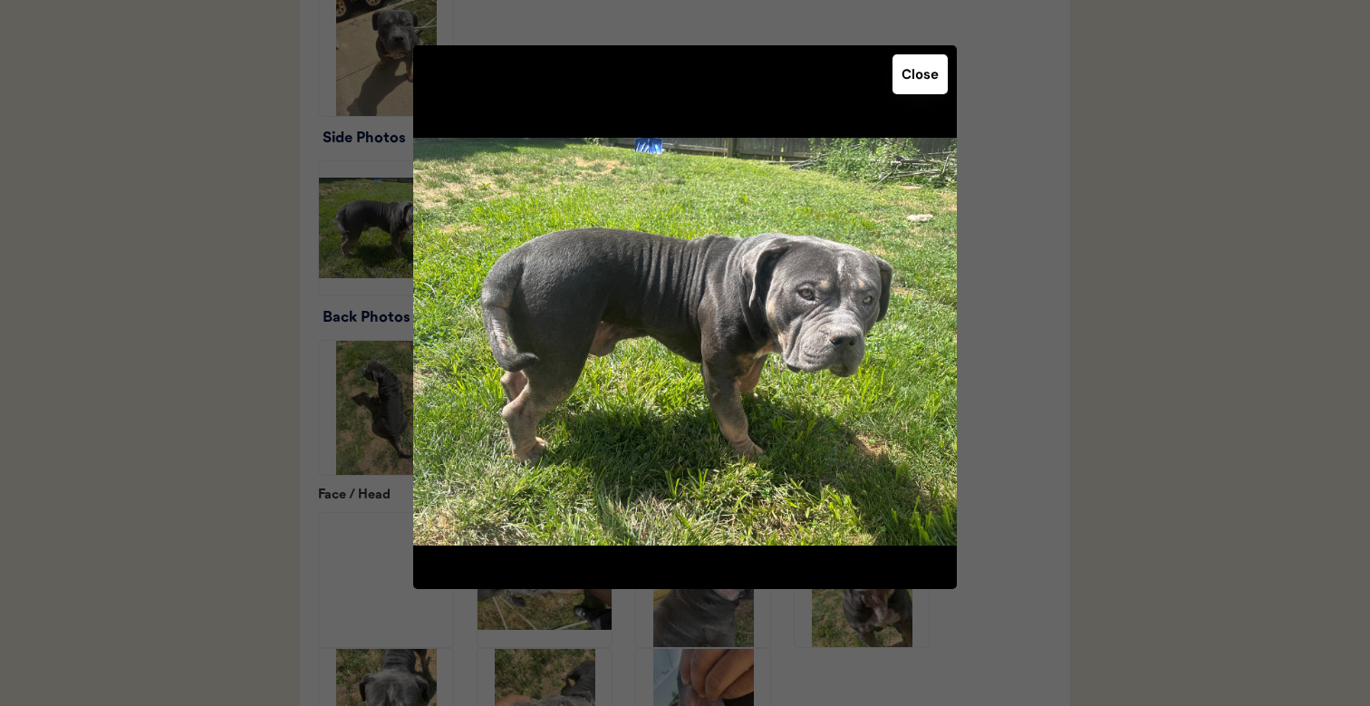
click at [256, 361] on div at bounding box center [685, 353] width 1370 height 706
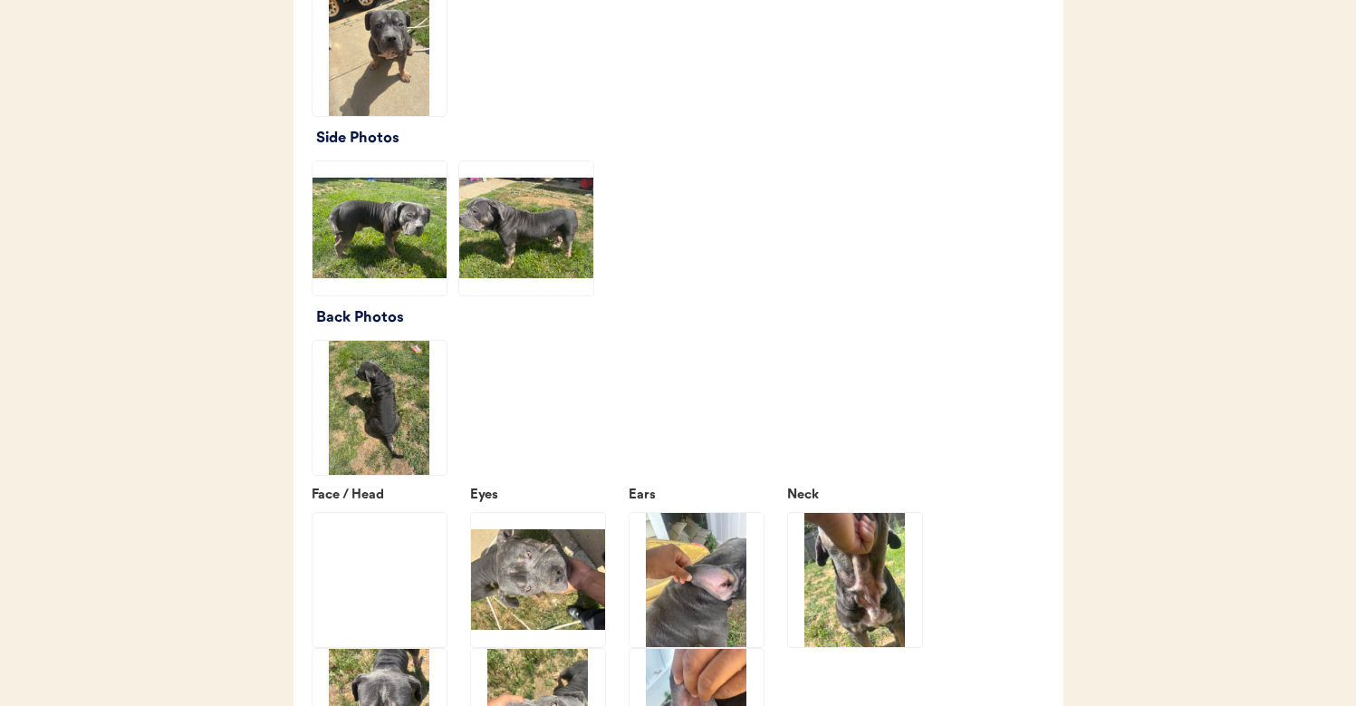
click at [482, 288] on img at bounding box center [526, 228] width 134 height 134
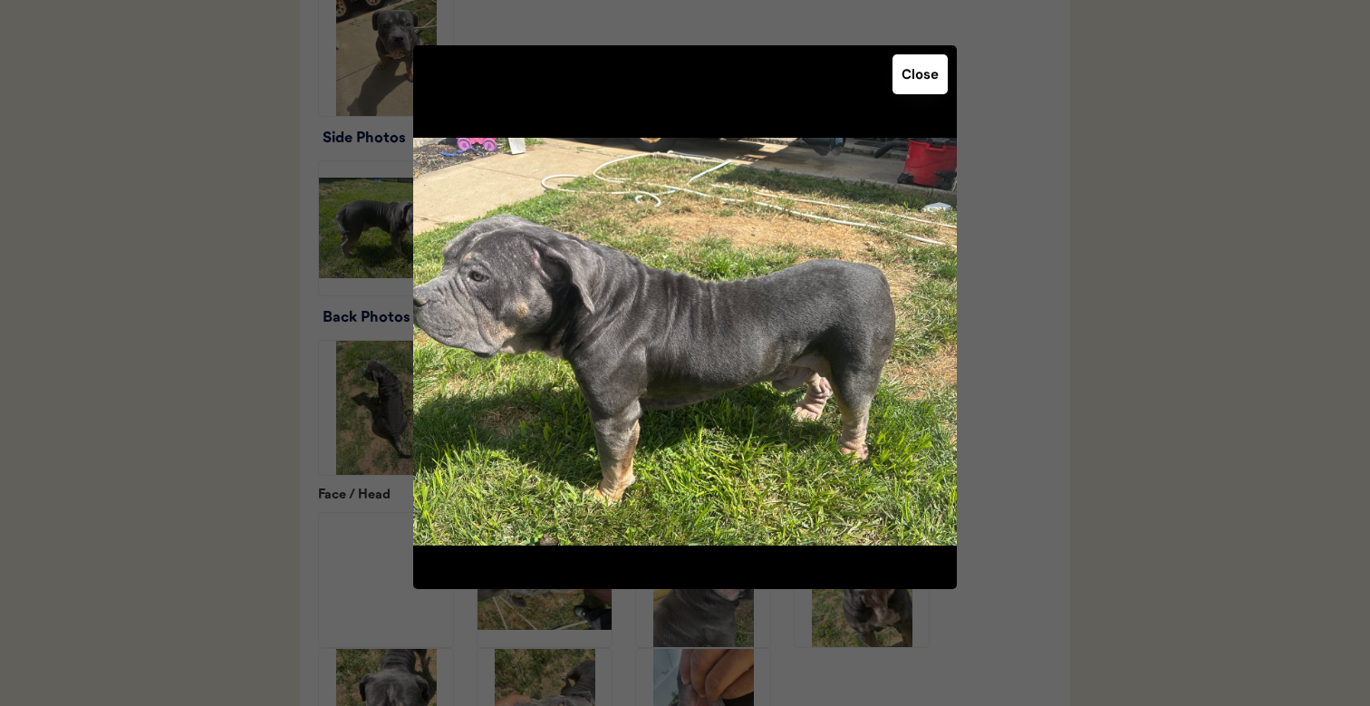
click at [1064, 335] on div at bounding box center [685, 353] width 1370 height 706
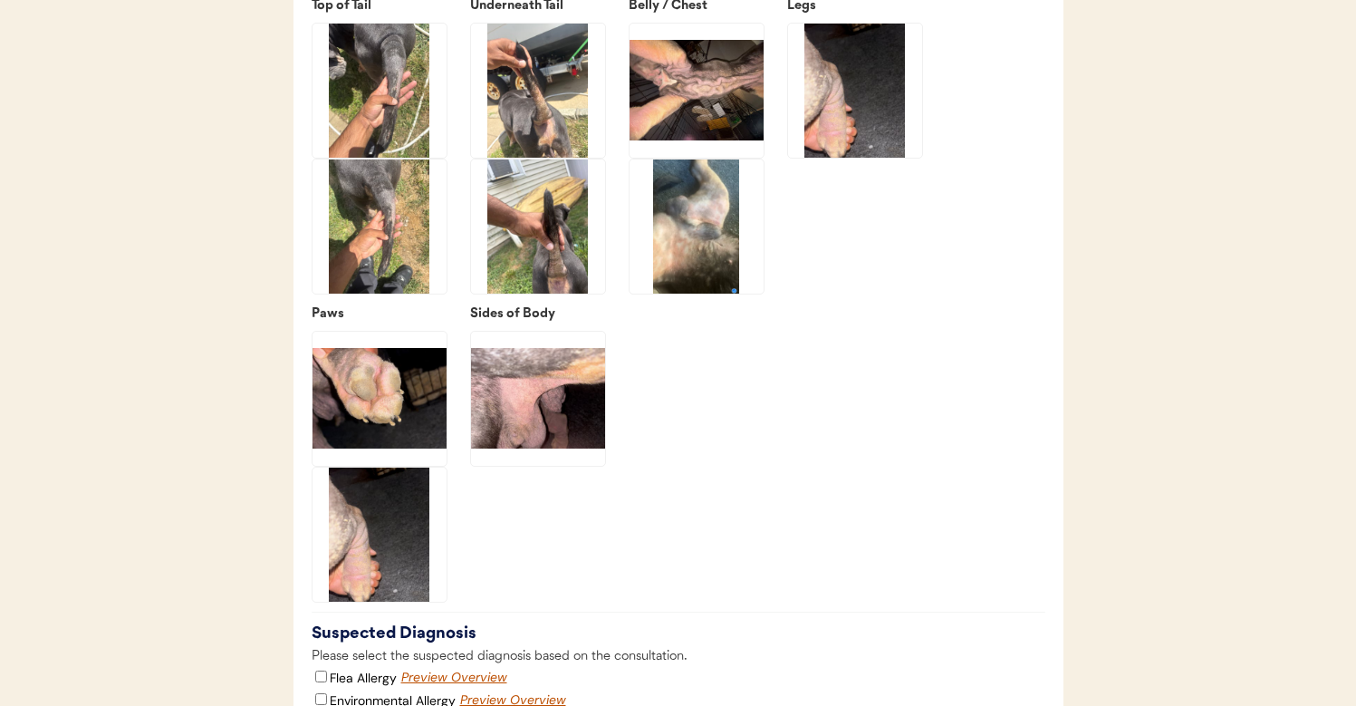
scroll to position [3311, 0]
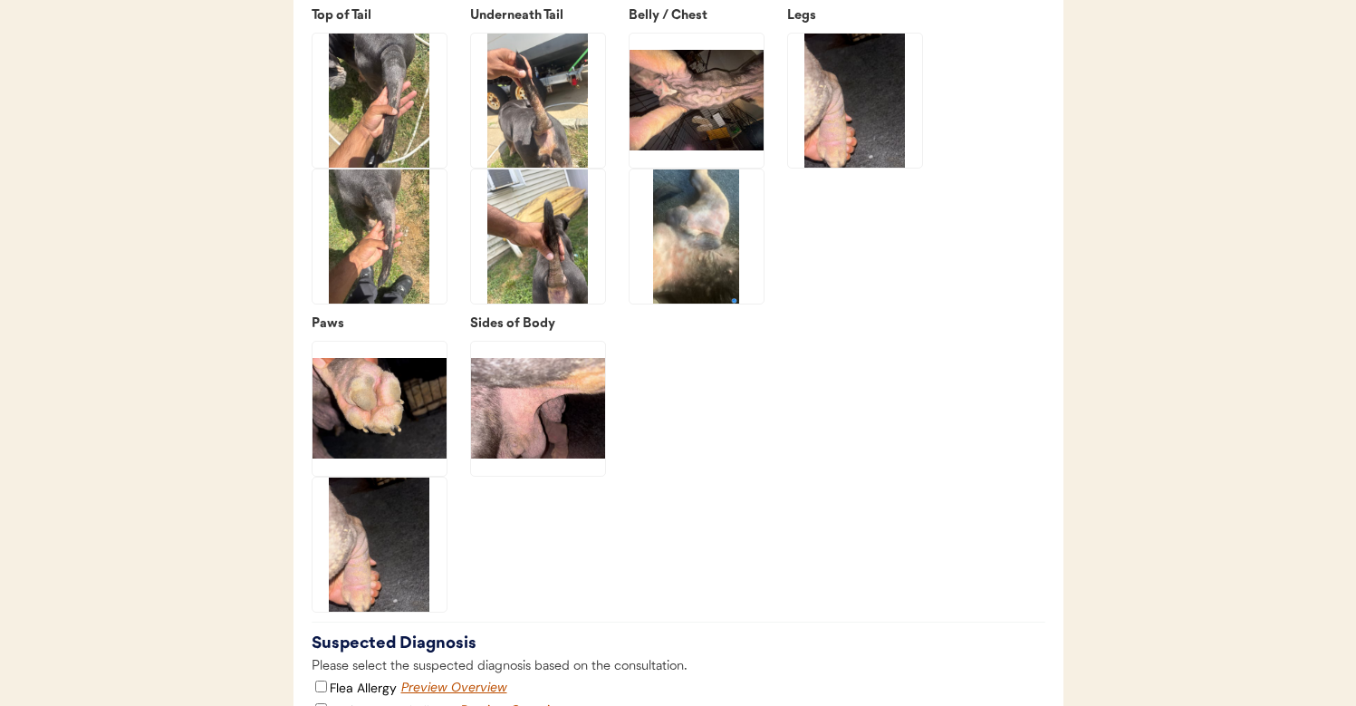
click at [520, 444] on img at bounding box center [538, 409] width 134 height 134
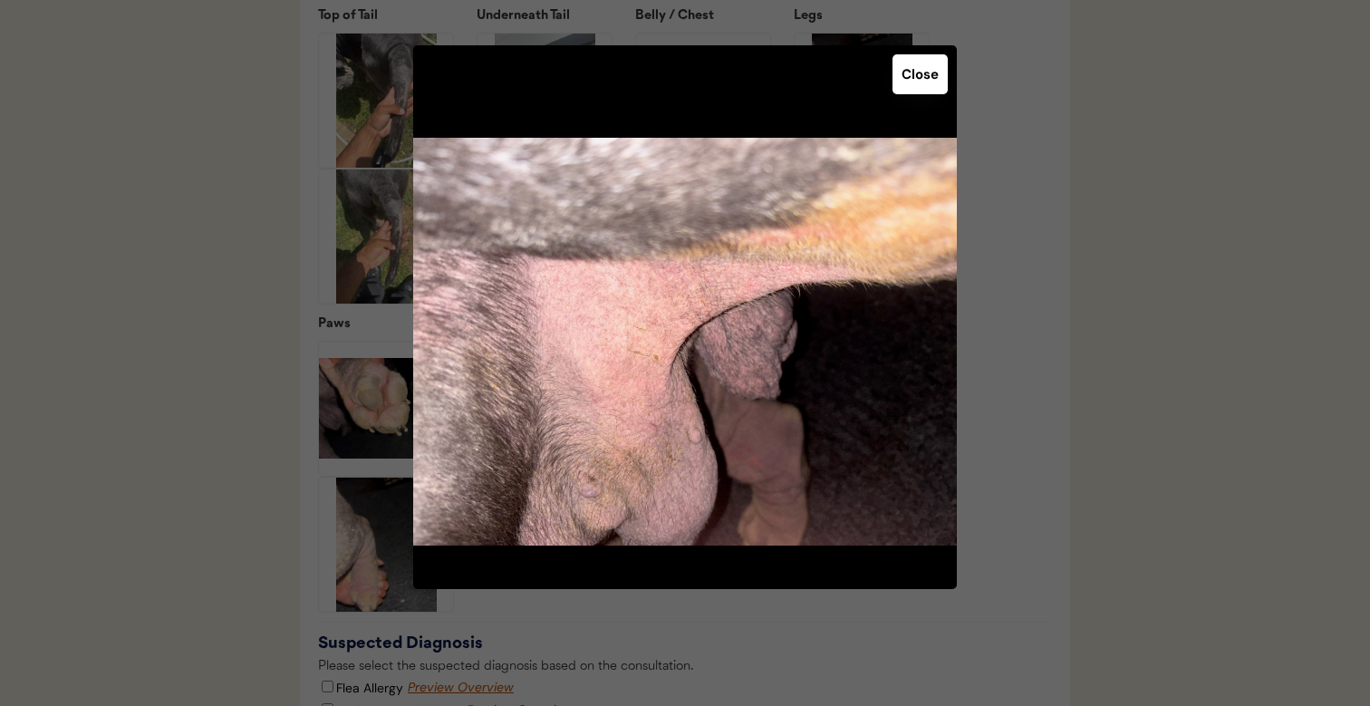
click at [168, 371] on div at bounding box center [685, 353] width 1370 height 706
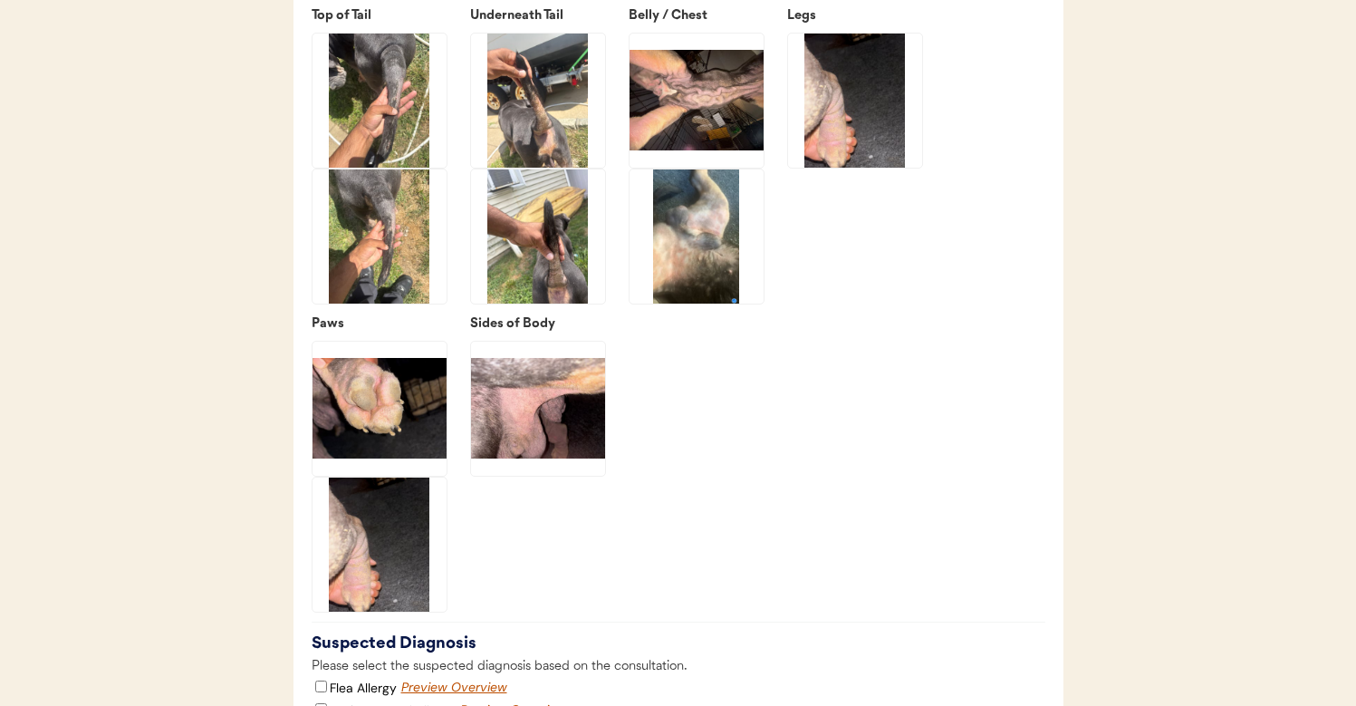
click at [349, 269] on img at bounding box center [380, 236] width 134 height 134
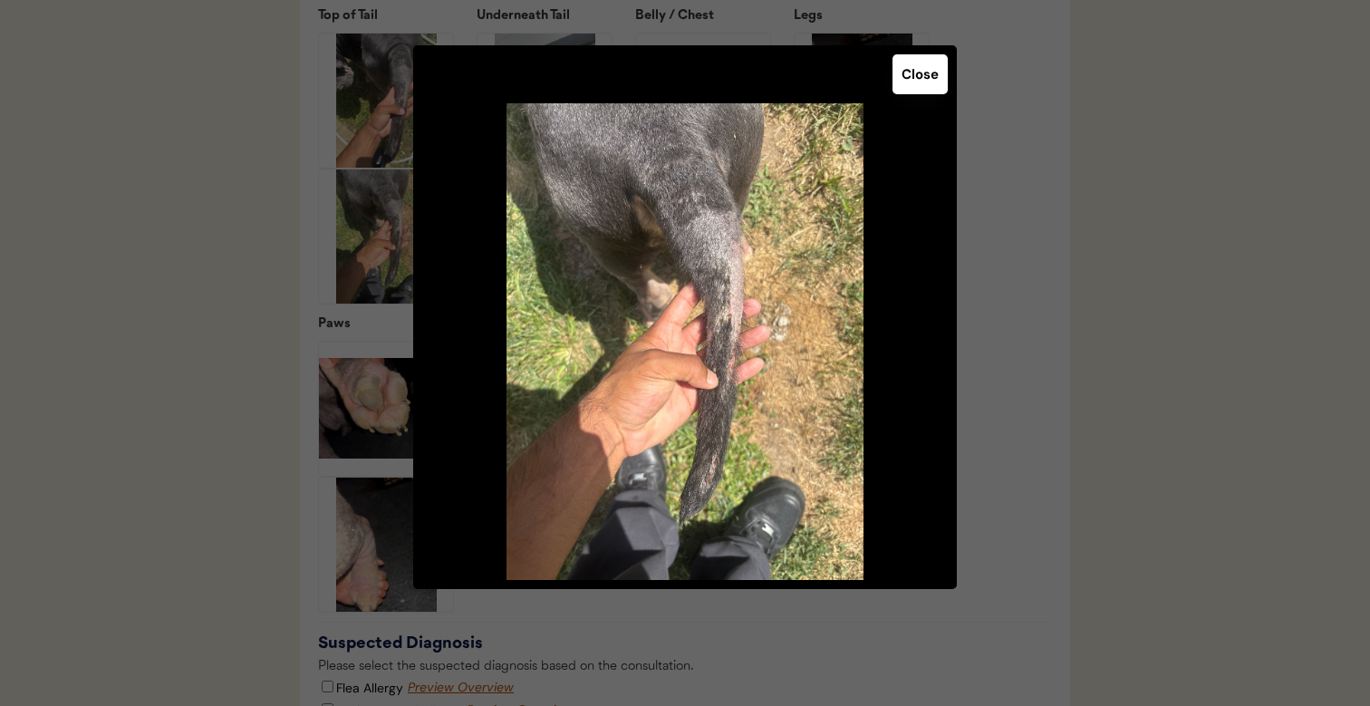
click at [263, 301] on div at bounding box center [685, 353] width 1370 height 706
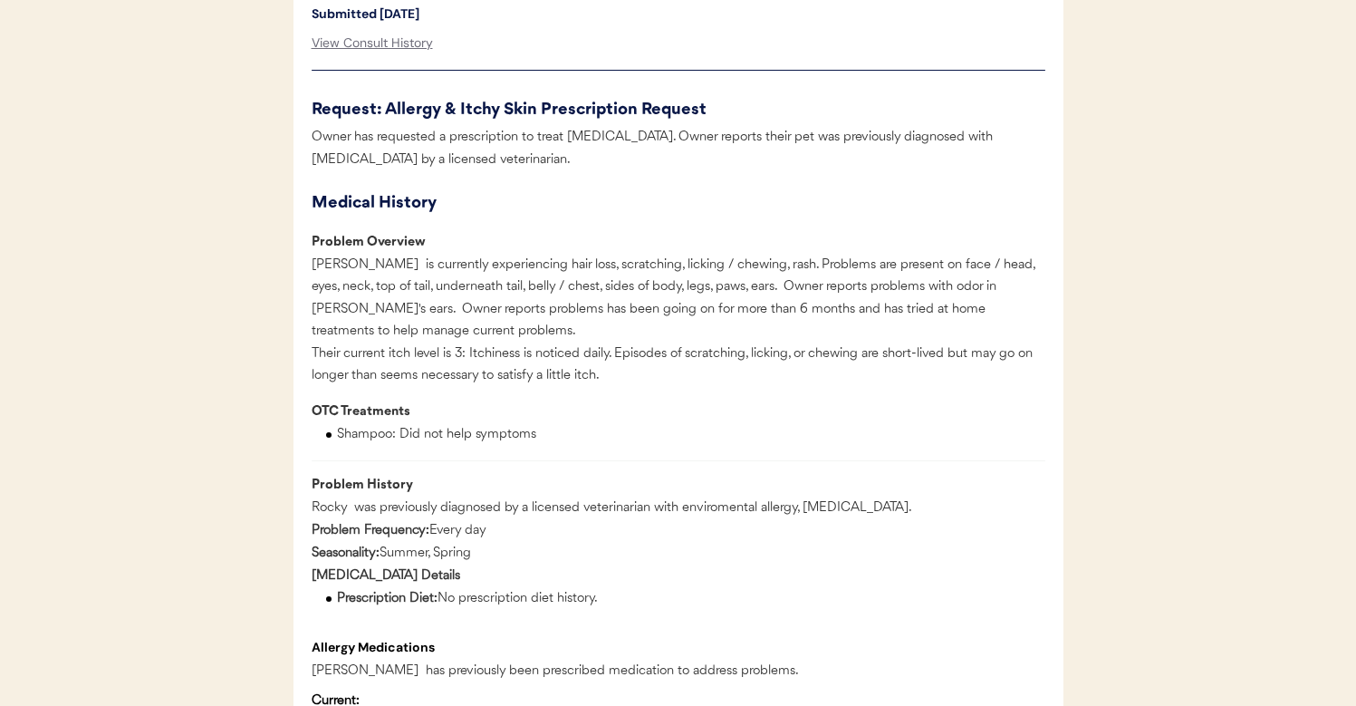
scroll to position [0, 0]
